Goal: Task Accomplishment & Management: Manage account settings

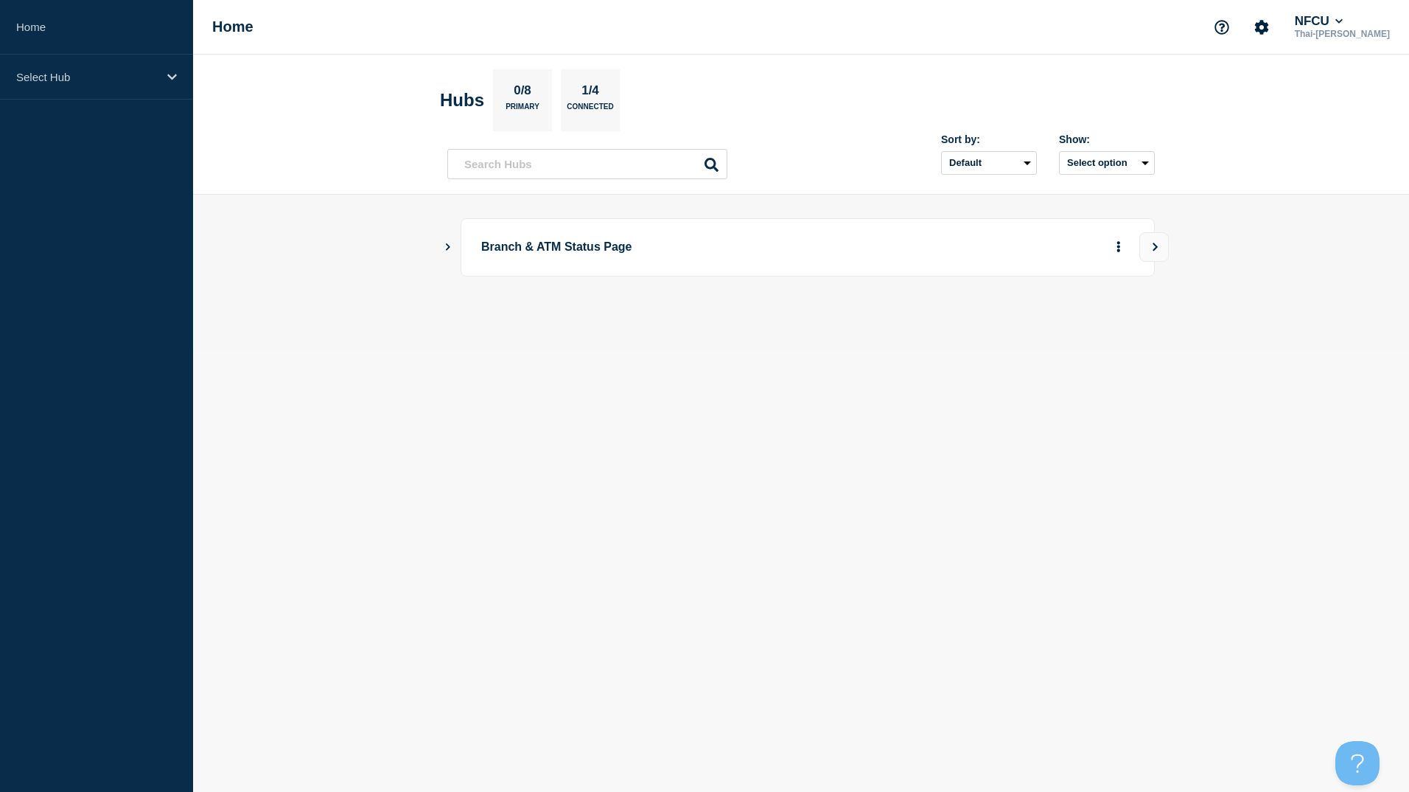
click at [856, 314] on div "Branch & ATM Status Page" at bounding box center [801, 272] width 708 height 108
click at [154, 80] on p "Select Hub" at bounding box center [87, 77] width 142 height 13
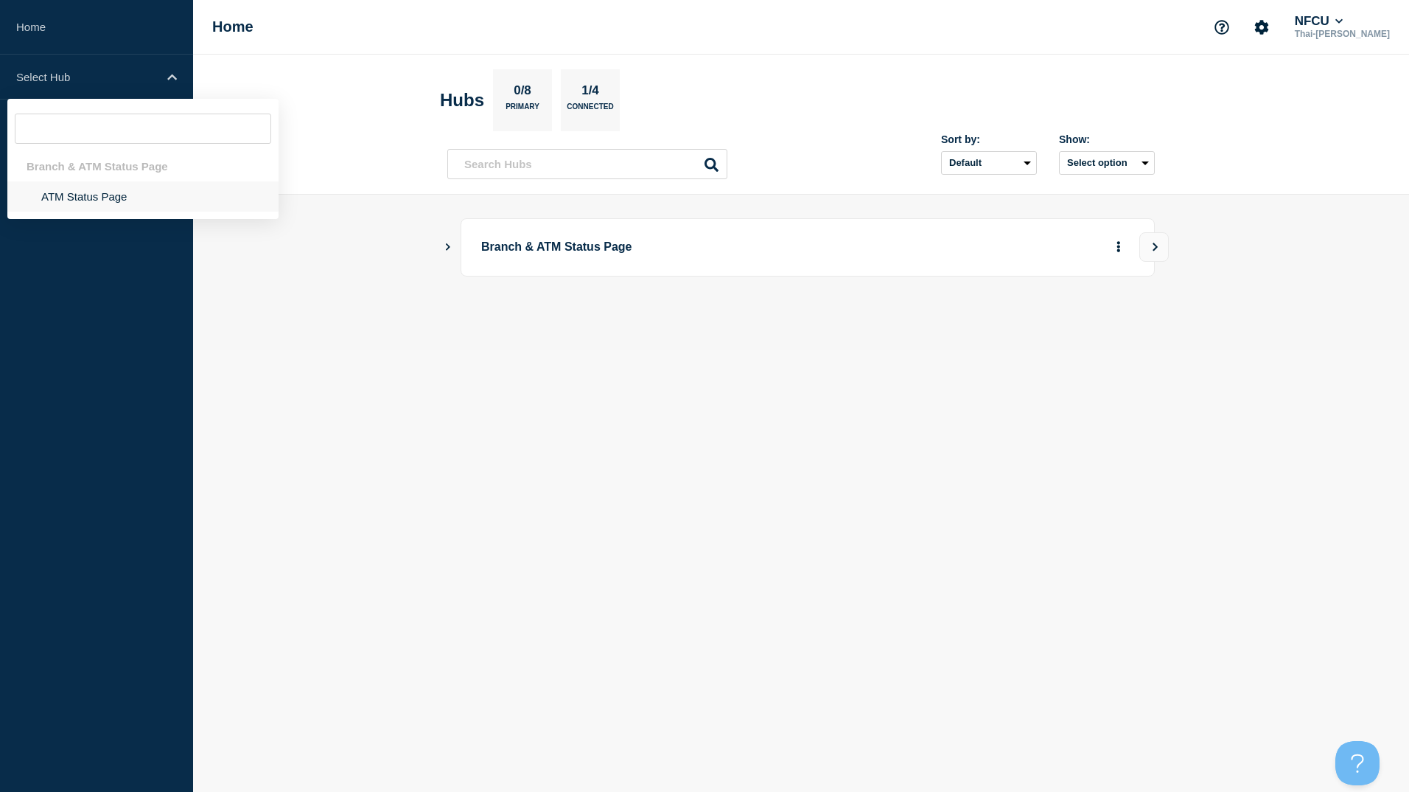
click at [88, 198] on li "ATM Status Page" at bounding box center [142, 196] width 271 height 30
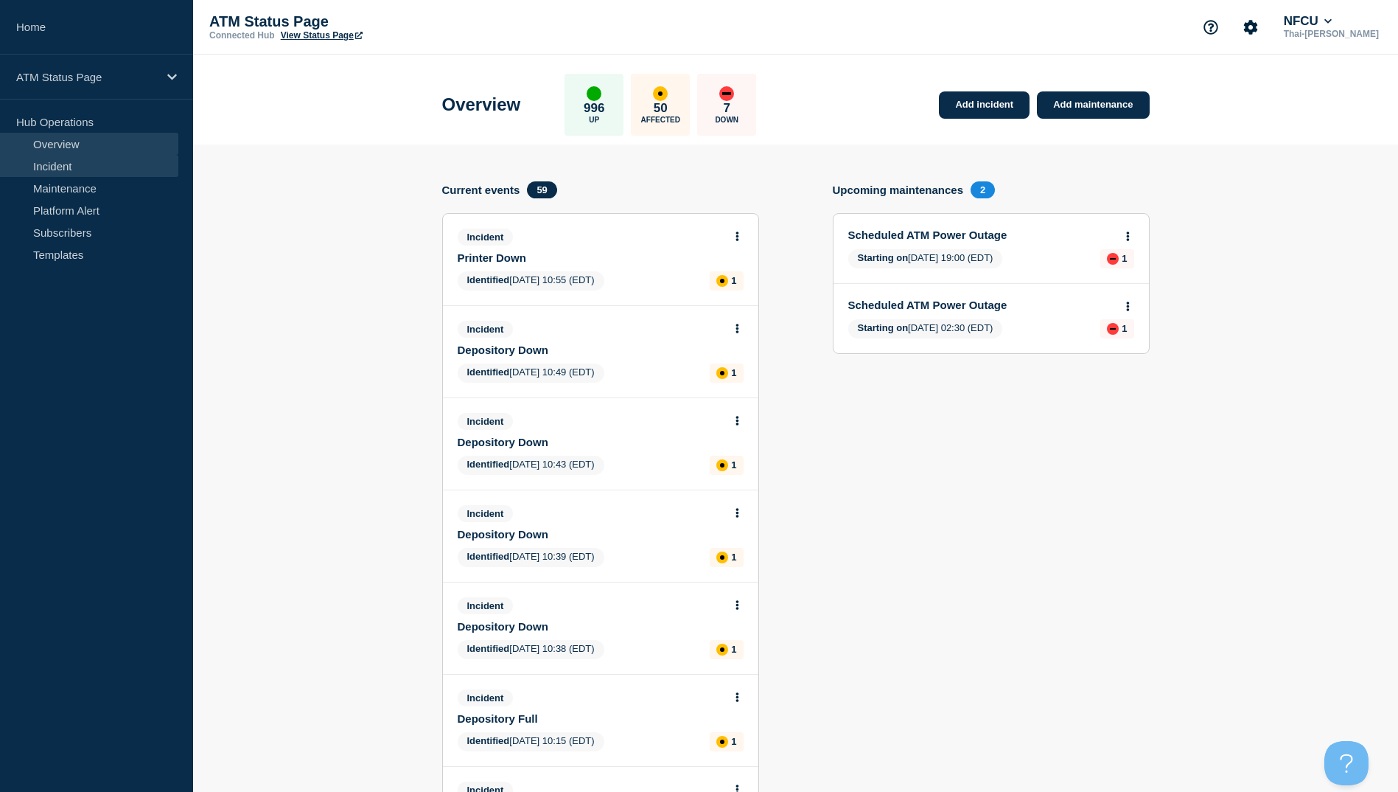
click at [63, 164] on link "Incident" at bounding box center [89, 166] width 178 height 22
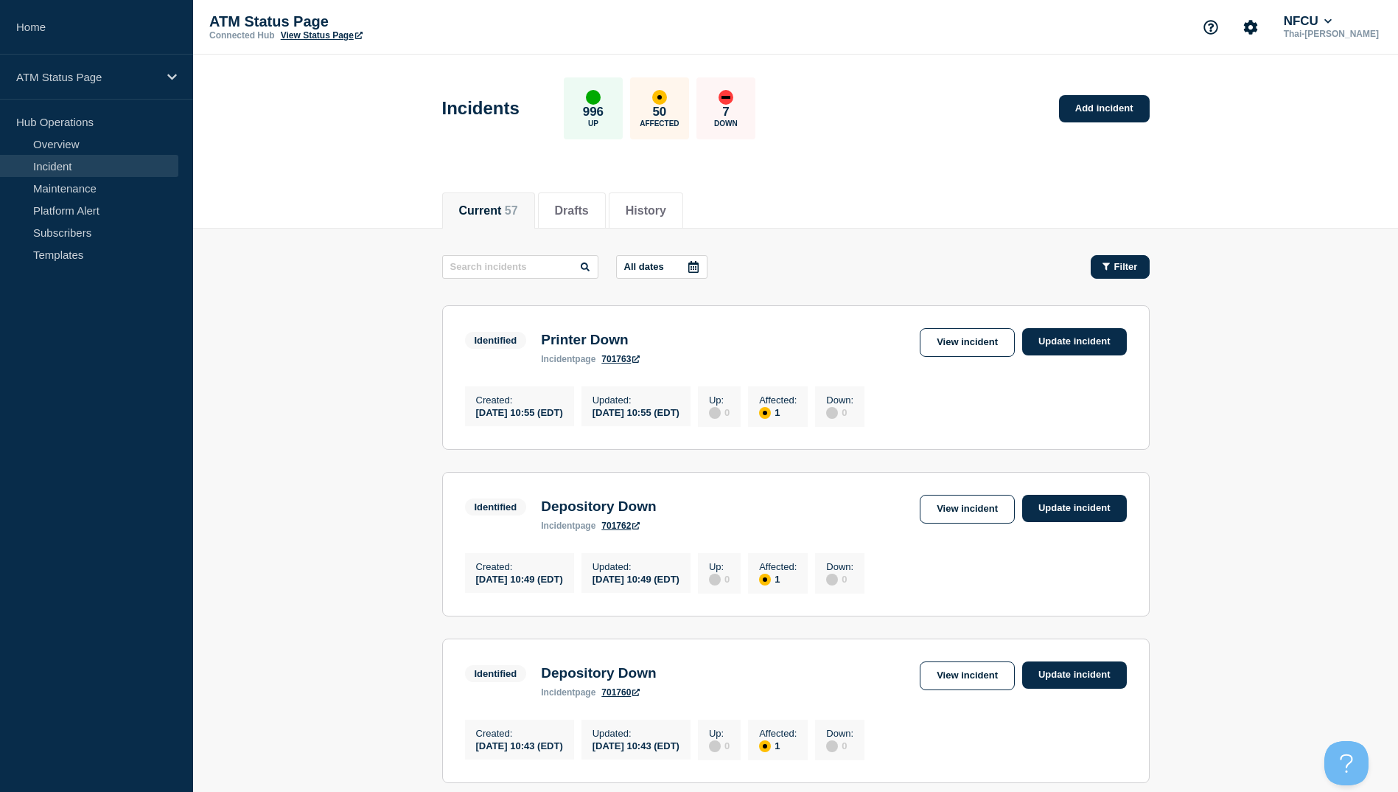
click at [1119, 268] on span "Filter" at bounding box center [1127, 266] width 24 height 11
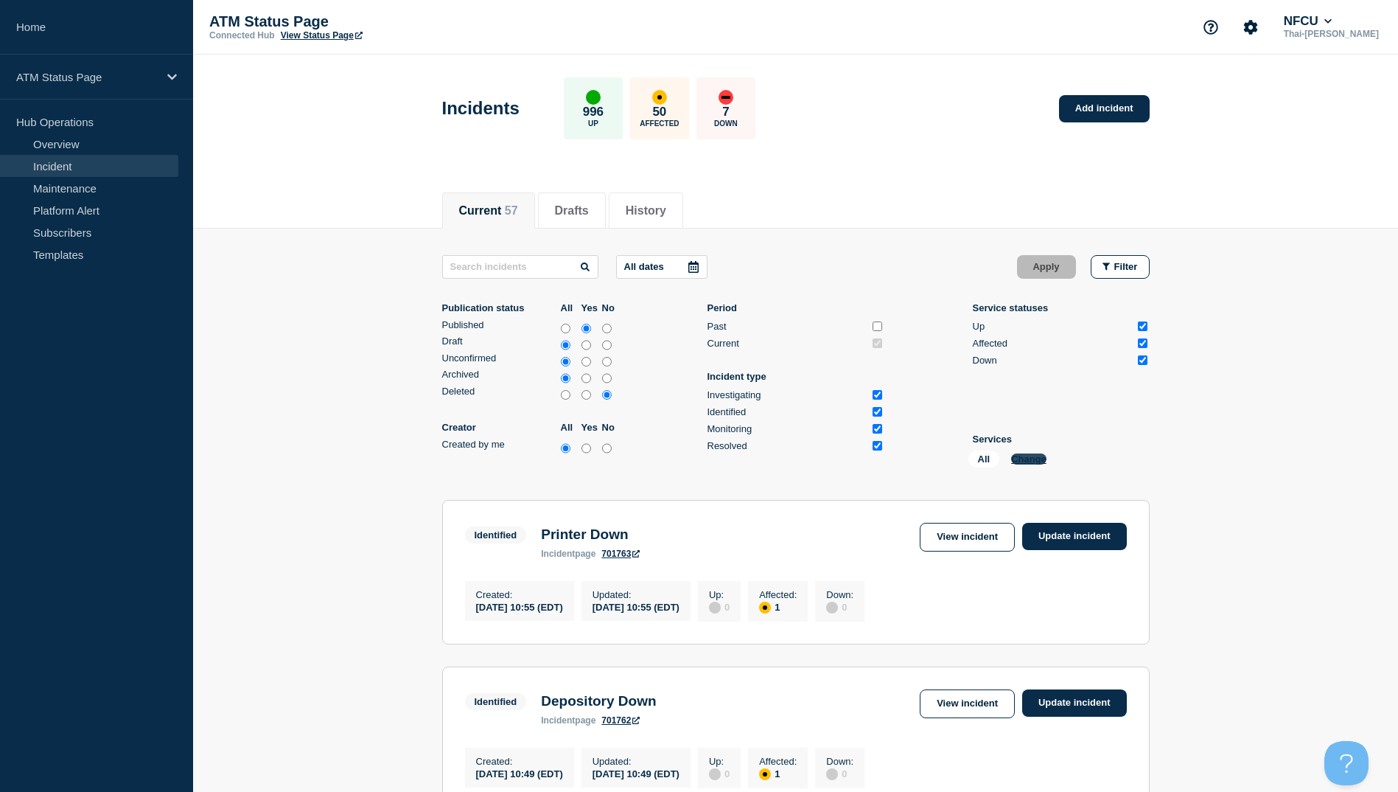
click at [1038, 459] on button "Change" at bounding box center [1028, 458] width 35 height 11
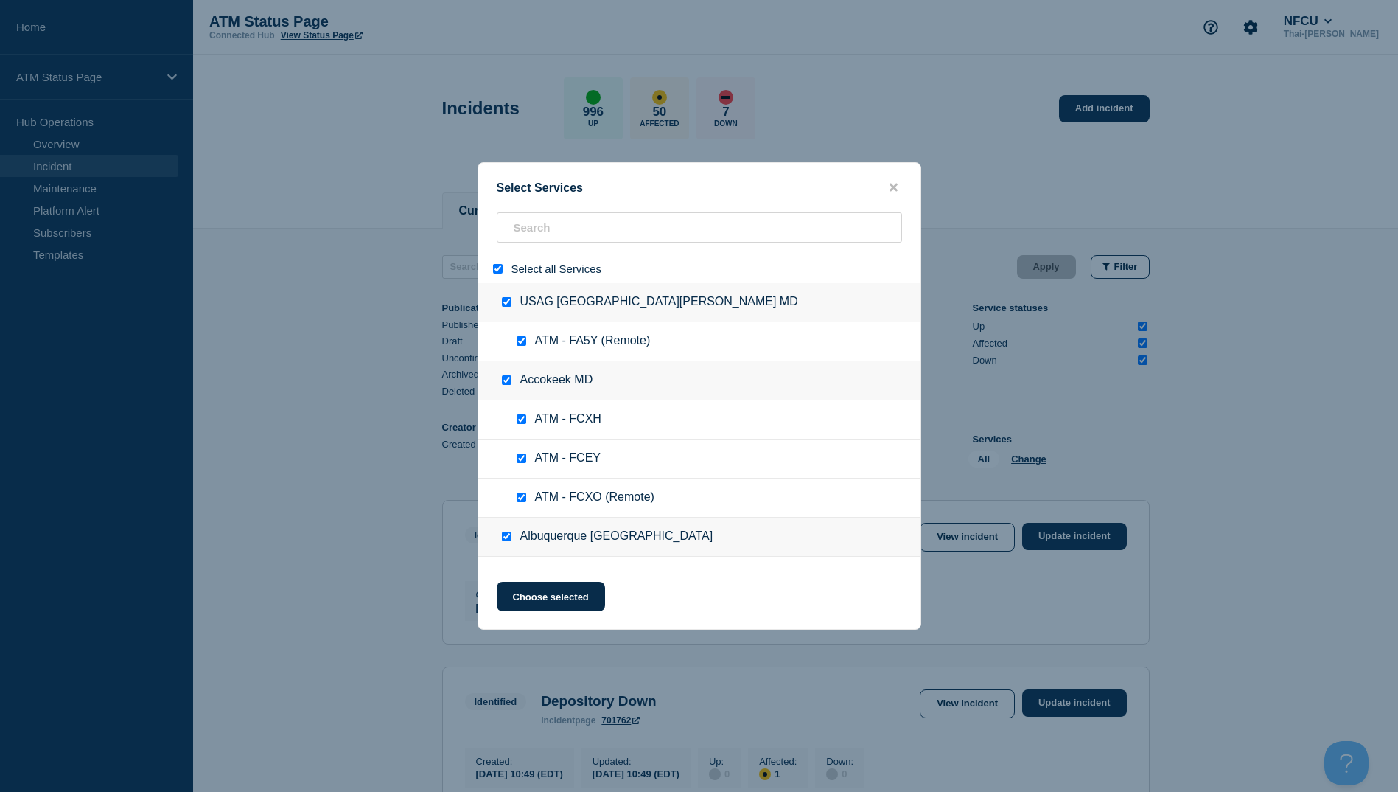
click at [496, 272] on input "select all" at bounding box center [498, 269] width 10 height 10
checkbox input "false"
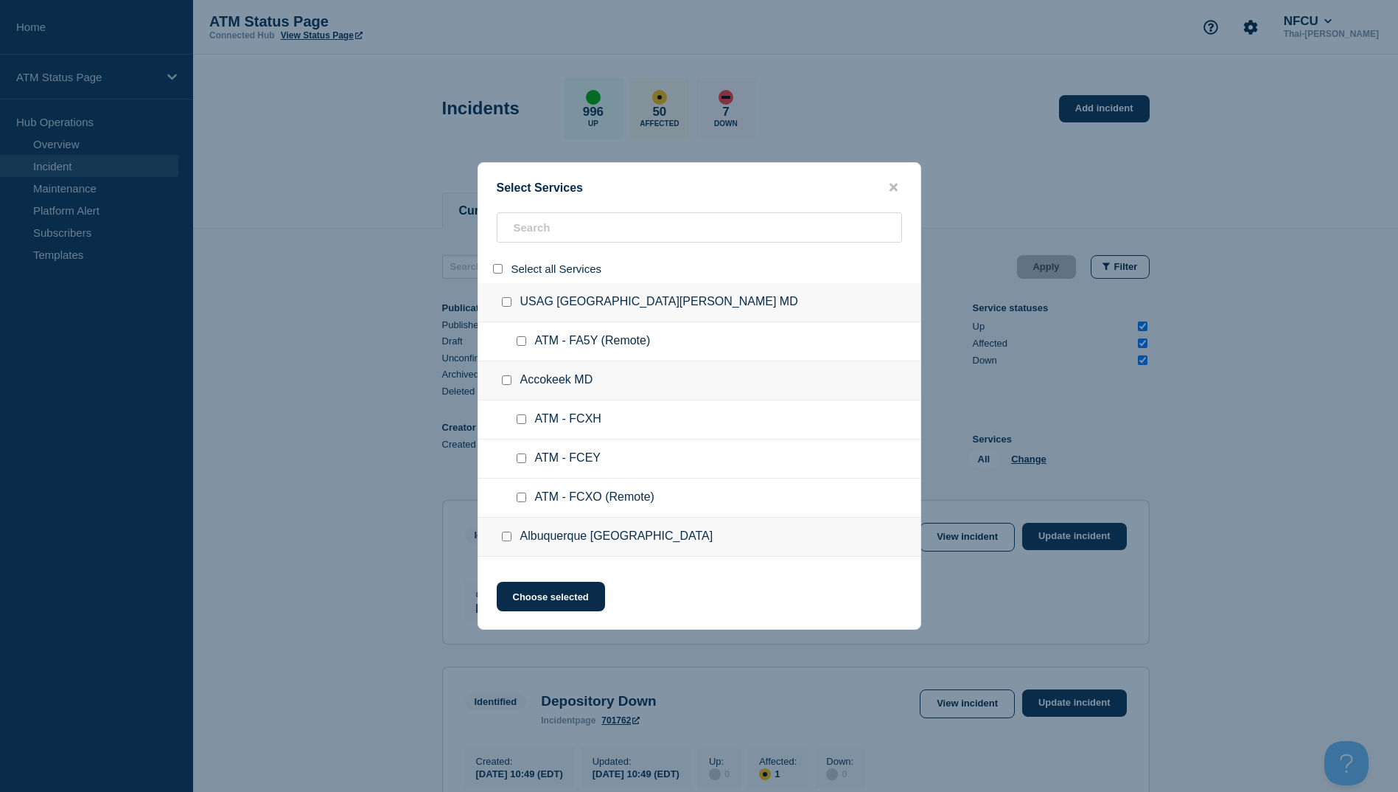
checkbox input "false"
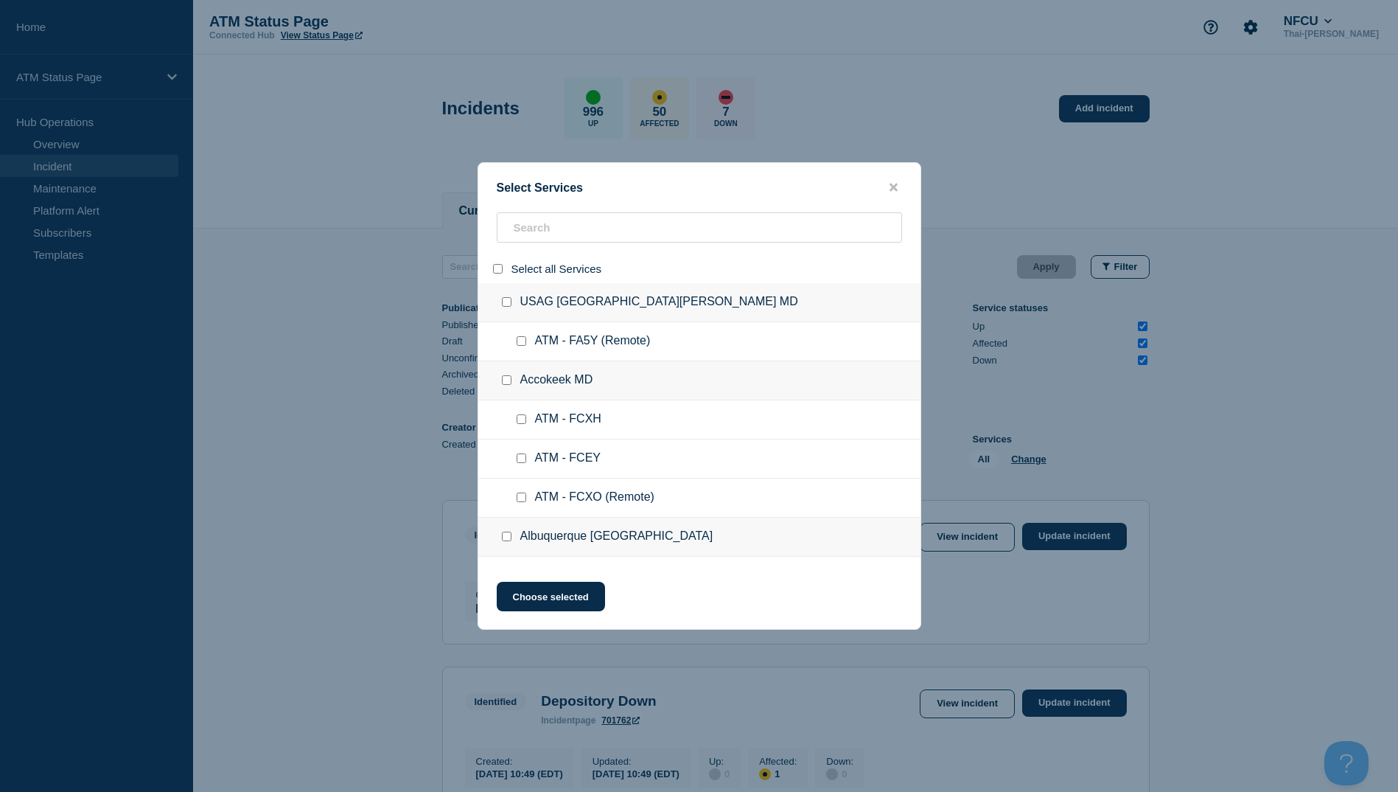
checkbox input "false"
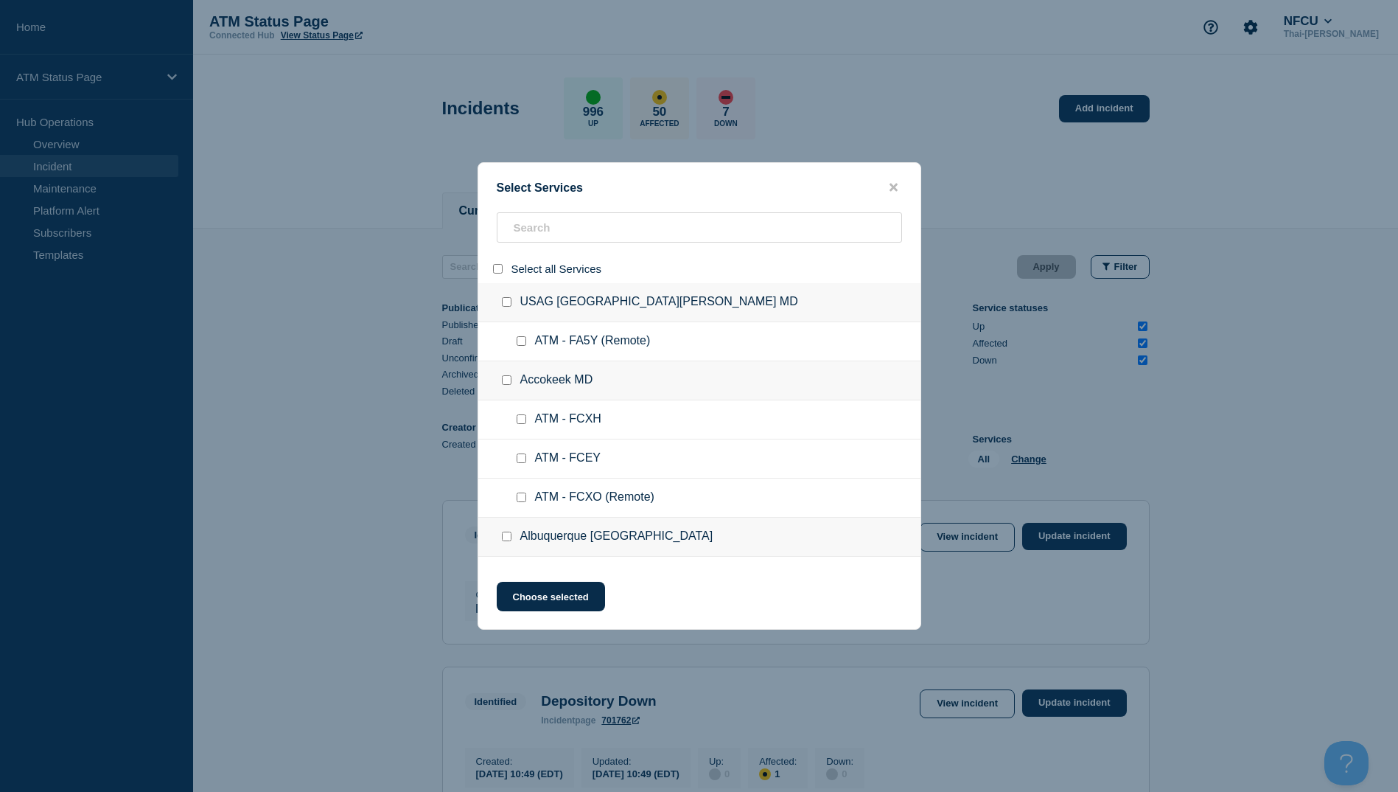
checkbox input "false"
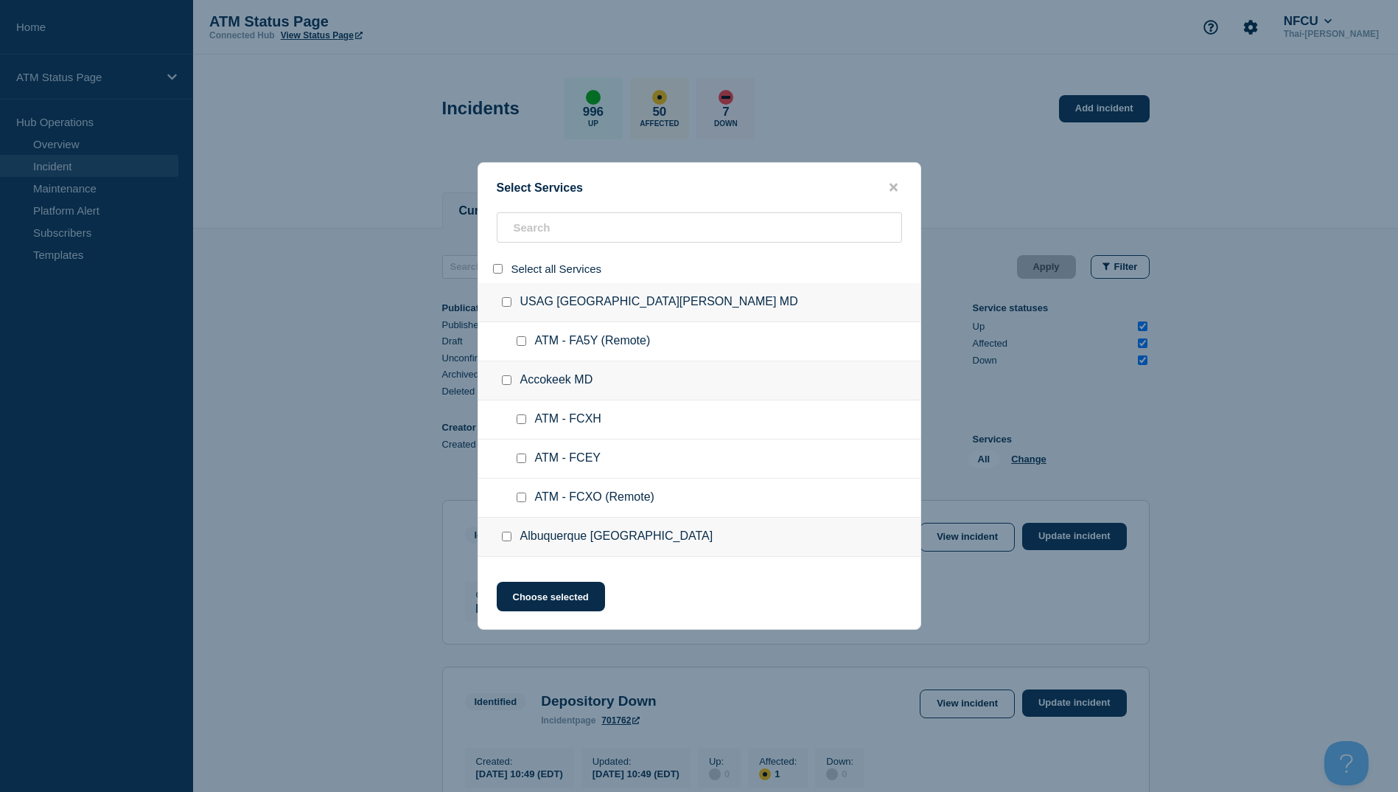
checkbox input "false"
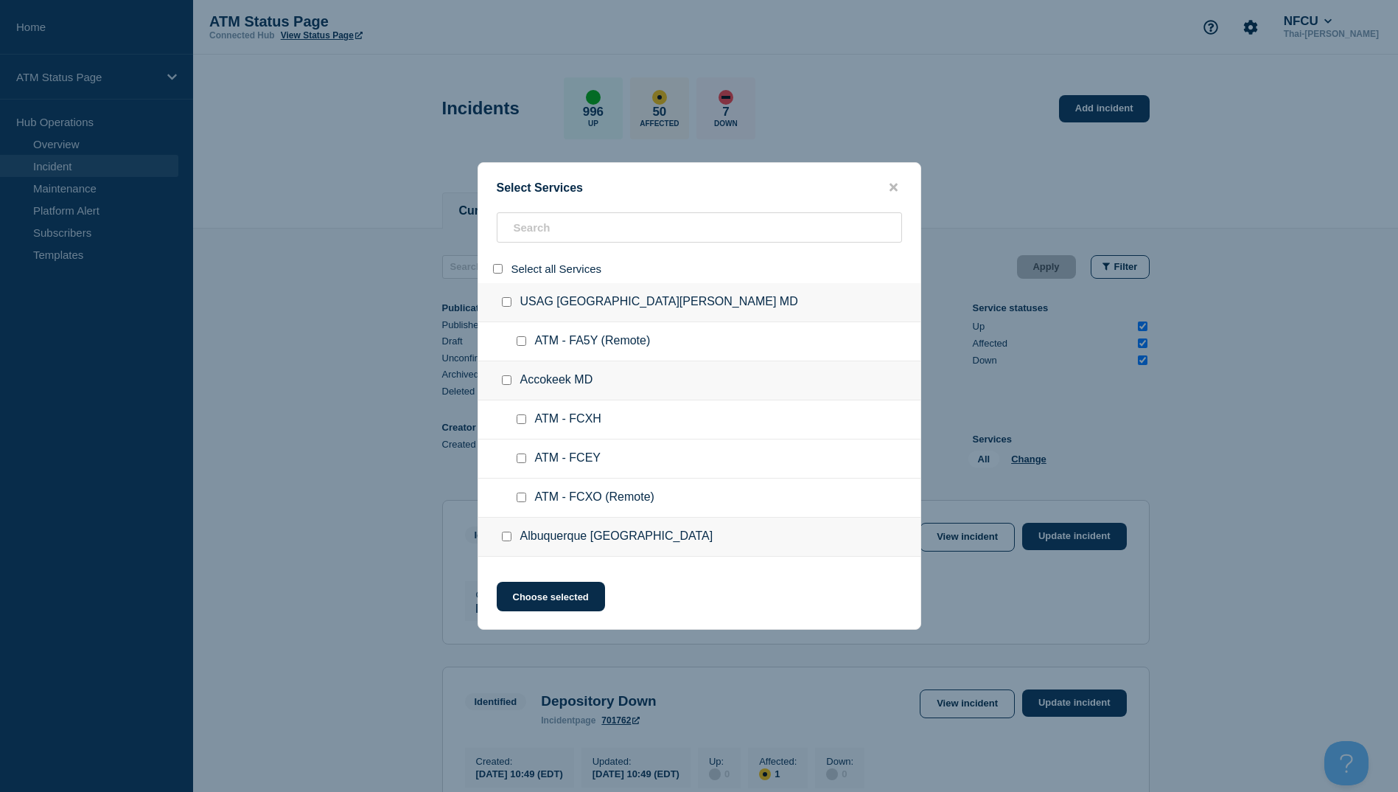
checkbox input "false"
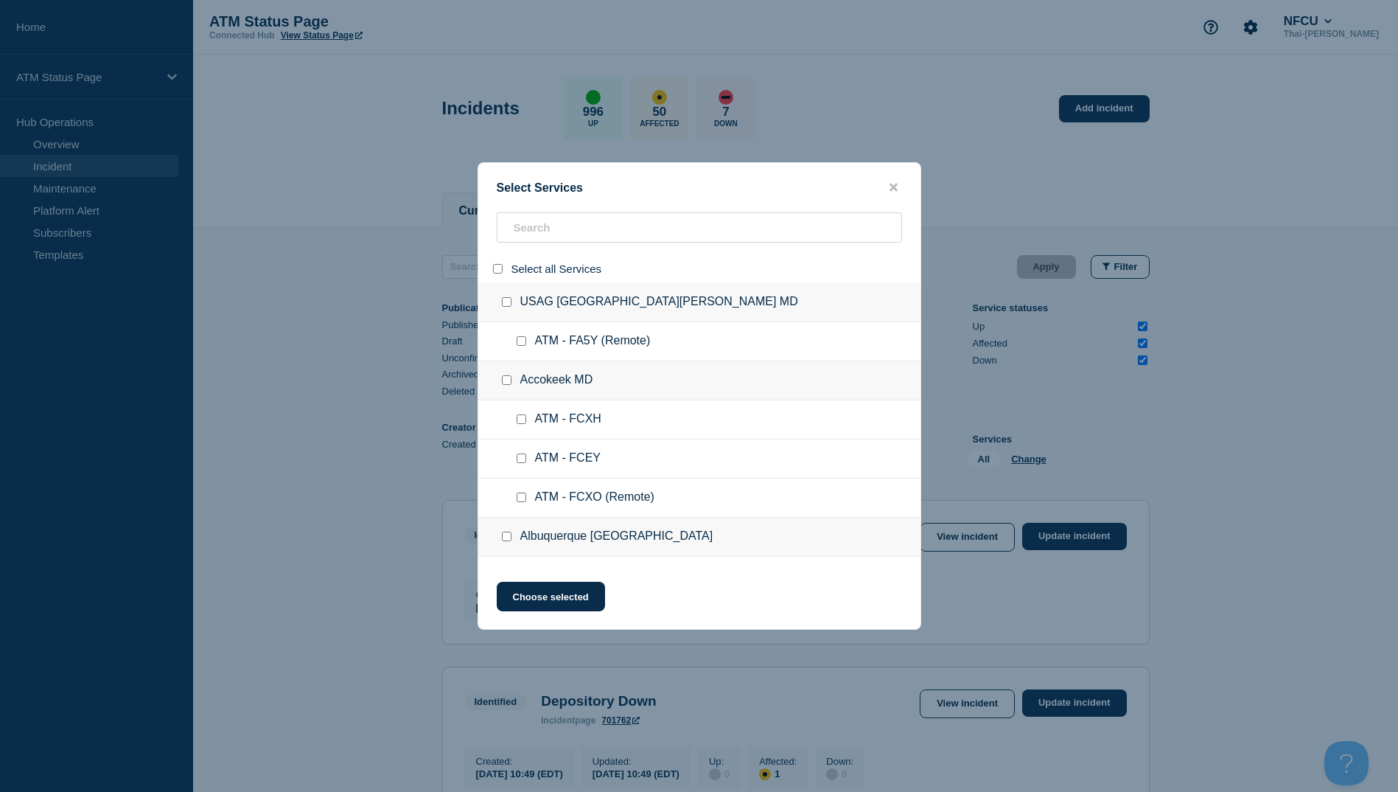
checkbox input "false"
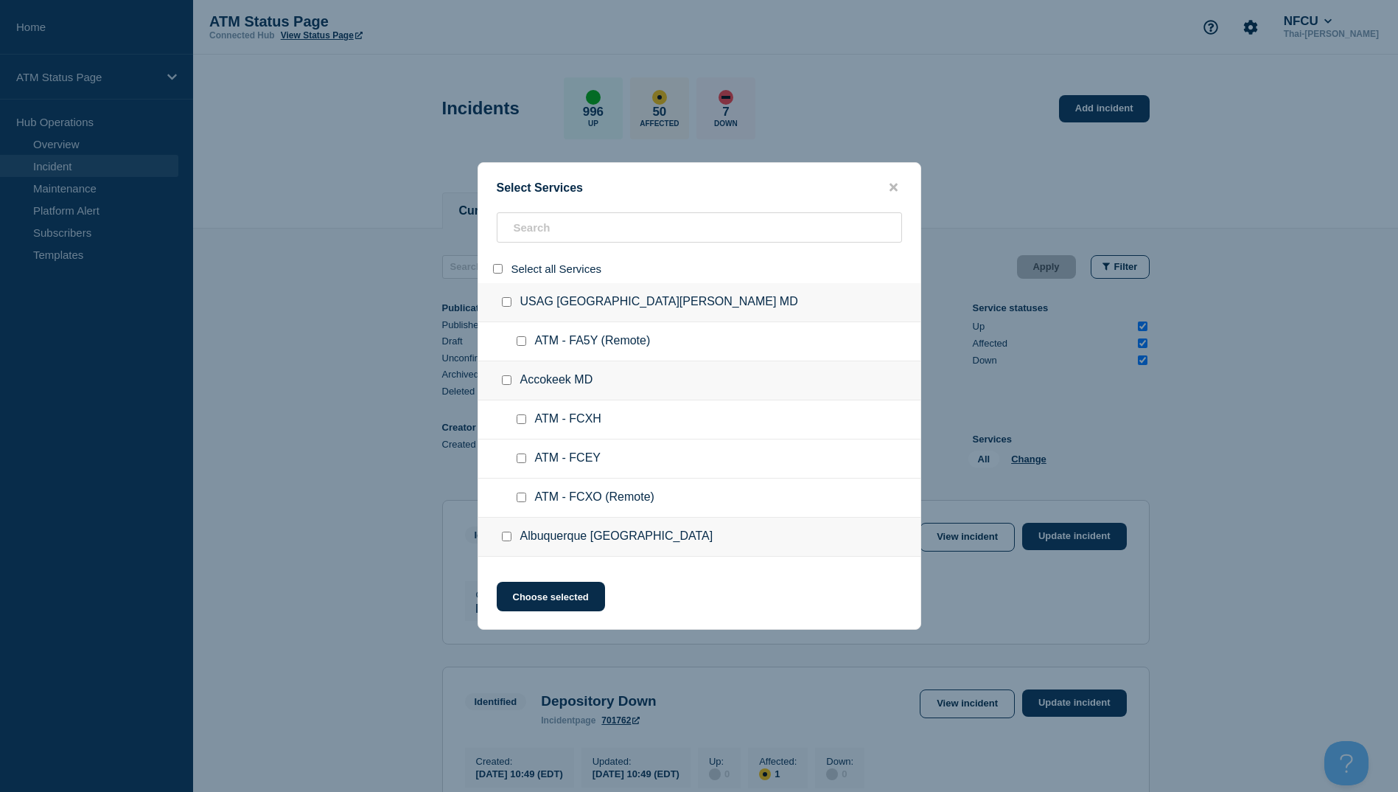
checkbox input "false"
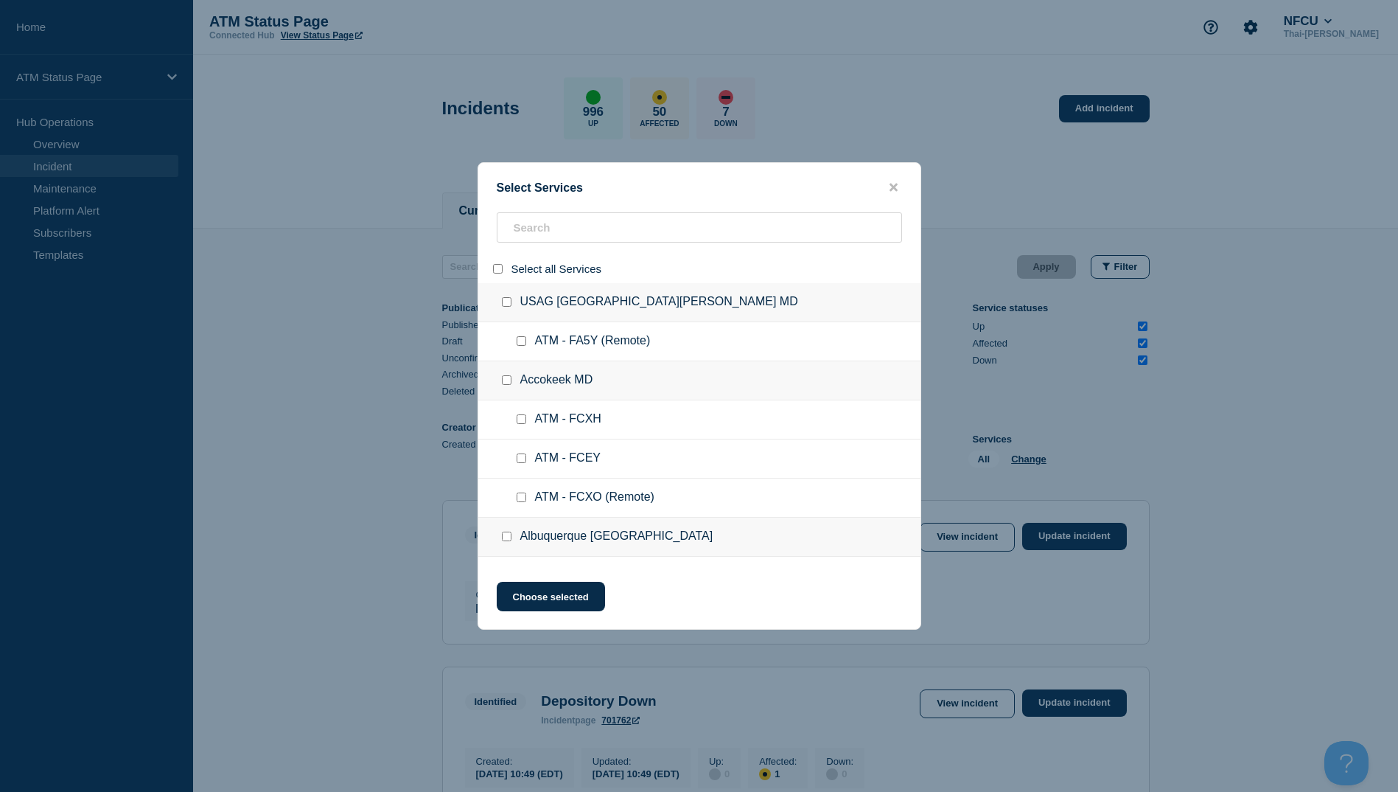
checkbox input "false"
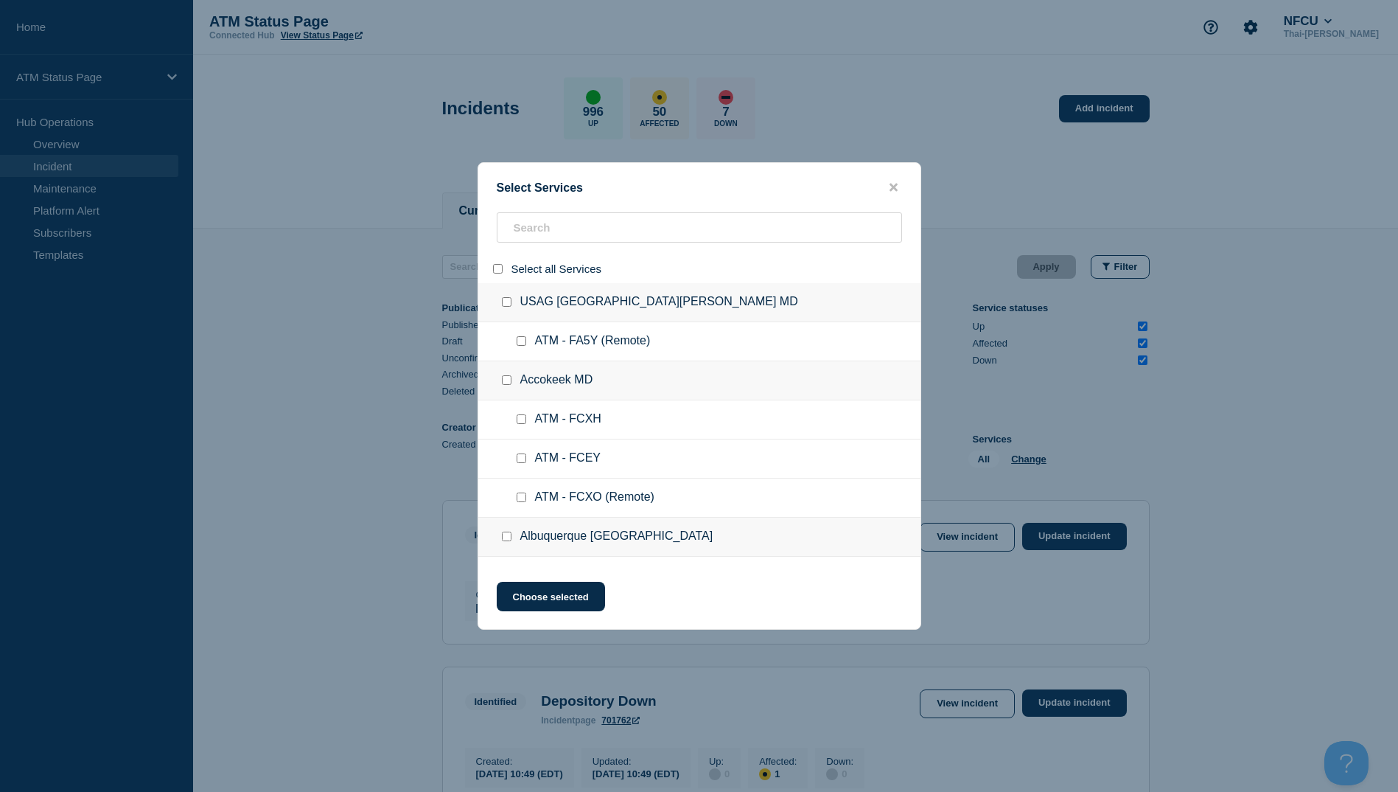
checkbox input "false"
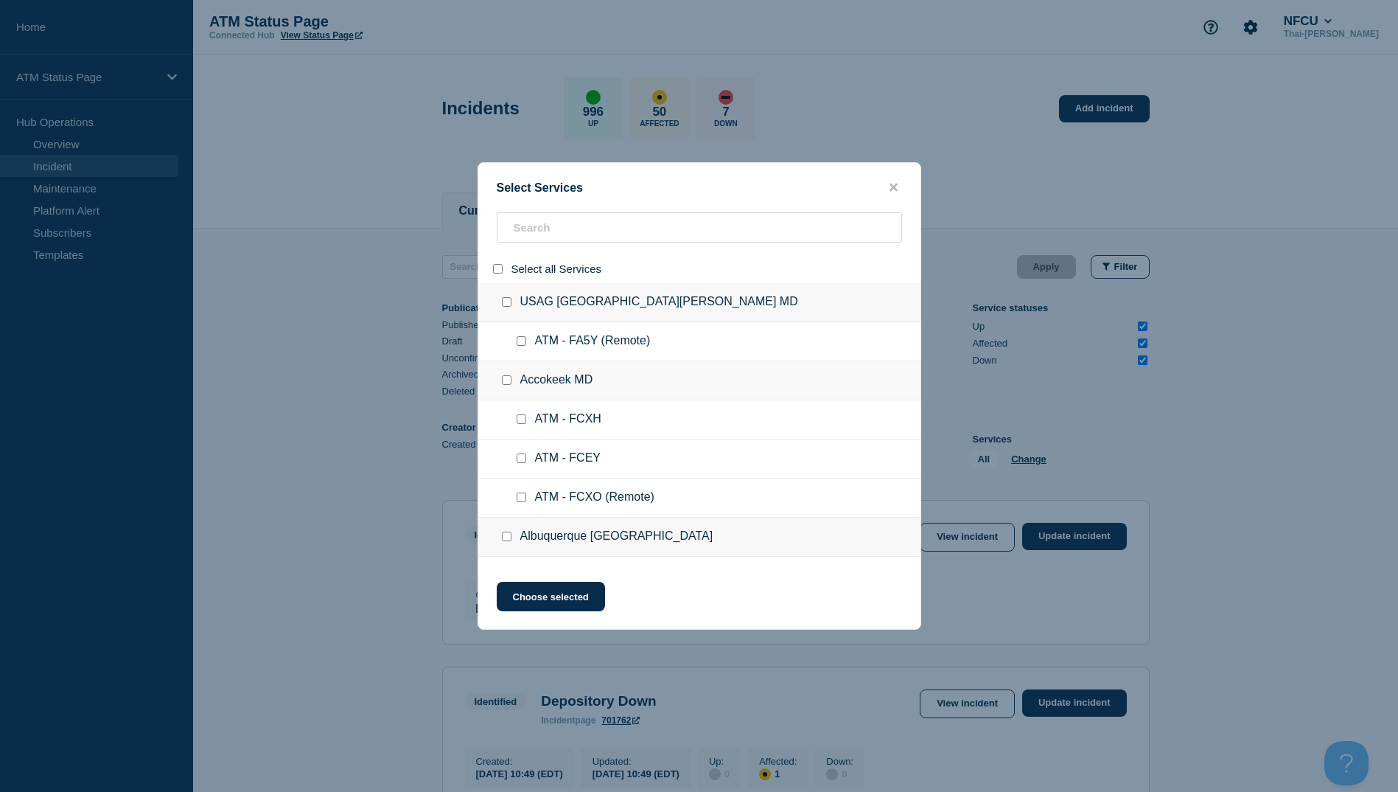
checkbox input "false"
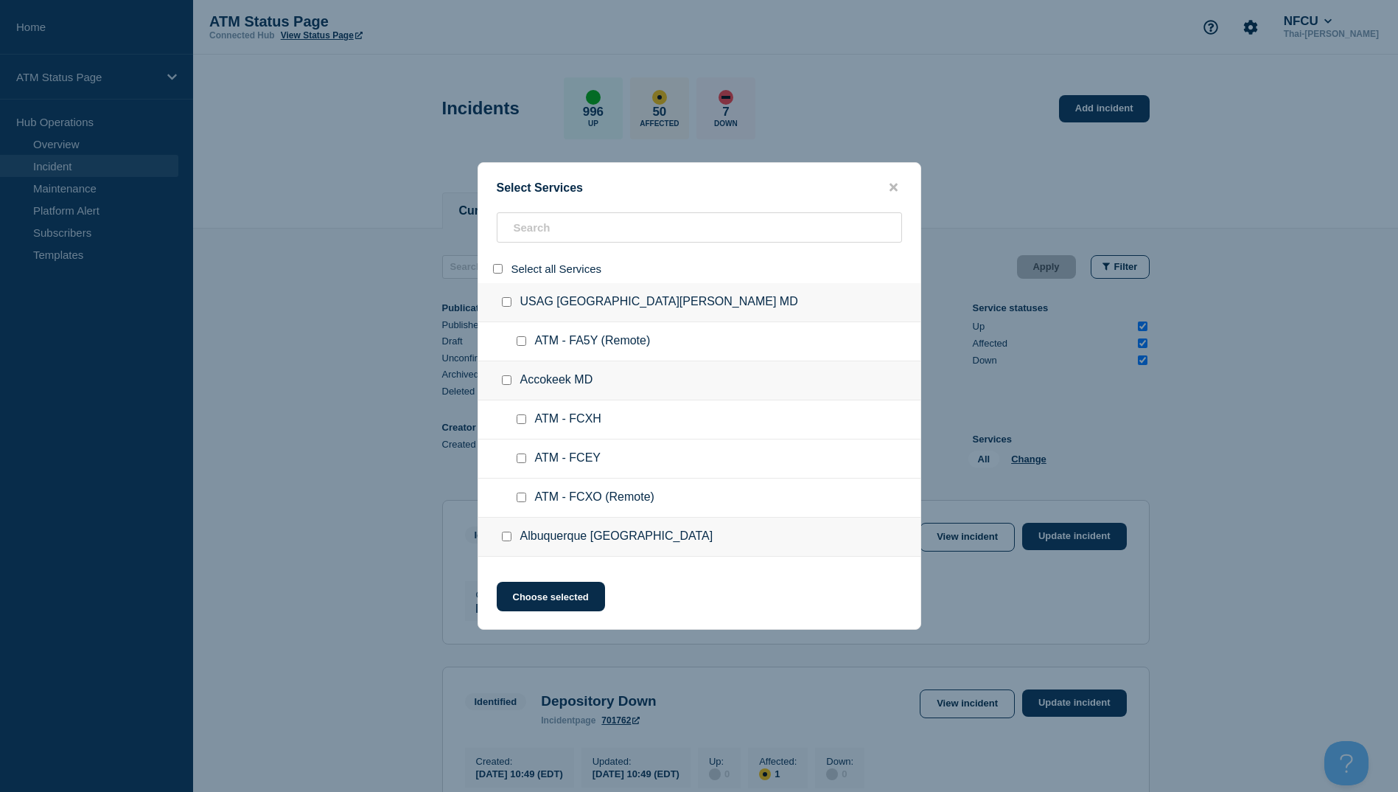
checkbox input "false"
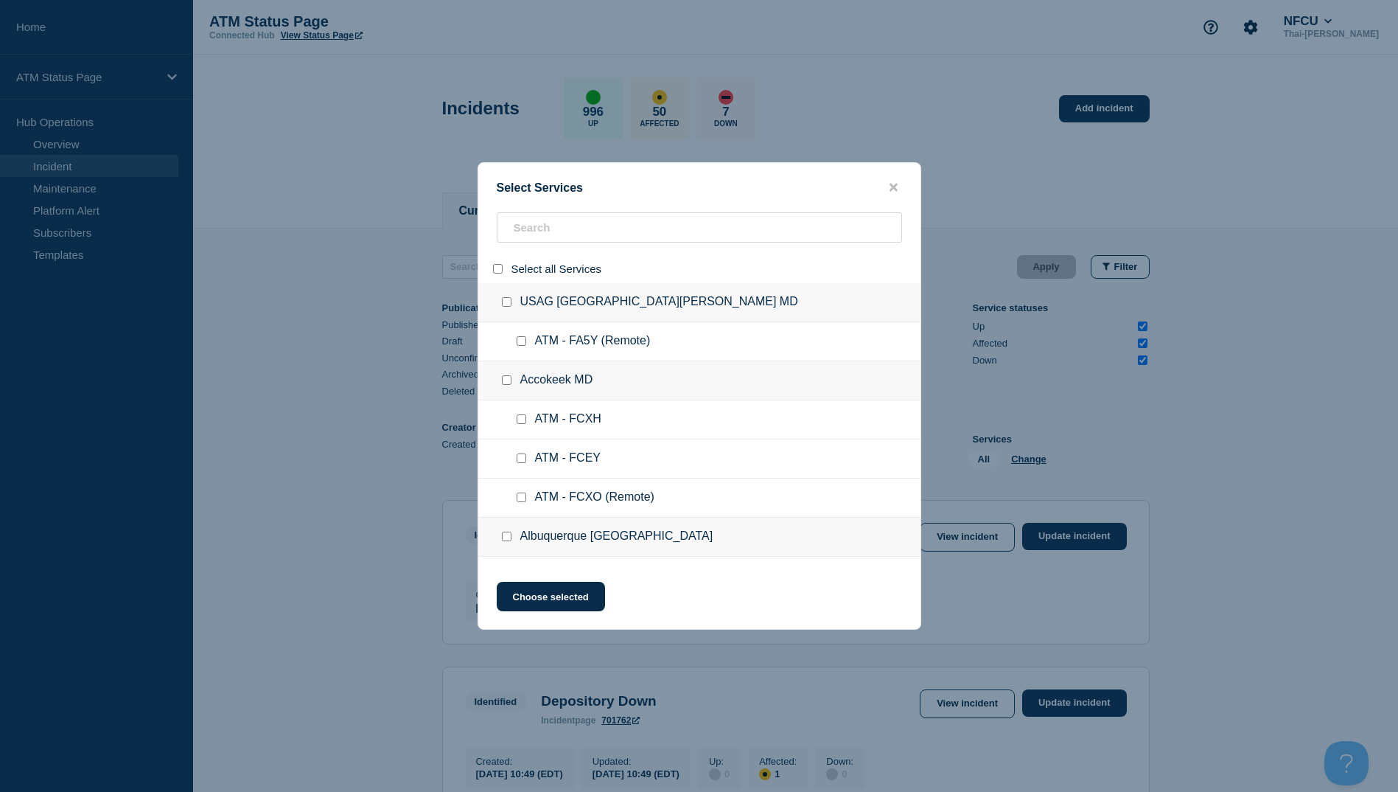
checkbox input "false"
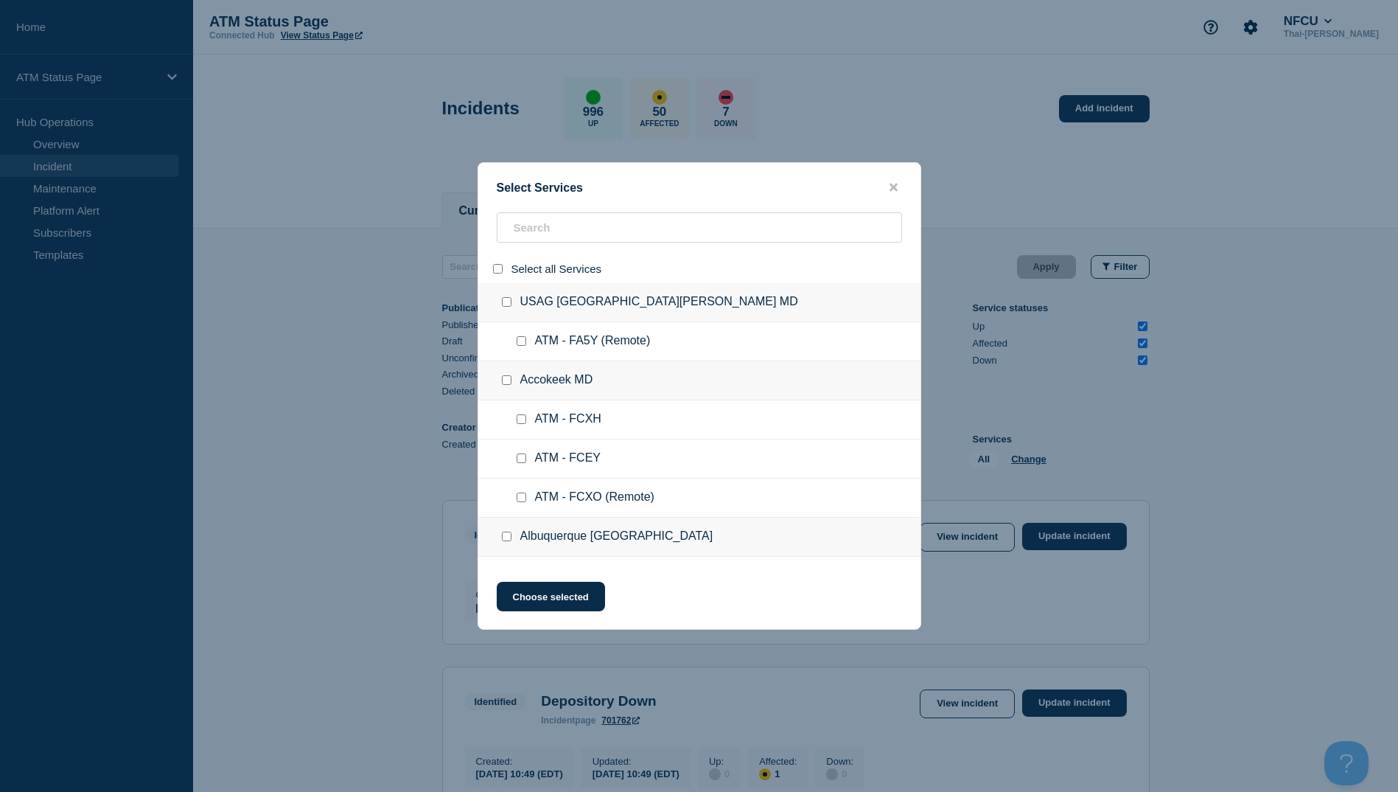
checkbox input "false"
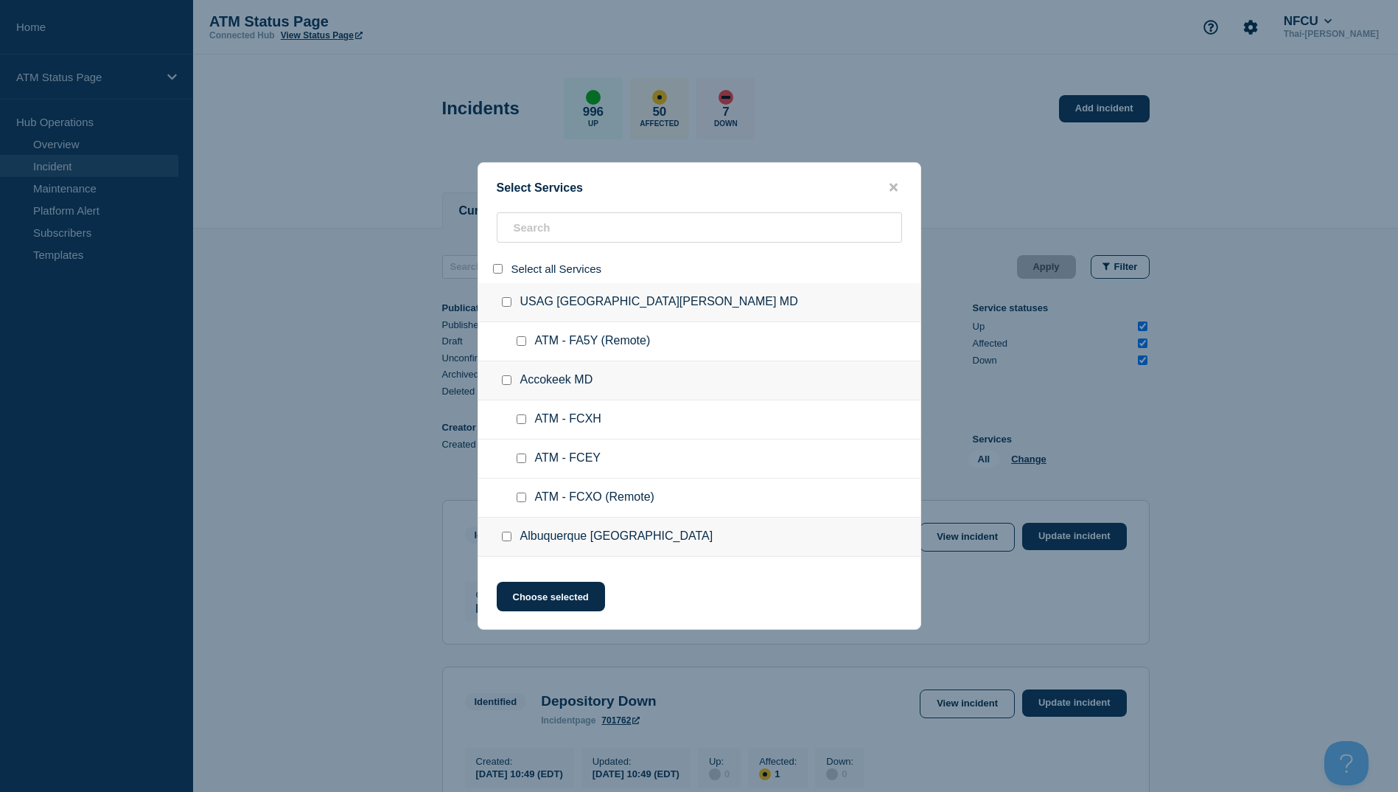
checkbox input "false"
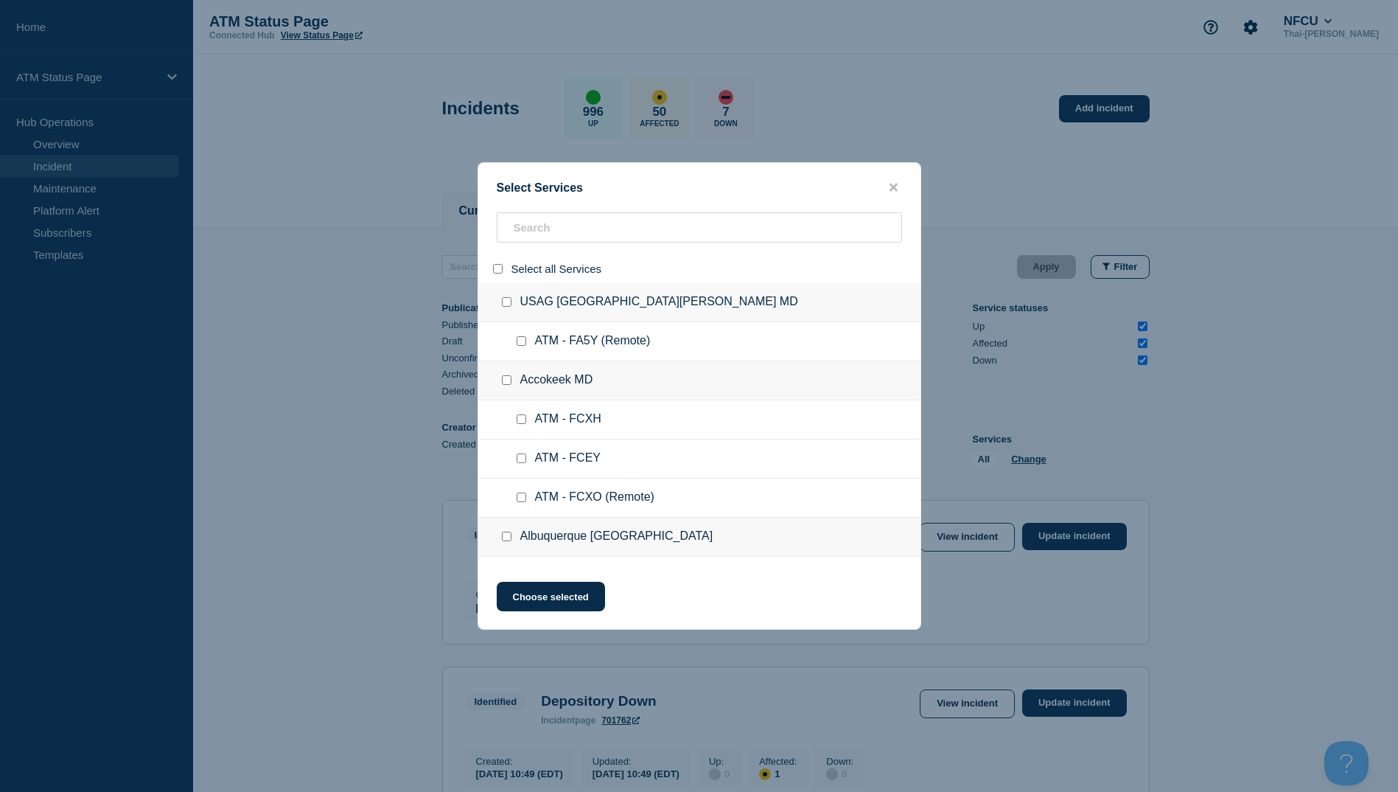
checkbox input "false"
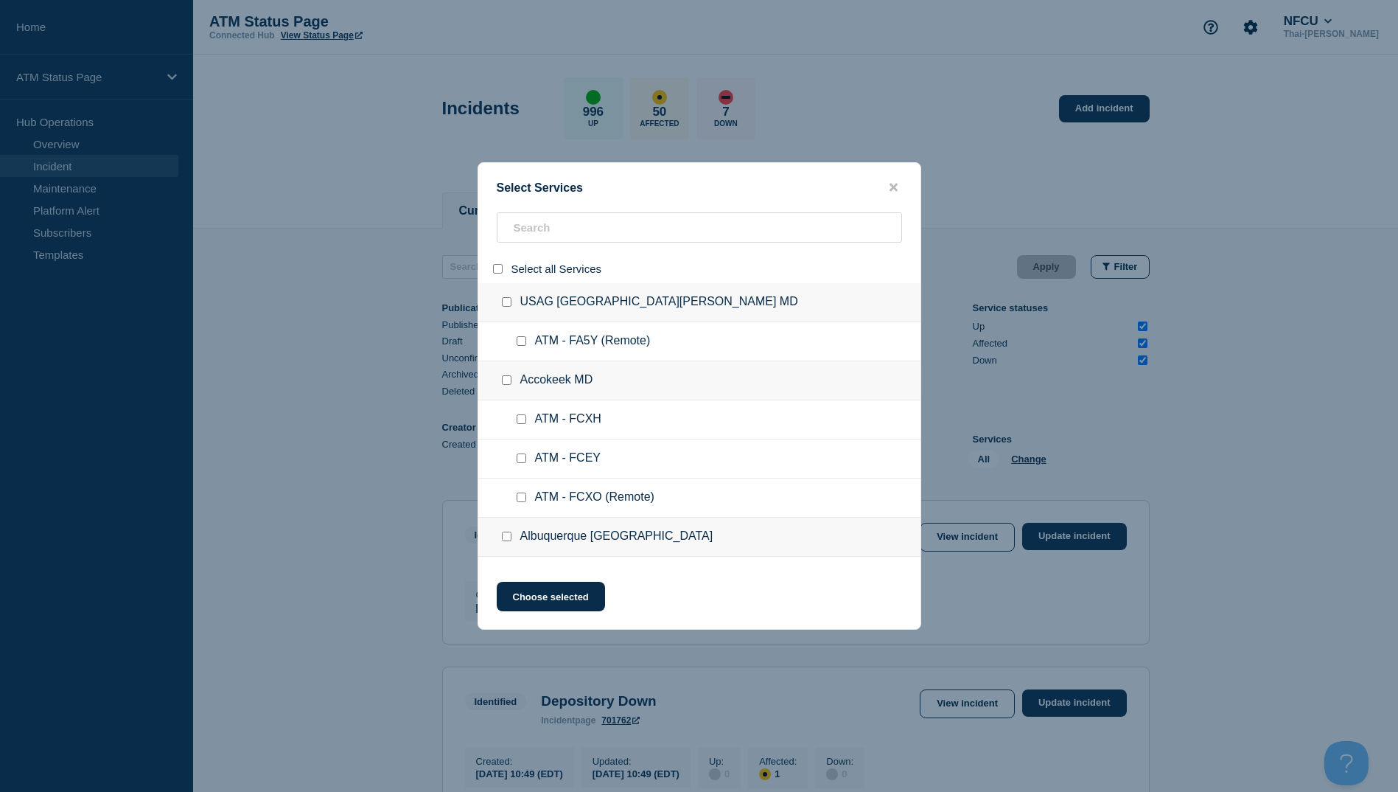
checkbox input "false"
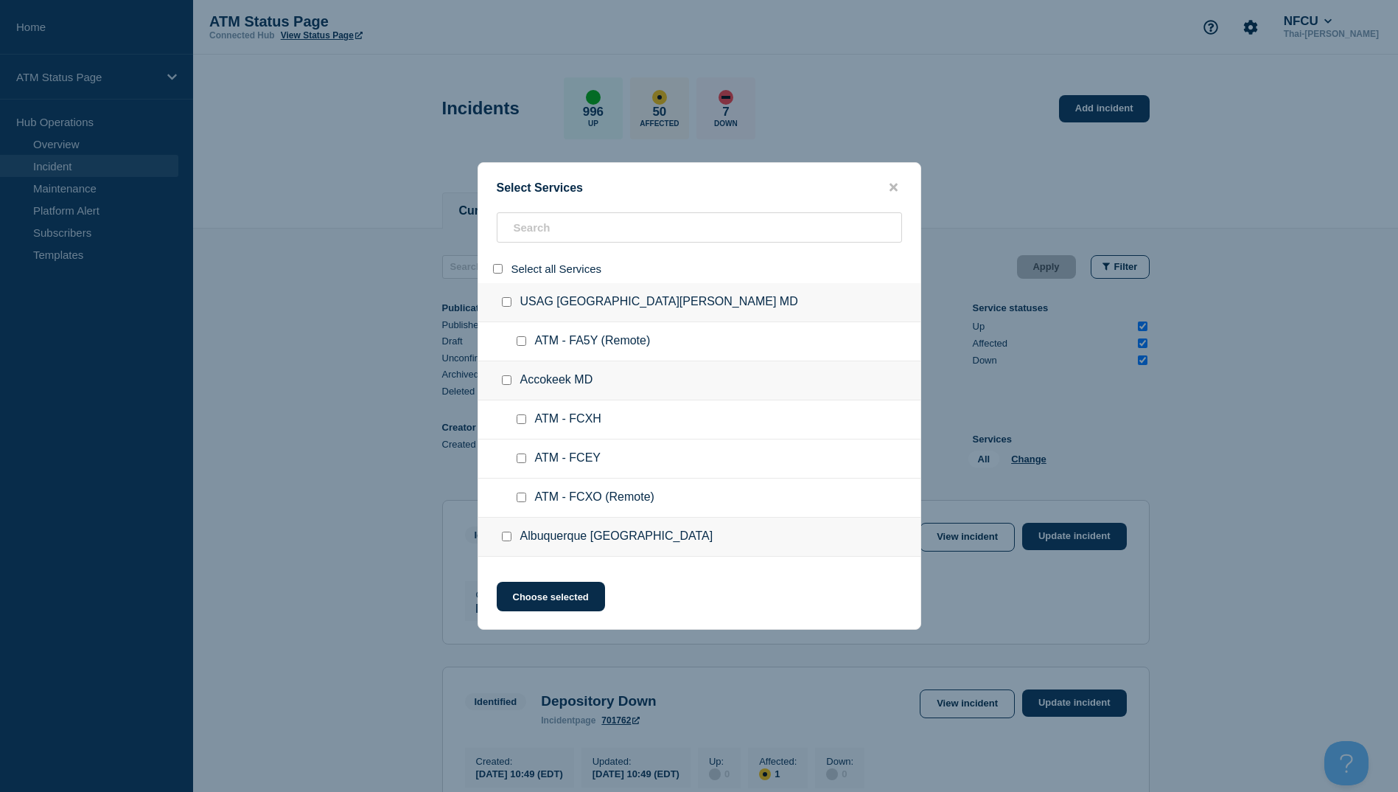
checkbox input "false"
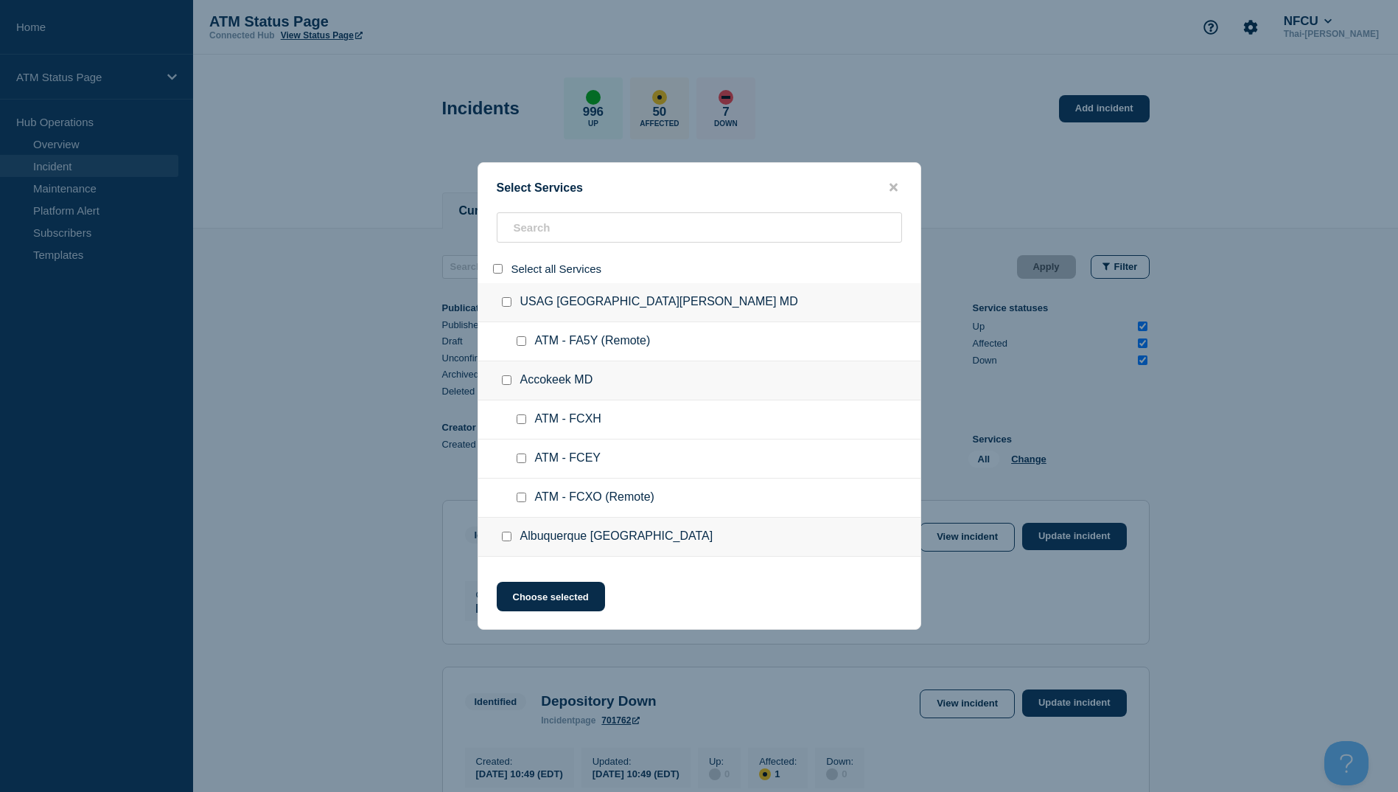
checkbox input "false"
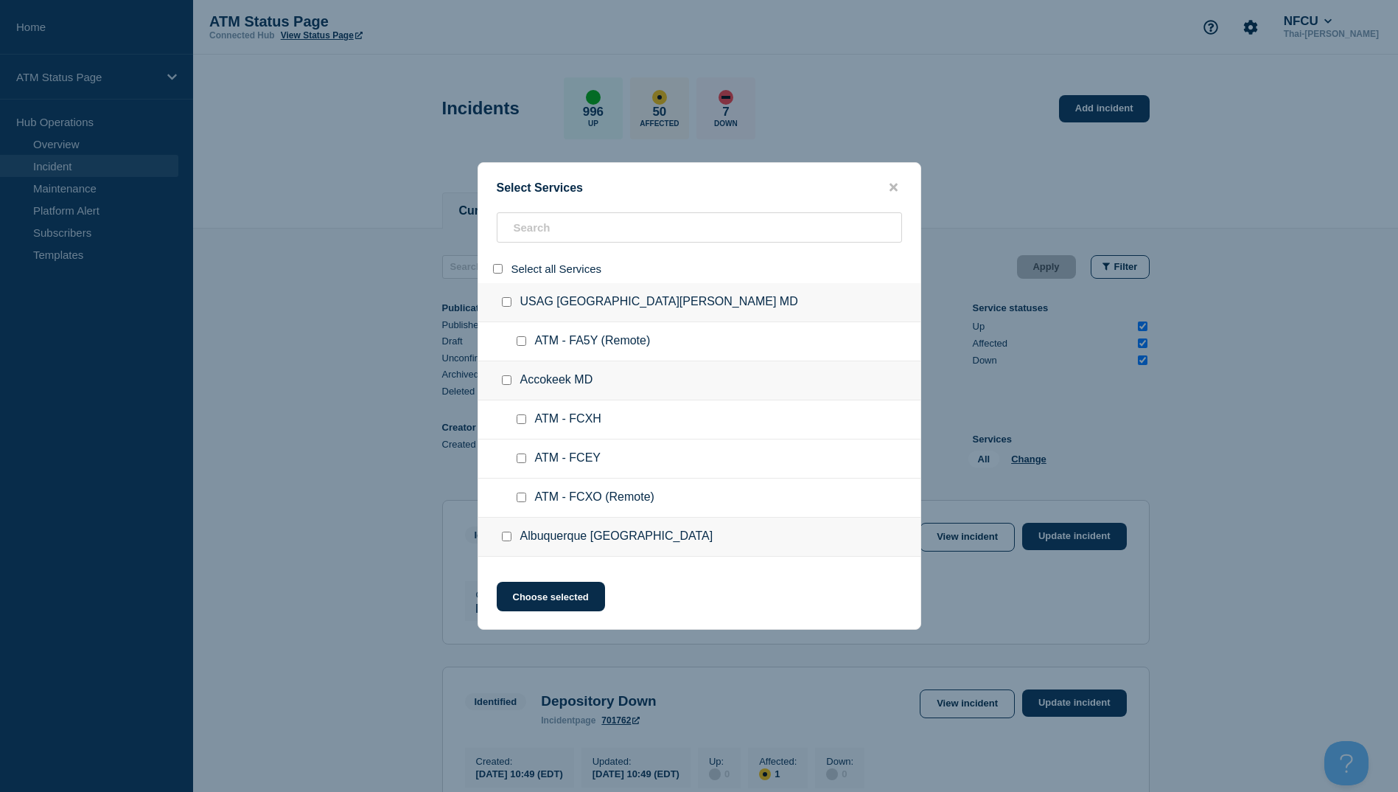
checkbox input "false"
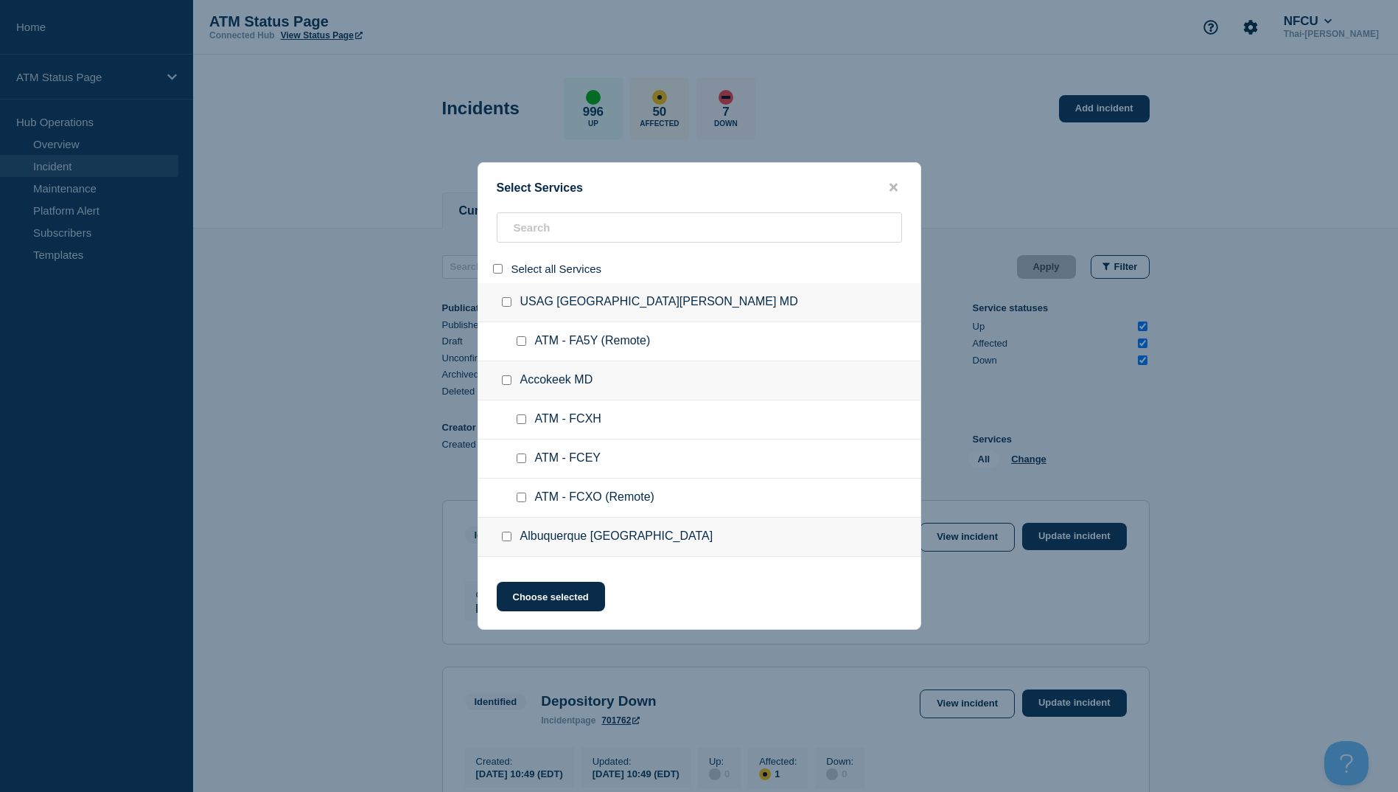
checkbox input "false"
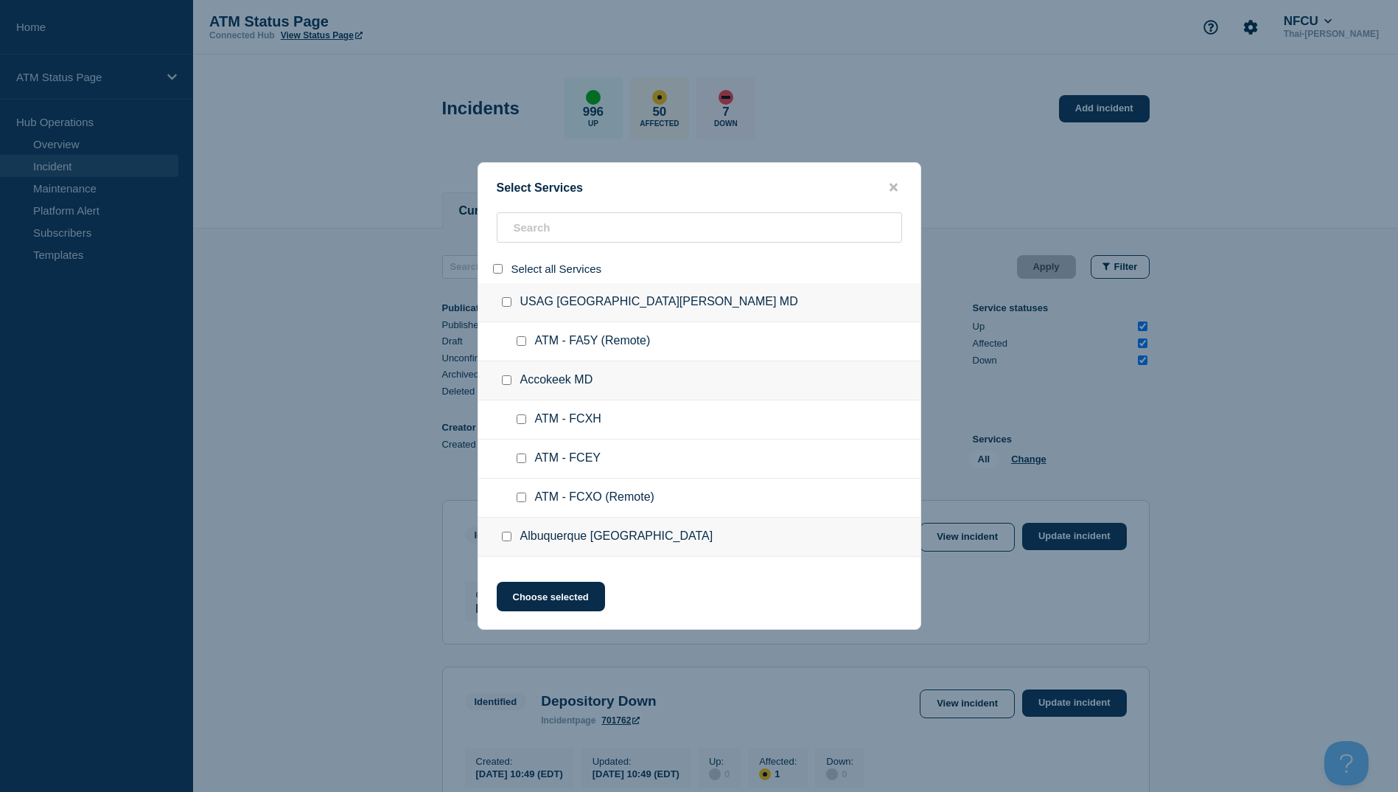
checkbox input "false"
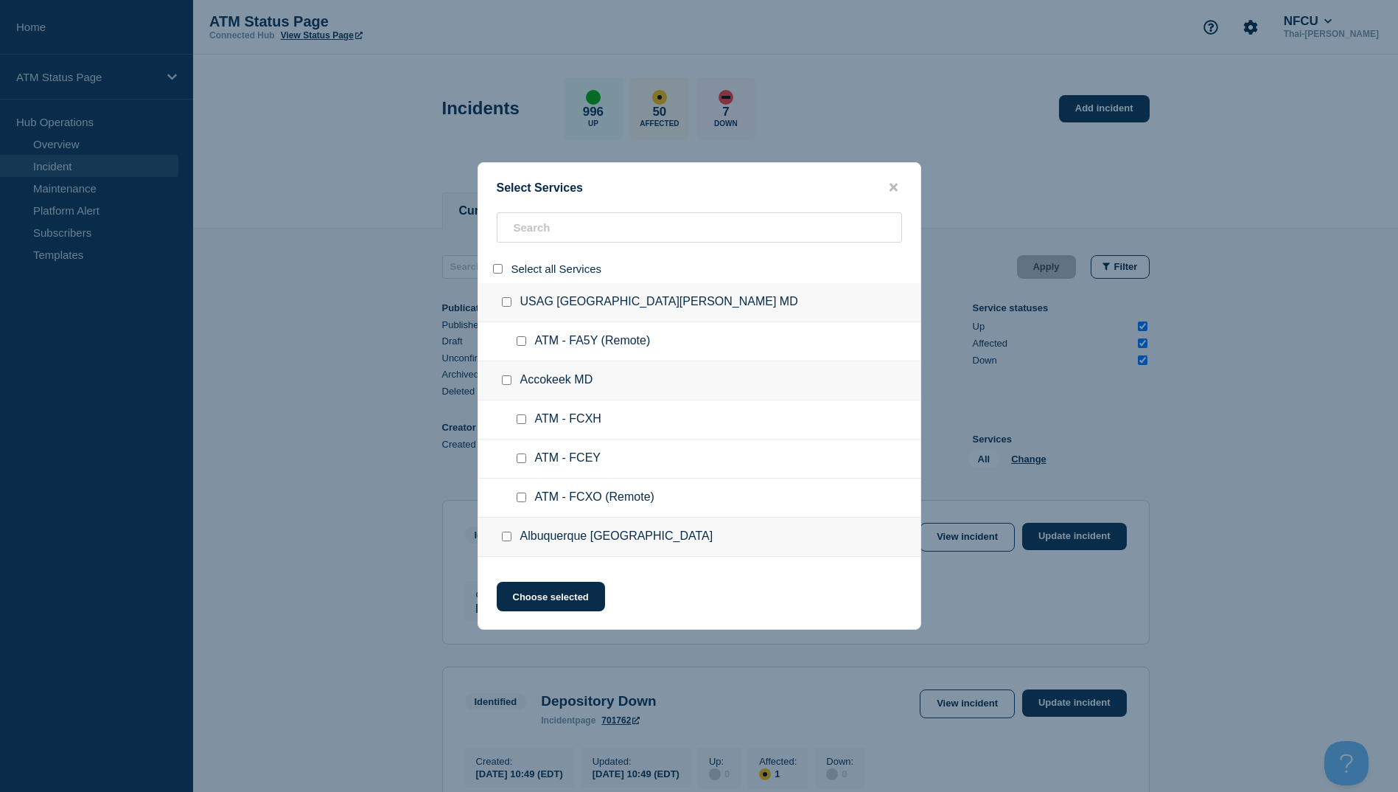
checkbox input "false"
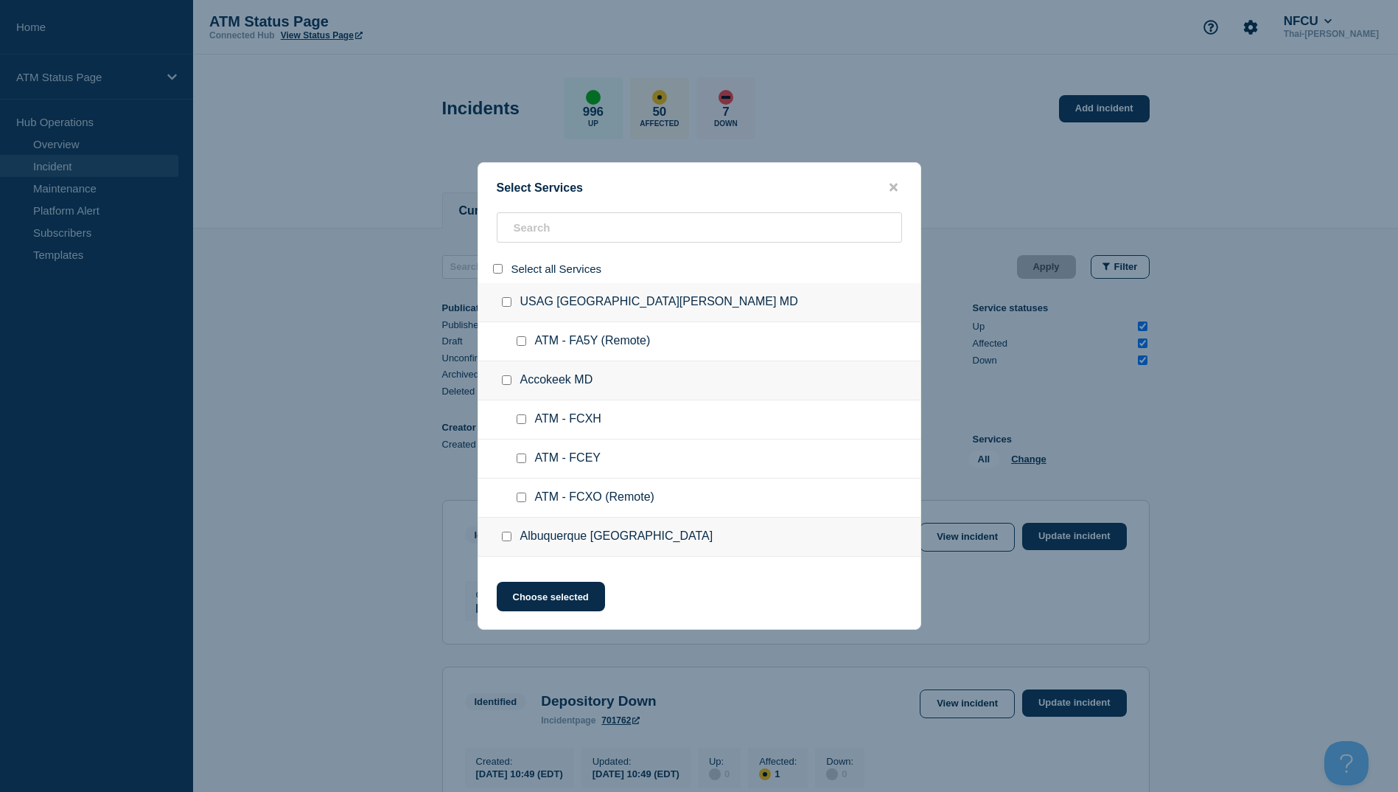
checkbox input "false"
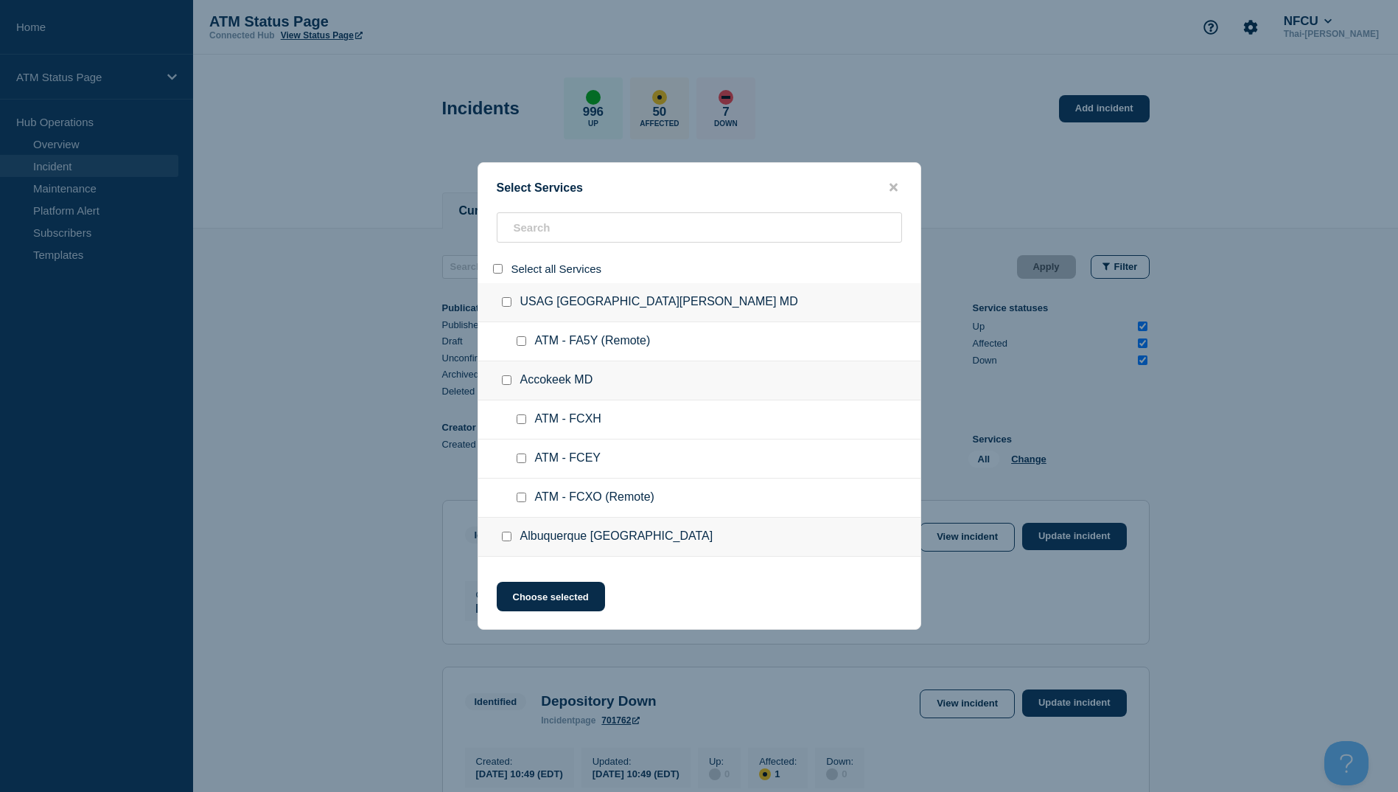
checkbox input "false"
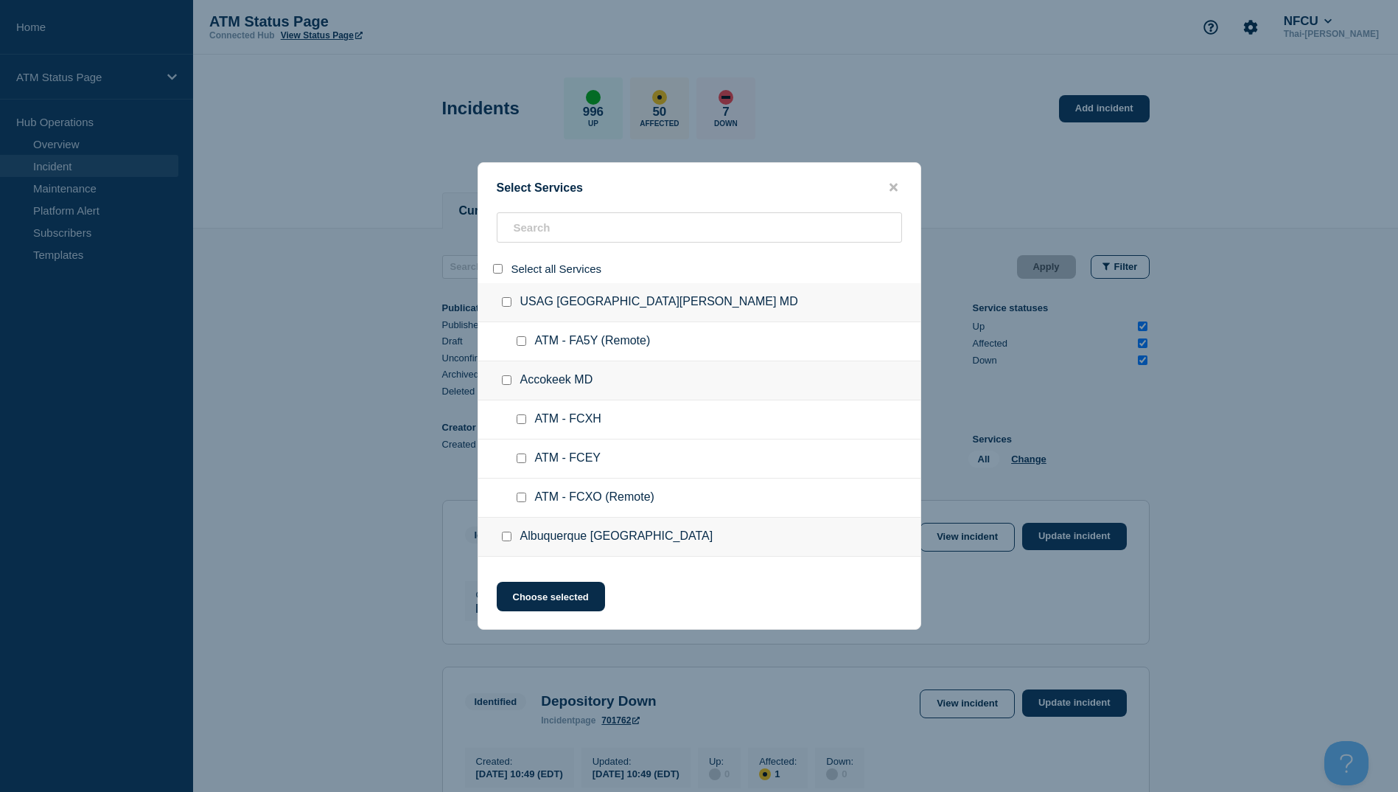
checkbox input "false"
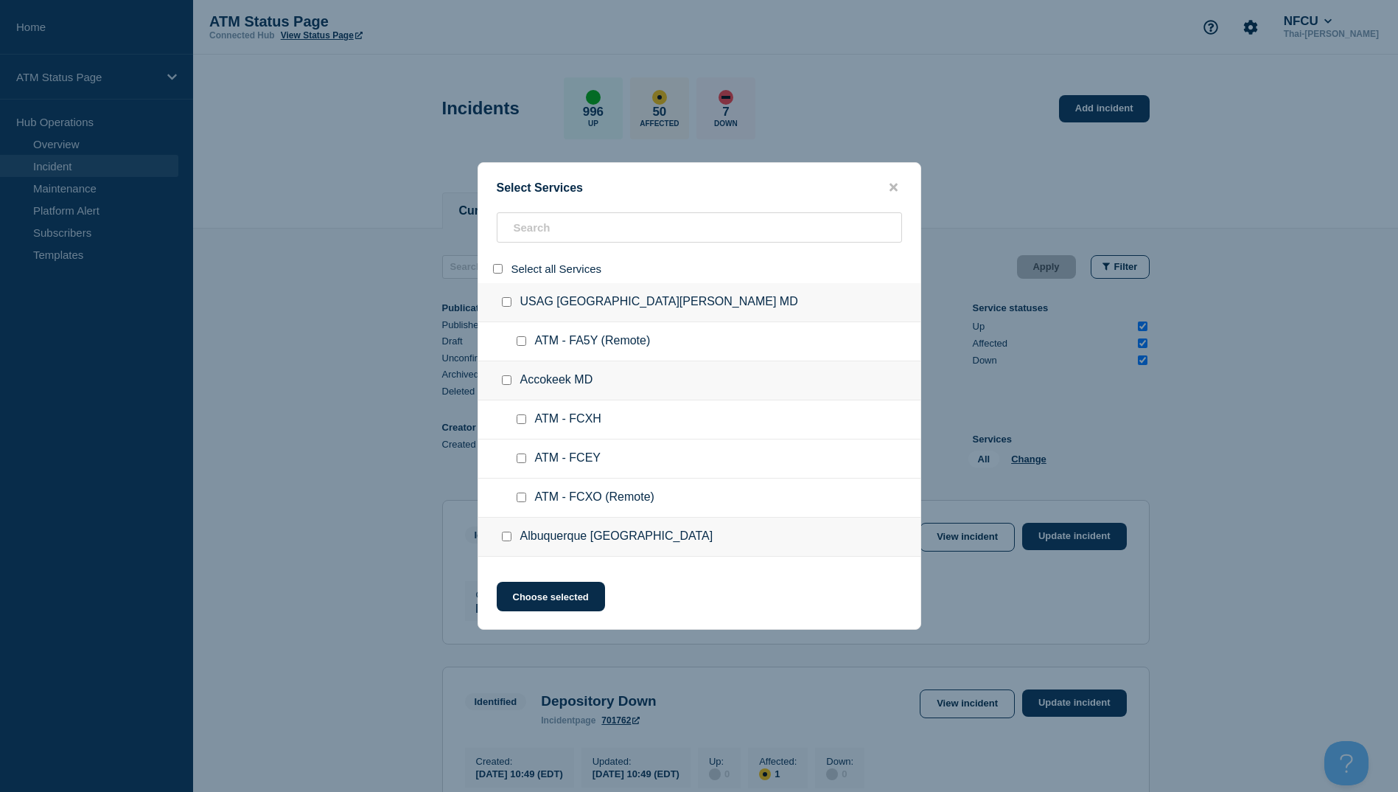
checkbox input "false"
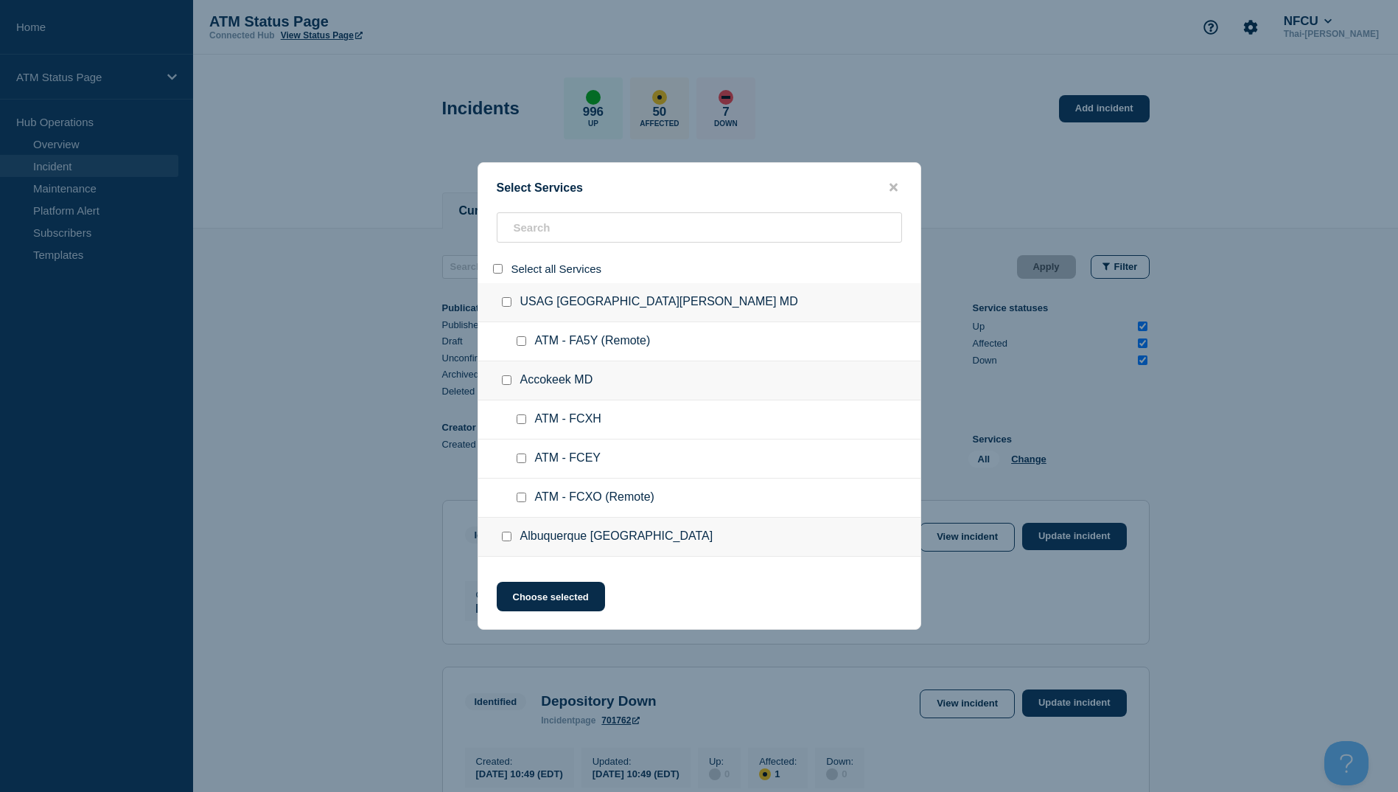
checkbox input "false"
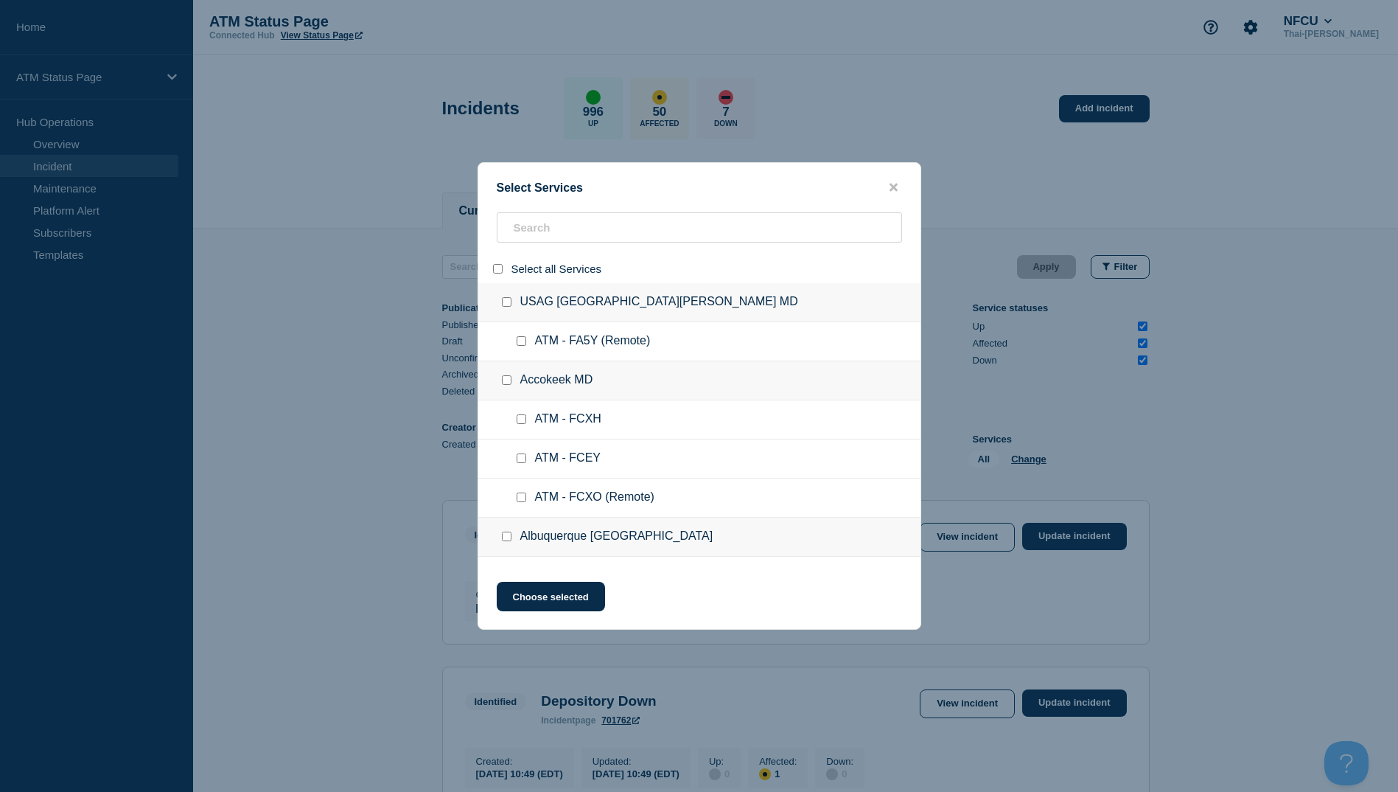
checkbox input "false"
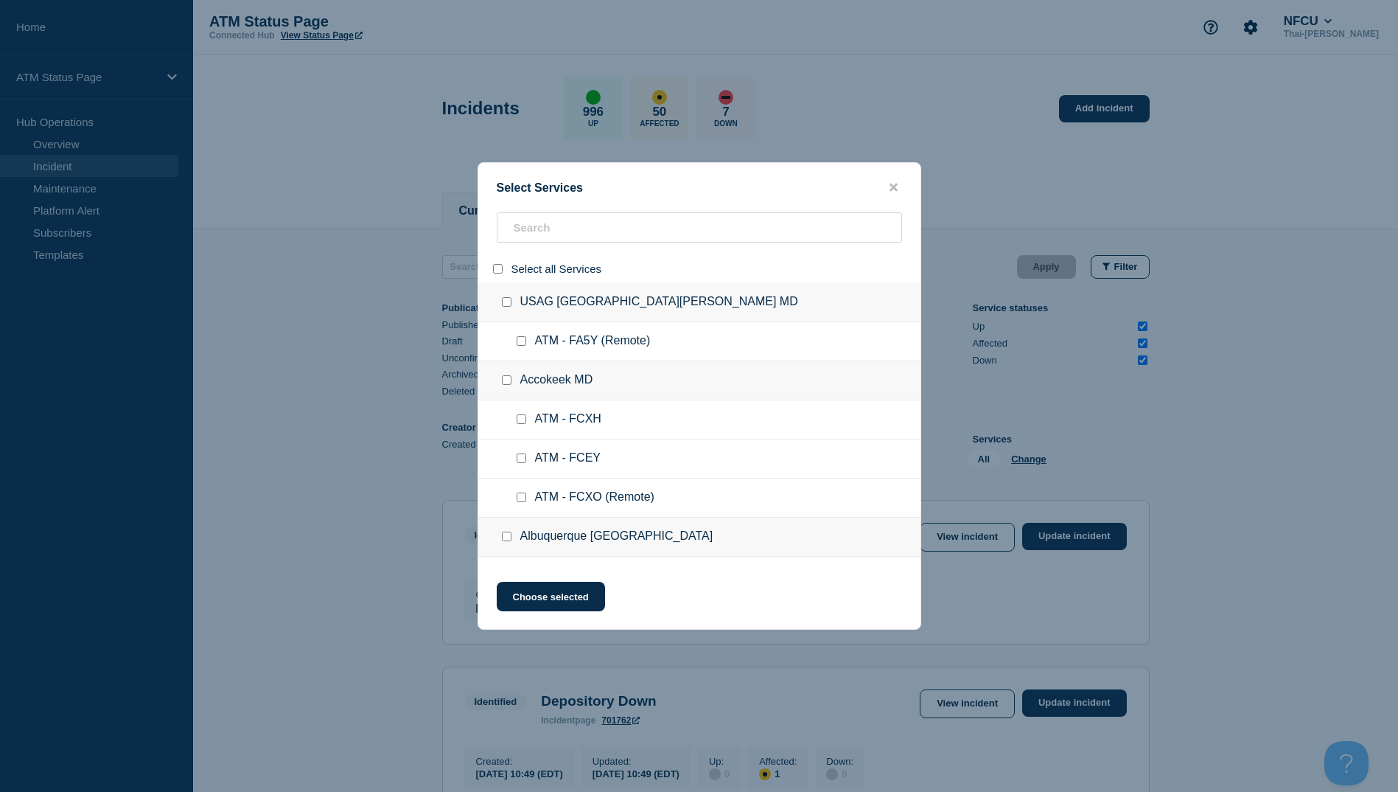
checkbox input "false"
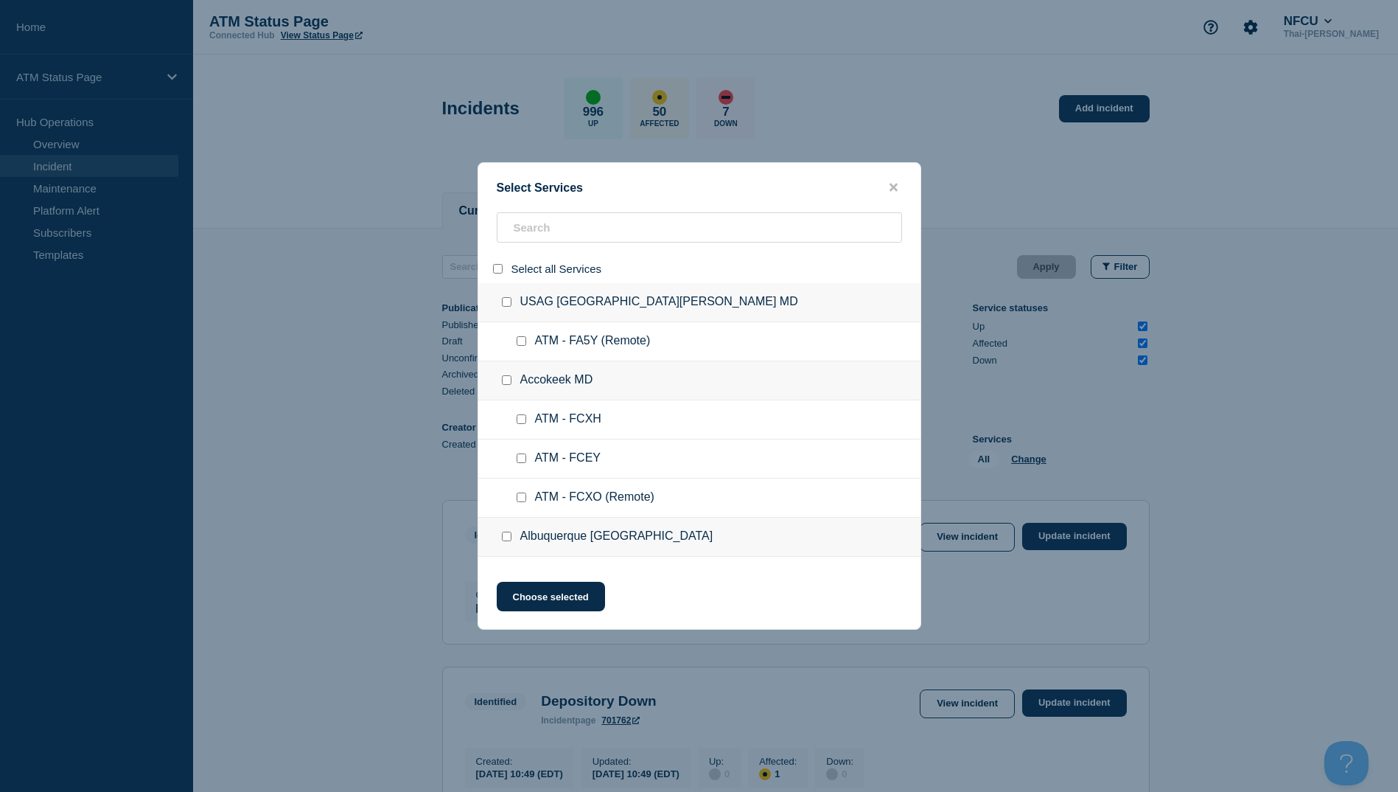
checkbox input "false"
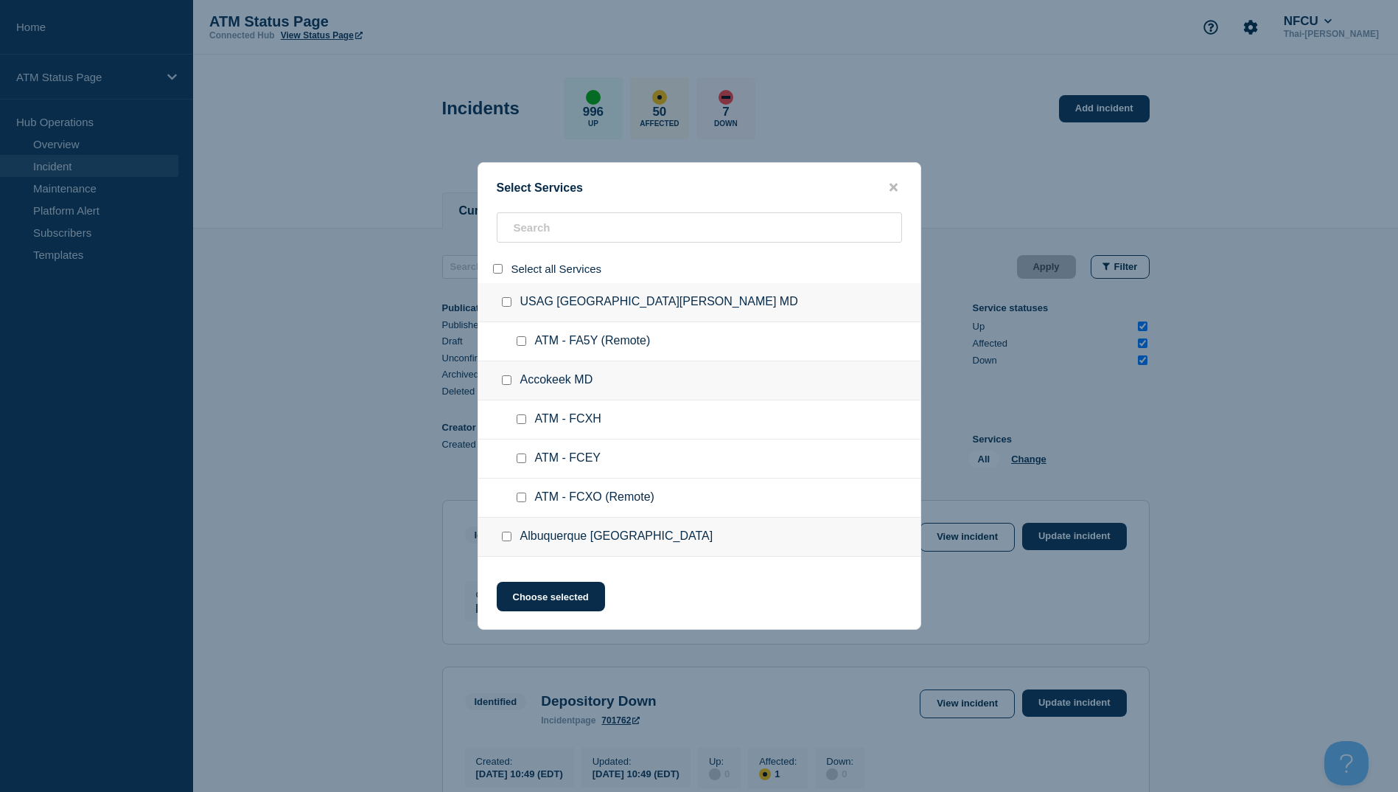
checkbox input "false"
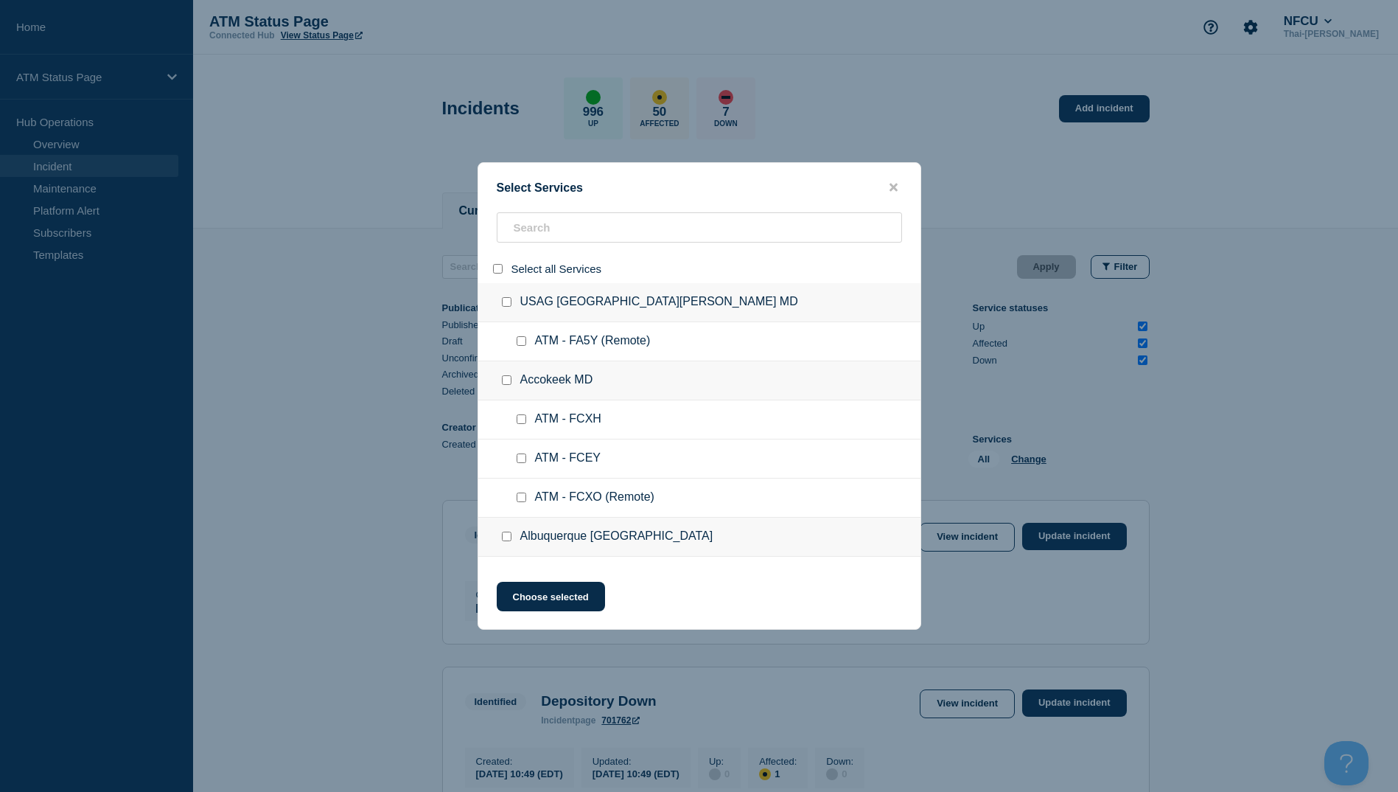
checkbox input "false"
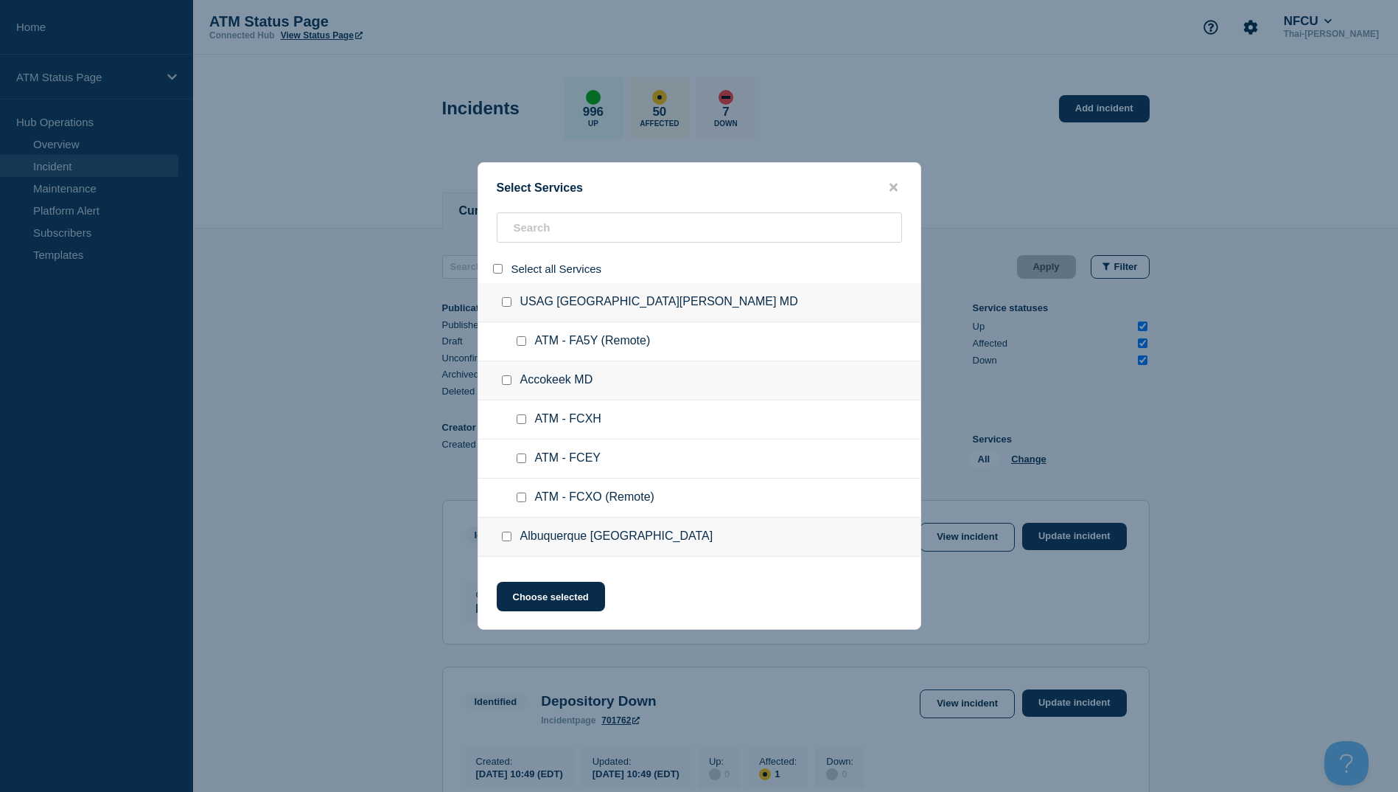
checkbox input "false"
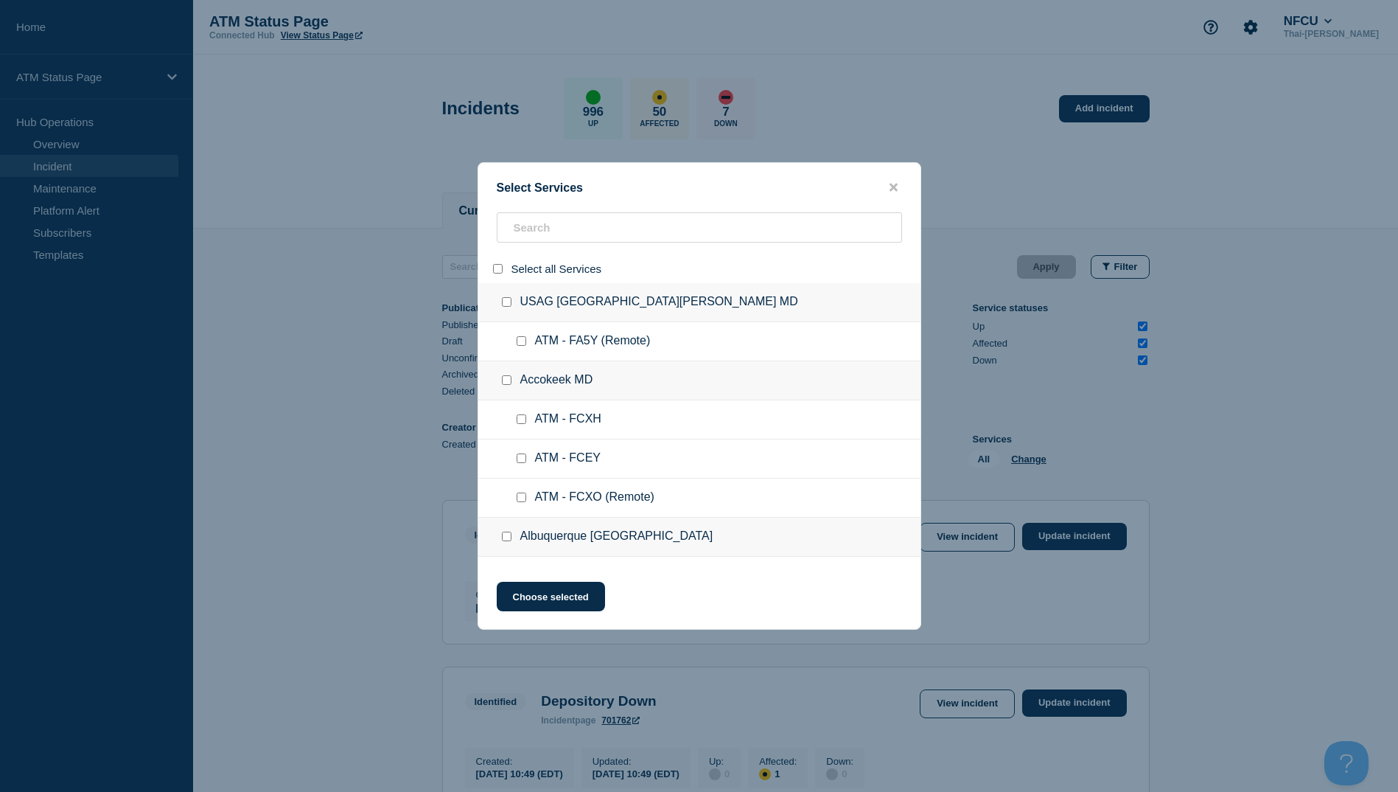
checkbox input "false"
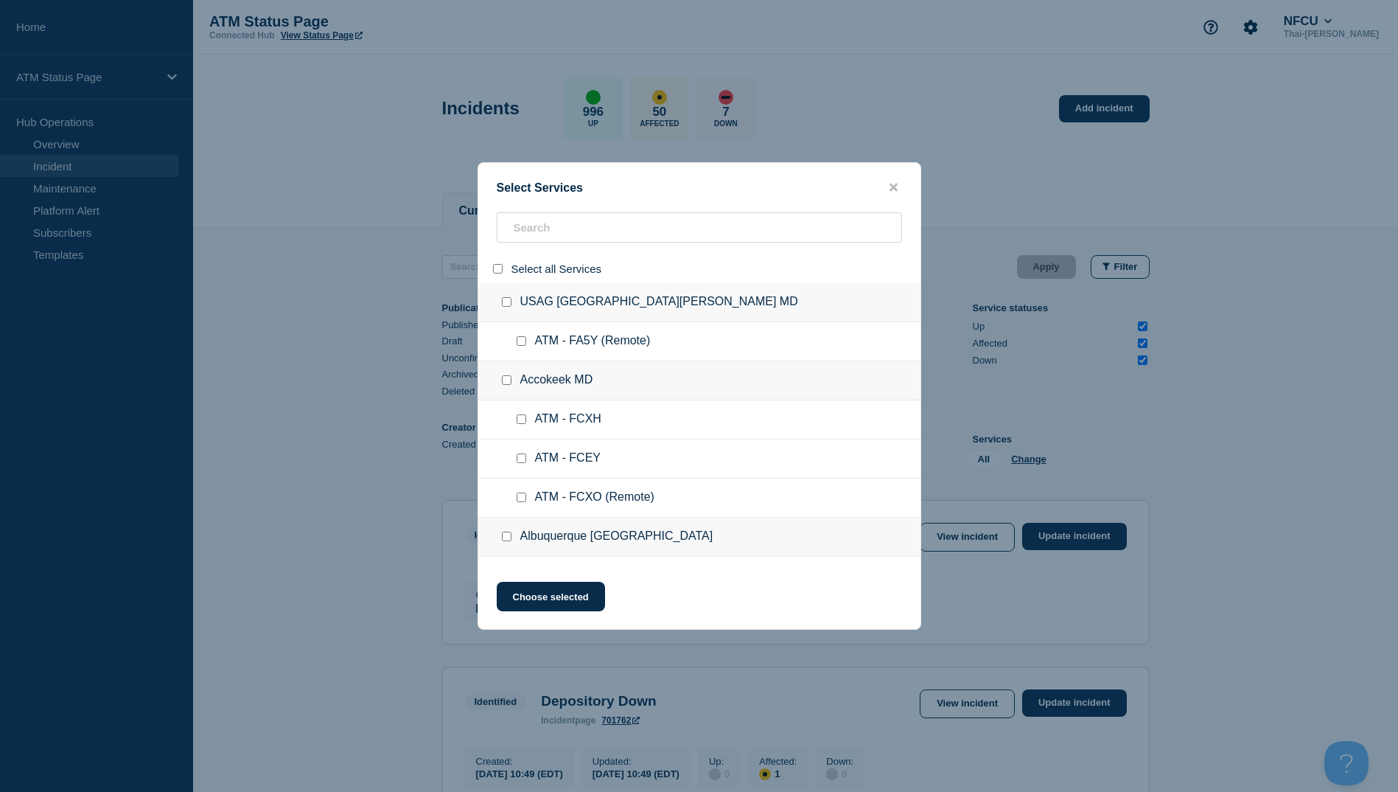
checkbox input "false"
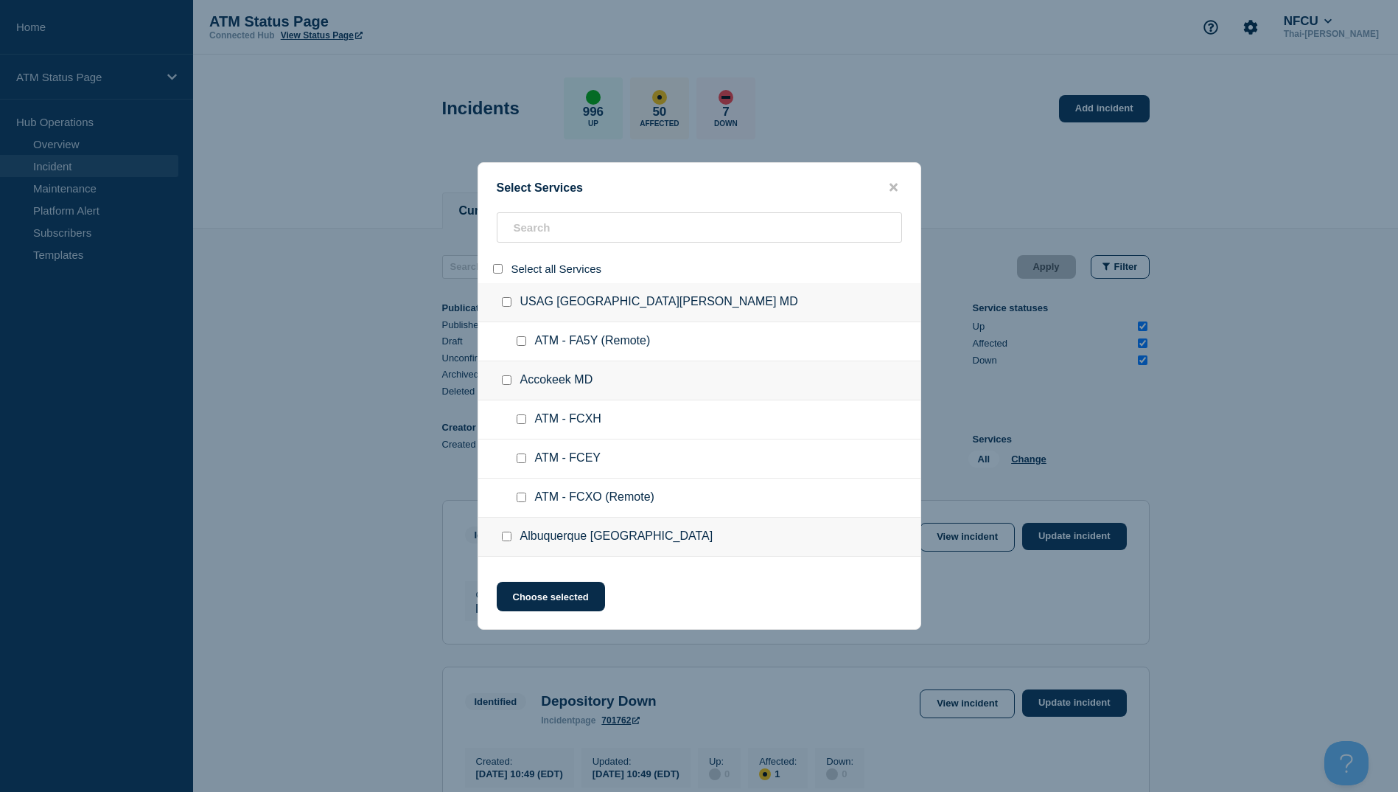
checkbox input "false"
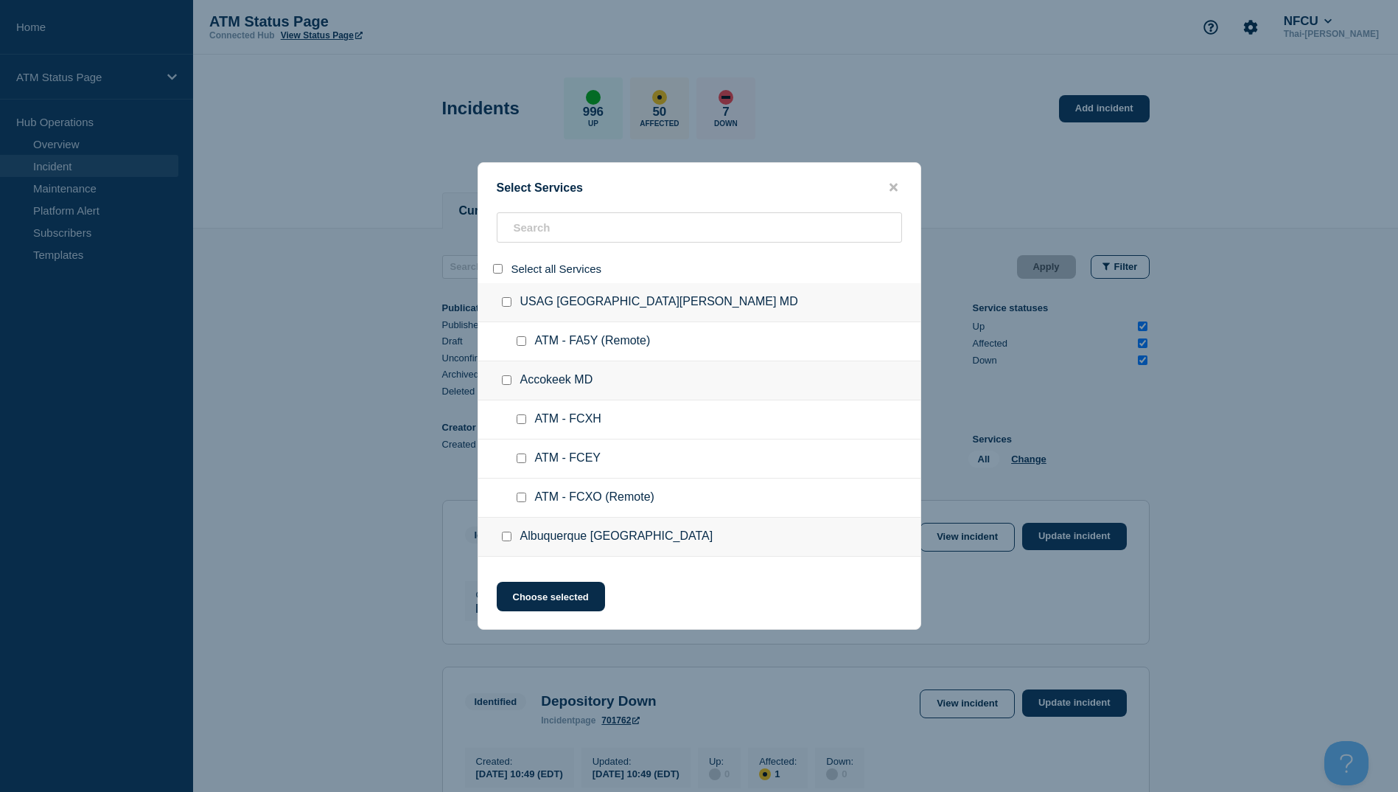
checkbox input "false"
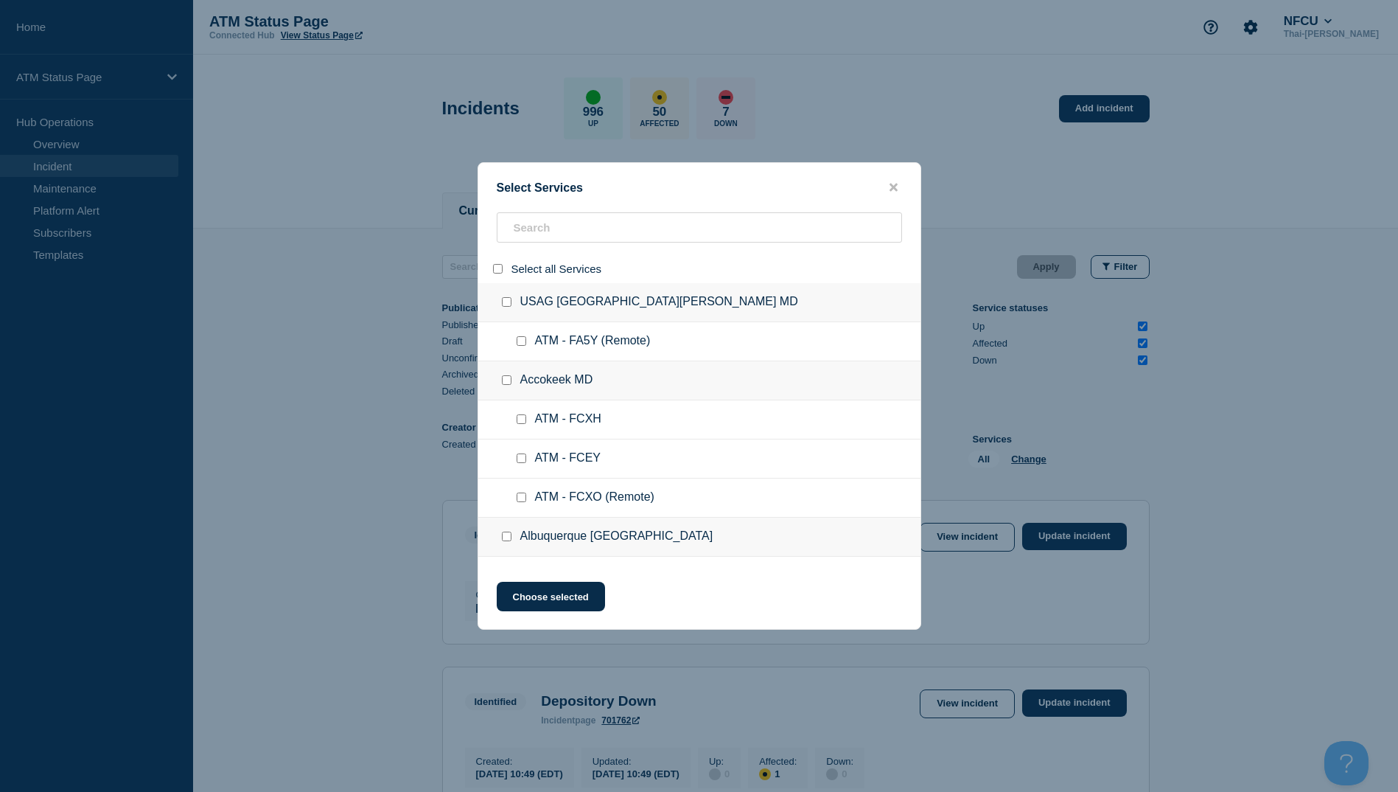
checkbox input "false"
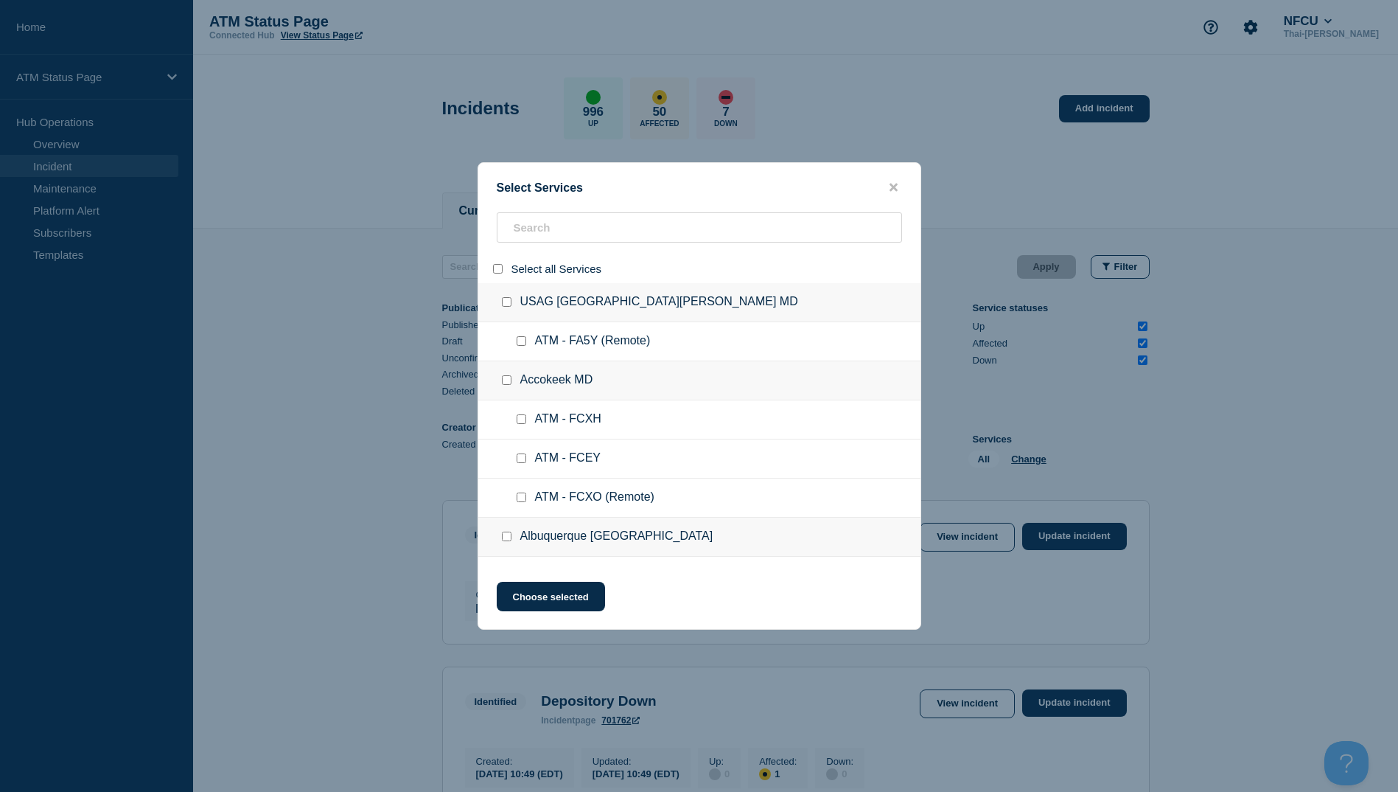
checkbox input "false"
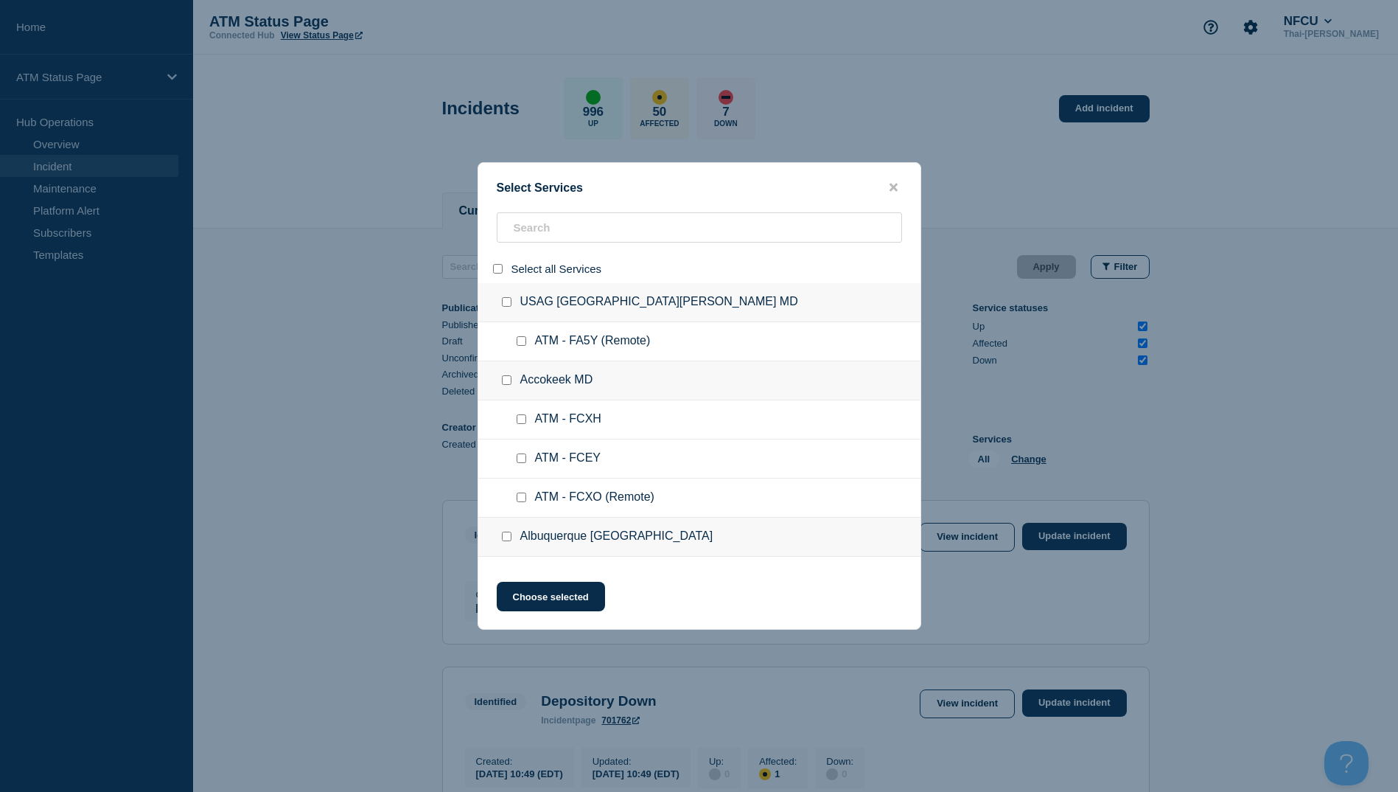
checkbox input "false"
click at [624, 235] on input "search" at bounding box center [699, 227] width 405 height 30
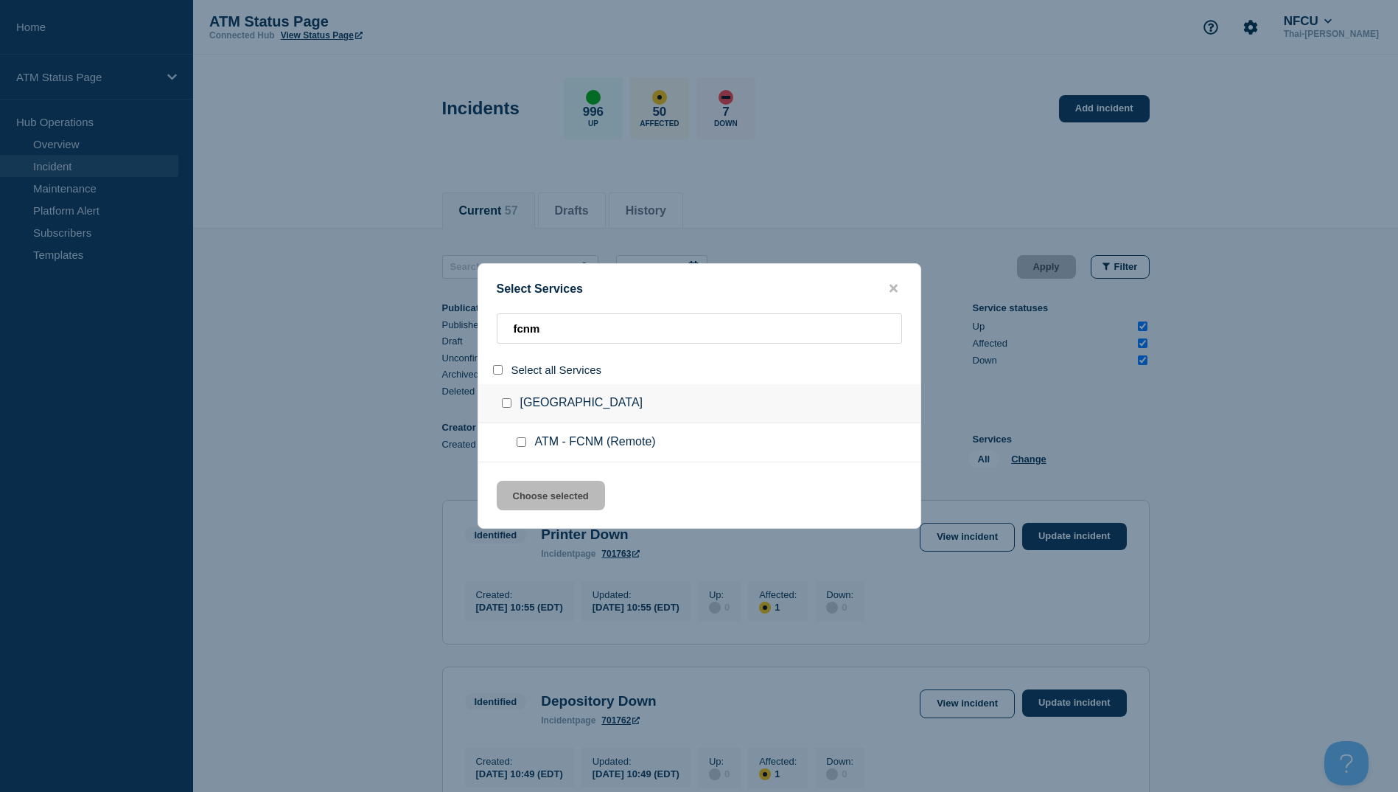
click at [526, 444] on input "service: ATM - FCNM (Remote)" at bounding box center [522, 442] width 10 height 10
click at [543, 489] on button "Choose selected" at bounding box center [551, 495] width 108 height 29
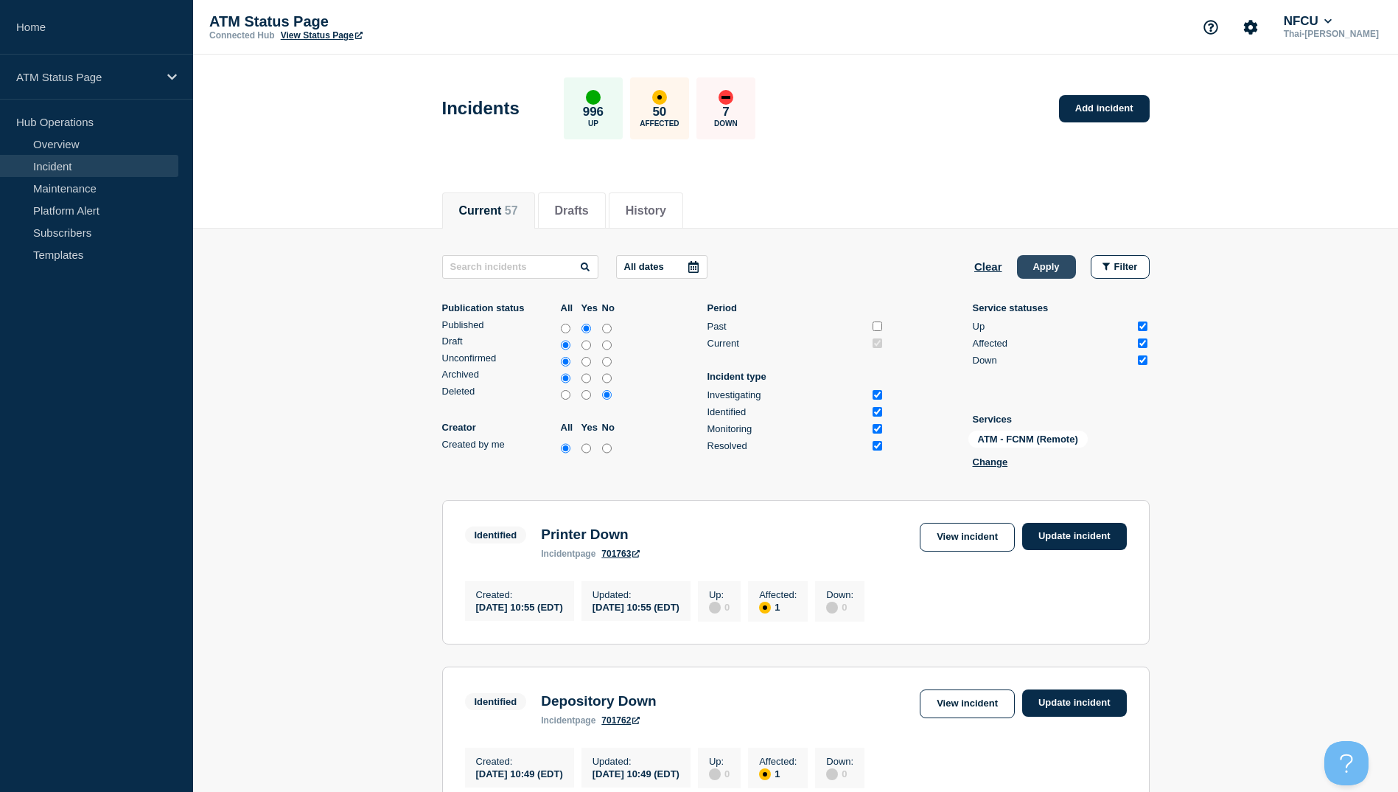
click at [1044, 269] on button "Apply" at bounding box center [1046, 267] width 59 height 24
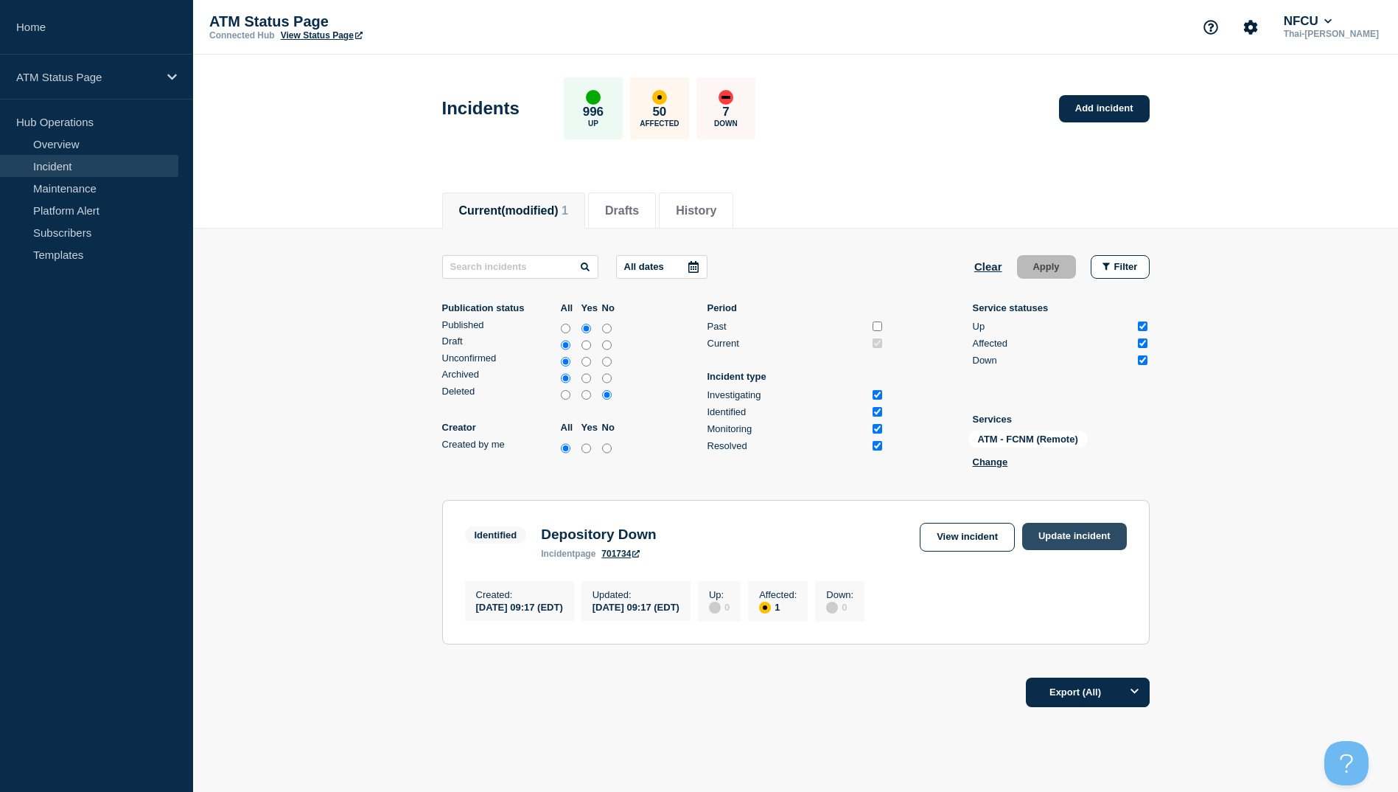
click at [1064, 544] on link "Update incident" at bounding box center [1074, 536] width 105 height 27
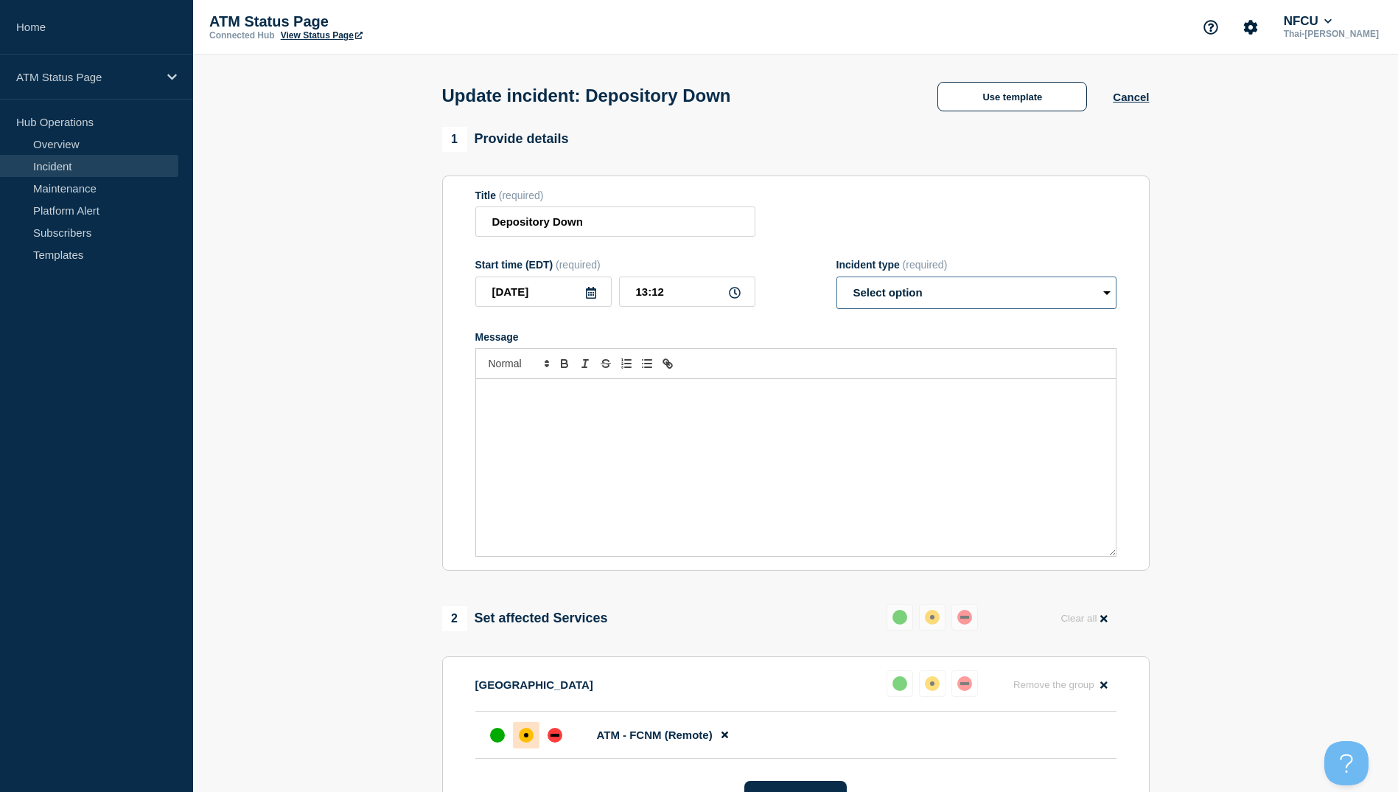
click at [971, 292] on select "Select option Investigating Identified Monitoring Resolved" at bounding box center [977, 292] width 280 height 32
click at [837, 279] on select "Select option Investigating Identified Monitoring Resolved" at bounding box center [977, 292] width 280 height 32
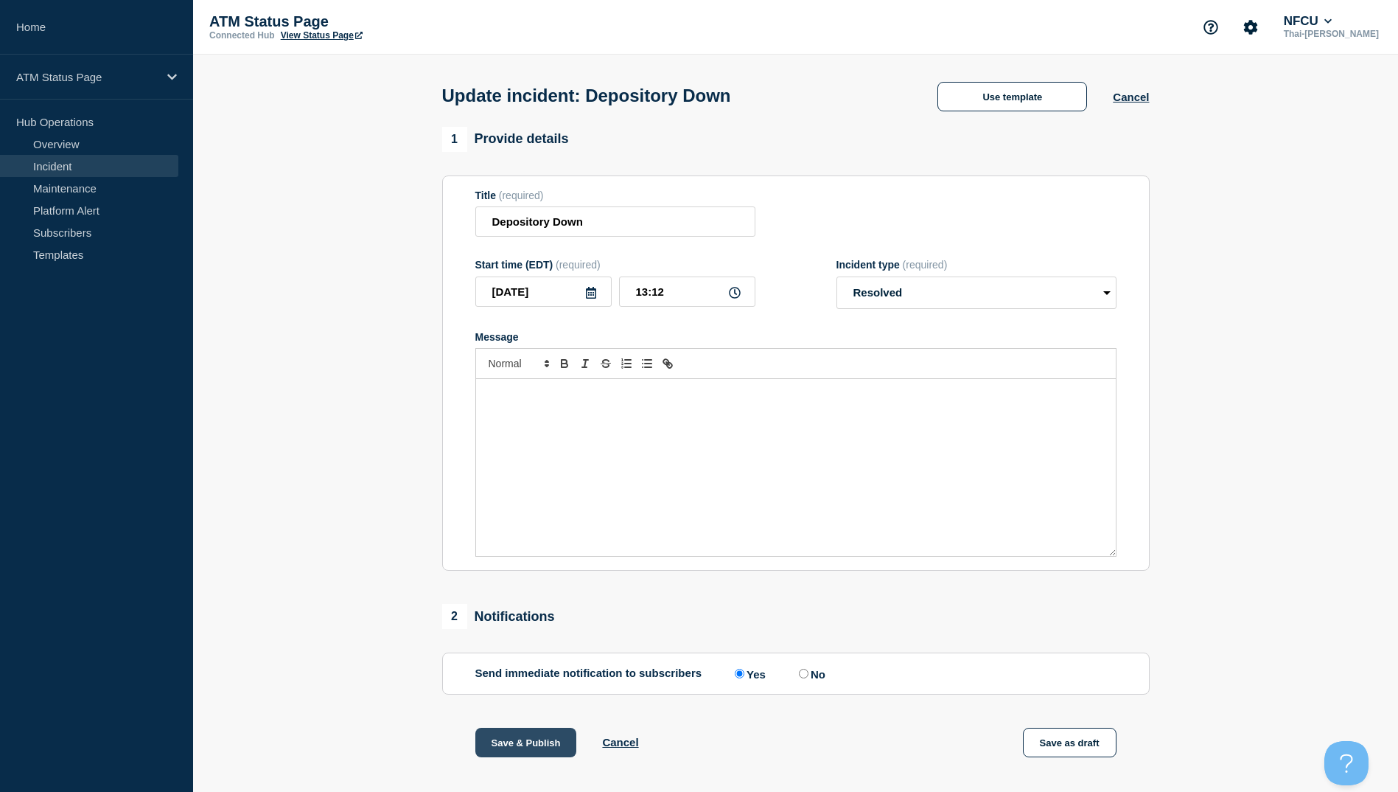
click at [551, 746] on button "Save & Publish" at bounding box center [526, 742] width 102 height 29
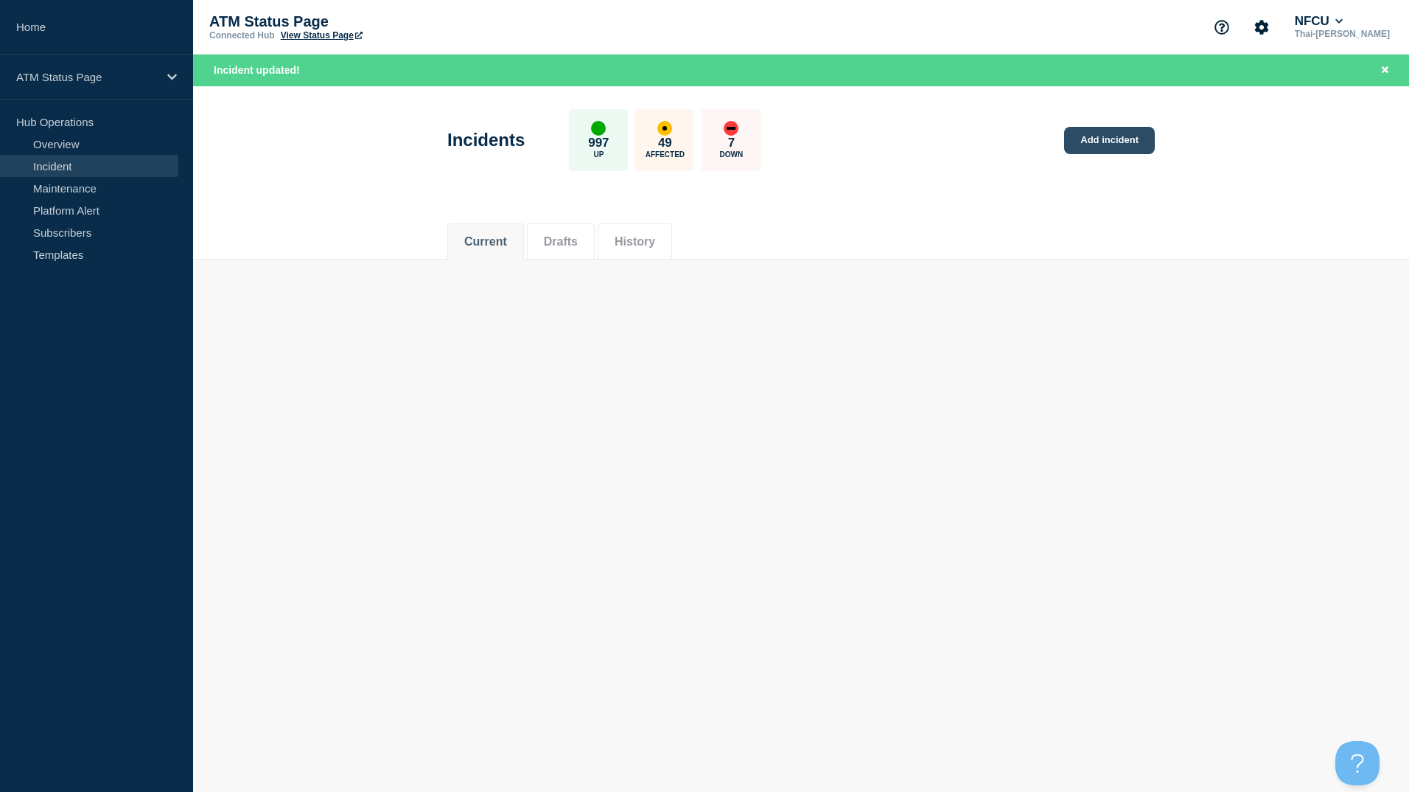
click at [1107, 139] on link "Add incident" at bounding box center [1109, 140] width 91 height 27
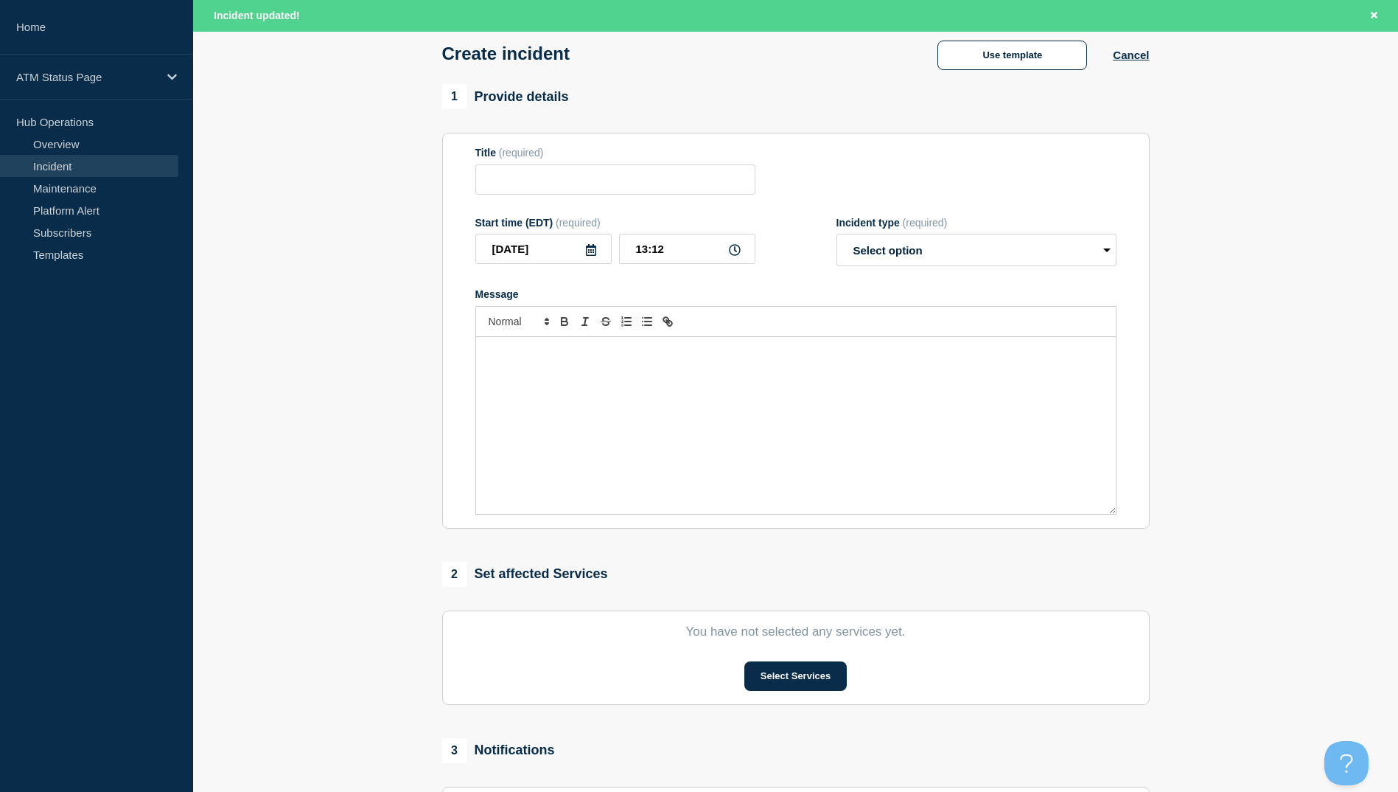
scroll to position [147, 0]
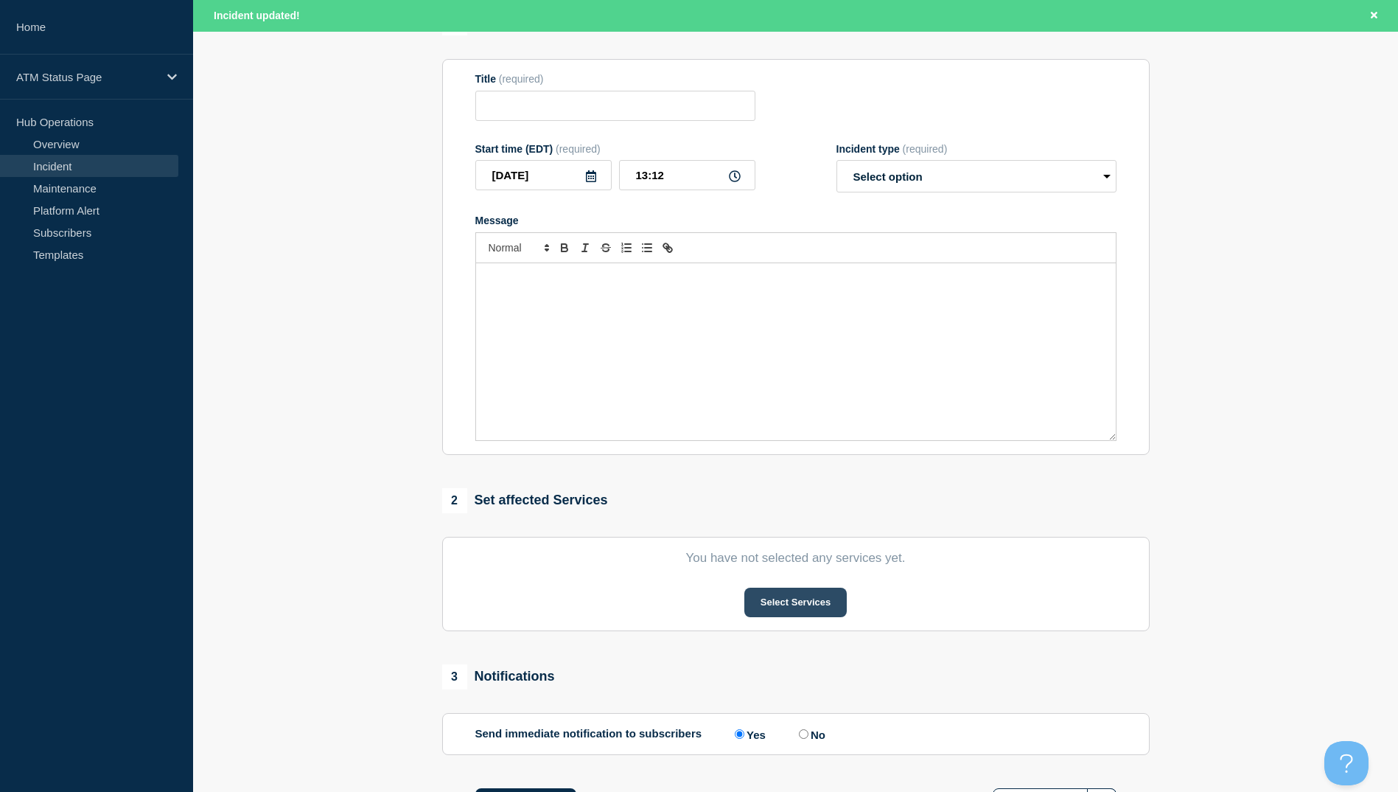
click at [796, 602] on button "Select Services" at bounding box center [795, 601] width 102 height 29
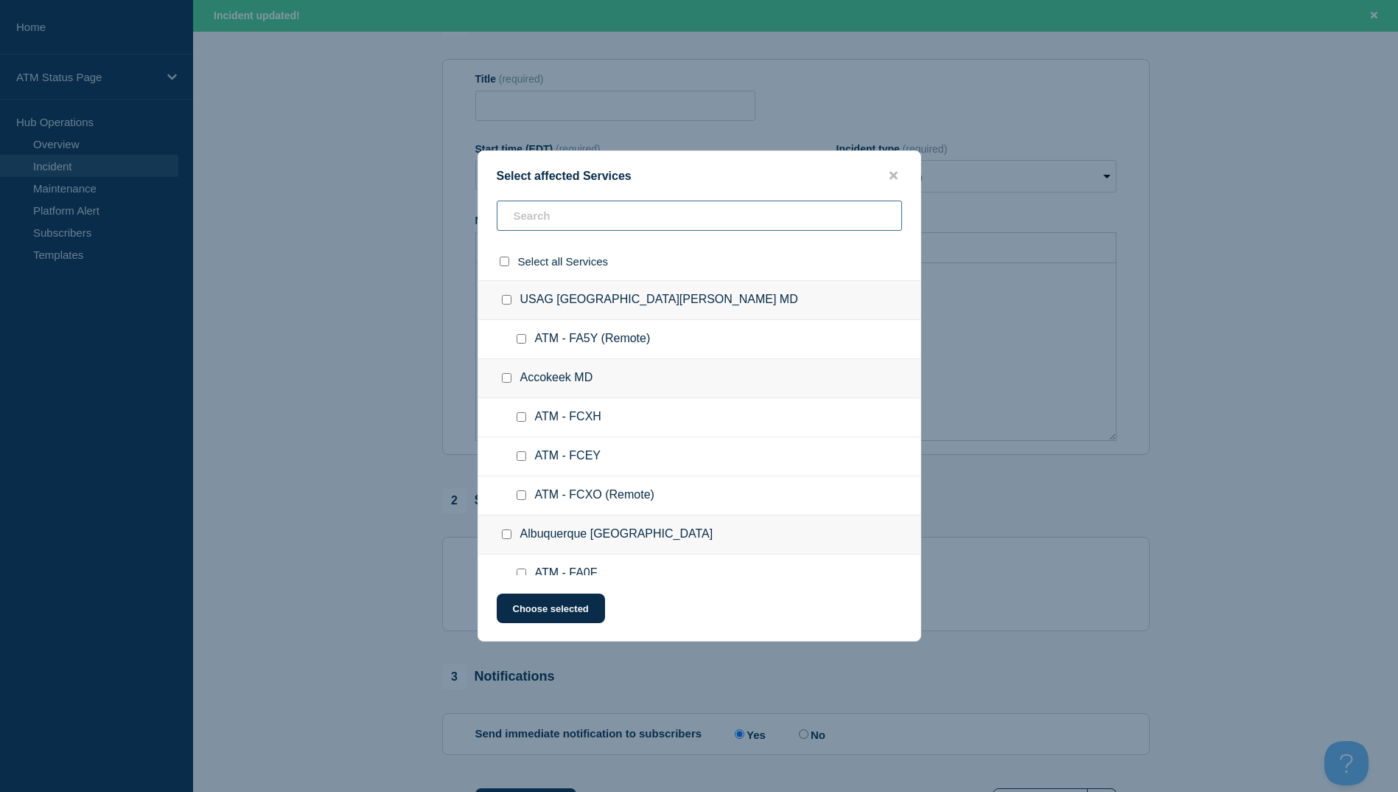
click at [582, 220] on input "text" at bounding box center [699, 215] width 405 height 30
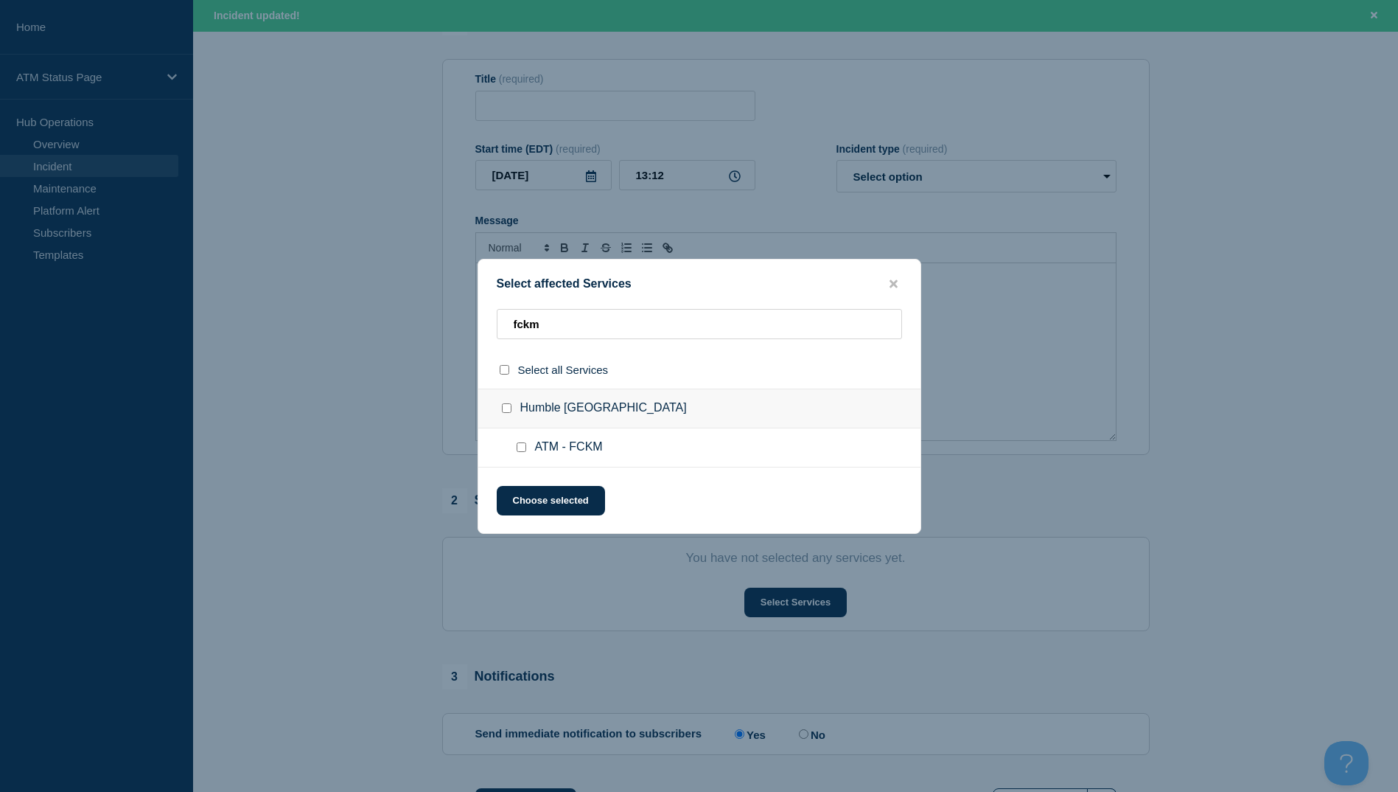
click at [523, 450] on input "ATM - FCKM checkbox" at bounding box center [522, 447] width 10 height 10
click at [562, 503] on button "Choose selected" at bounding box center [551, 500] width 108 height 29
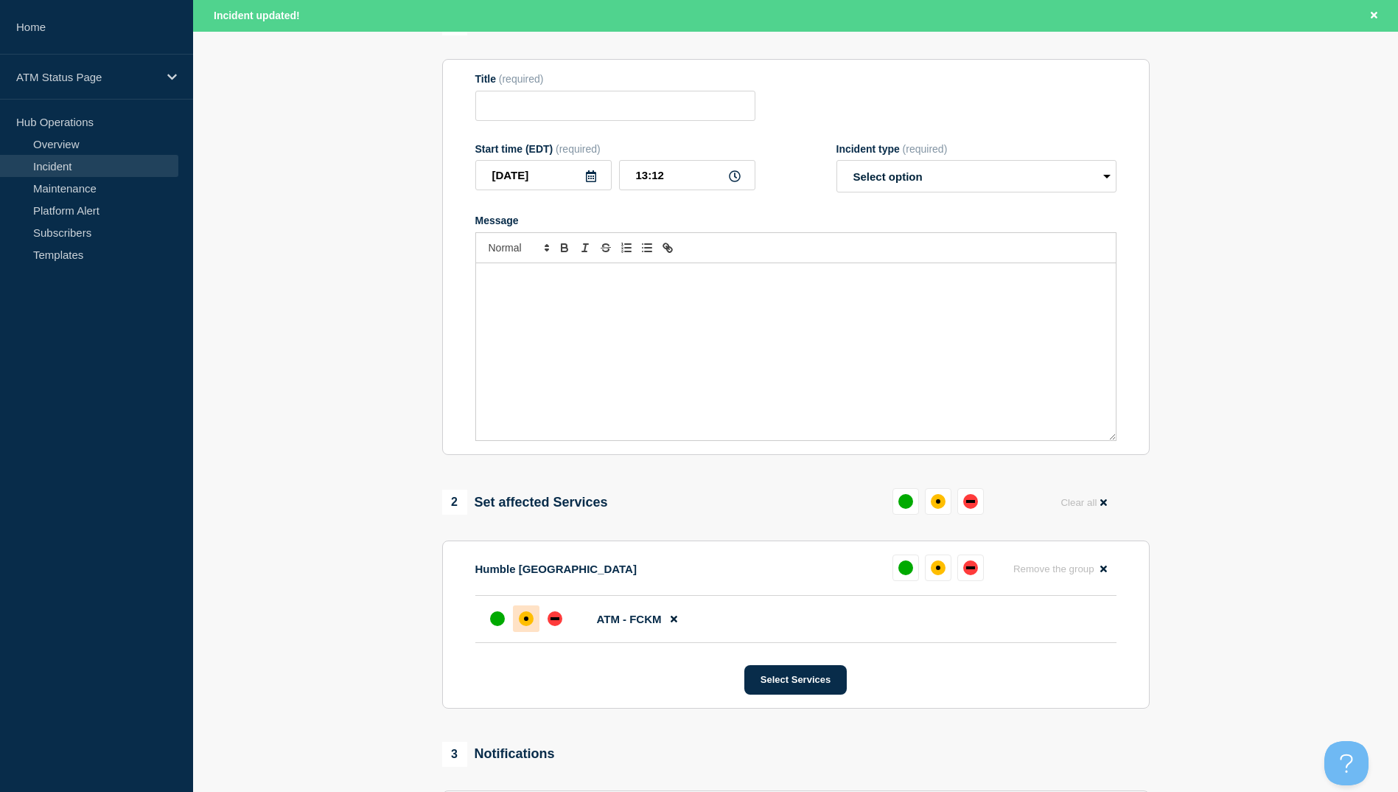
click at [531, 621] on div "affected" at bounding box center [526, 618] width 15 height 15
click at [909, 178] on select "Select option Investigating Identified Monitoring" at bounding box center [977, 176] width 280 height 32
click at [1009, 92] on div "Title (required)" at bounding box center [795, 97] width 641 height 48
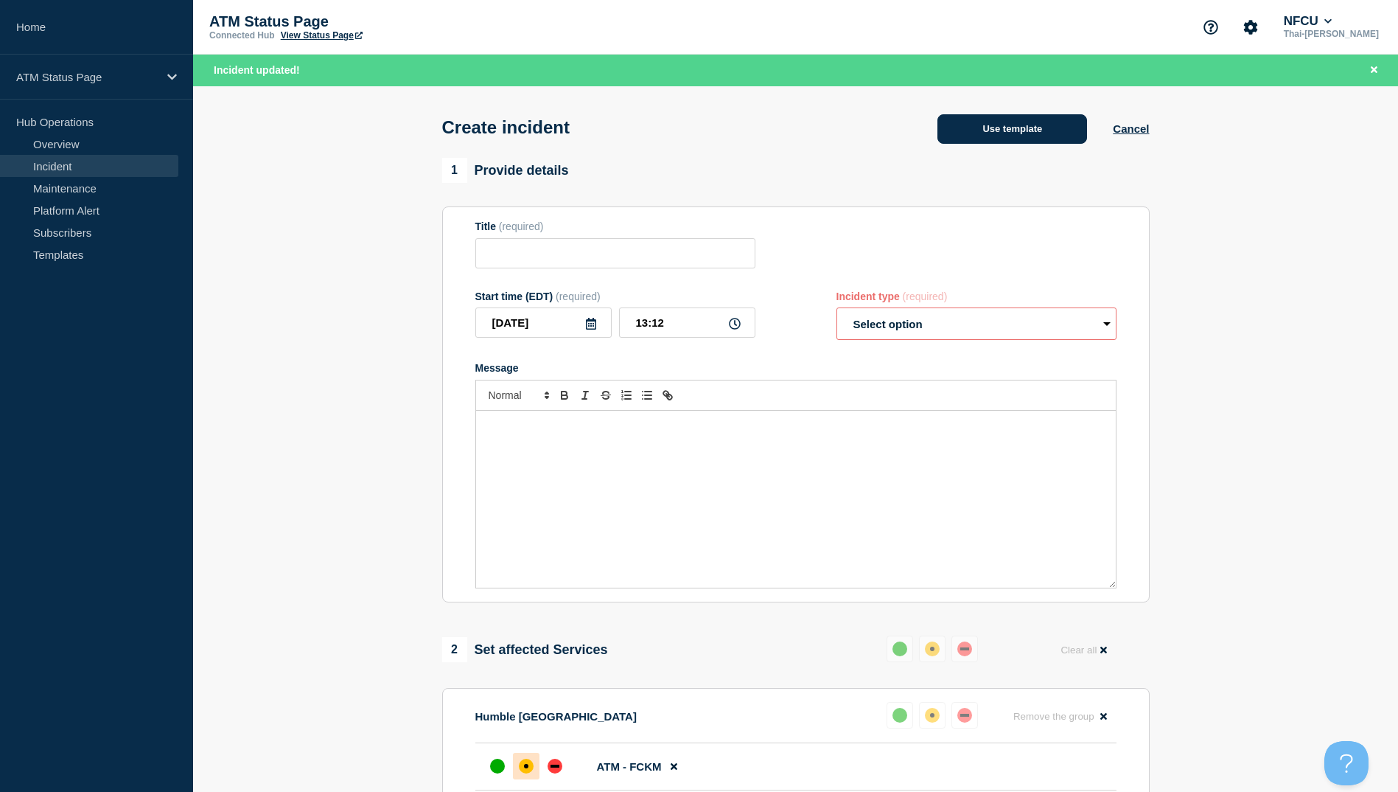
click at [1004, 130] on button "Use template" at bounding box center [1013, 128] width 150 height 29
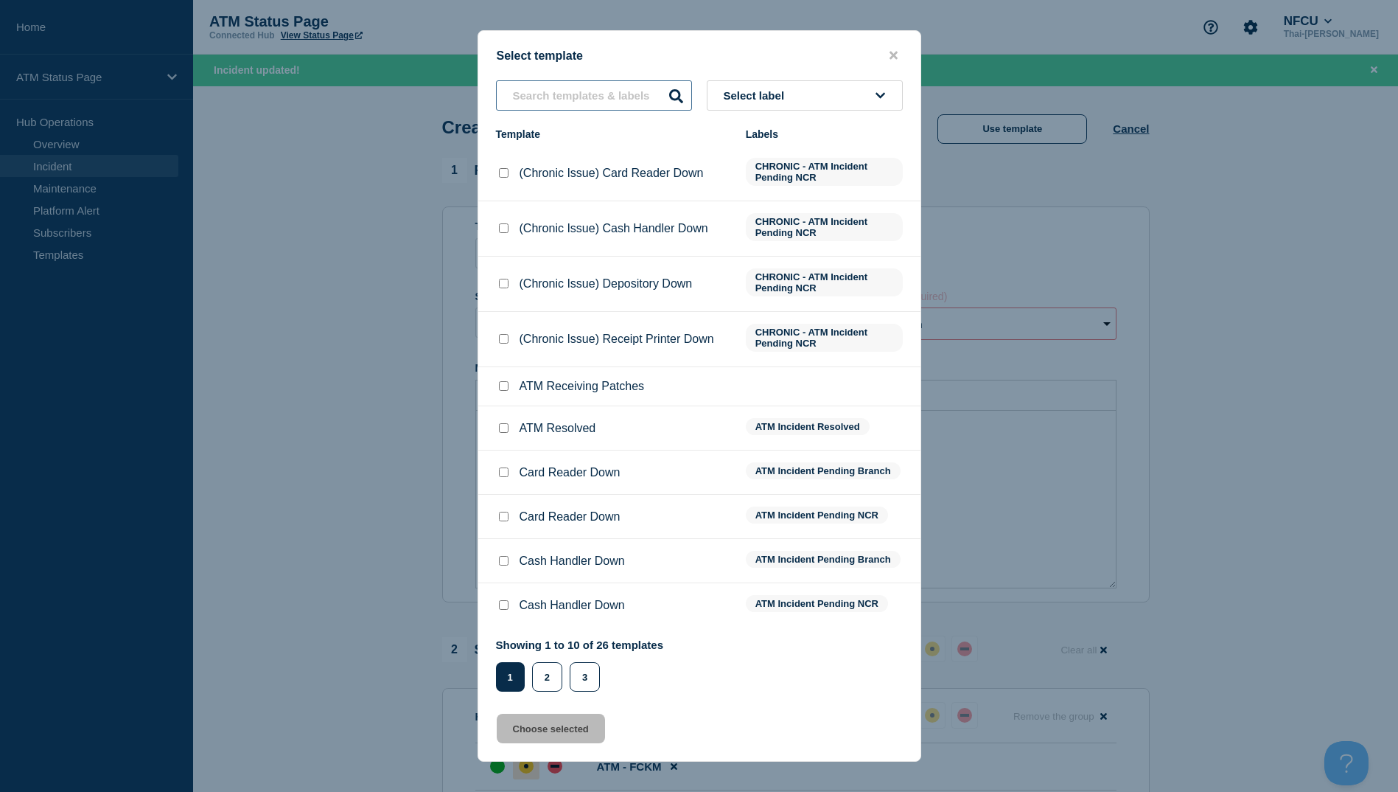
click at [561, 97] on input "text" at bounding box center [594, 95] width 196 height 30
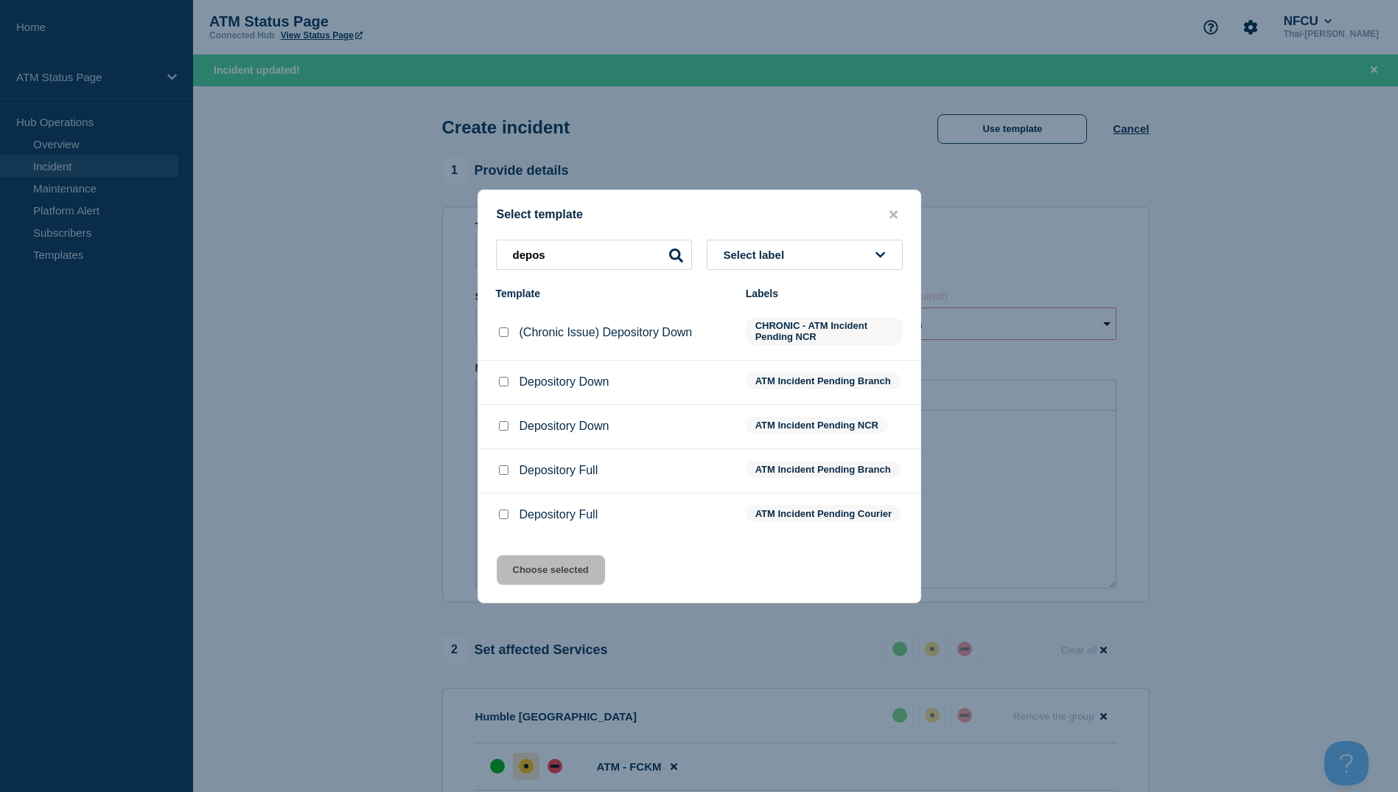
click at [500, 382] on input "Depository Down checkbox" at bounding box center [504, 382] width 10 height 10
click at [572, 585] on button "Choose selected" at bounding box center [551, 569] width 108 height 29
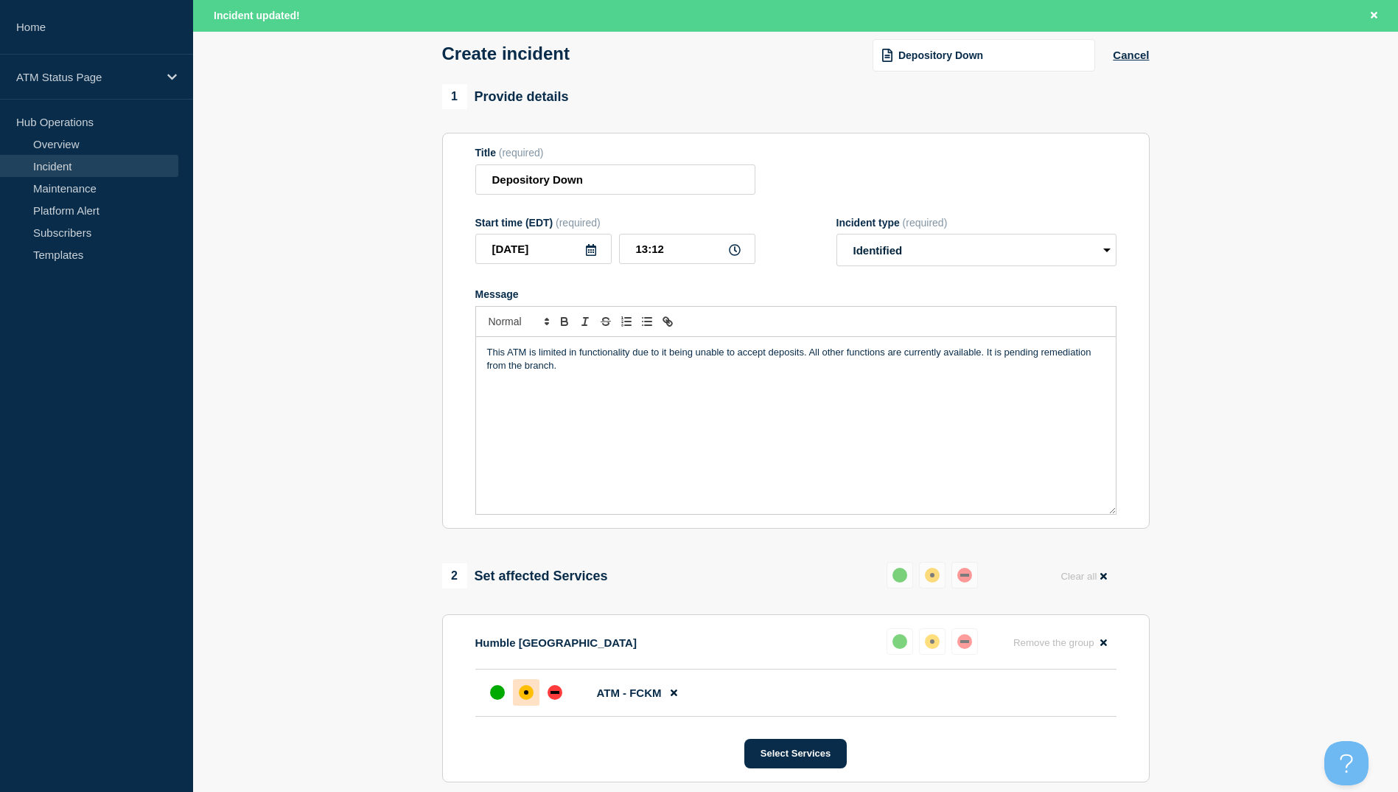
scroll to position [295, 0]
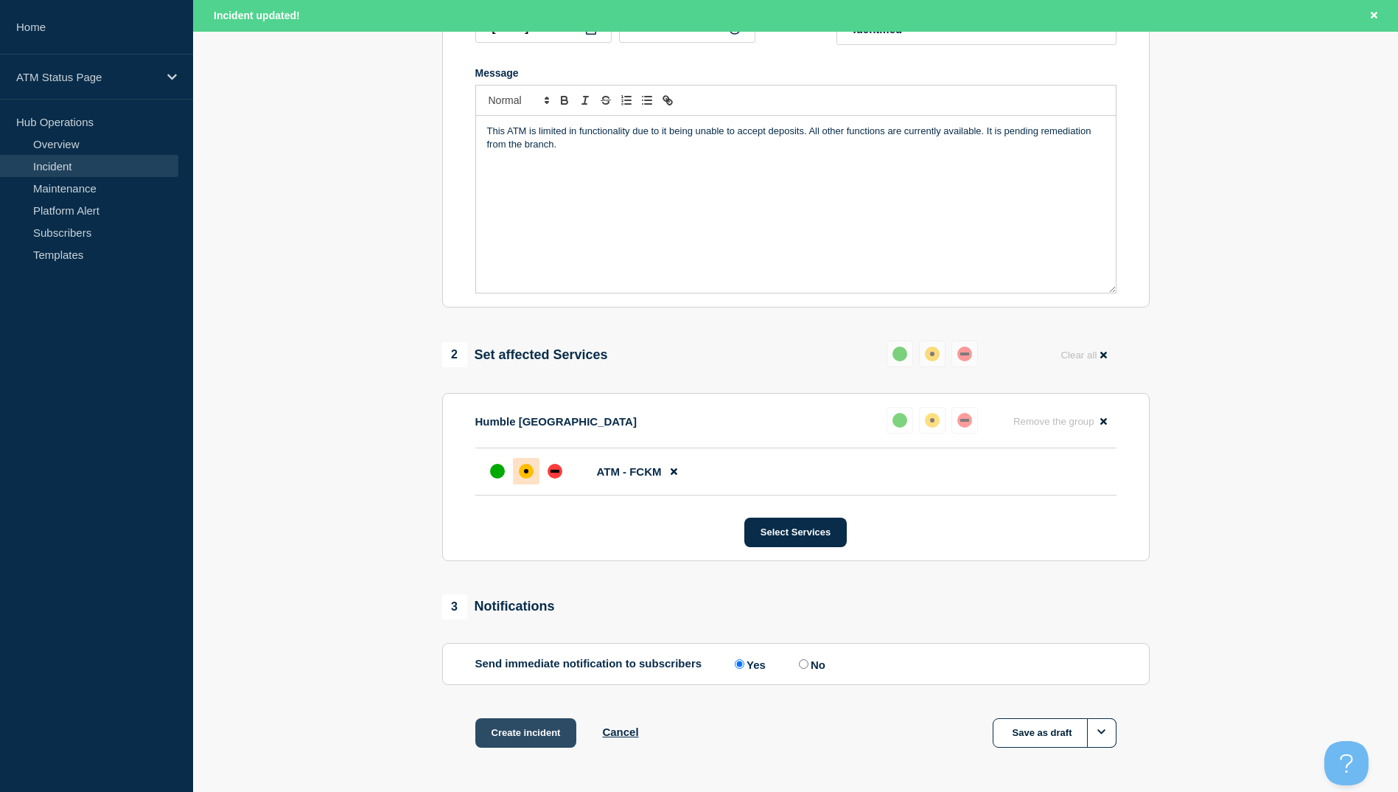
click at [512, 730] on button "Create incident" at bounding box center [526, 732] width 102 height 29
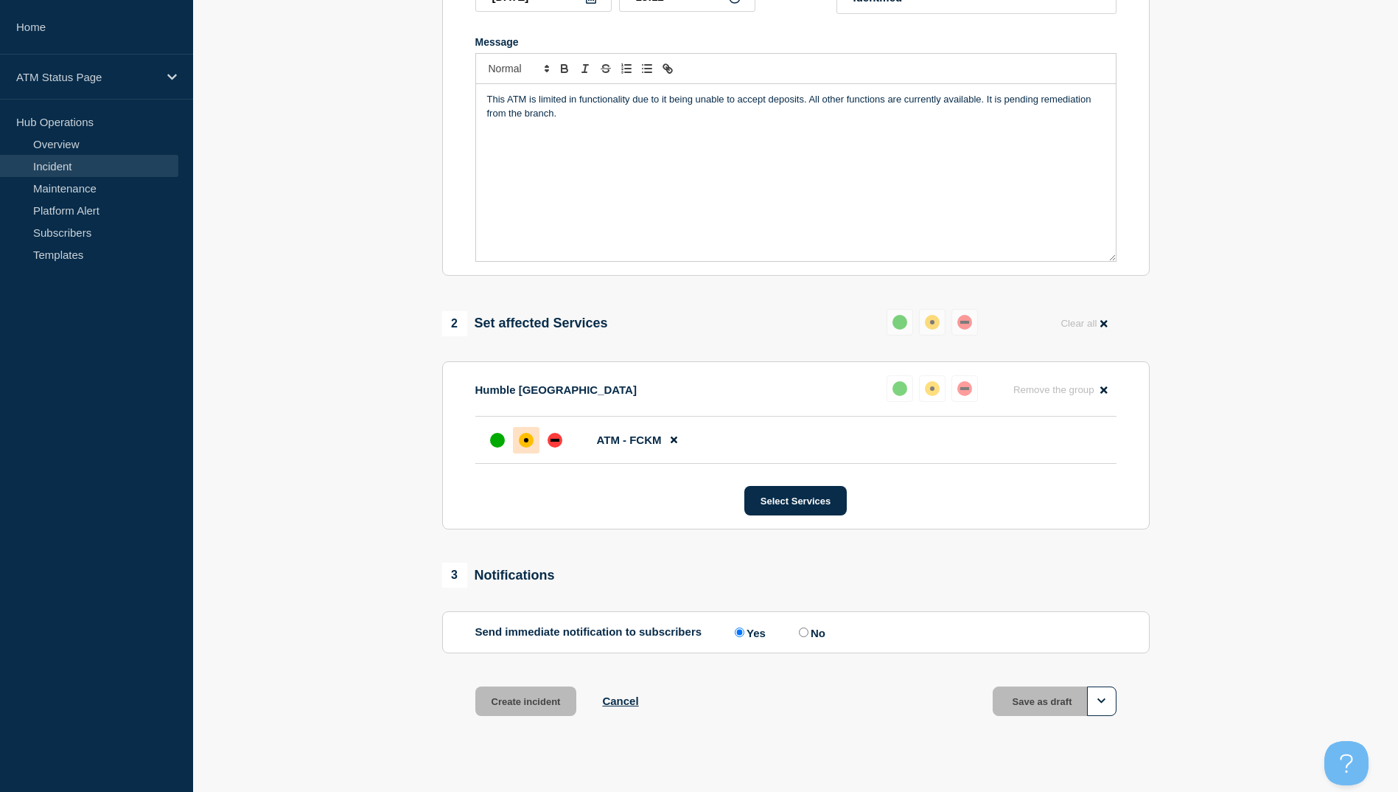
scroll to position [263, 0]
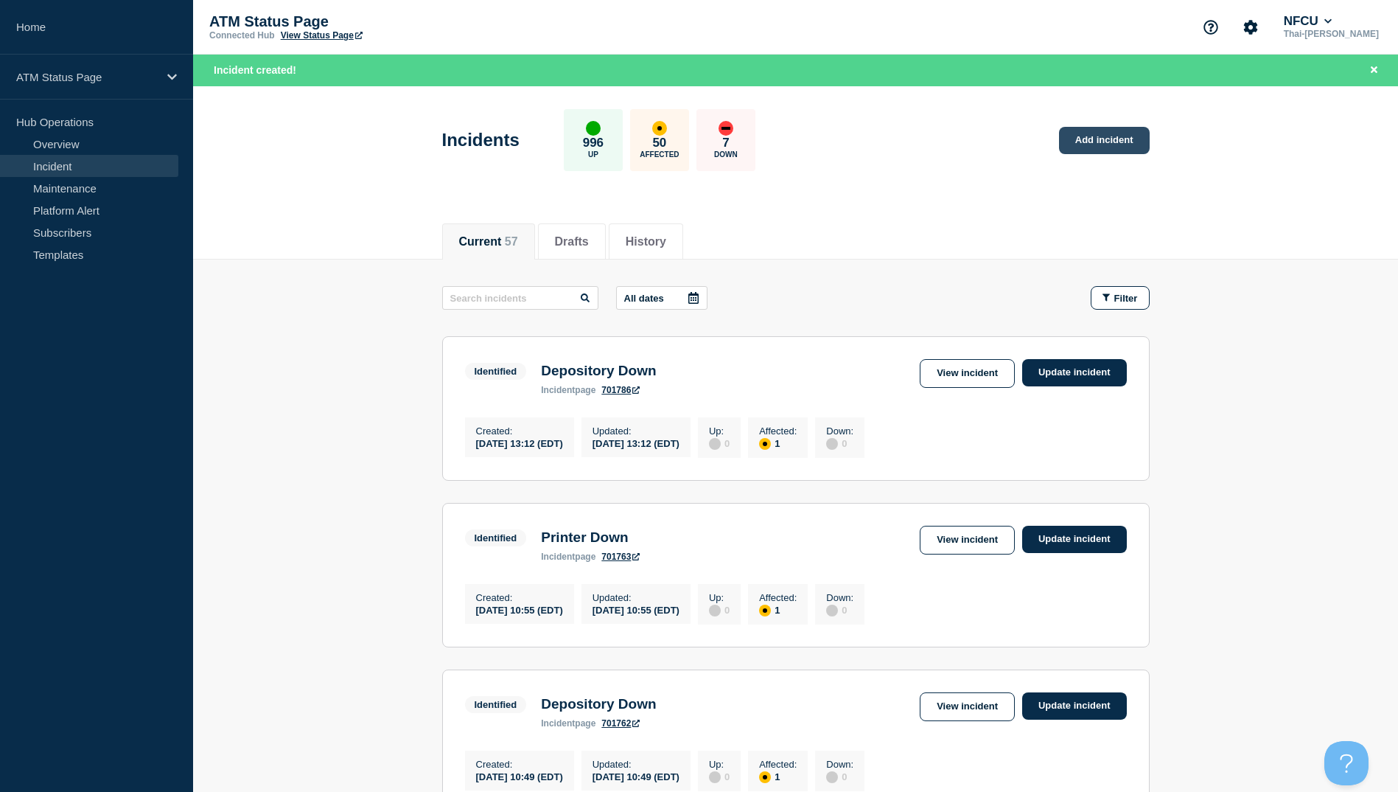
click at [1078, 140] on link "Add incident" at bounding box center [1104, 140] width 91 height 27
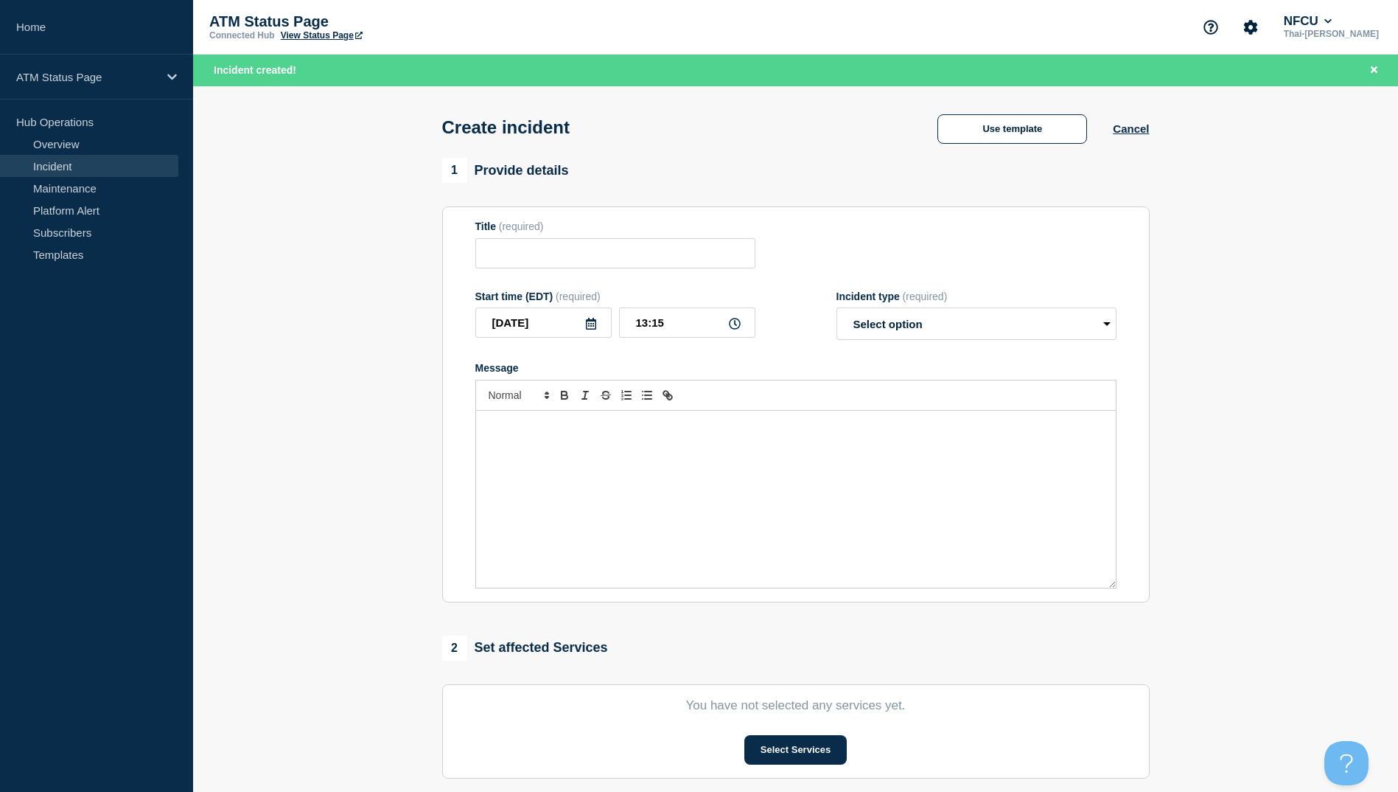
scroll to position [221, 0]
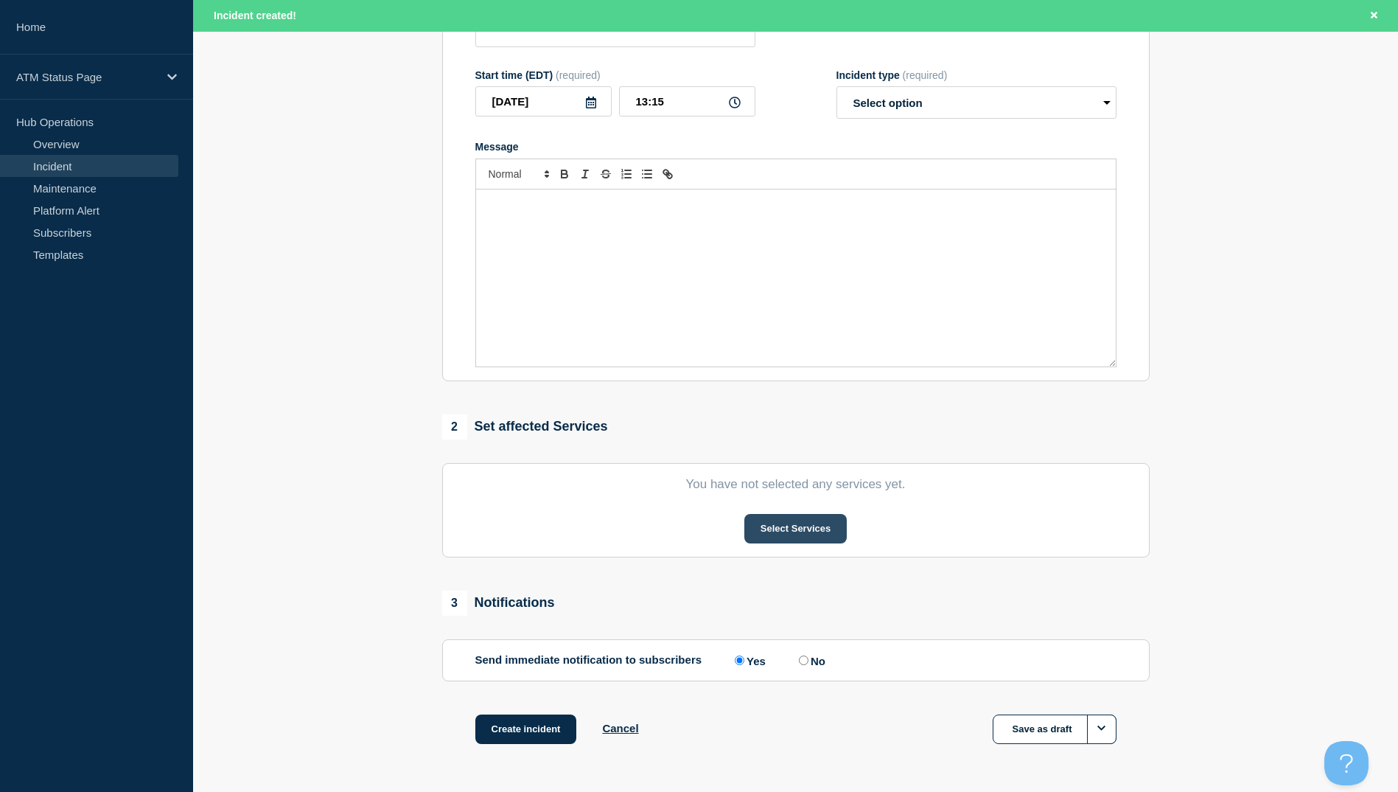
click at [795, 529] on button "Select Services" at bounding box center [795, 528] width 102 height 29
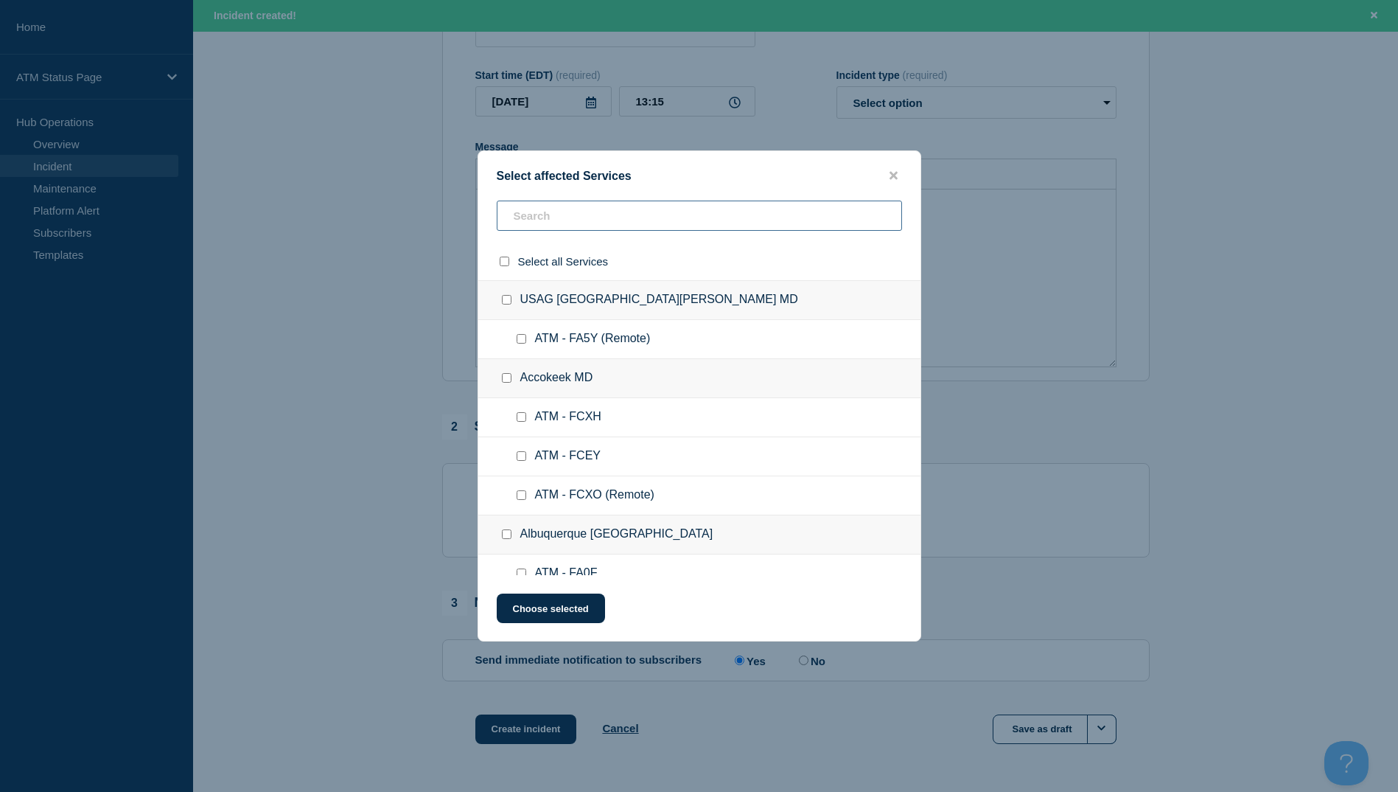
click at [567, 226] on input "text" at bounding box center [699, 215] width 405 height 30
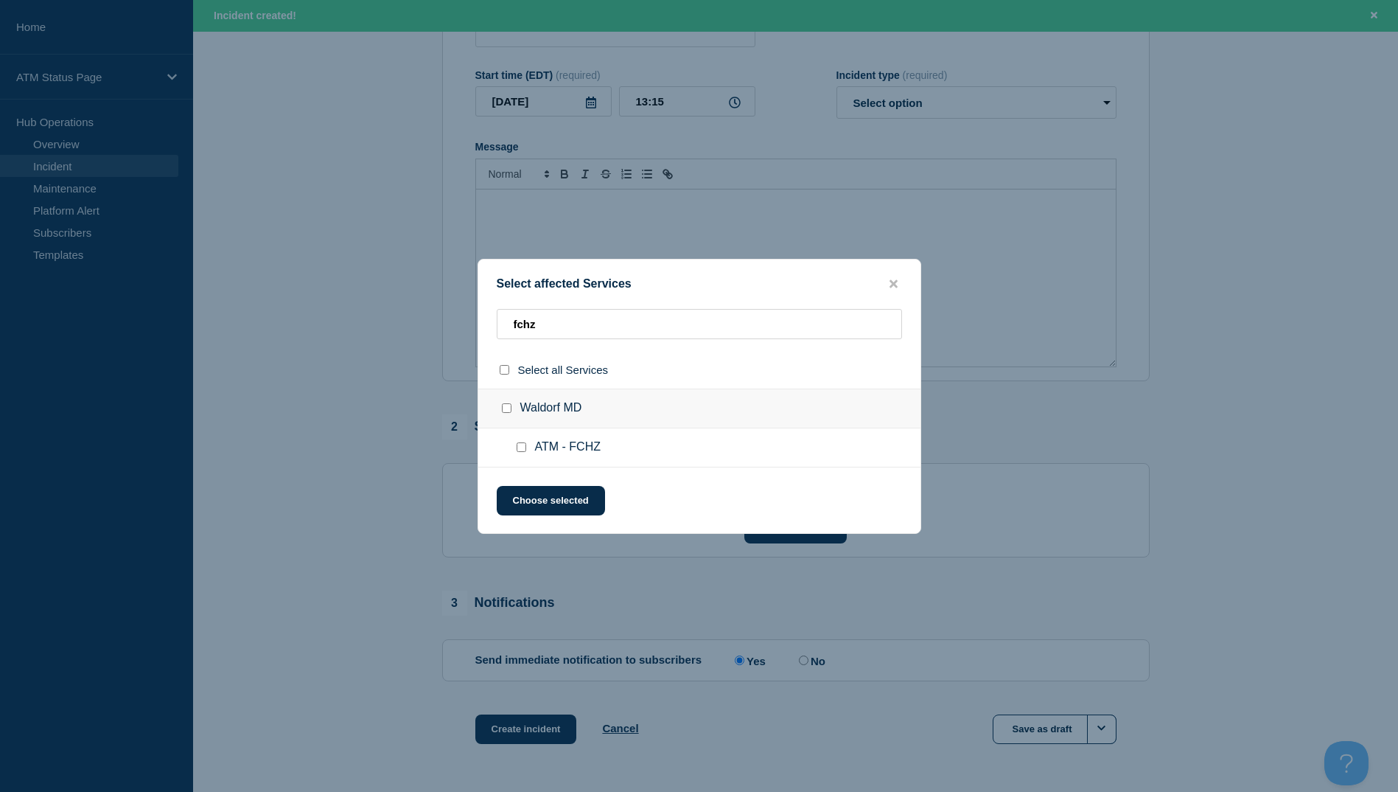
click at [523, 449] on input "ATM - FCHZ checkbox" at bounding box center [522, 447] width 10 height 10
click at [549, 495] on button "Choose selected" at bounding box center [551, 500] width 108 height 29
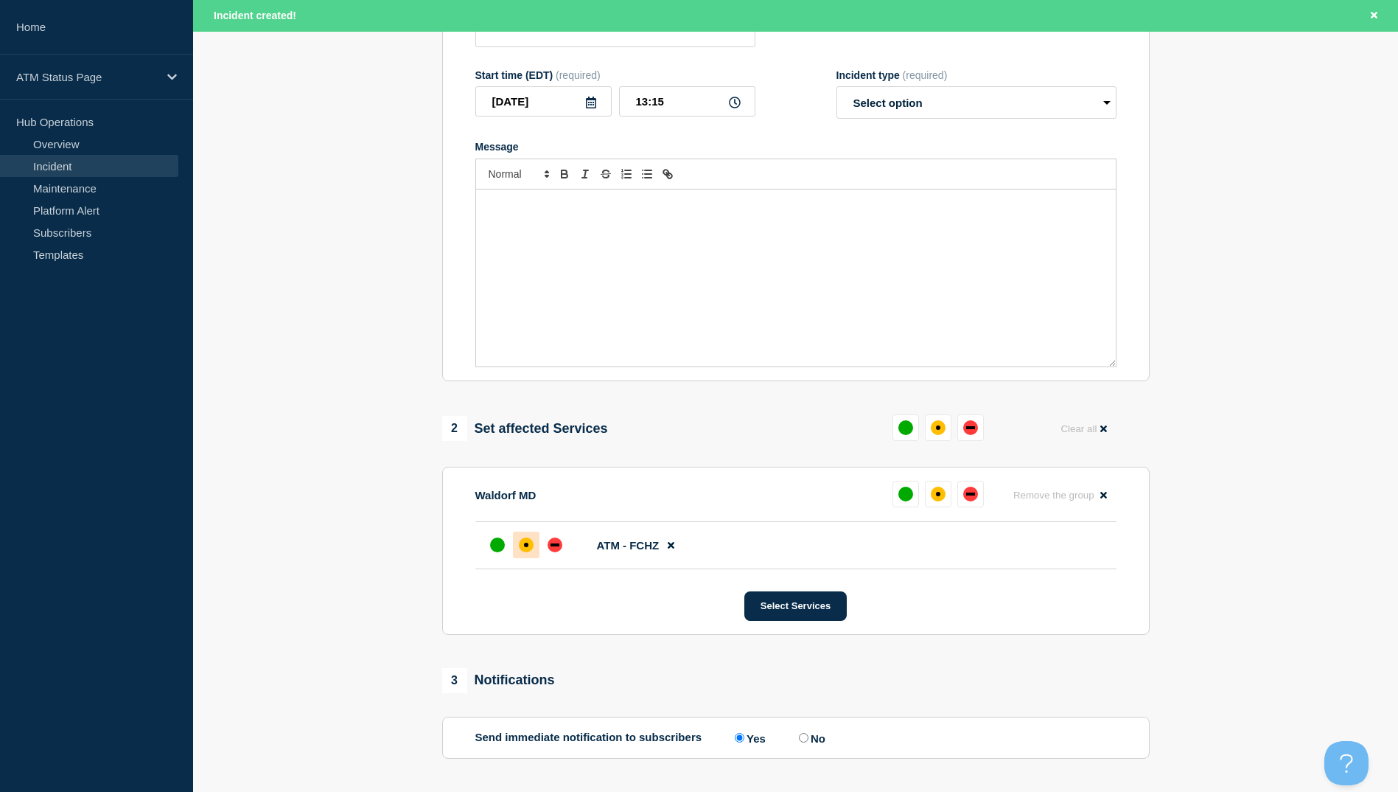
click at [526, 552] on div "affected" at bounding box center [526, 544] width 15 height 15
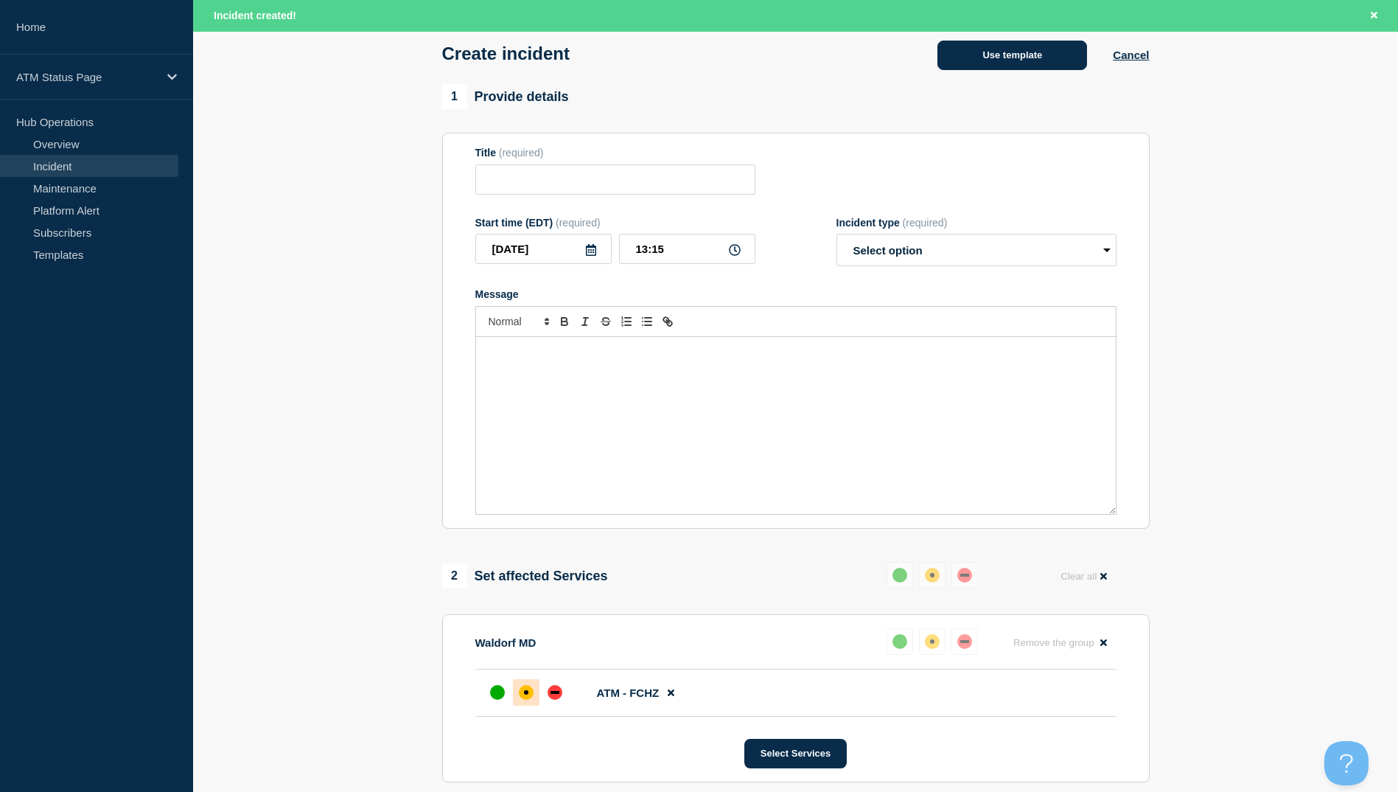
click at [1017, 56] on button "Use template" at bounding box center [1013, 55] width 150 height 29
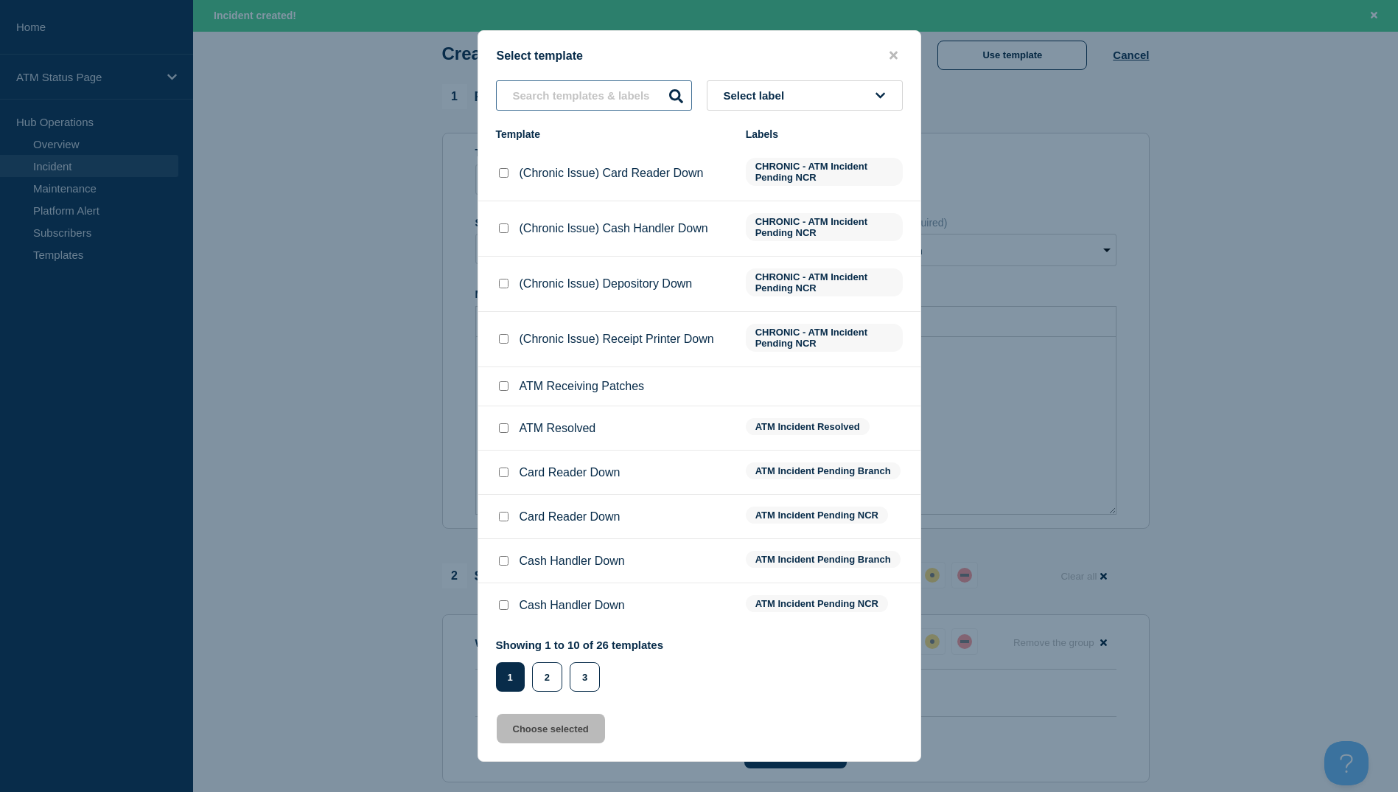
click at [569, 97] on input "text" at bounding box center [594, 95] width 196 height 30
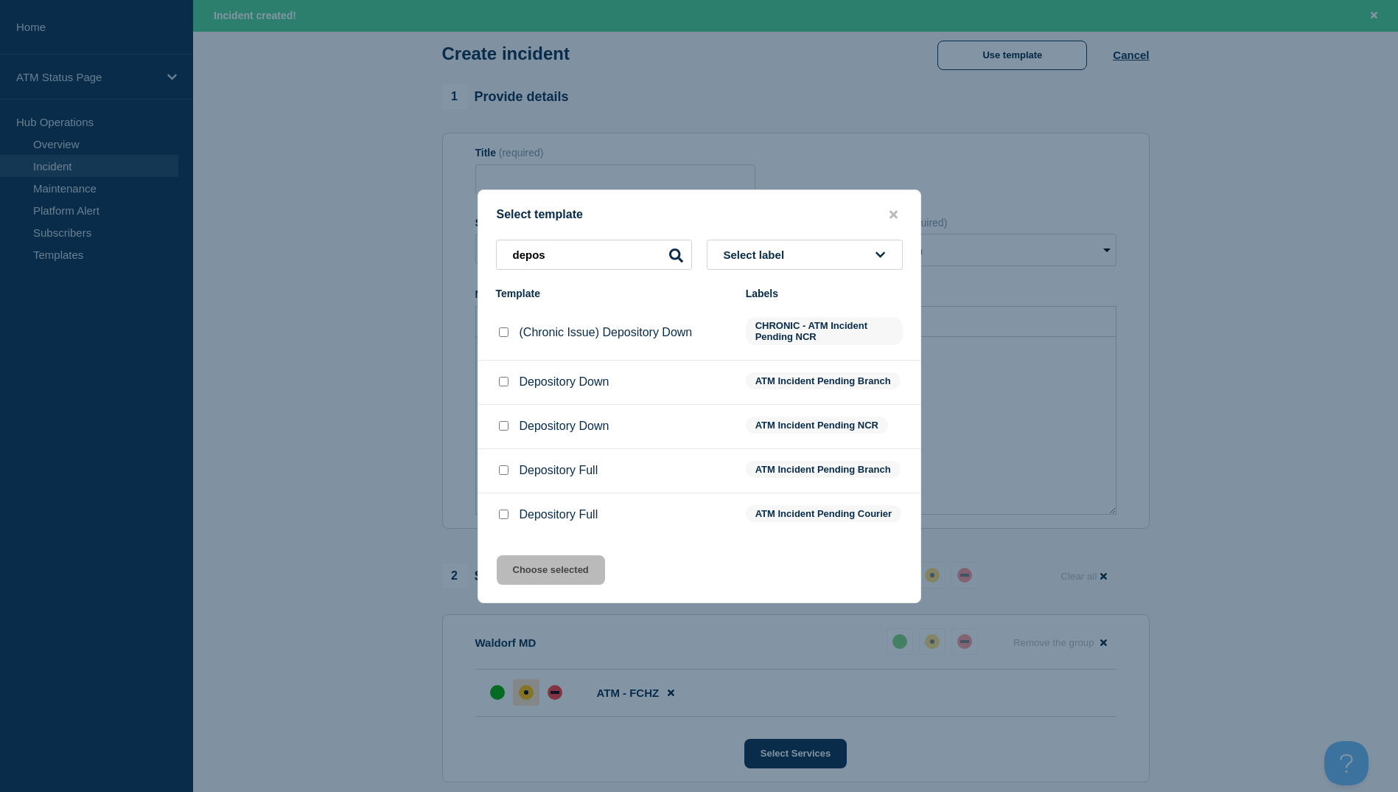
click at [500, 377] on input "Depository Down checkbox" at bounding box center [504, 382] width 10 height 10
click at [570, 576] on button "Choose selected" at bounding box center [551, 569] width 108 height 29
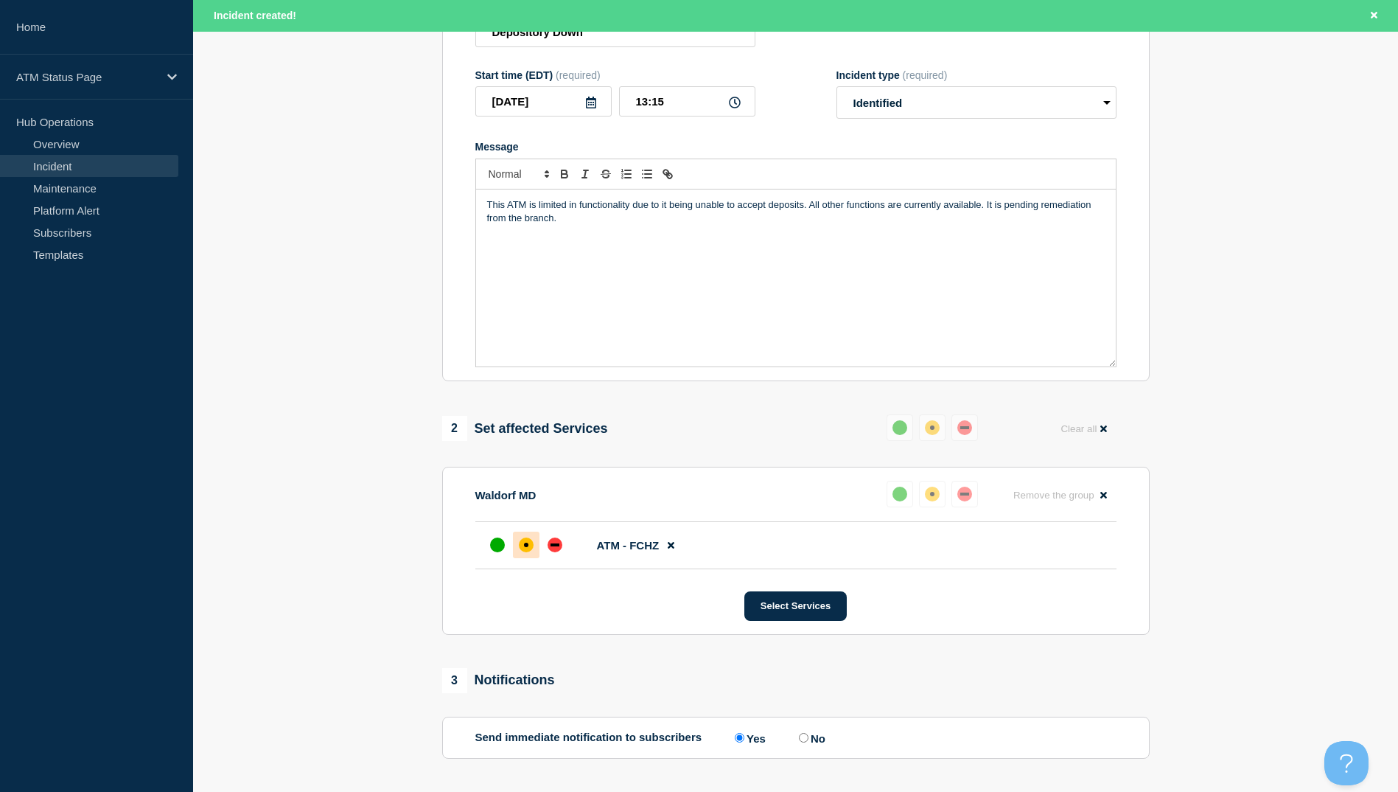
scroll to position [295, 0]
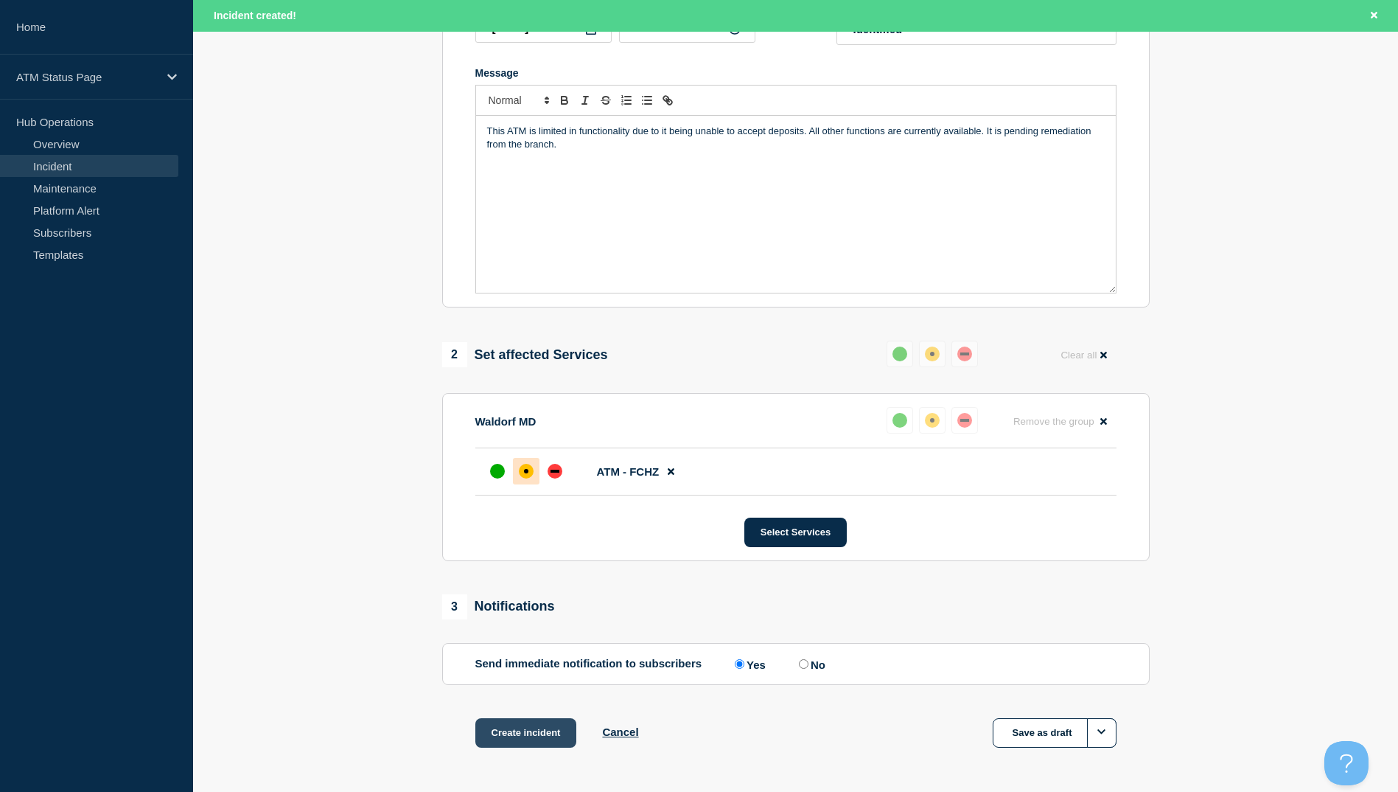
click at [551, 725] on button "Create incident" at bounding box center [526, 732] width 102 height 29
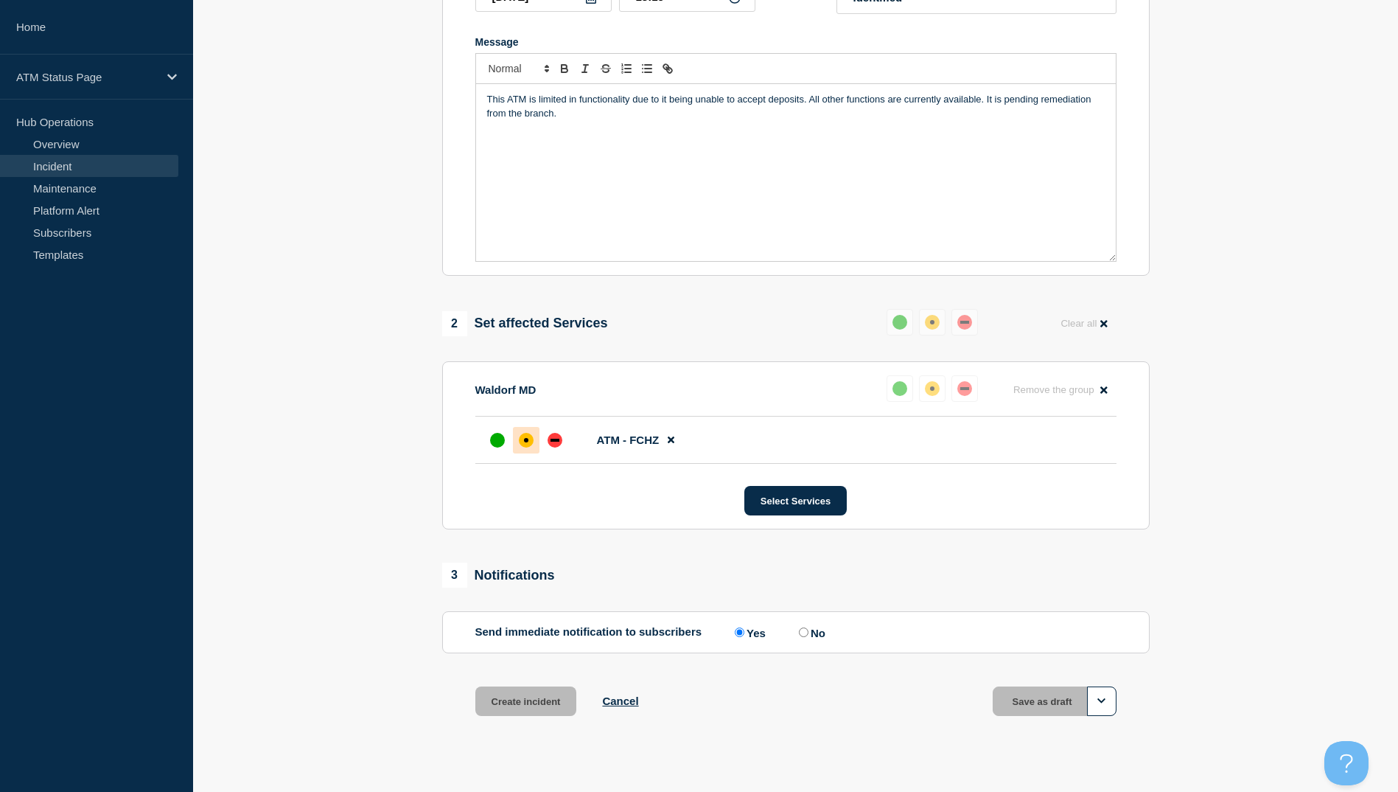
scroll to position [263, 0]
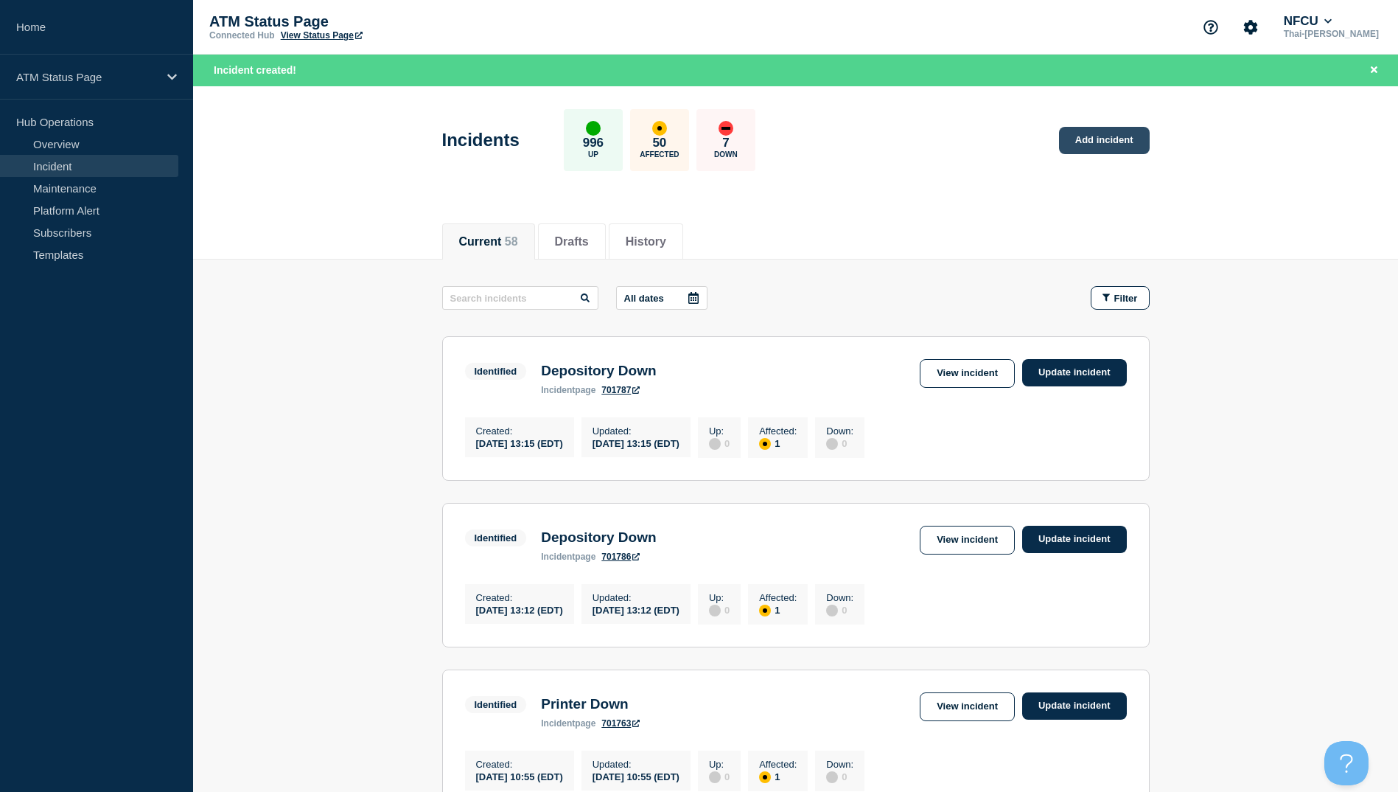
click at [1125, 142] on link "Add incident" at bounding box center [1104, 140] width 91 height 27
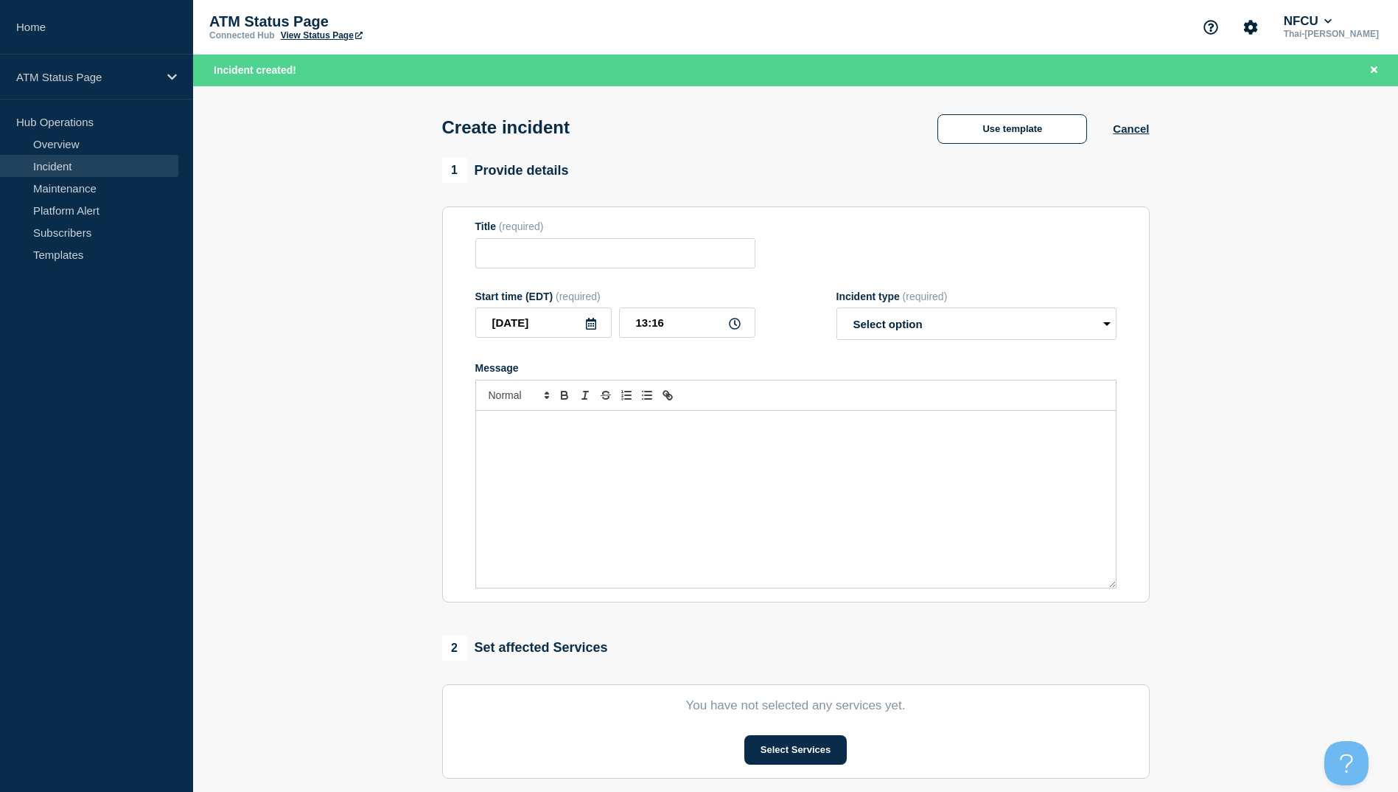
scroll to position [273, 0]
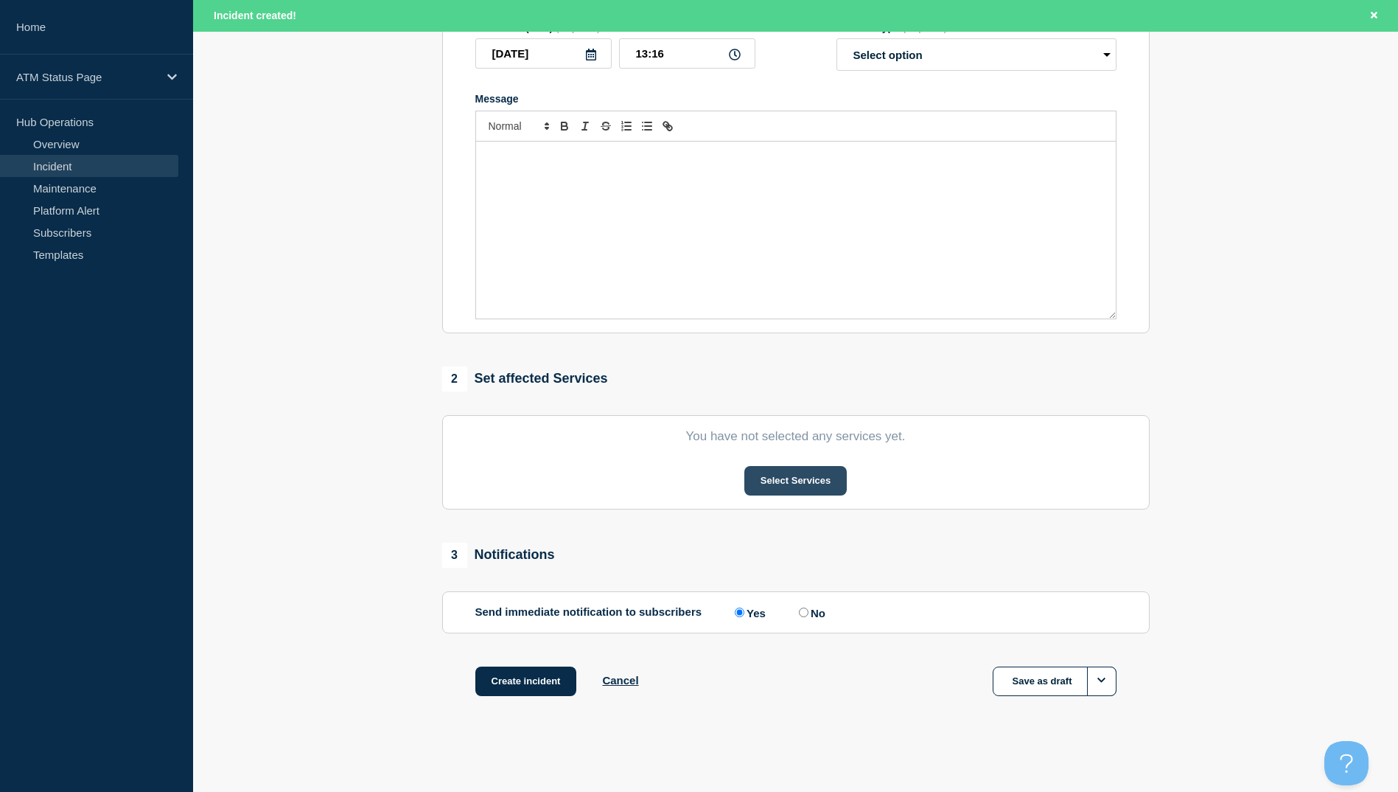
click at [803, 466] on button "Select Services" at bounding box center [795, 480] width 102 height 29
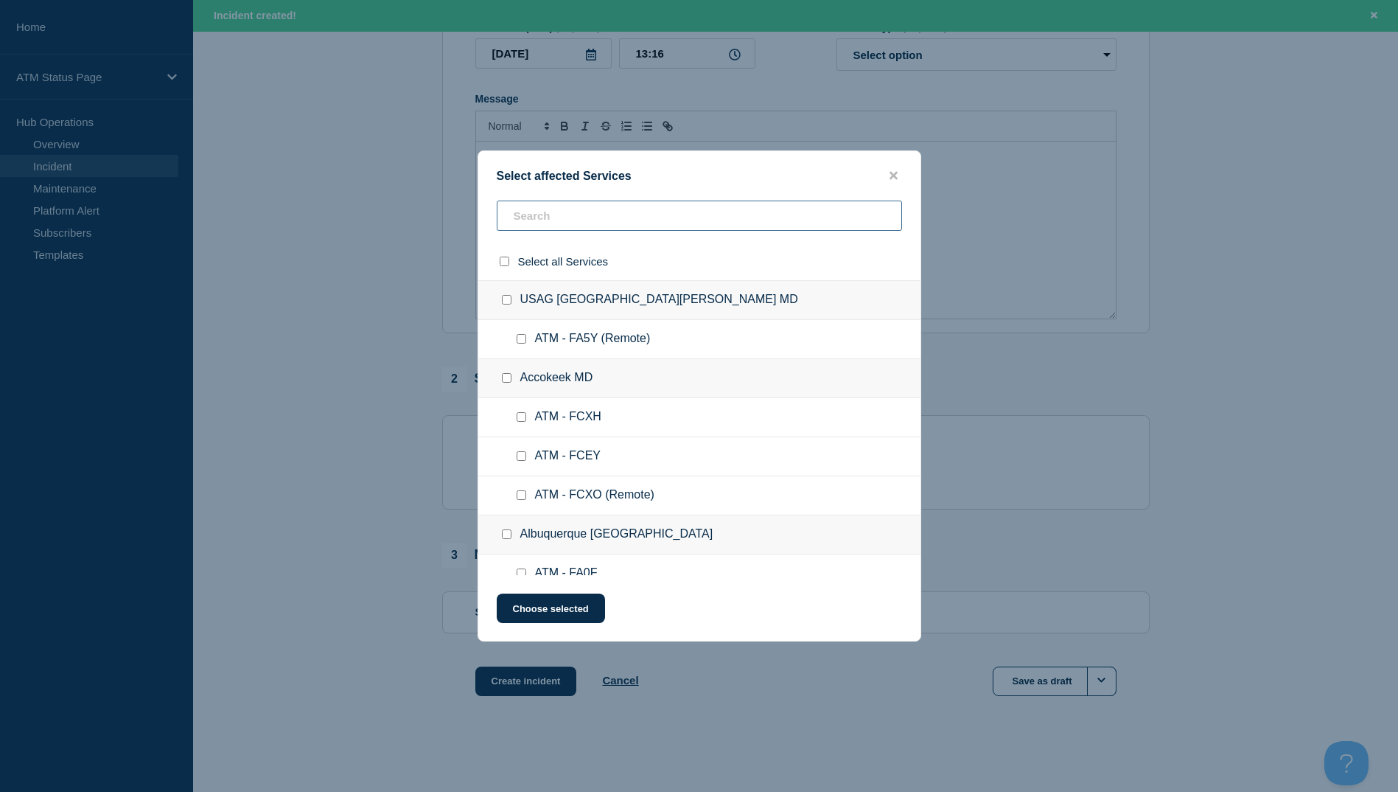
click at [577, 204] on input "text" at bounding box center [699, 215] width 405 height 30
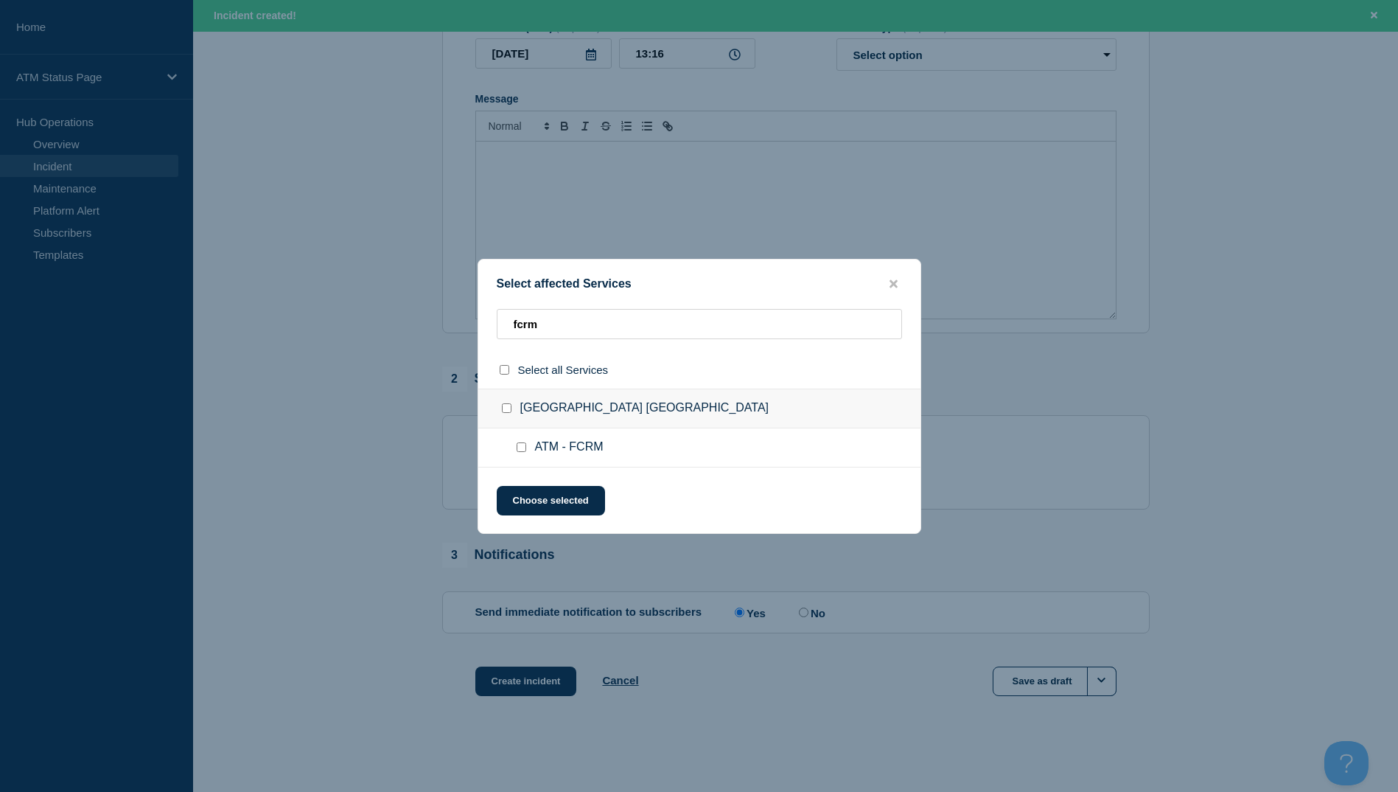
click at [524, 446] on input "ATM - FCRM checkbox" at bounding box center [522, 447] width 10 height 10
click at [540, 485] on div "Select affected Services fcrm Select all Services [GEOGRAPHIC_DATA] [GEOGRAPHIC…" at bounding box center [700, 396] width 444 height 275
click at [548, 503] on button "Choose selected" at bounding box center [551, 500] width 108 height 29
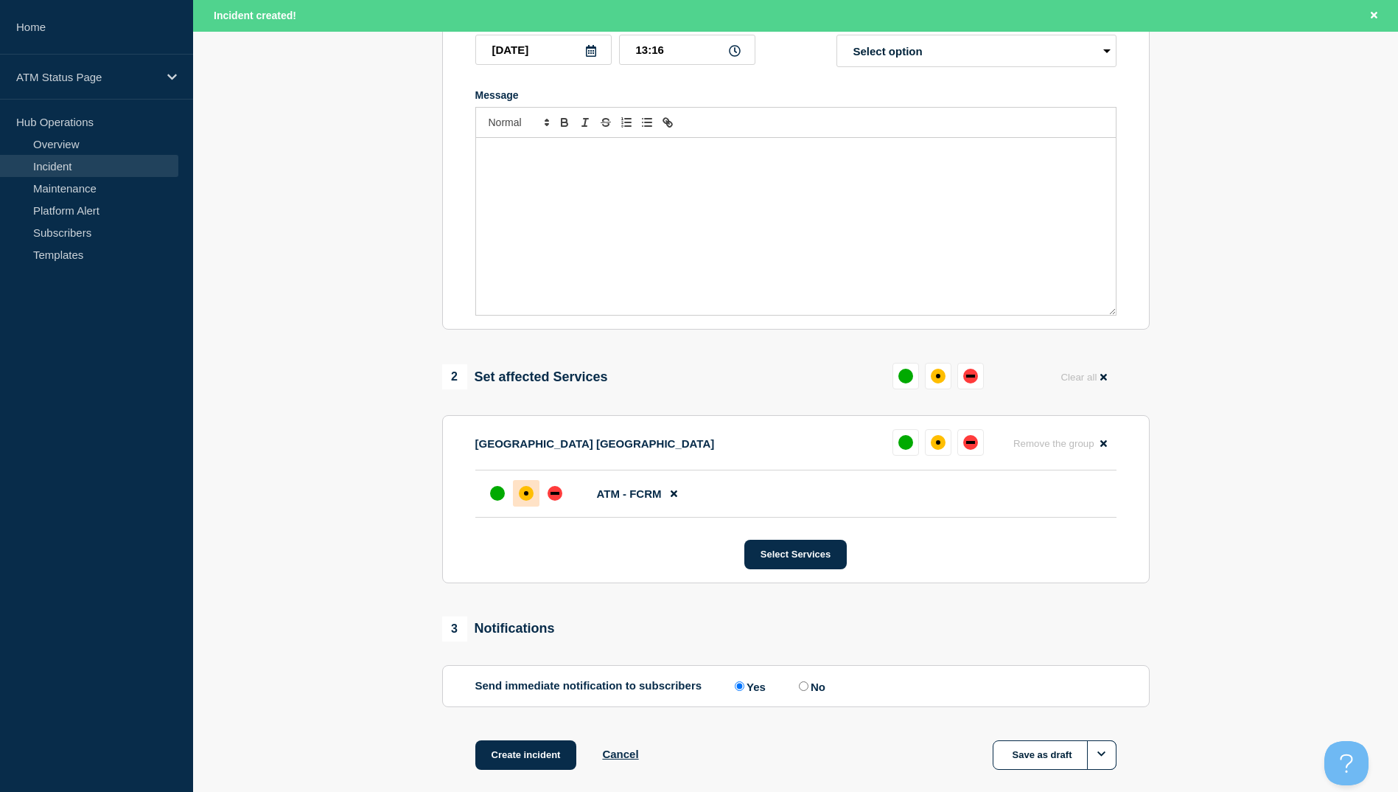
click at [530, 495] on div "affected" at bounding box center [526, 493] width 15 height 15
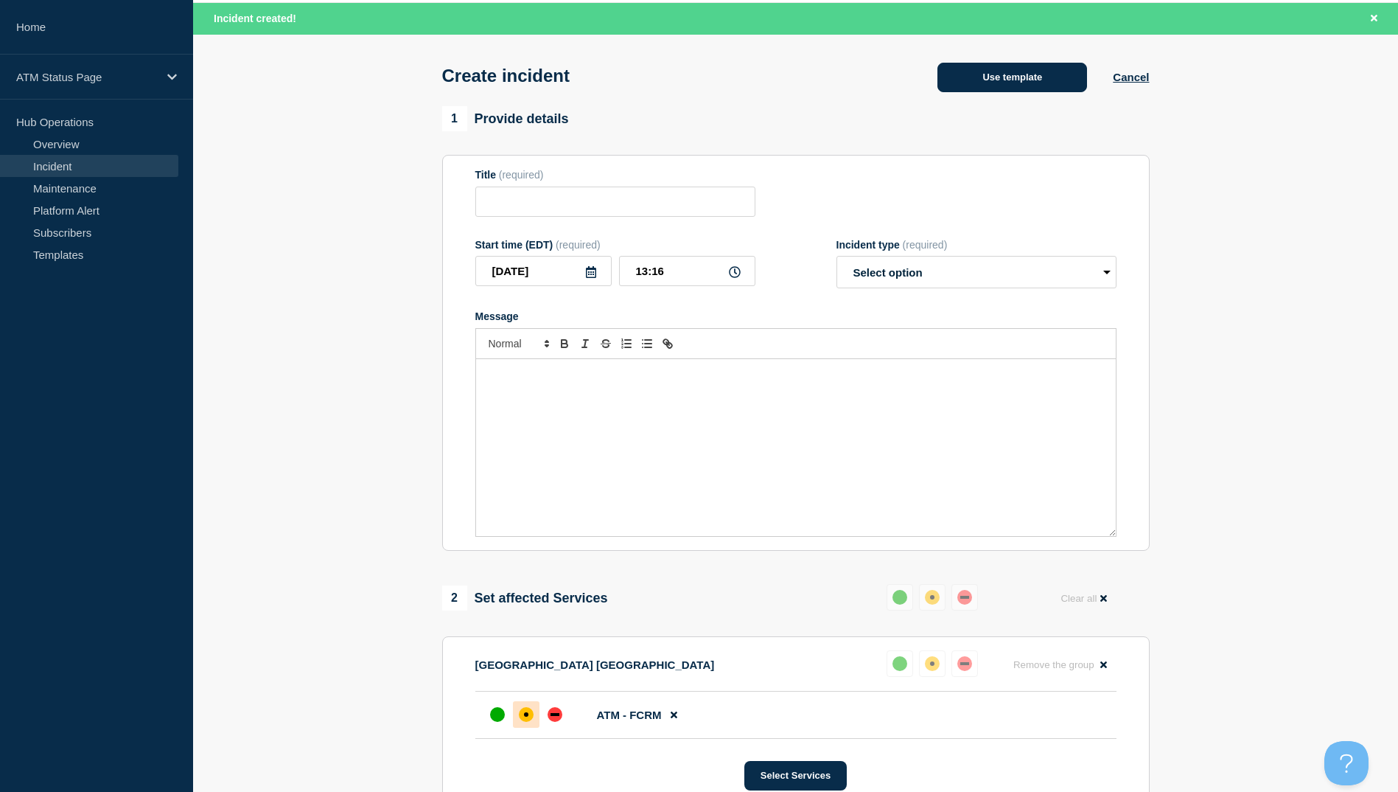
click at [1016, 83] on button "Use template" at bounding box center [1013, 77] width 150 height 29
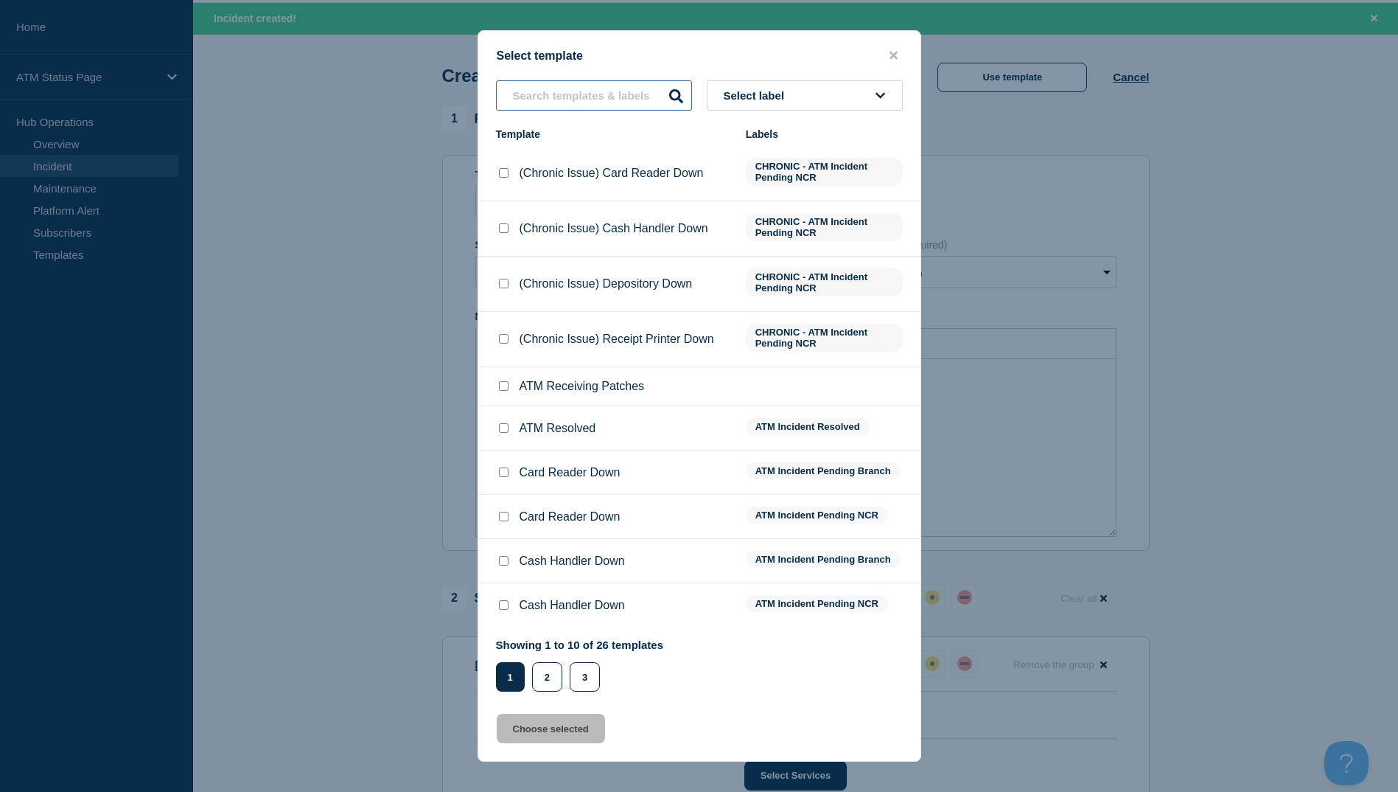
click at [582, 108] on input "text" at bounding box center [594, 95] width 196 height 30
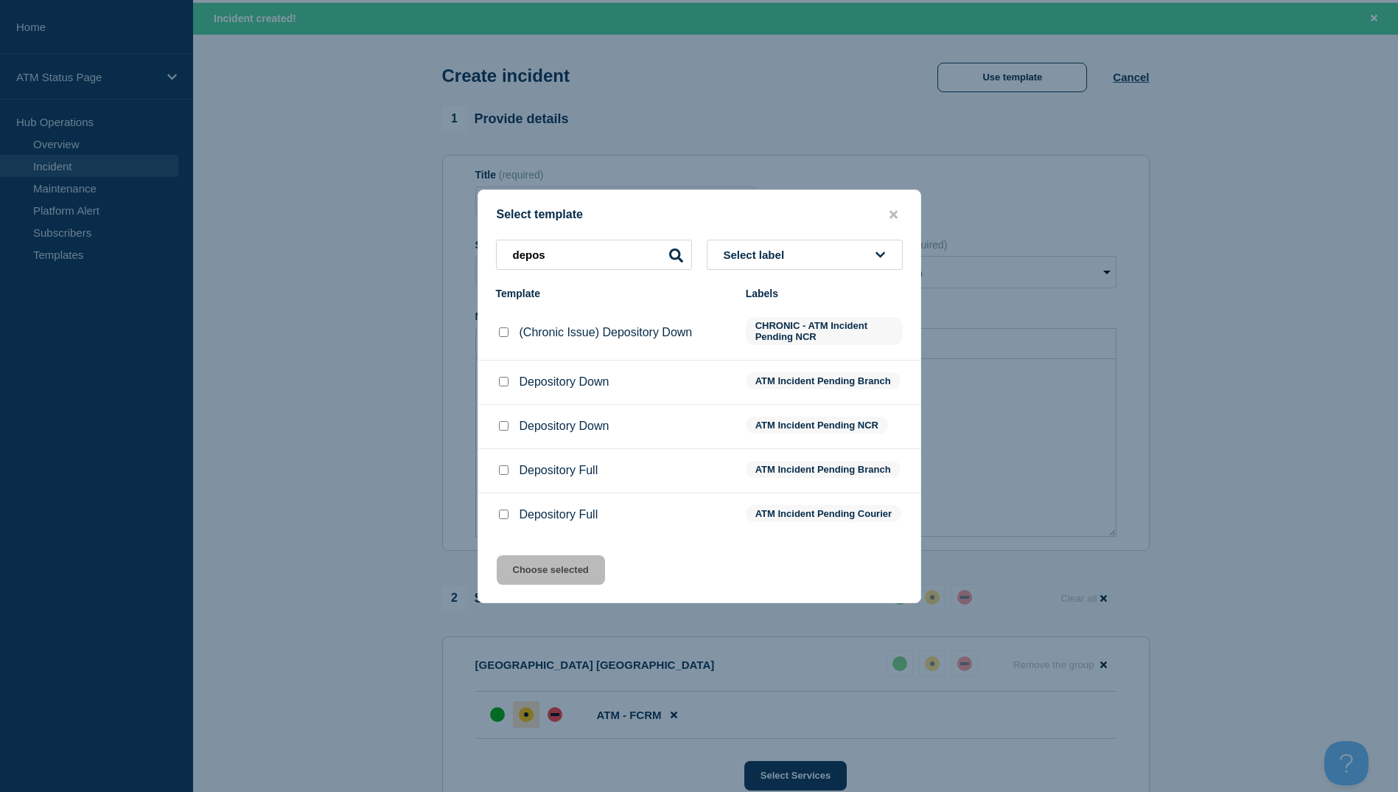
click at [504, 384] on div at bounding box center [503, 381] width 15 height 15
click at [502, 377] on input "Depository Down checkbox" at bounding box center [504, 382] width 10 height 10
click at [547, 581] on button "Choose selected" at bounding box center [551, 569] width 108 height 29
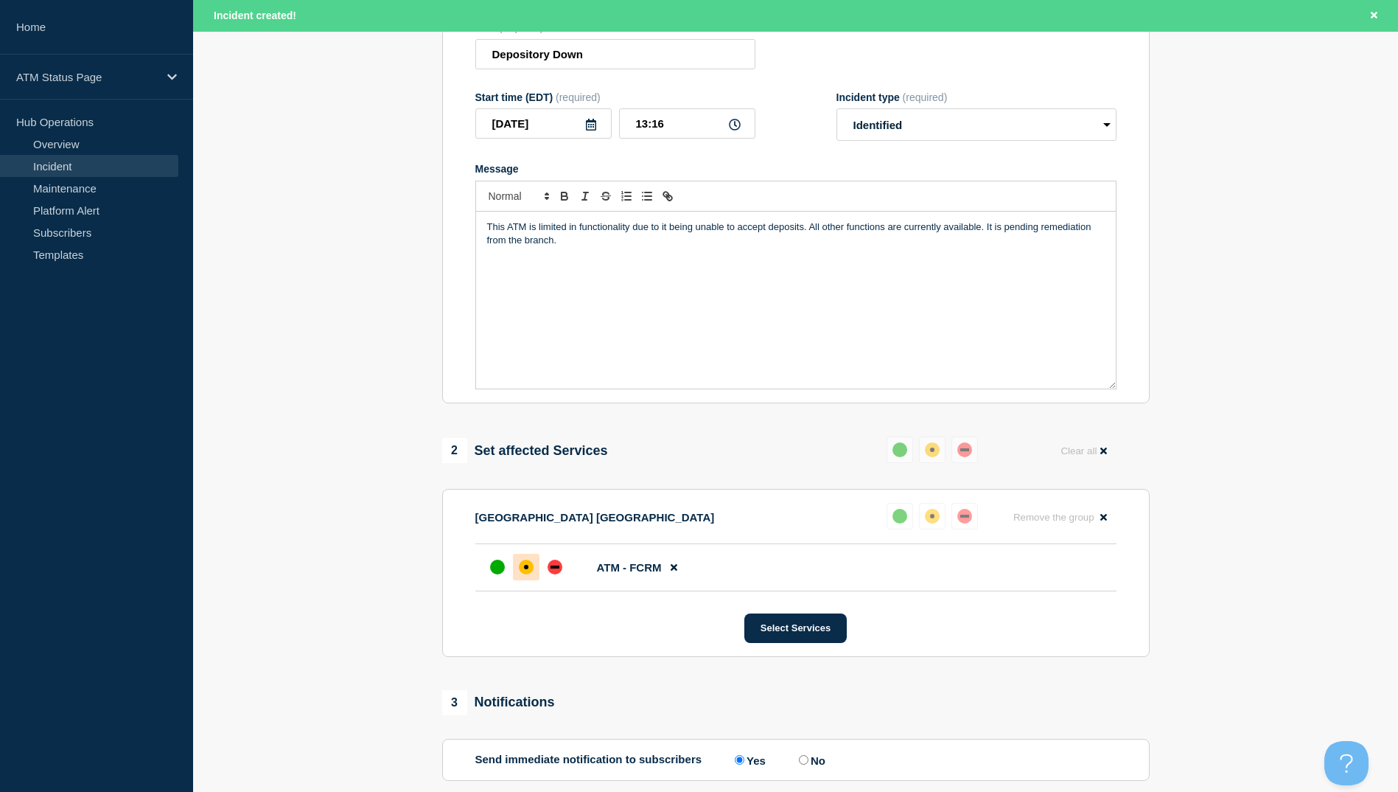
scroll to position [350, 0]
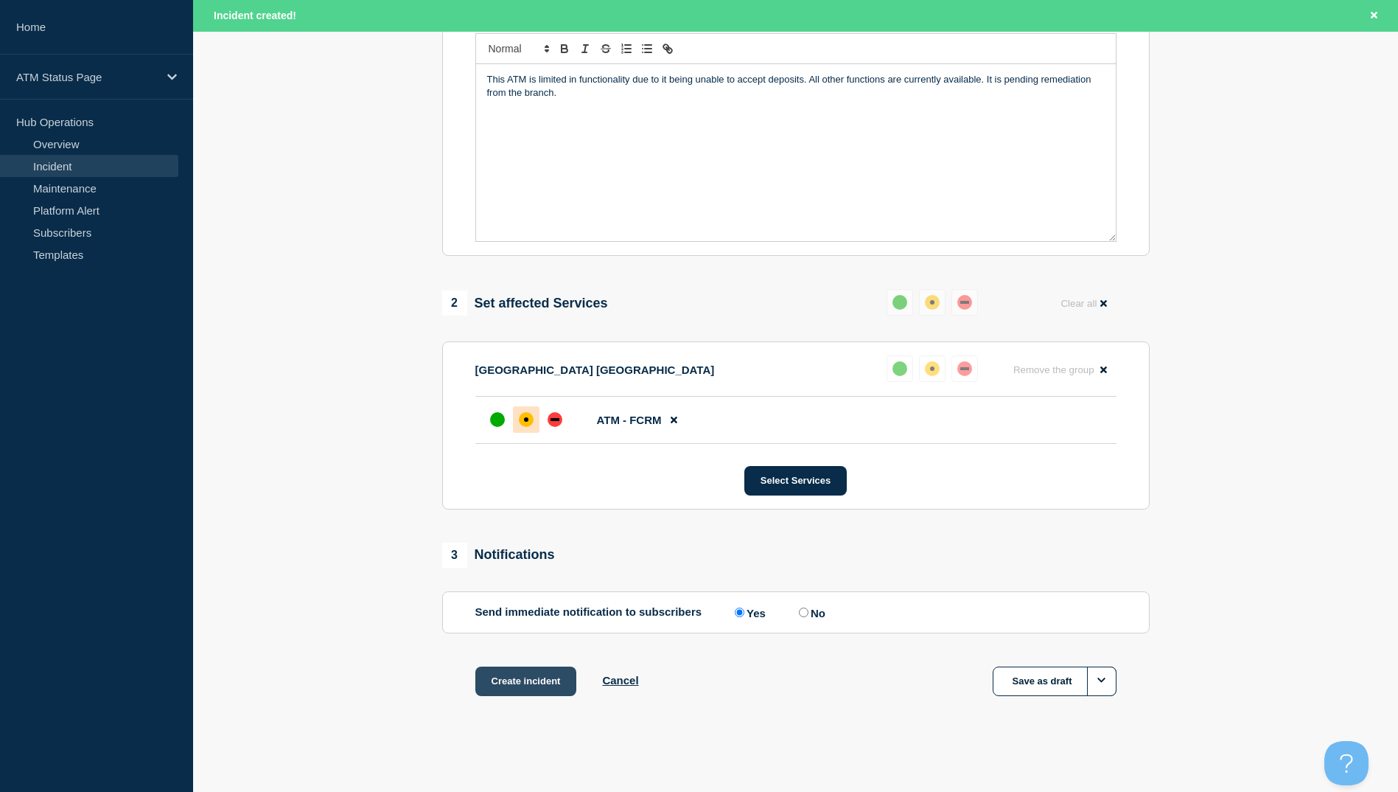
click at [515, 678] on button "Create incident" at bounding box center [526, 680] width 102 height 29
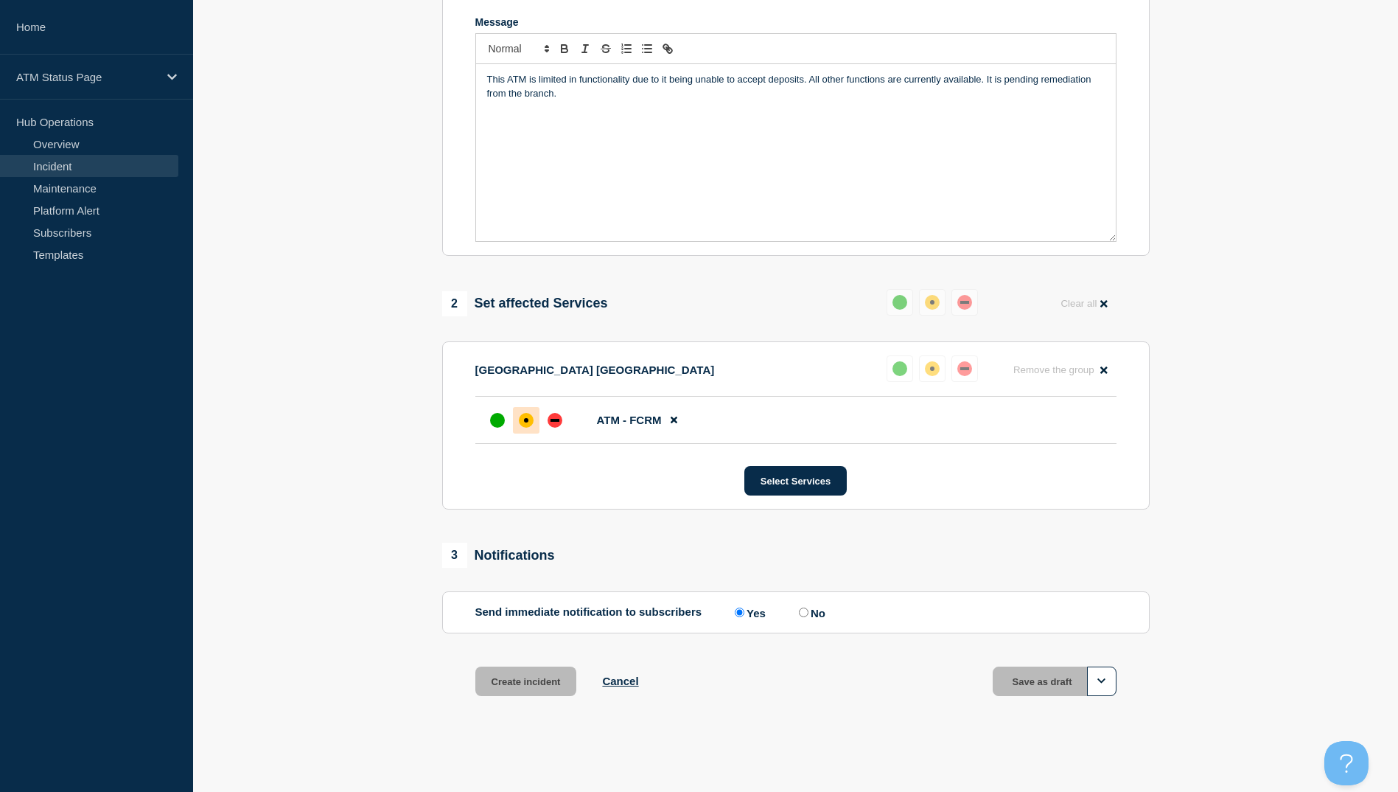
scroll to position [318, 0]
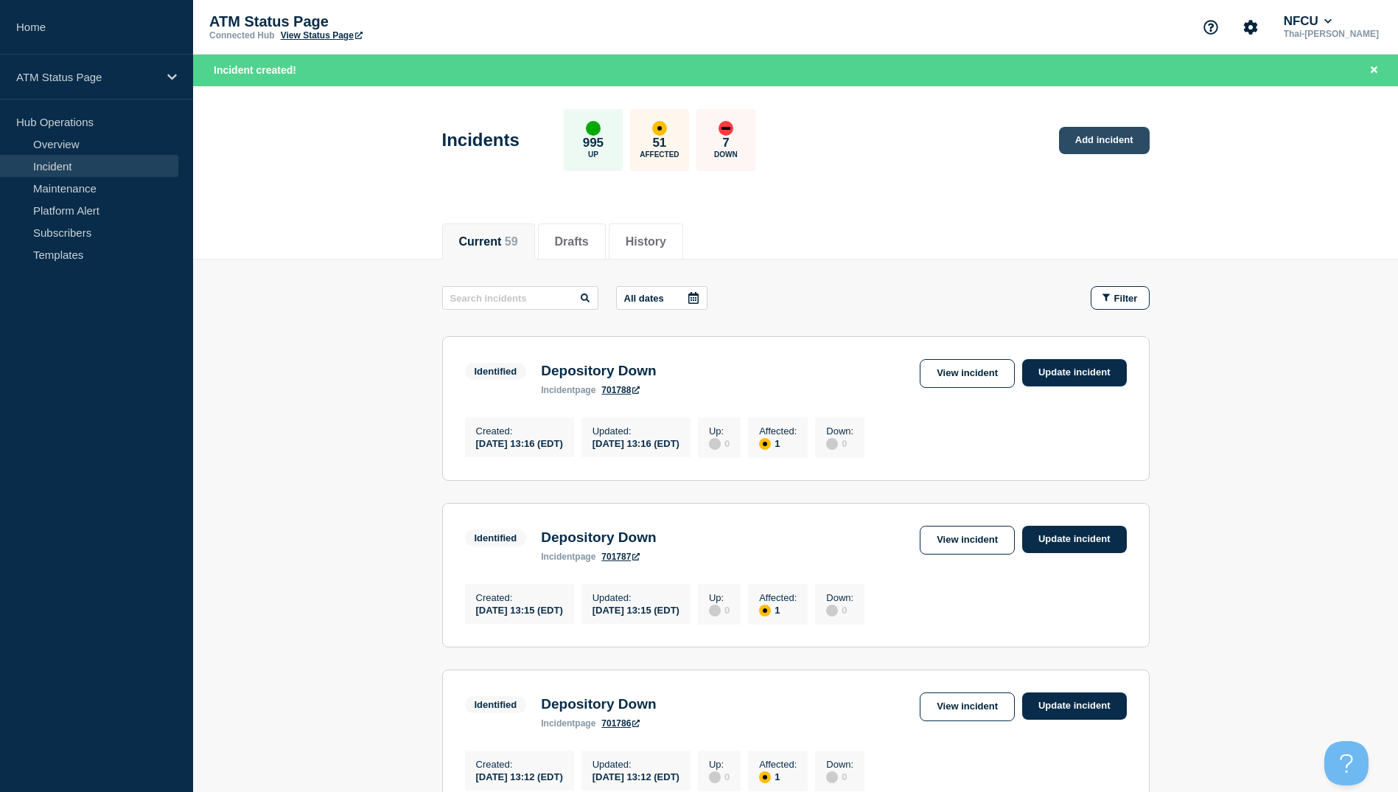
click at [1094, 144] on link "Add incident" at bounding box center [1104, 140] width 91 height 27
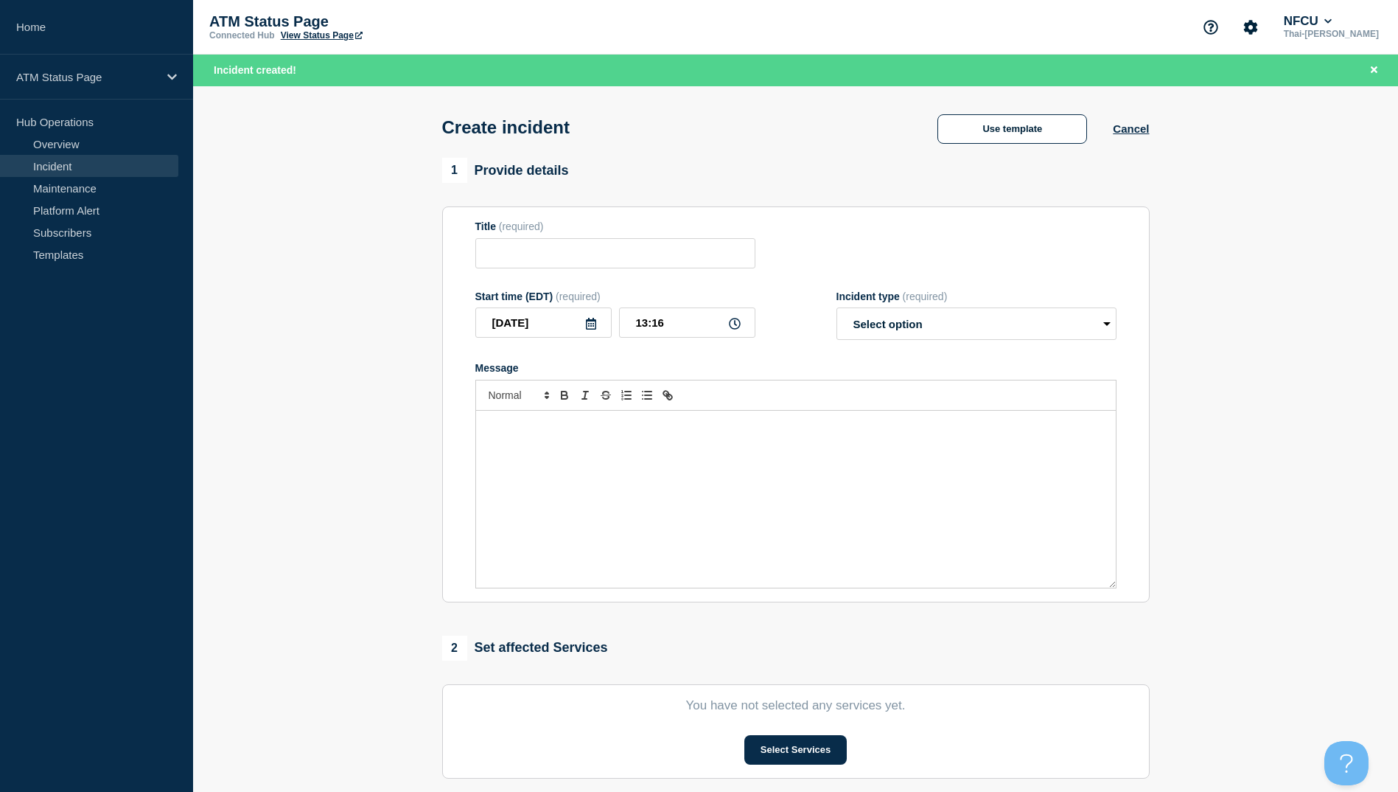
scroll to position [74, 0]
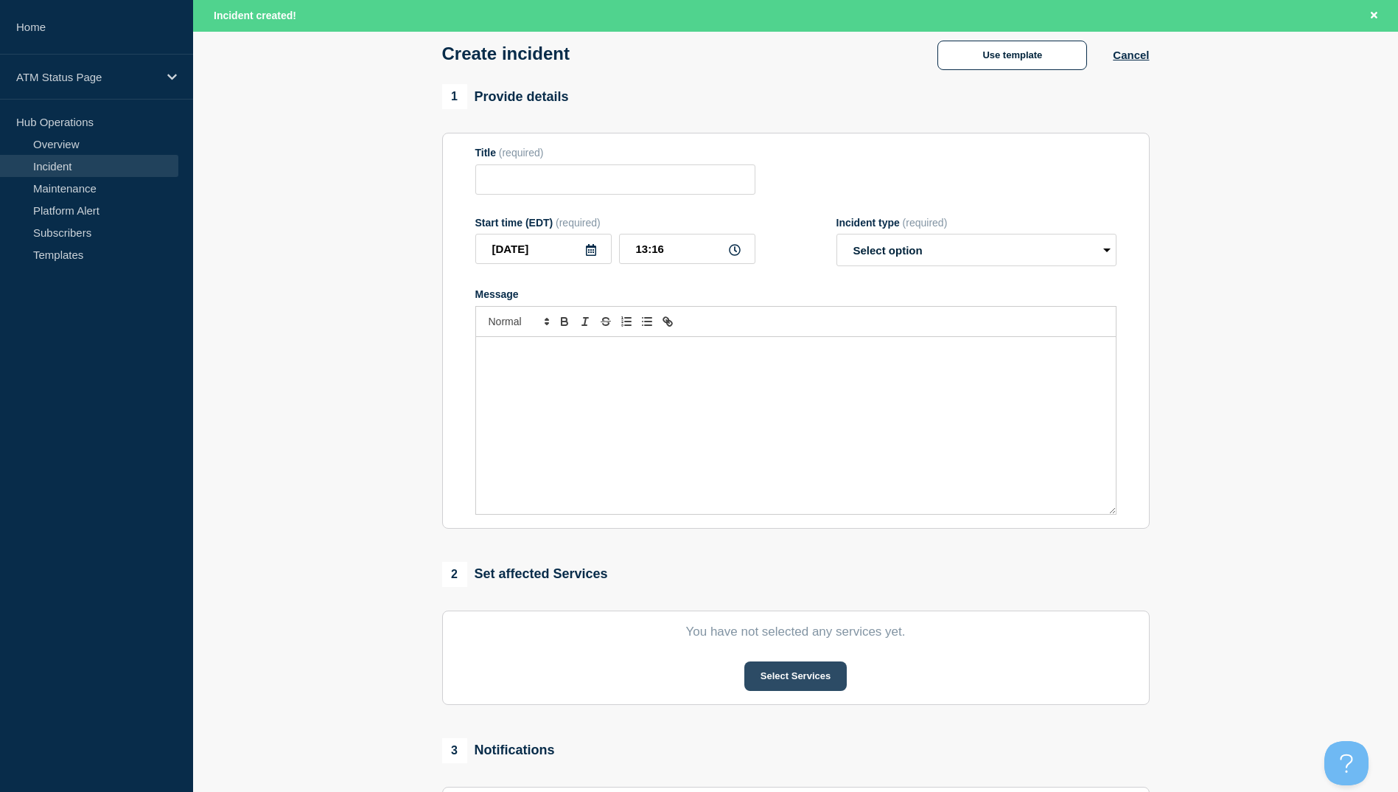
click at [807, 681] on button "Select Services" at bounding box center [795, 675] width 102 height 29
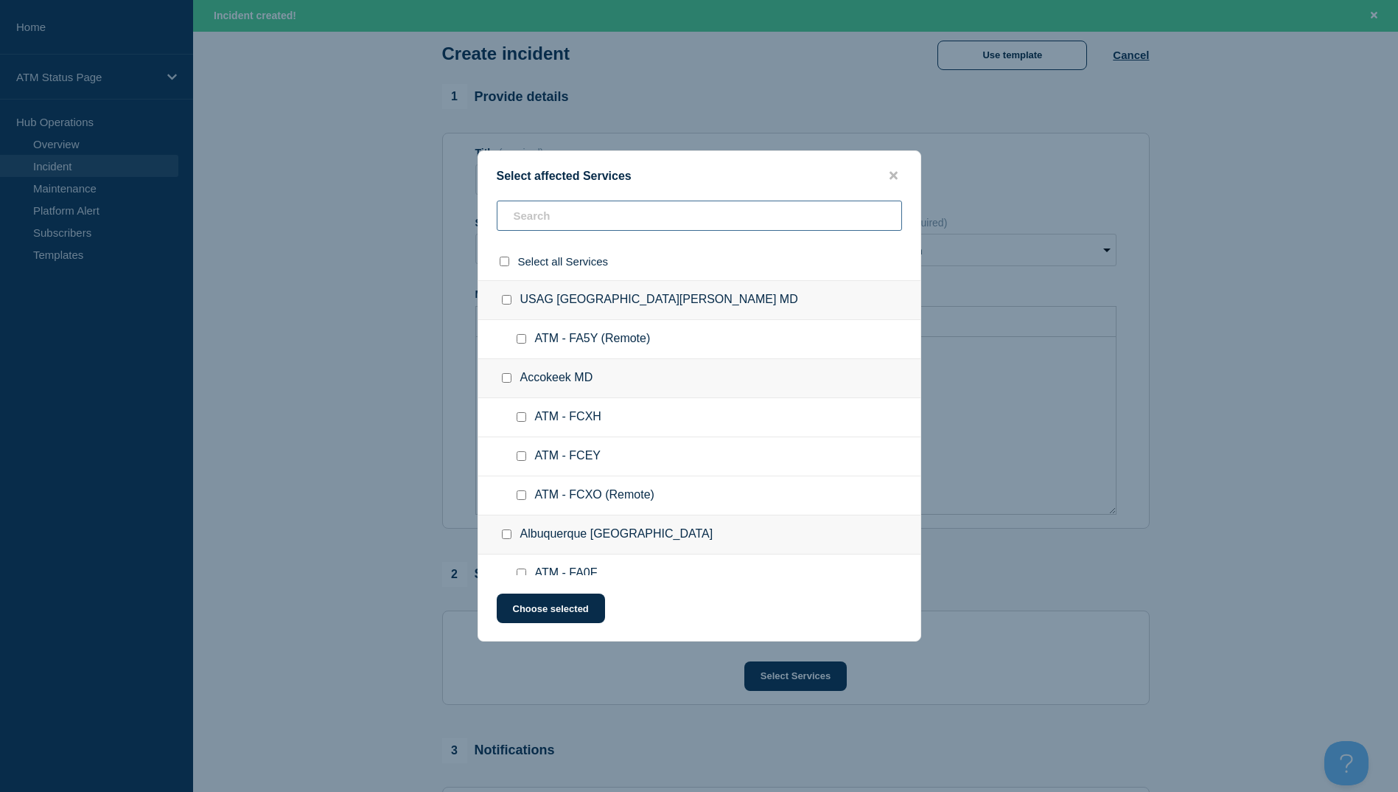
click at [599, 221] on input "text" at bounding box center [699, 215] width 405 height 30
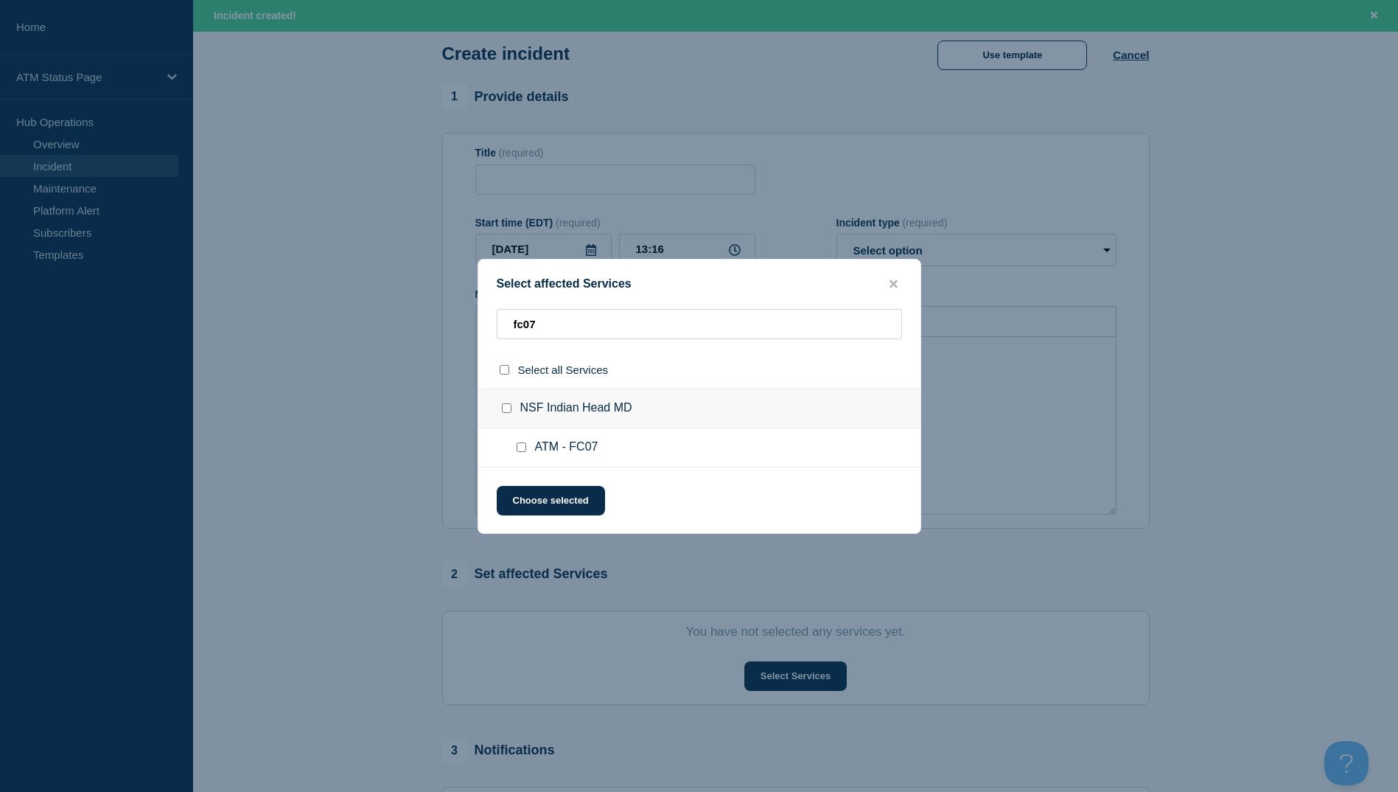
click at [522, 452] on input "ATM - FC07 checkbox" at bounding box center [522, 447] width 10 height 10
click at [583, 506] on button "Choose selected" at bounding box center [551, 500] width 108 height 29
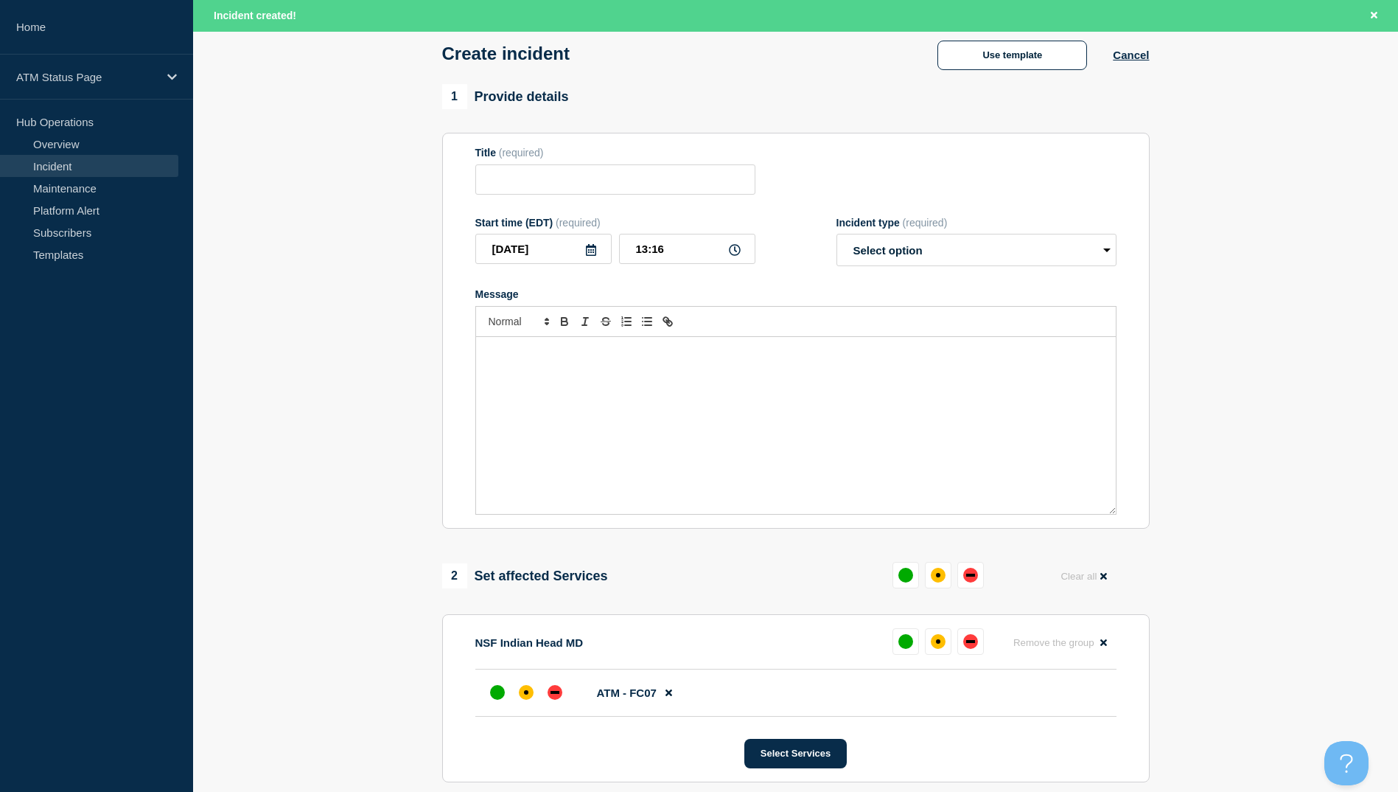
scroll to position [295, 0]
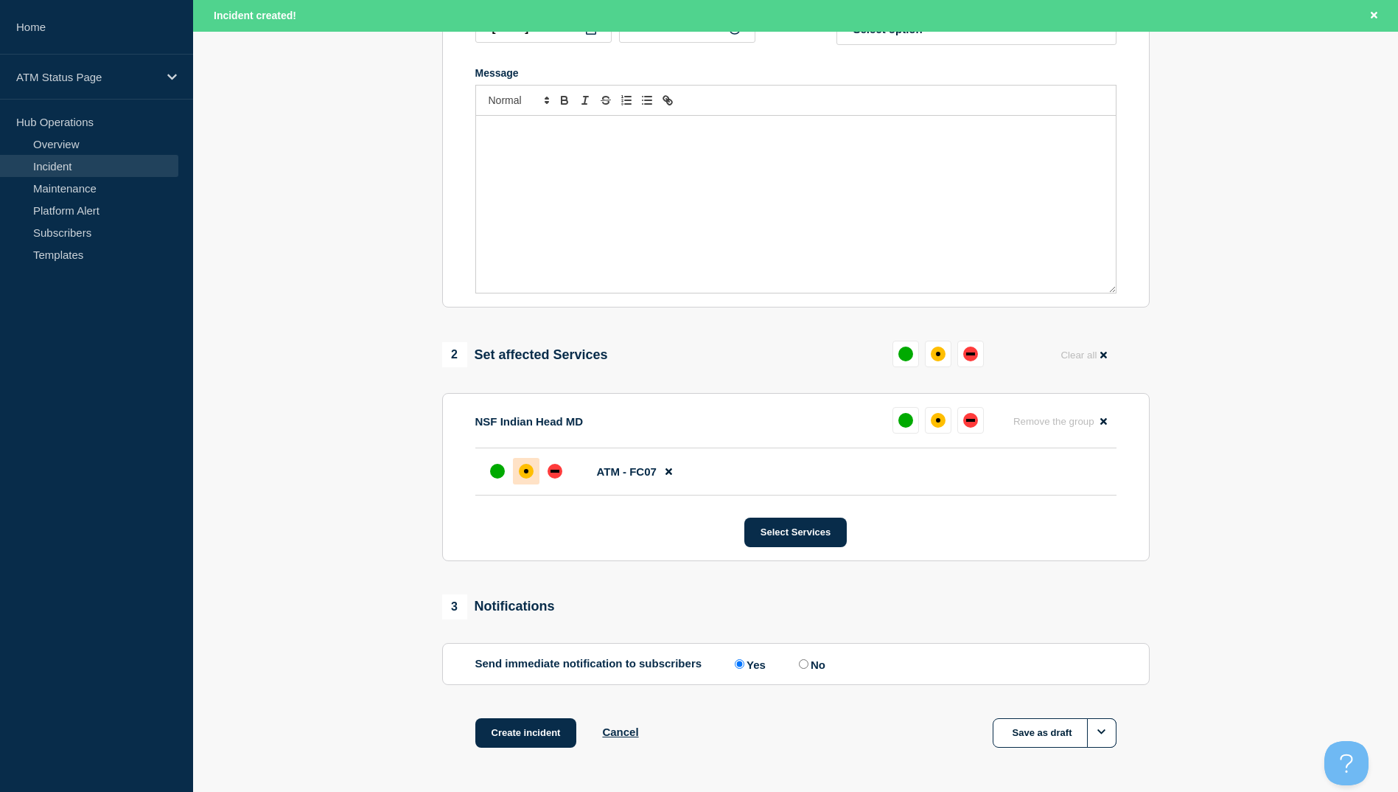
click at [532, 481] on div at bounding box center [526, 471] width 27 height 27
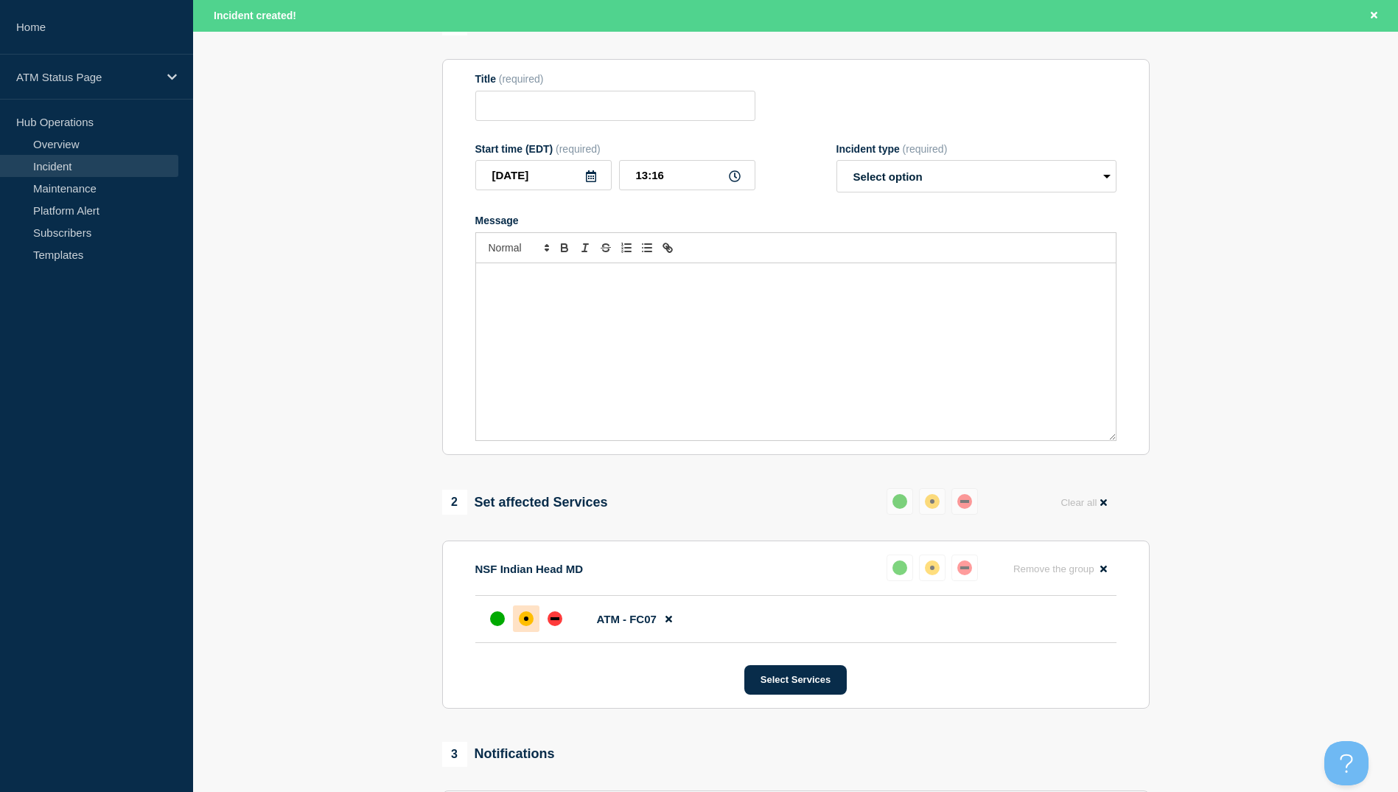
scroll to position [74, 0]
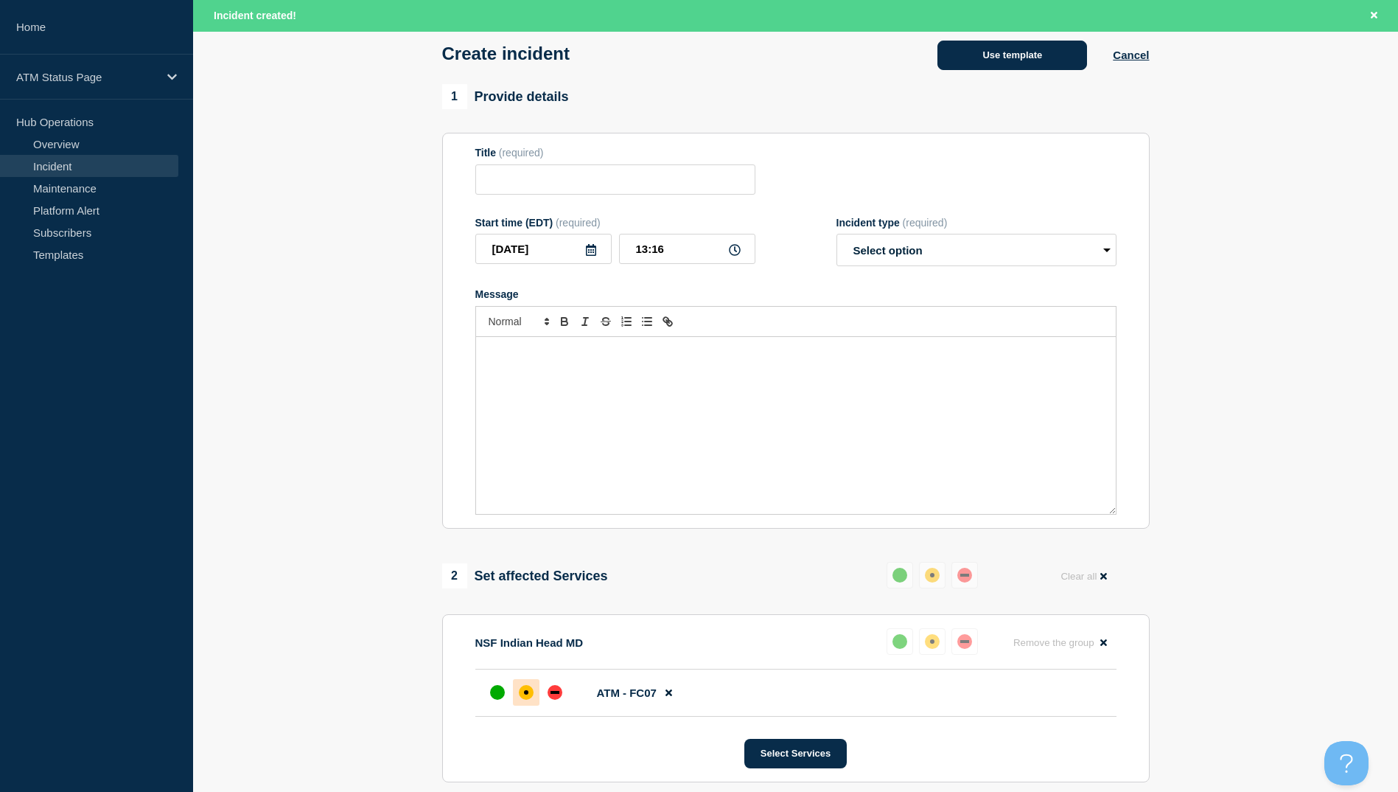
click at [1038, 61] on button "Use template" at bounding box center [1013, 55] width 150 height 29
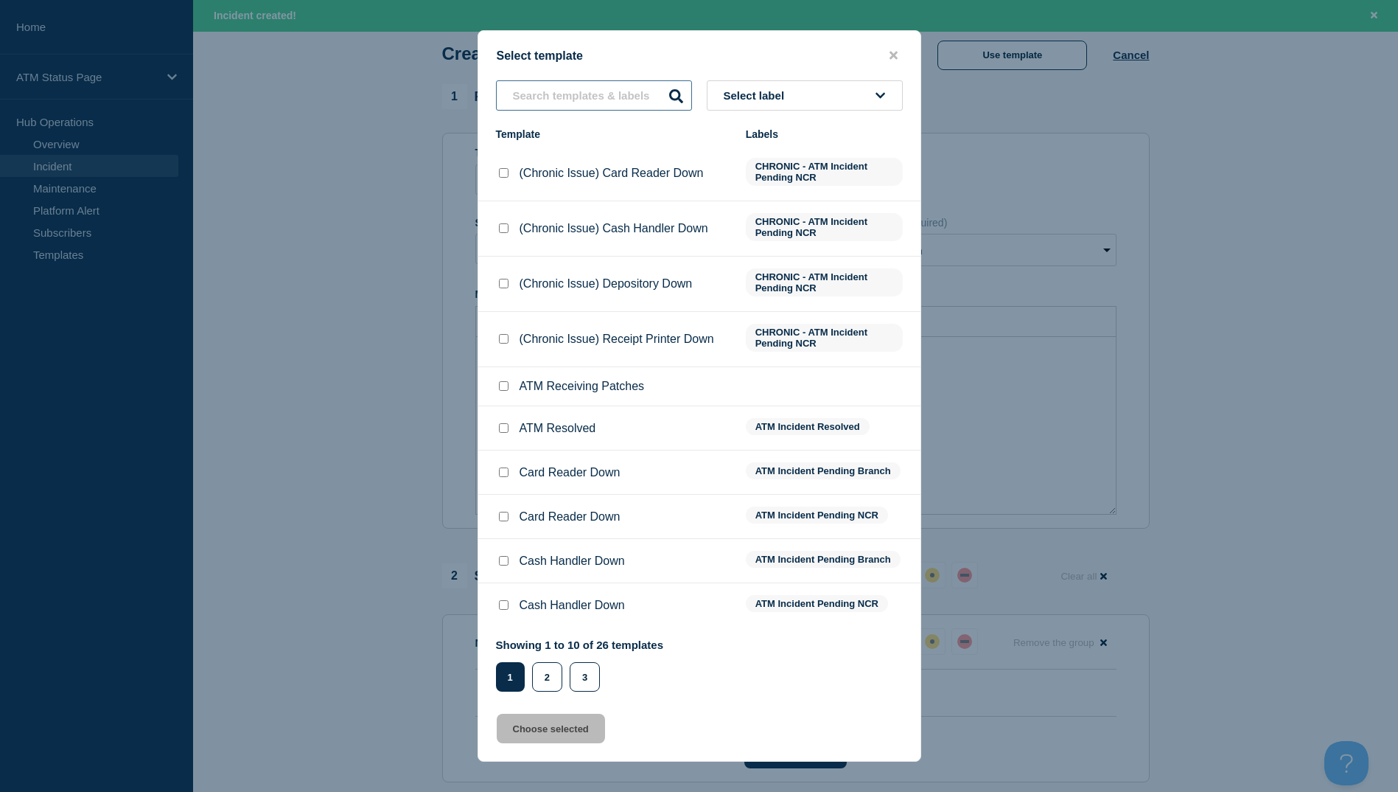
click at [551, 92] on input "text" at bounding box center [594, 95] width 196 height 30
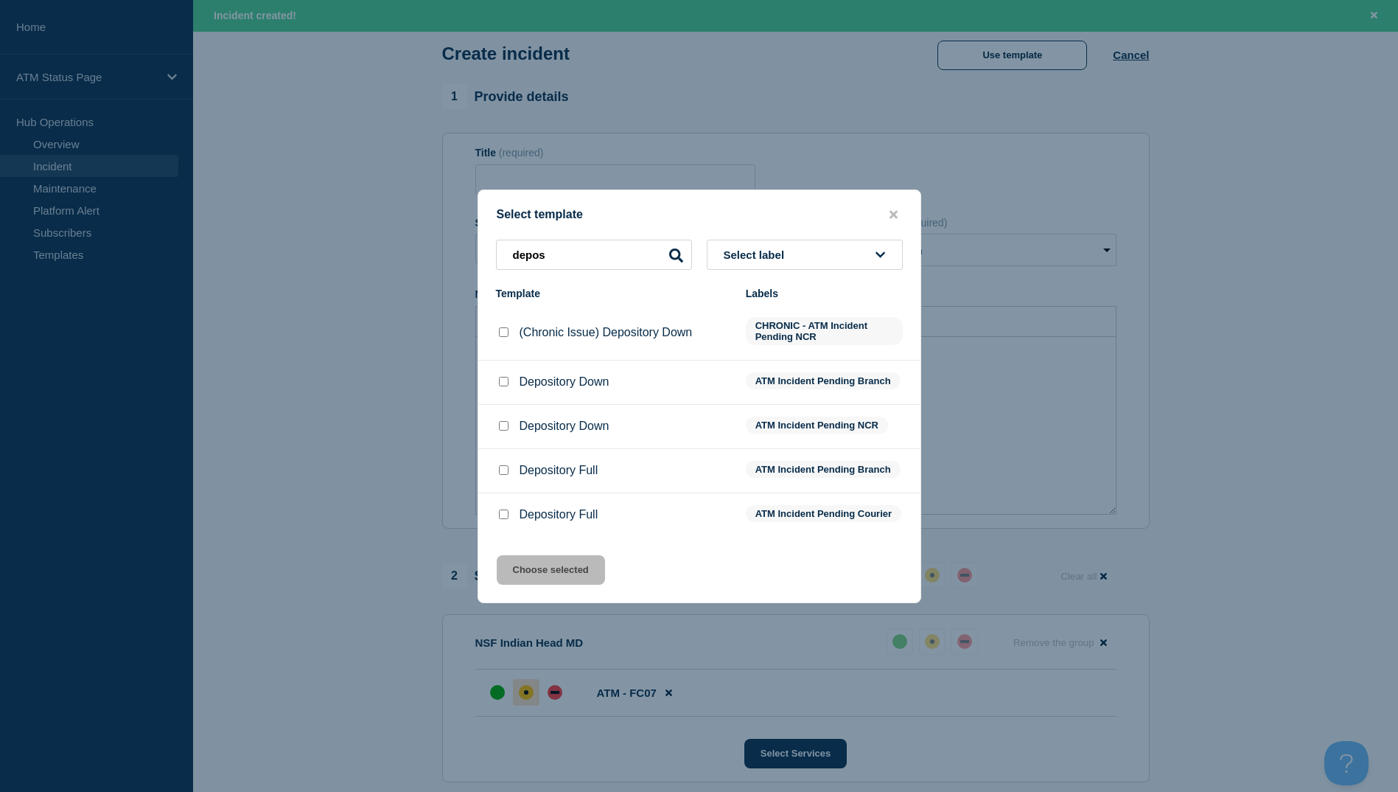
click at [500, 377] on input "Depository Down checkbox" at bounding box center [504, 382] width 10 height 10
click at [579, 240] on input "depos" at bounding box center [594, 255] width 196 height 30
click at [501, 379] on input "Printer Down checkbox" at bounding box center [504, 382] width 10 height 10
click at [573, 572] on button "Choose selected" at bounding box center [551, 569] width 108 height 29
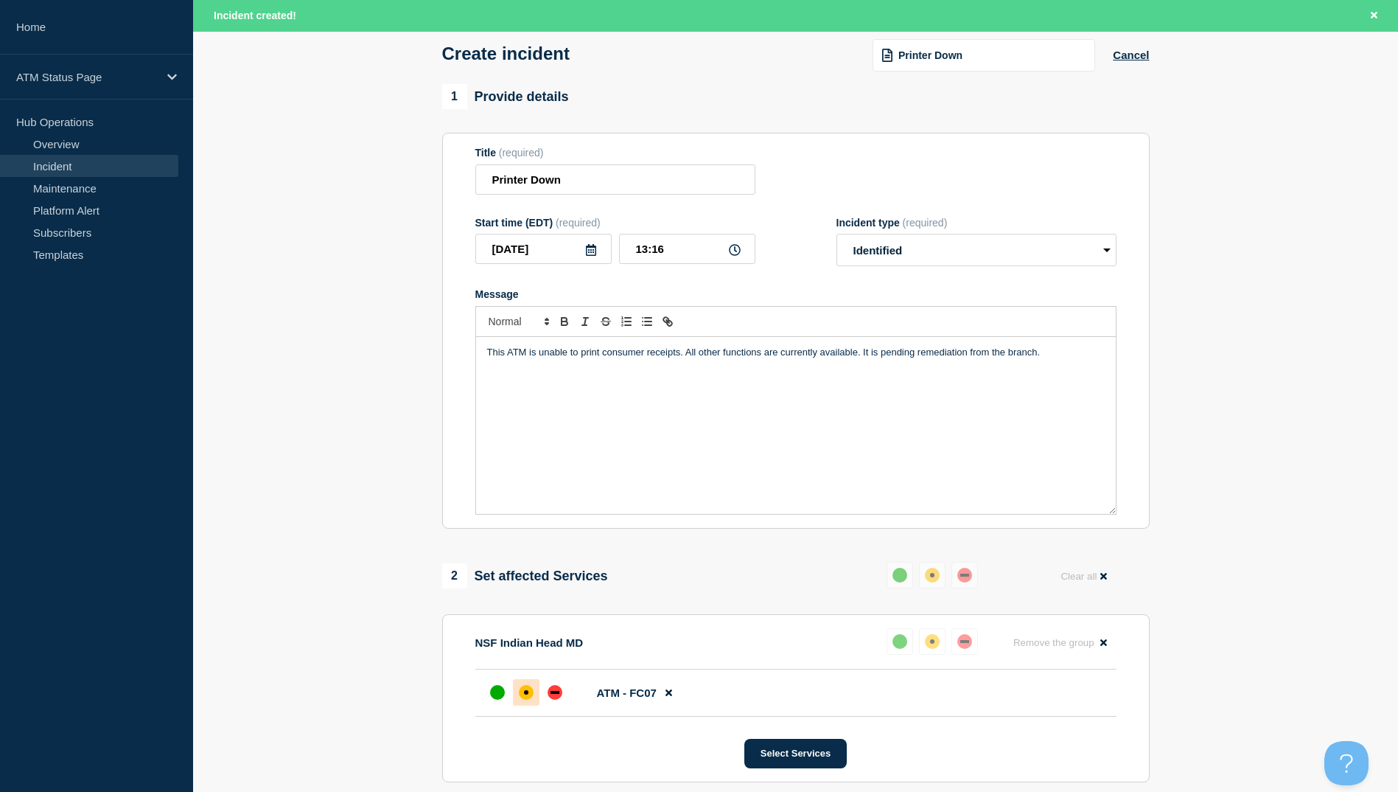
scroll to position [350, 0]
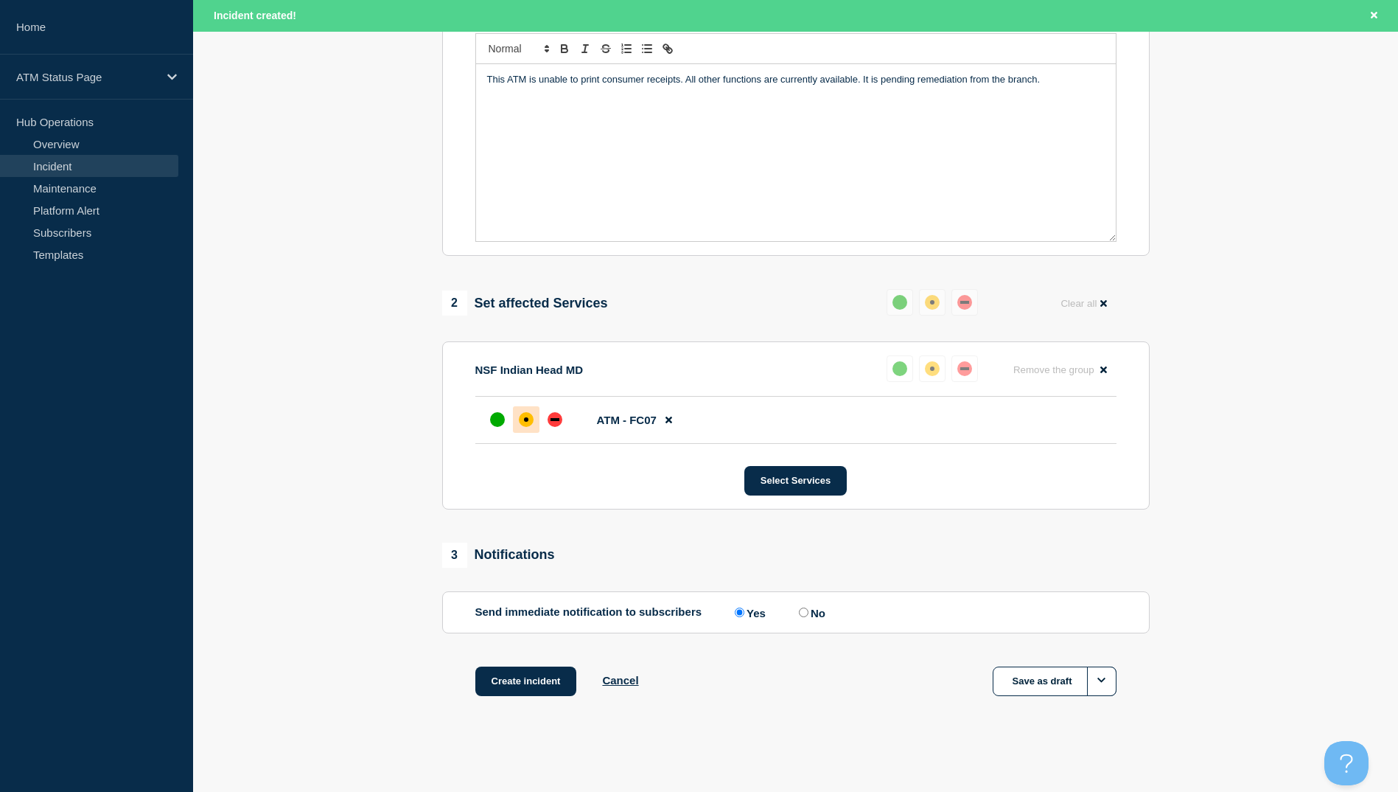
click at [524, 698] on div "Create incident Cancel Save as draft" at bounding box center [796, 699] width 708 height 66
click at [528, 690] on button "Create incident" at bounding box center [526, 680] width 102 height 29
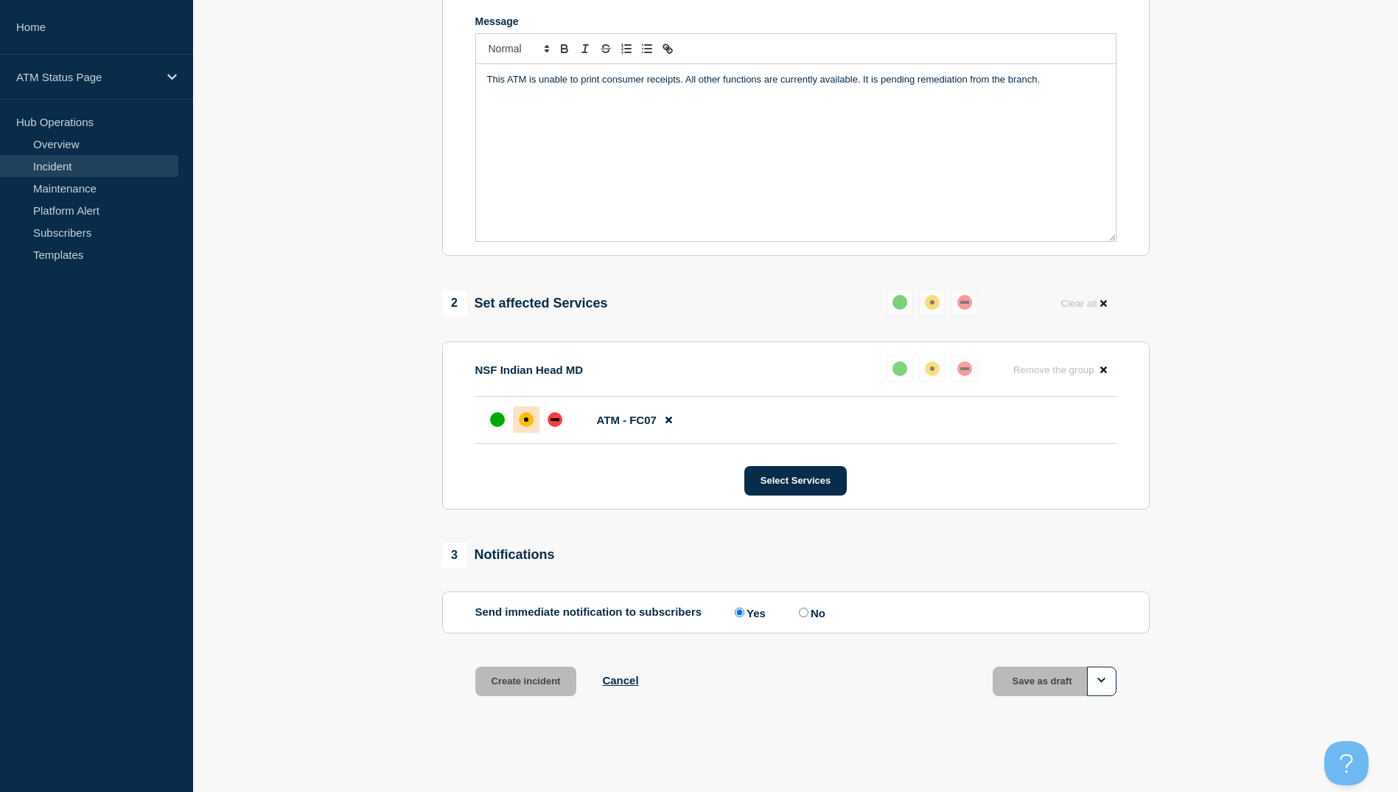
scroll to position [318, 0]
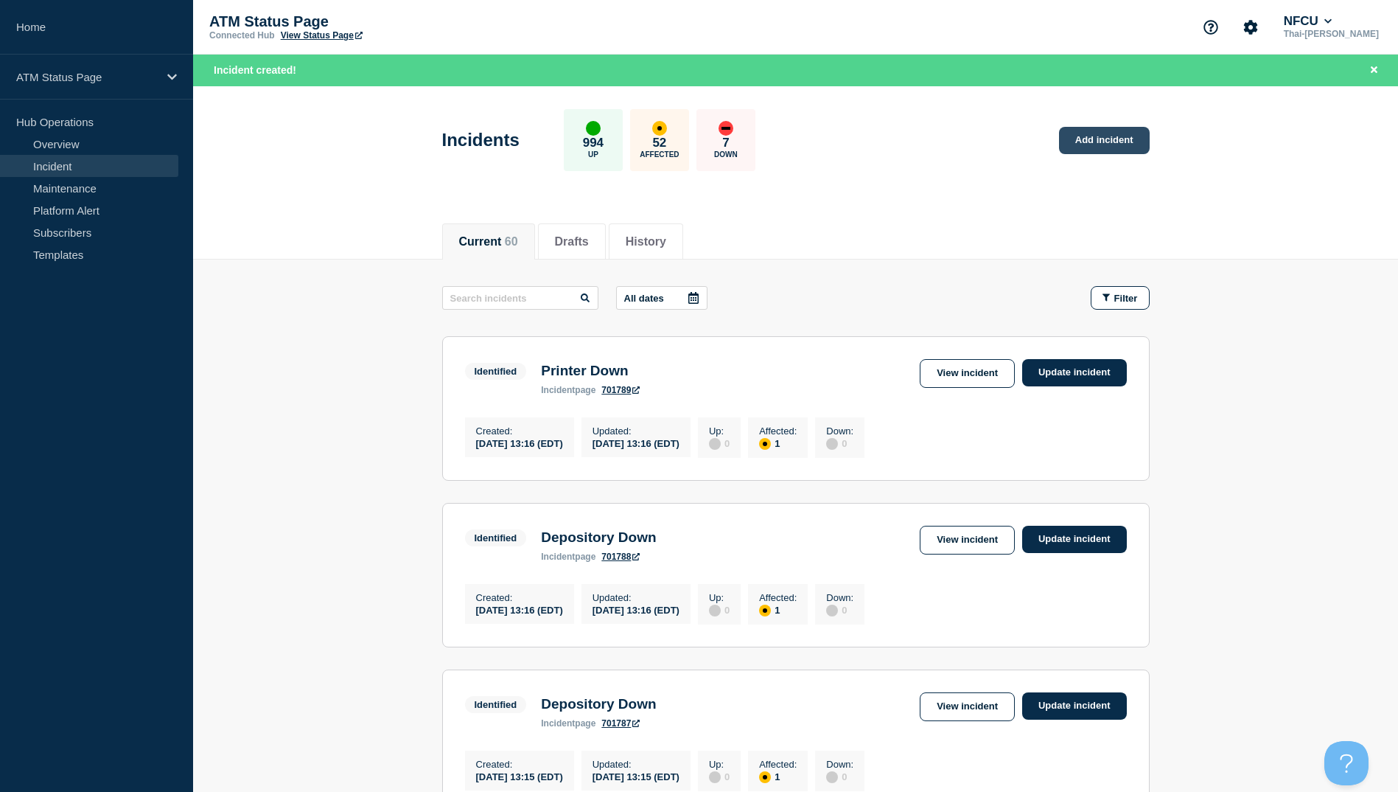
click at [1106, 133] on link "Add incident" at bounding box center [1104, 140] width 91 height 27
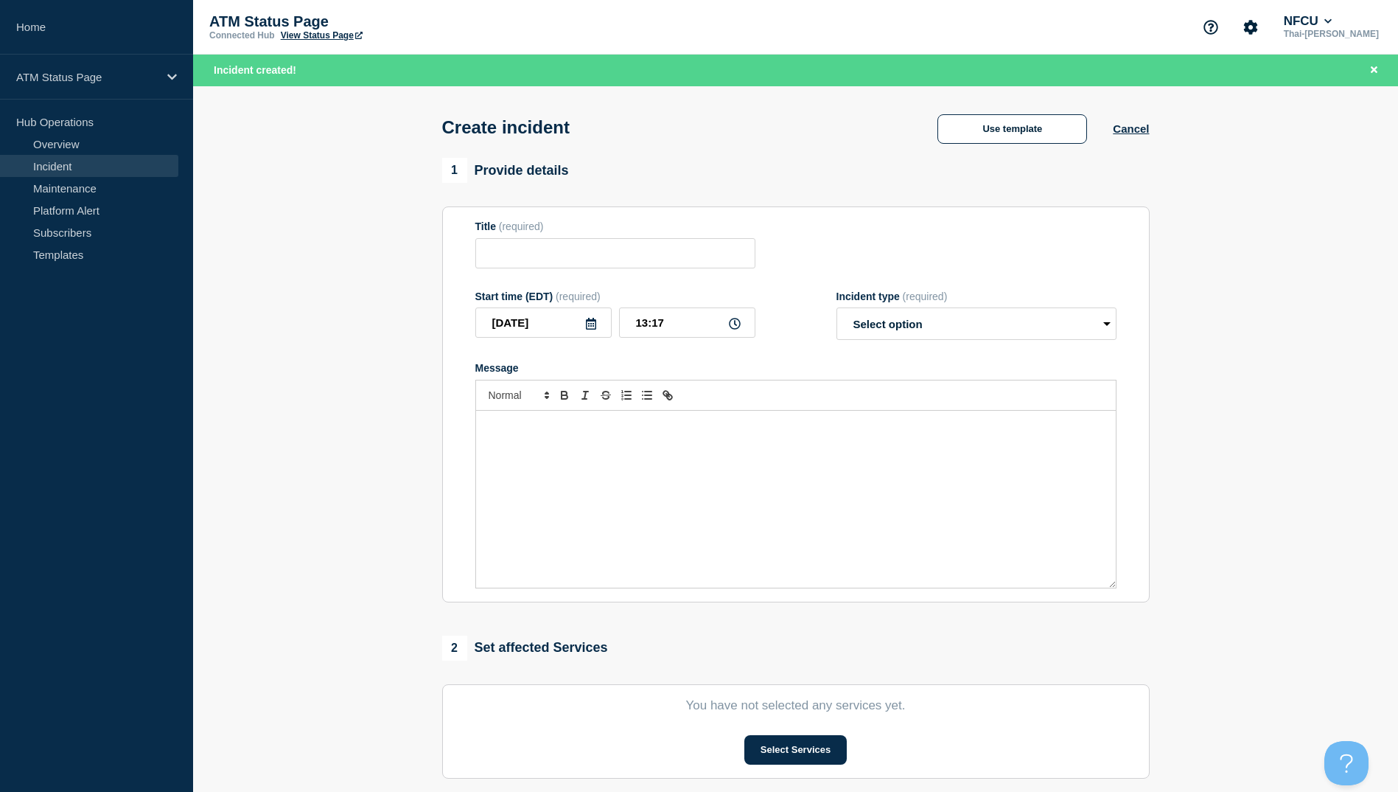
scroll to position [273, 0]
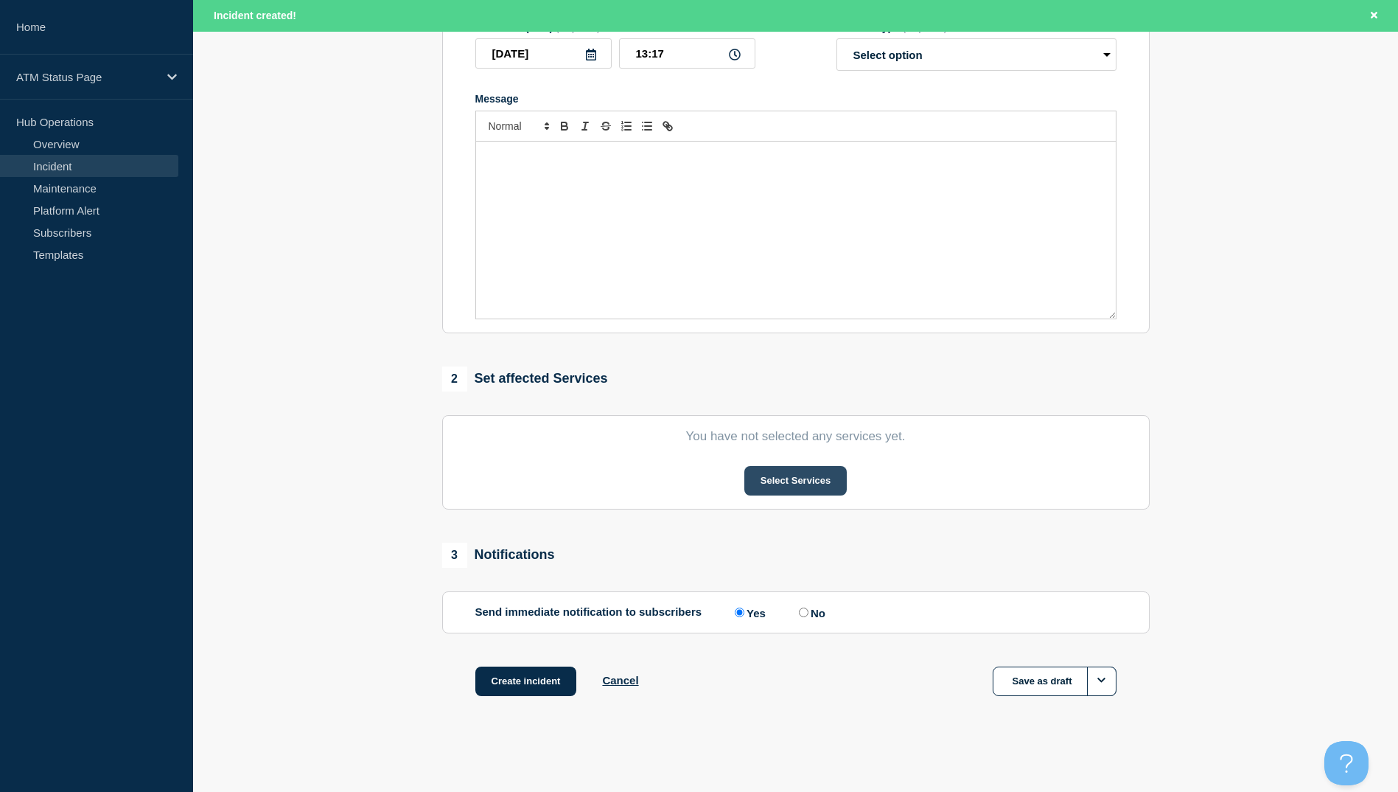
click at [793, 480] on button "Select Services" at bounding box center [795, 480] width 102 height 29
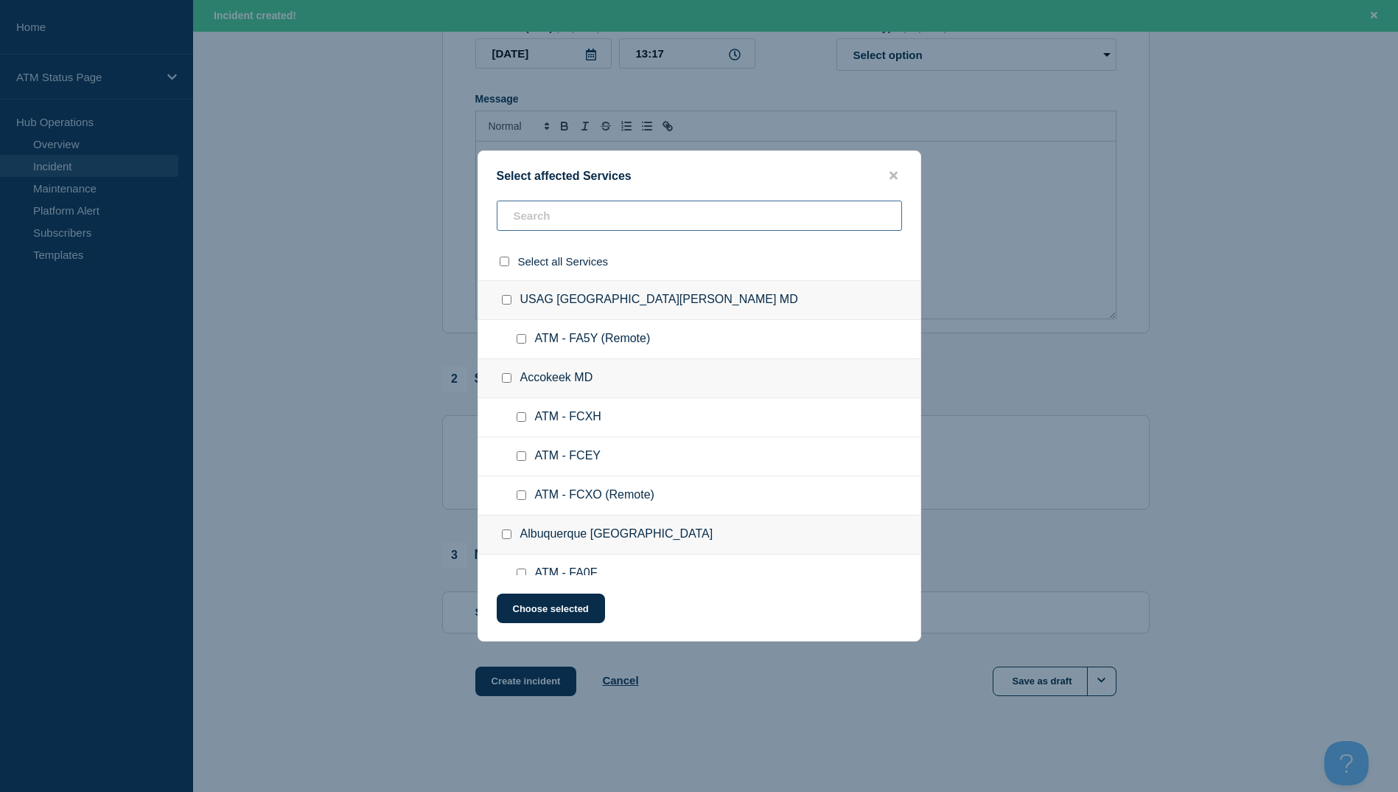
click at [559, 220] on input "text" at bounding box center [699, 215] width 405 height 30
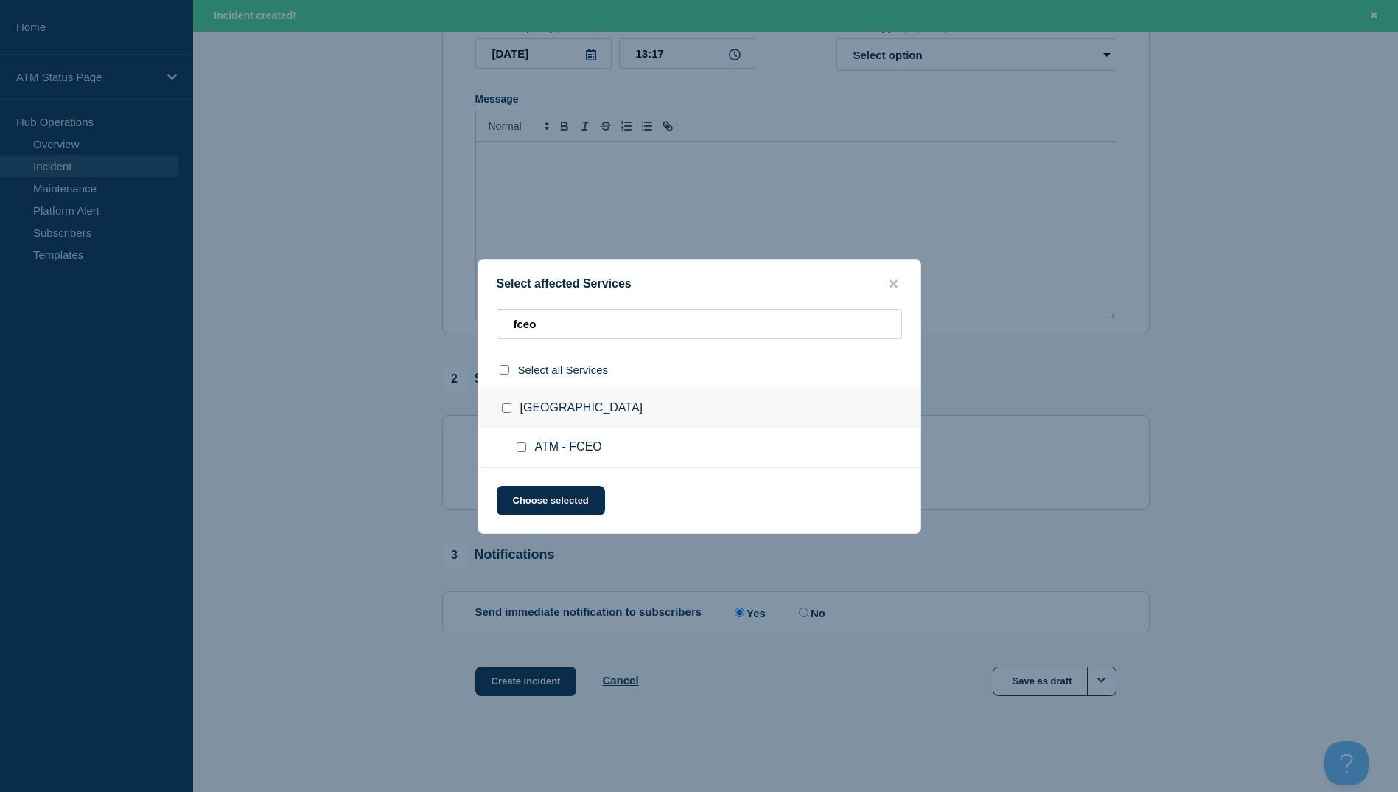
click at [515, 444] on div at bounding box center [524, 447] width 21 height 15
click at [526, 448] on div at bounding box center [524, 447] width 21 height 15
click at [524, 444] on input "ATM - FCEO checkbox" at bounding box center [522, 447] width 10 height 10
click at [548, 515] on button "Choose selected" at bounding box center [551, 500] width 108 height 29
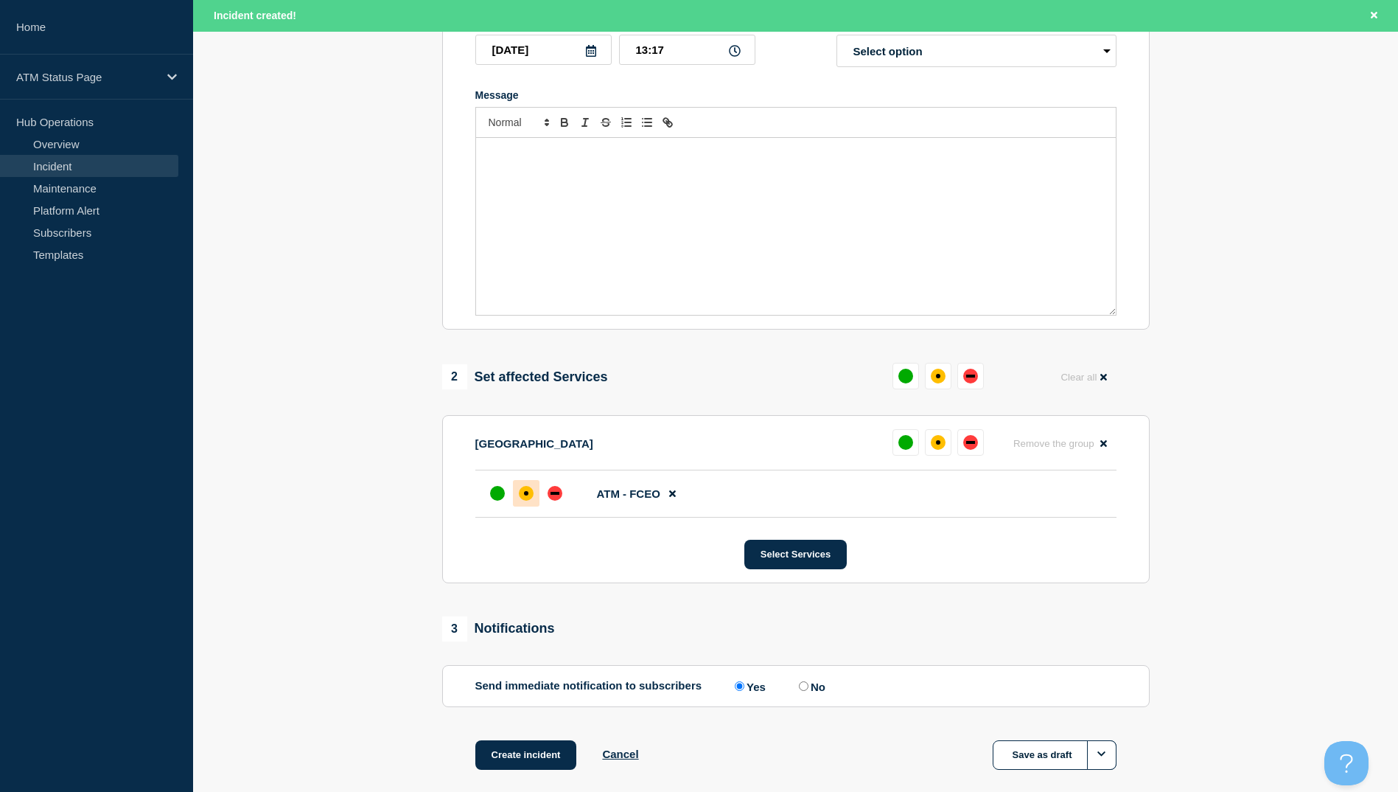
click at [524, 495] on div "affected" at bounding box center [526, 493] width 4 height 4
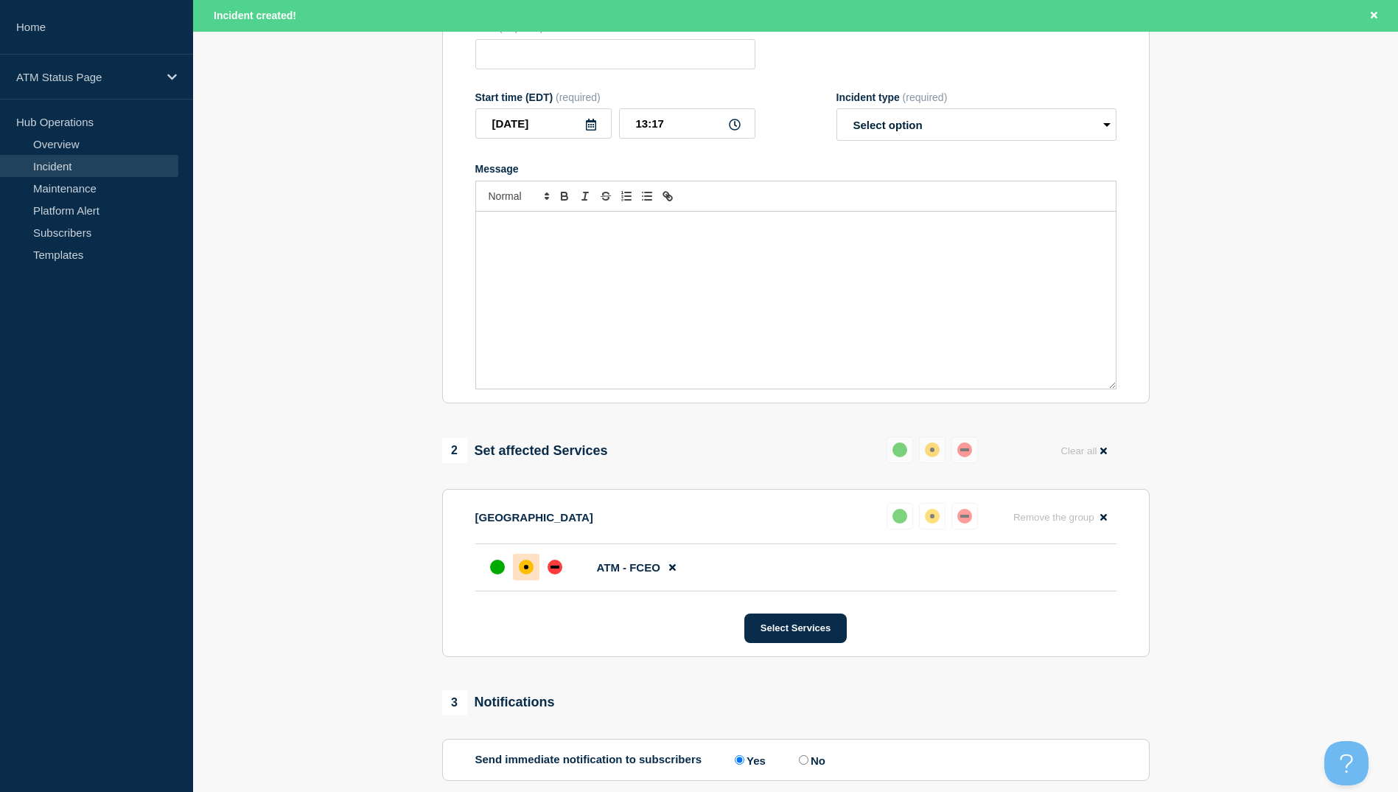
scroll to position [0, 0]
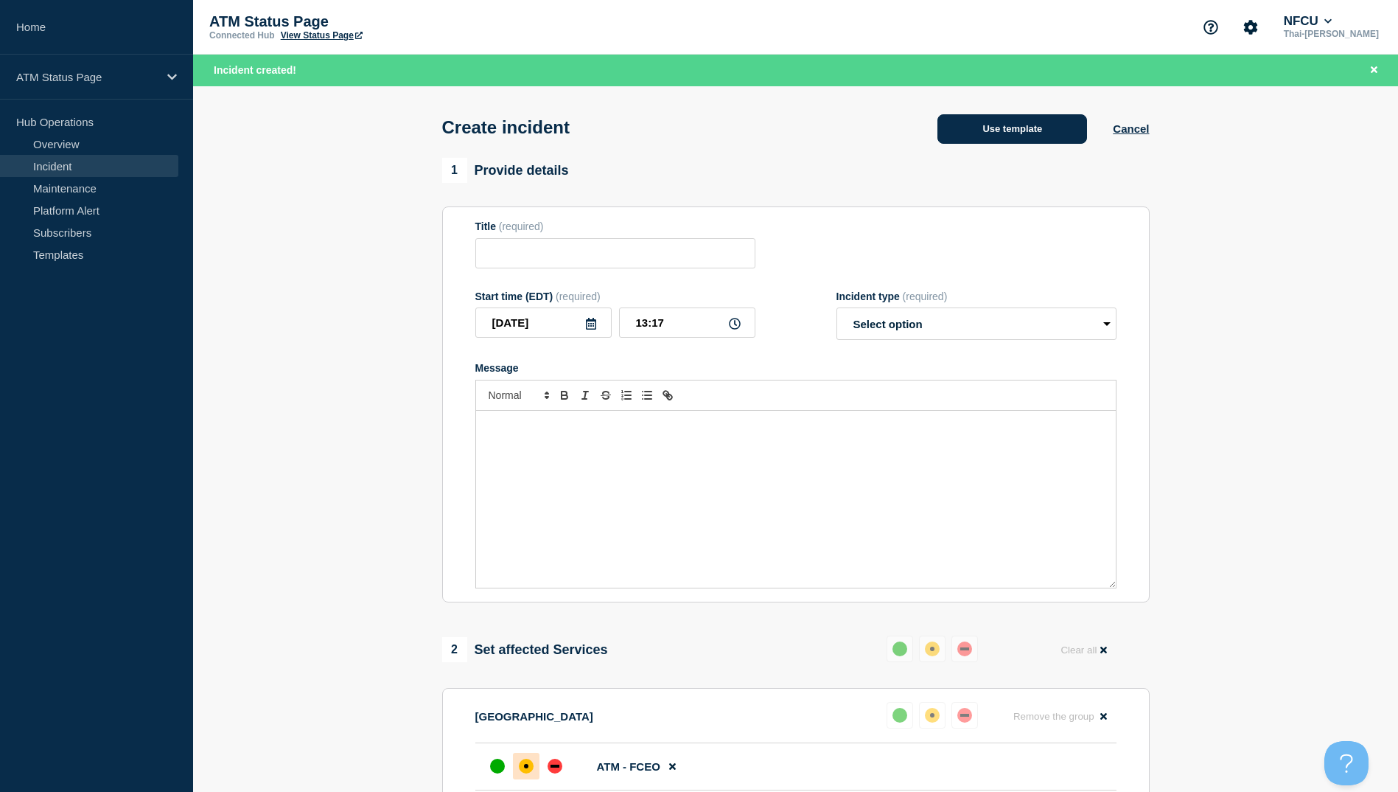
click at [1016, 134] on button "Use template" at bounding box center [1013, 128] width 150 height 29
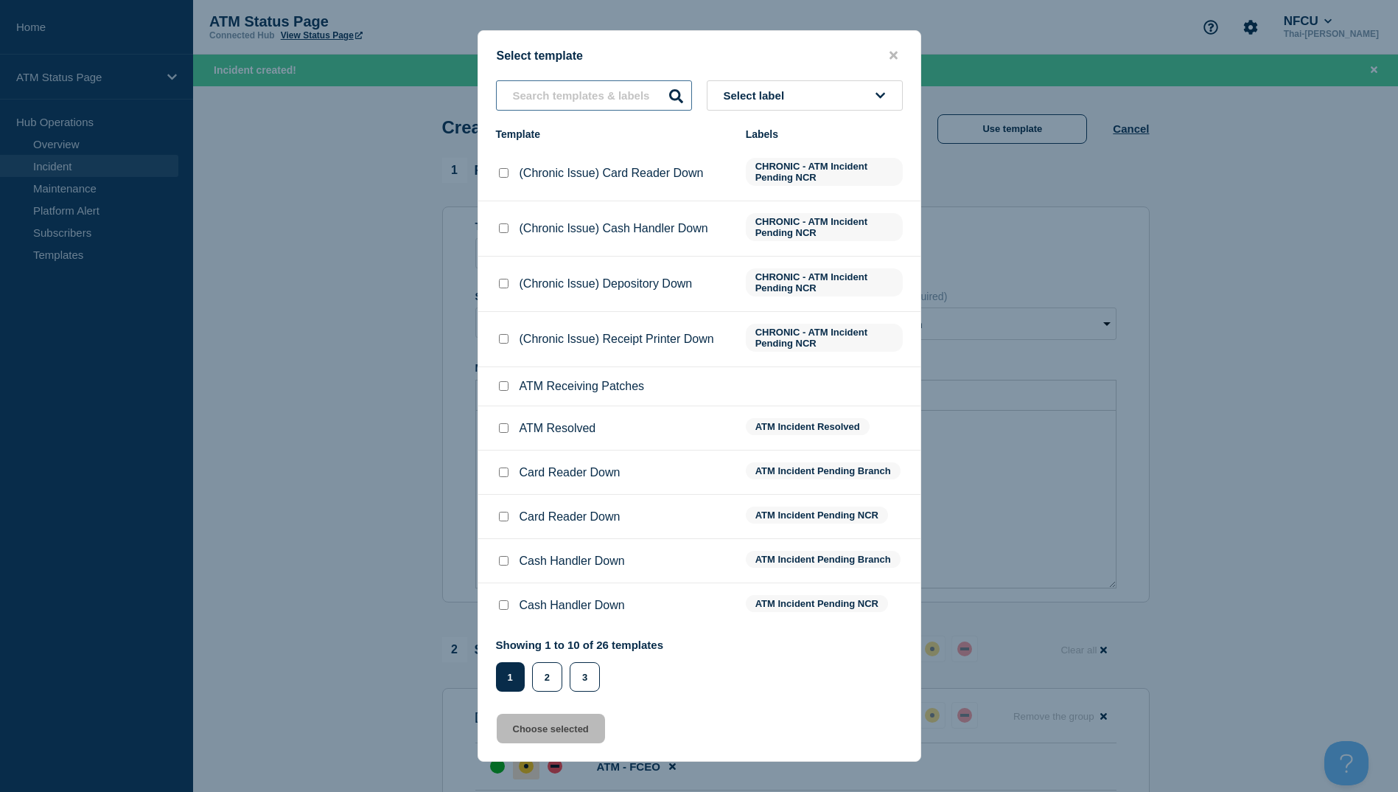
click at [580, 105] on input "text" at bounding box center [594, 95] width 196 height 30
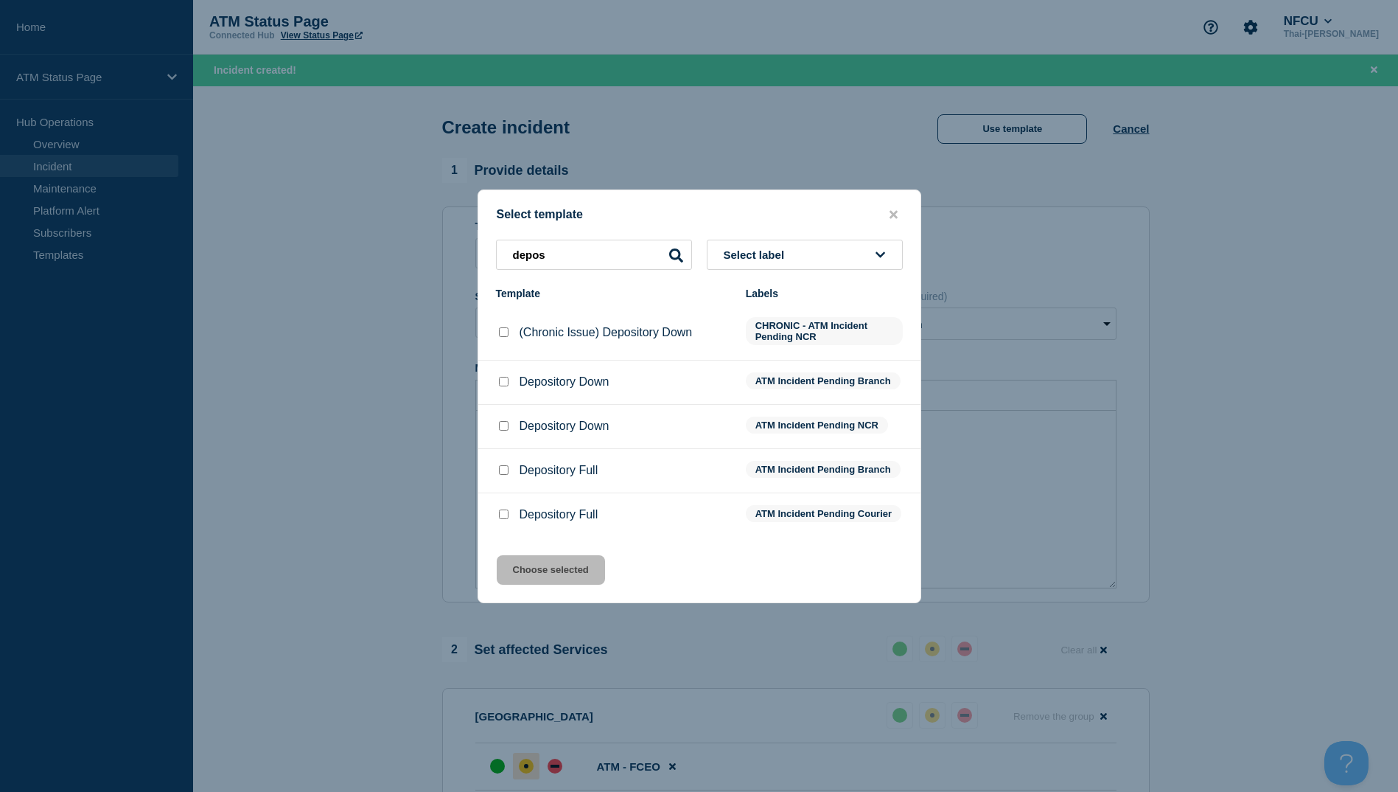
click at [500, 377] on input "Depository Down checkbox" at bounding box center [504, 382] width 10 height 10
click at [557, 576] on button "Choose selected" at bounding box center [551, 569] width 108 height 29
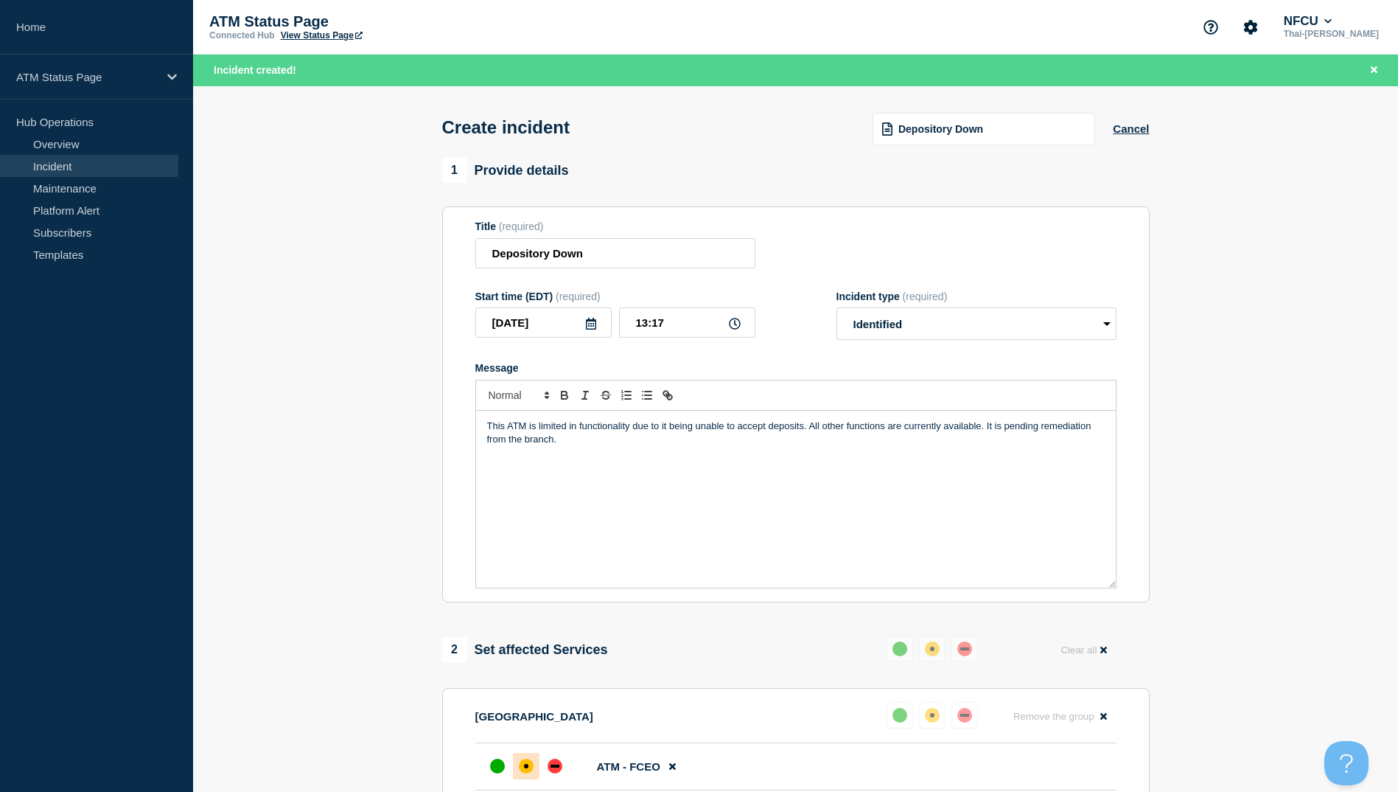
scroll to position [350, 0]
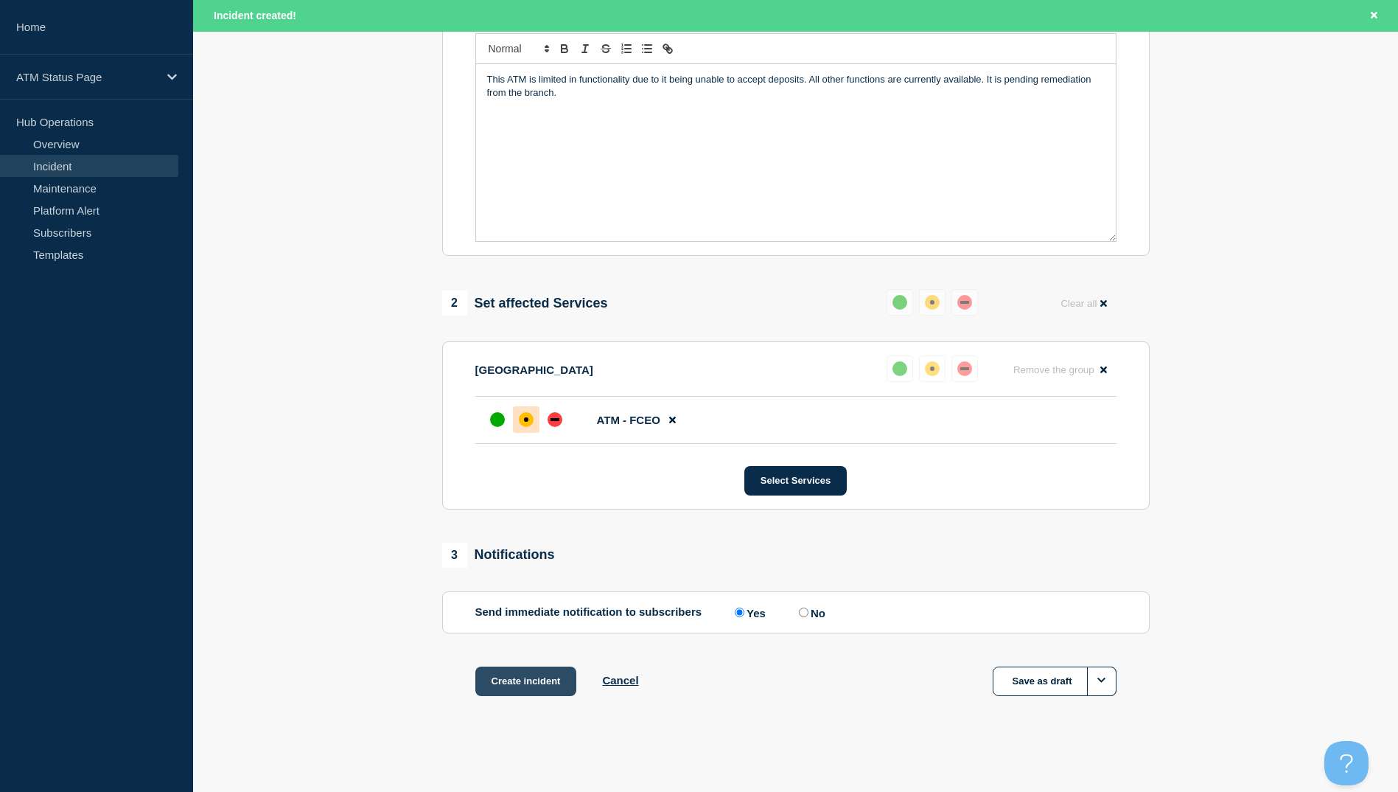
click at [540, 680] on button "Create incident" at bounding box center [526, 680] width 102 height 29
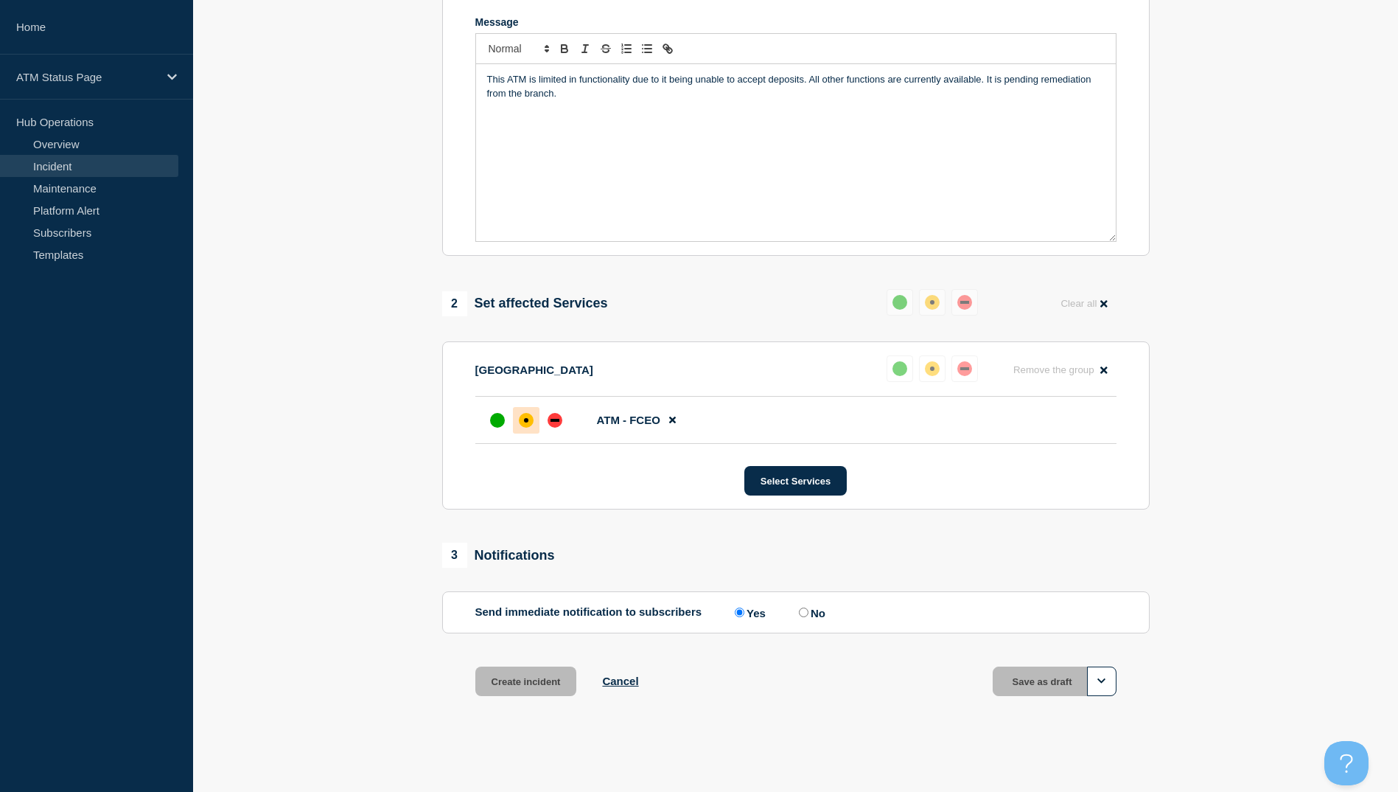
scroll to position [318, 0]
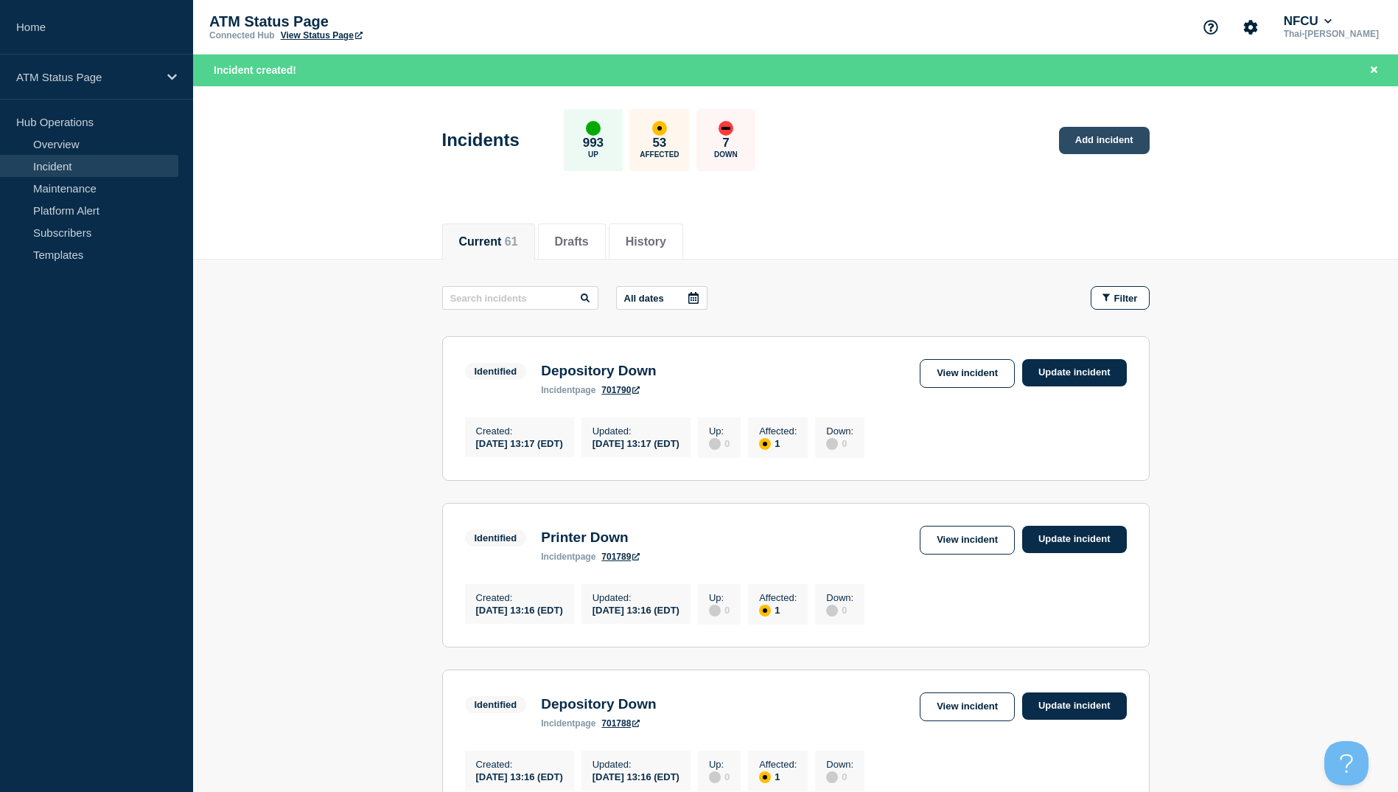
click at [1130, 128] on link "Add incident" at bounding box center [1104, 140] width 91 height 27
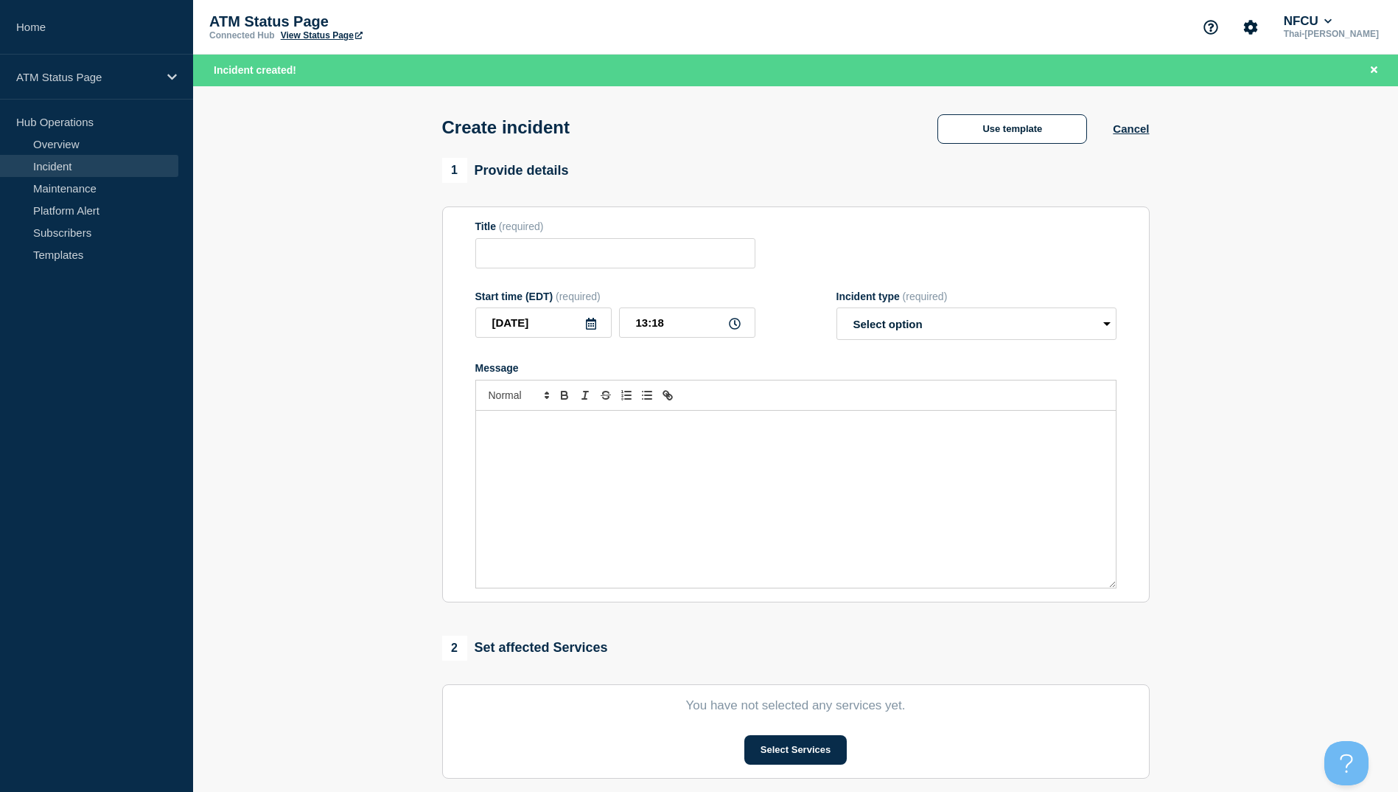
scroll to position [273, 0]
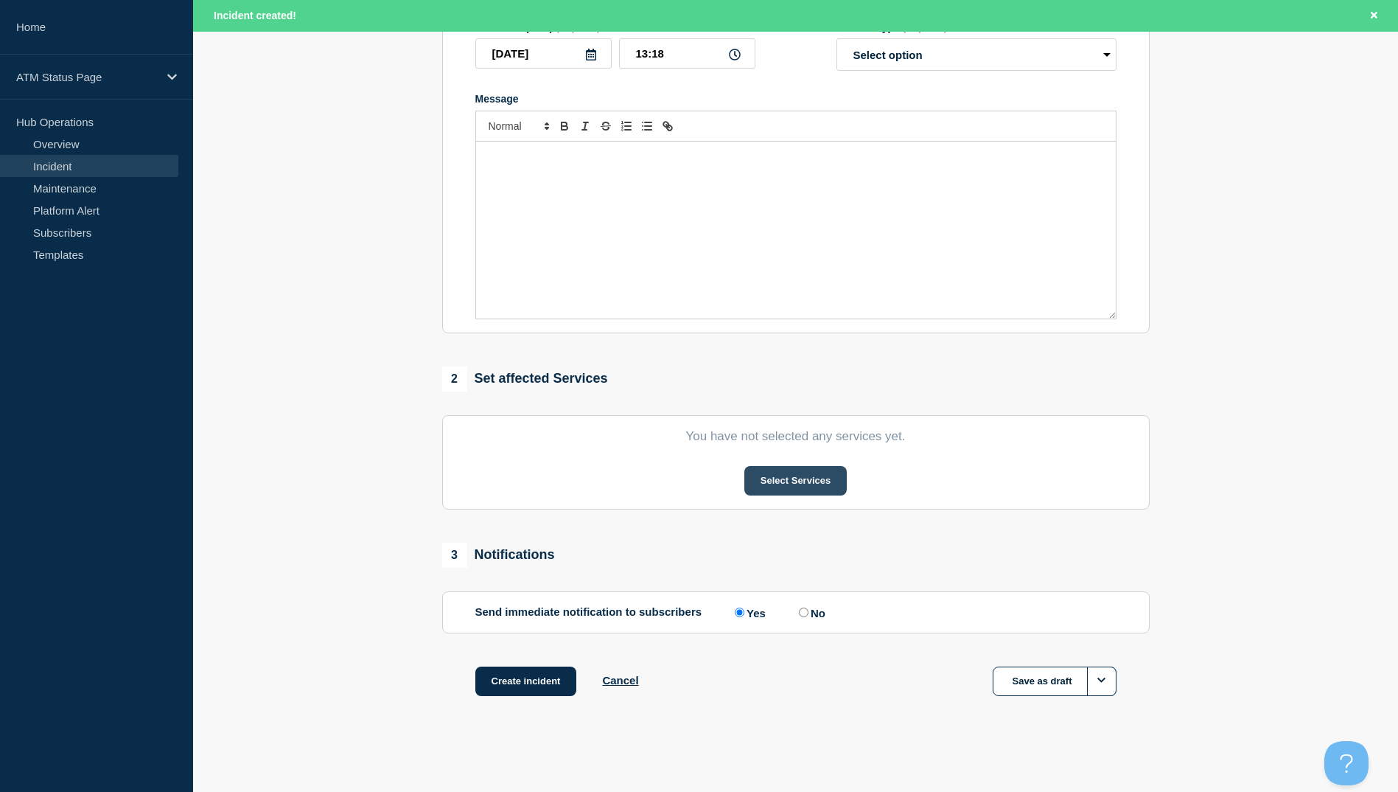
click at [792, 484] on button "Select Services" at bounding box center [795, 480] width 102 height 29
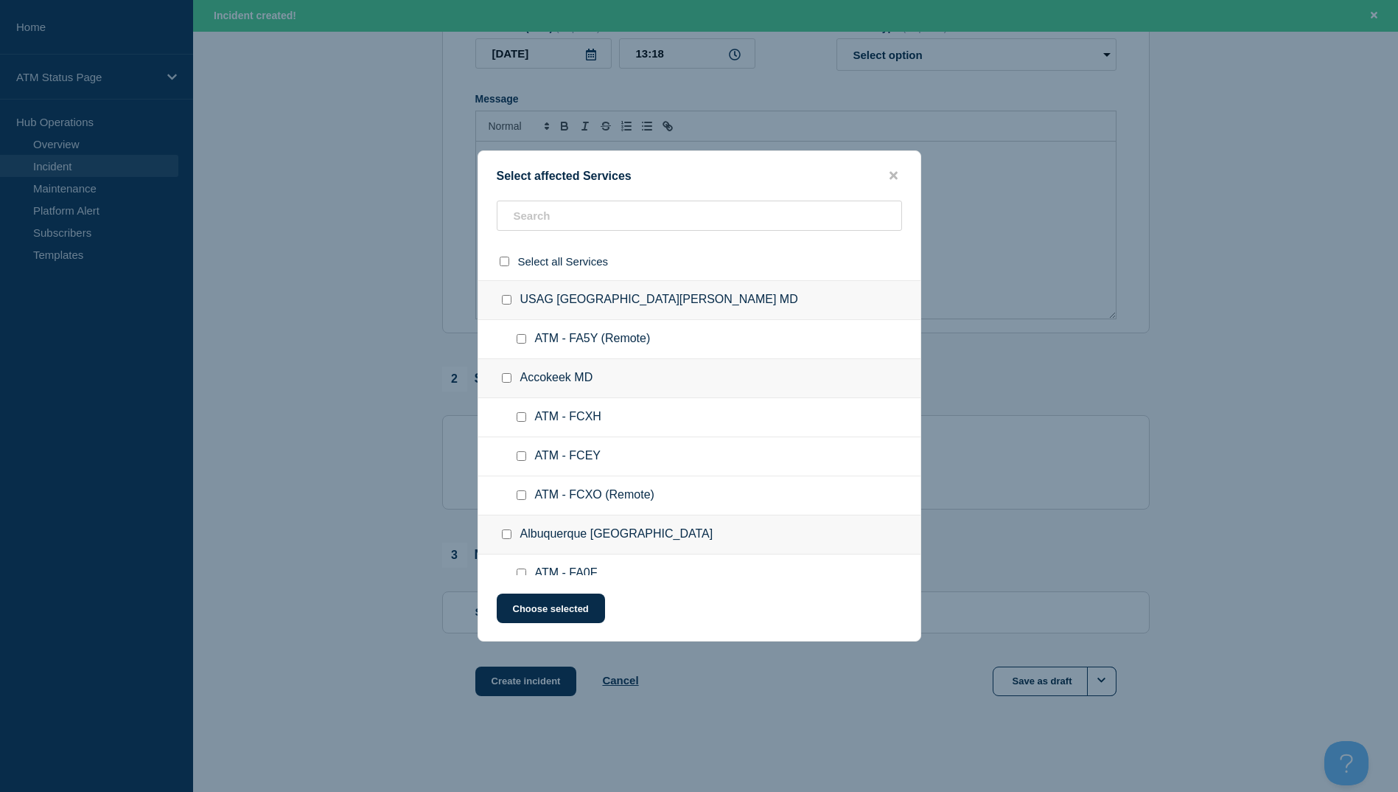
click at [579, 197] on div "Select affected Services Select all Services [GEOGRAPHIC_DATA] [GEOGRAPHIC_DATA…" at bounding box center [700, 395] width 444 height 491
click at [581, 211] on input "text" at bounding box center [699, 215] width 405 height 30
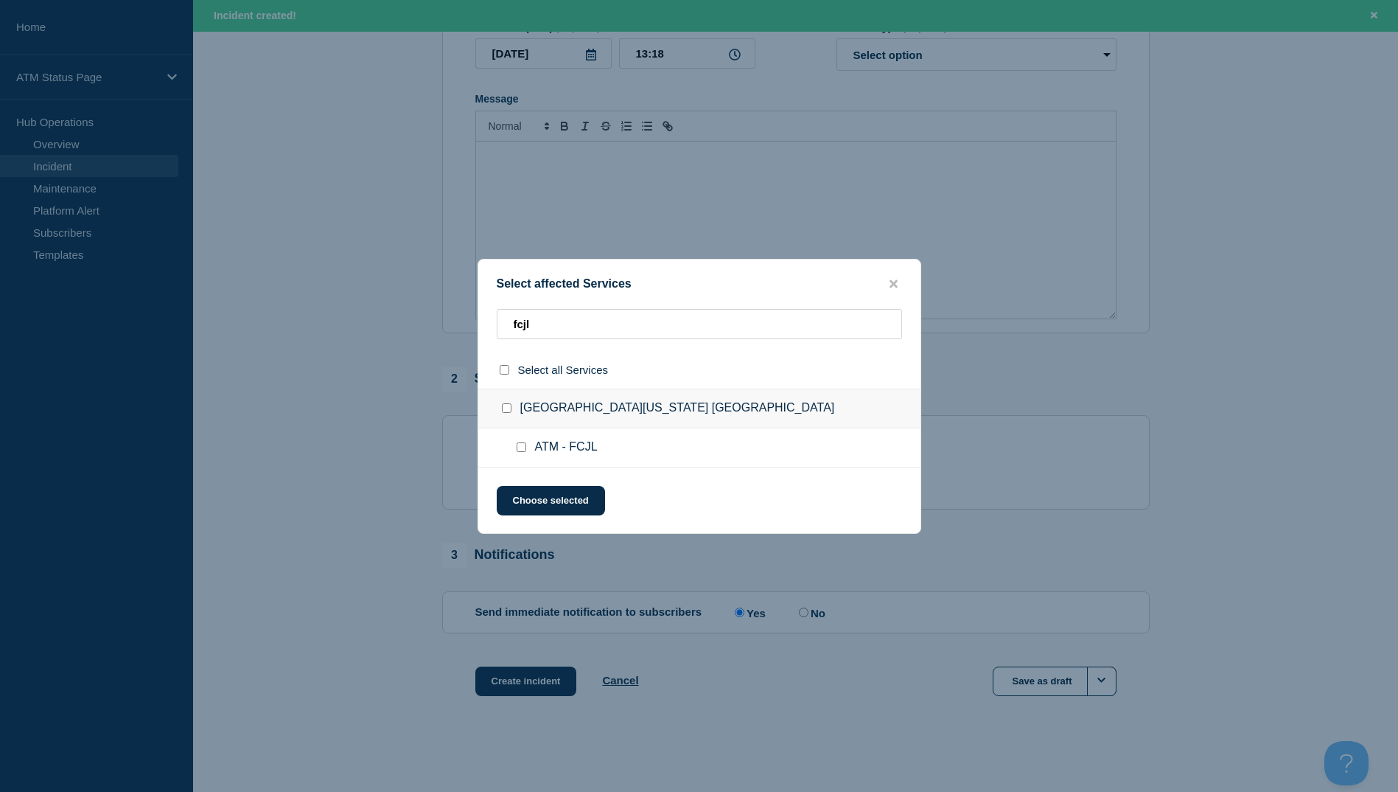
click at [519, 452] on input "ATM - FCJL checkbox" at bounding box center [522, 447] width 10 height 10
click at [551, 498] on button "Choose selected" at bounding box center [551, 500] width 108 height 29
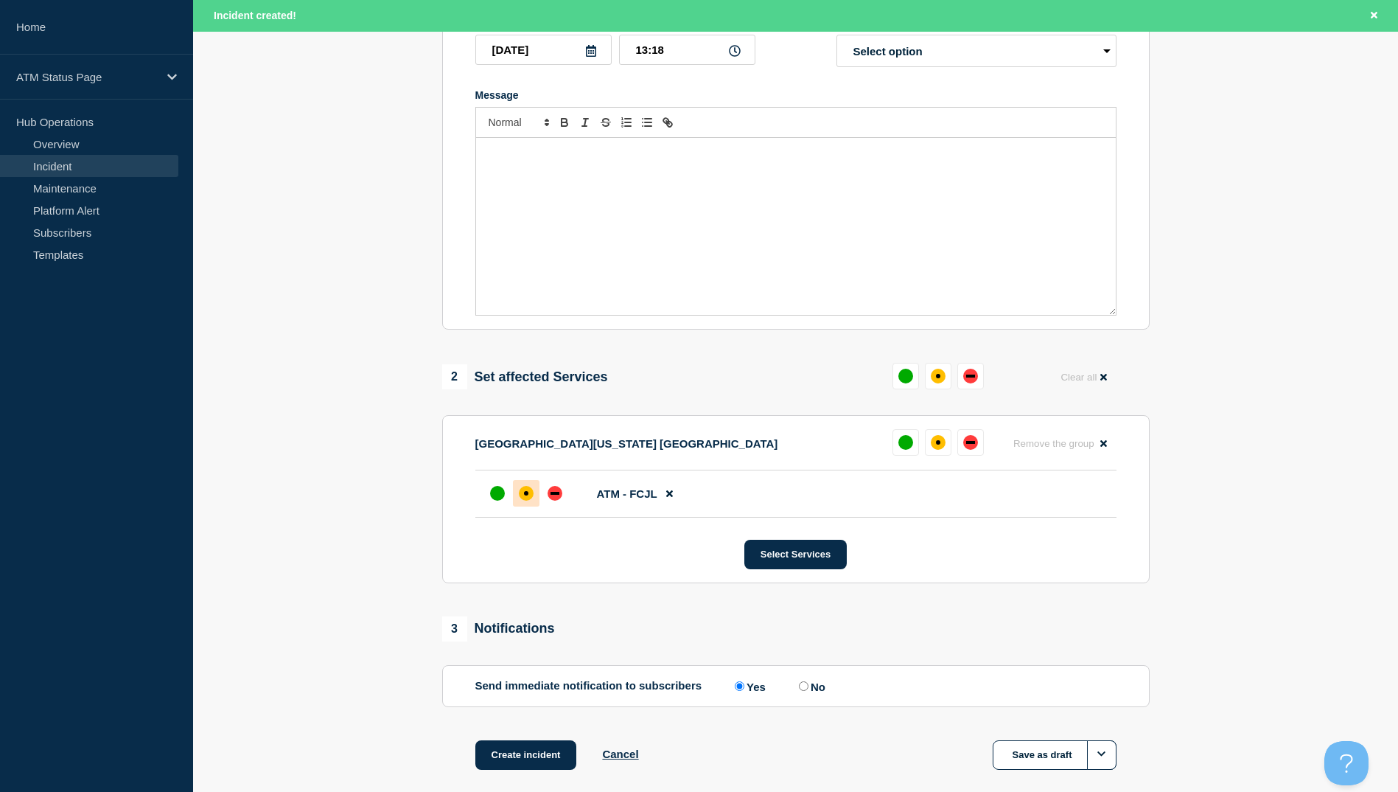
click at [534, 499] on div at bounding box center [526, 493] width 27 height 27
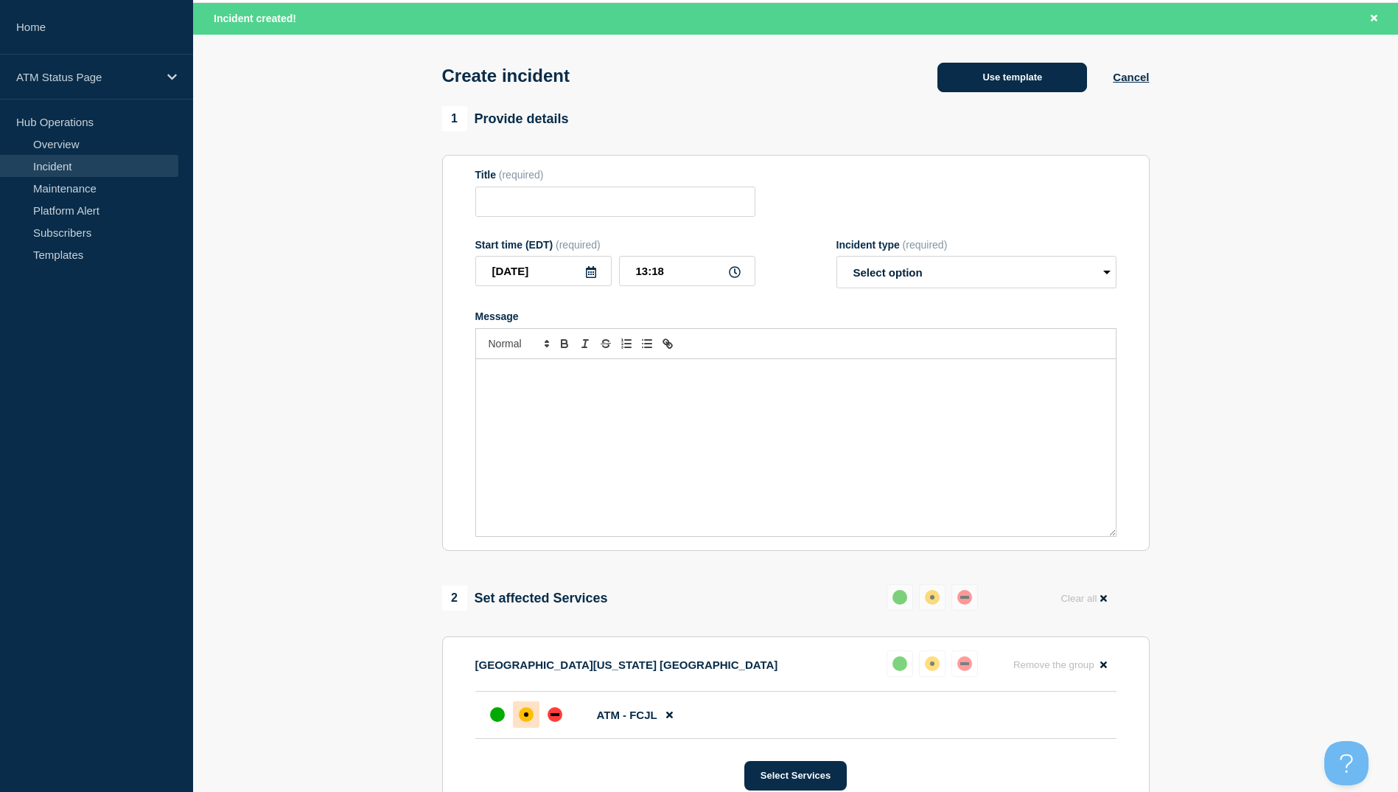
click at [1051, 78] on button "Use template" at bounding box center [1013, 77] width 150 height 29
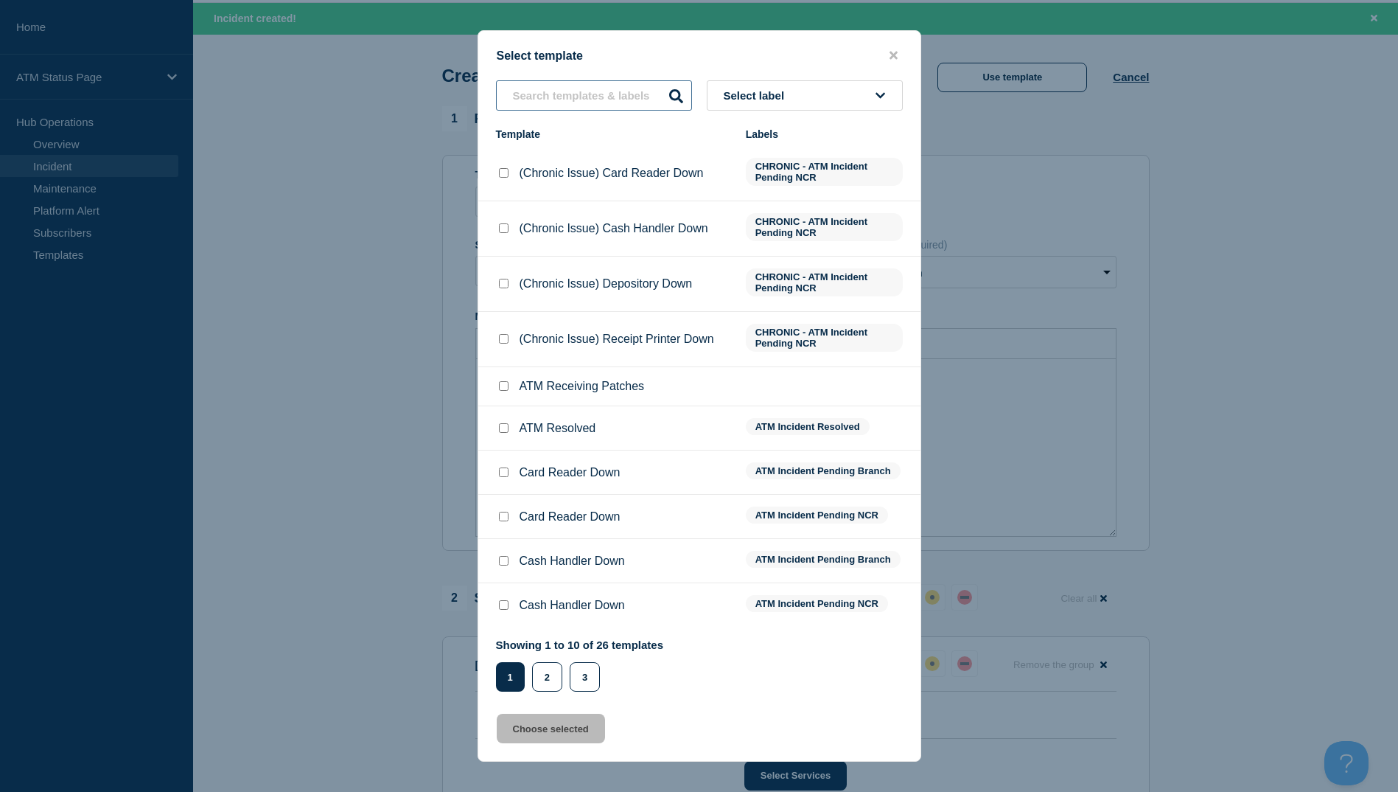
click at [603, 105] on input "text" at bounding box center [594, 95] width 196 height 30
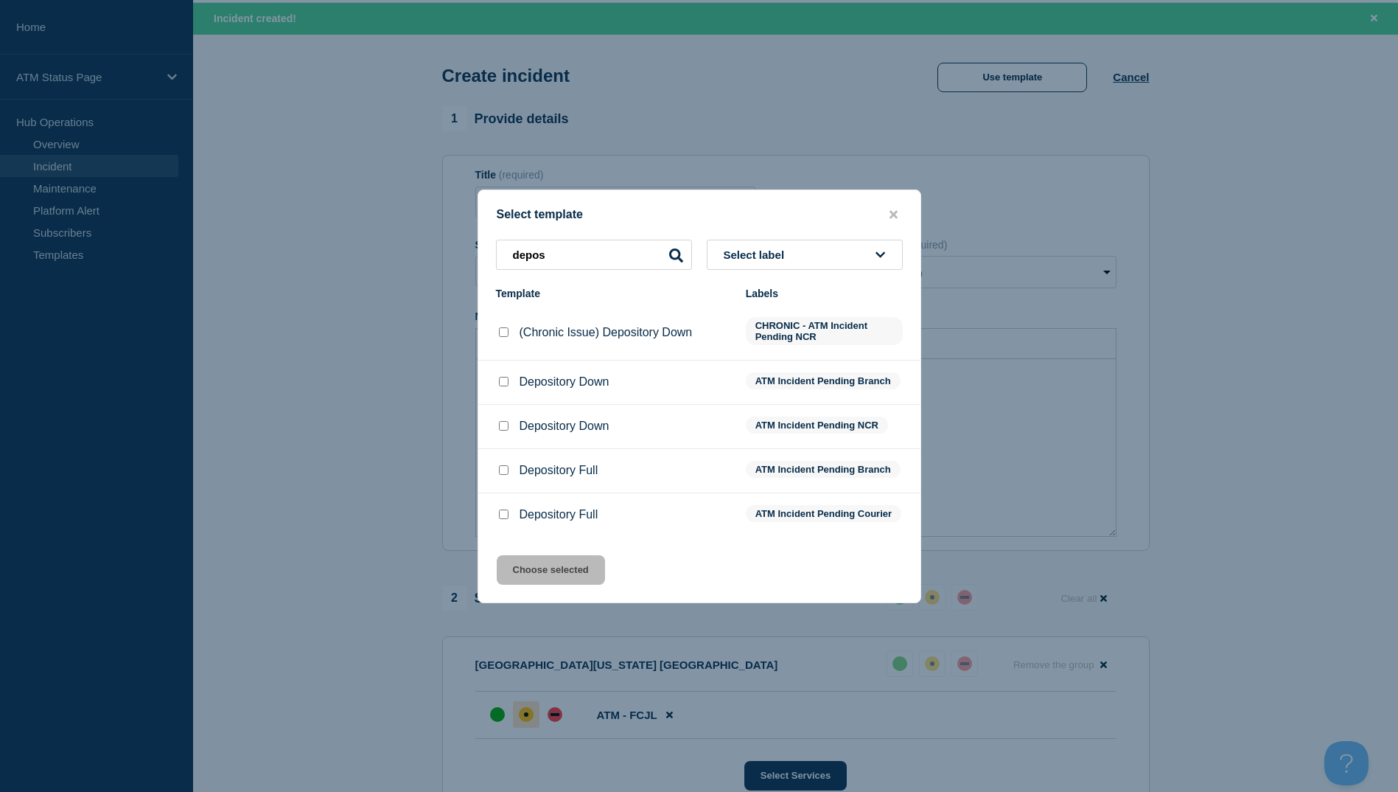
click at [499, 380] on input "Depository Down checkbox" at bounding box center [504, 382] width 10 height 10
click at [551, 576] on button "Choose selected" at bounding box center [551, 569] width 108 height 29
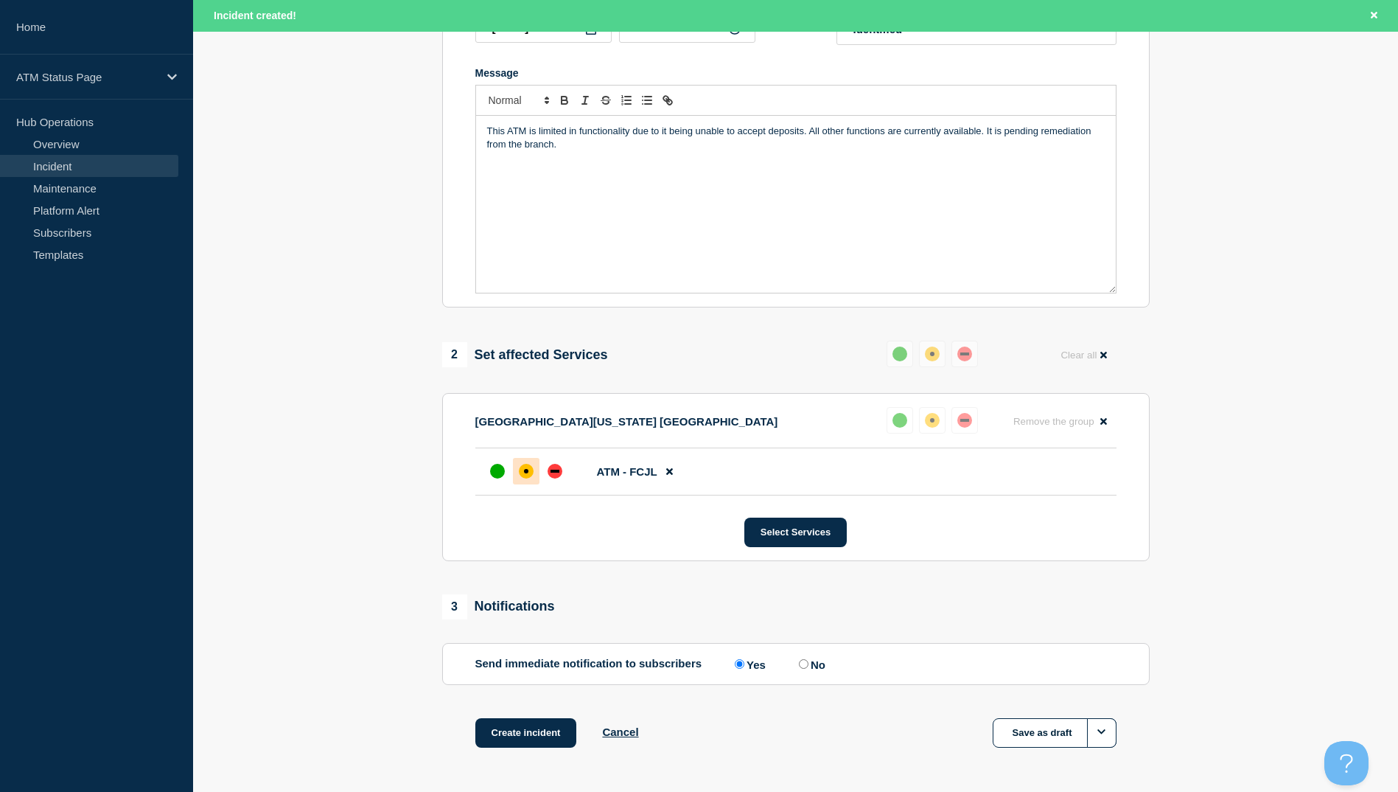
scroll to position [276, 0]
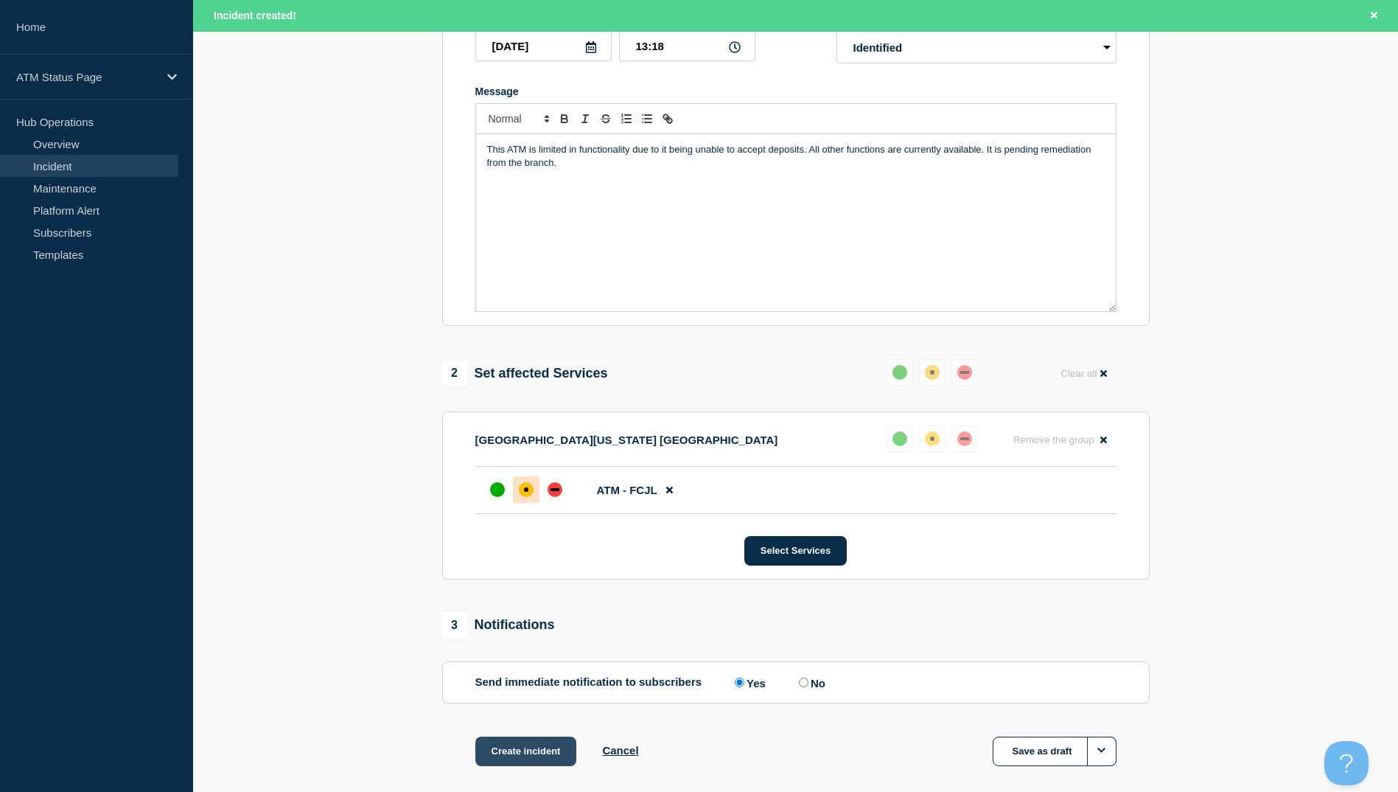
click at [529, 743] on button "Create incident" at bounding box center [526, 750] width 102 height 29
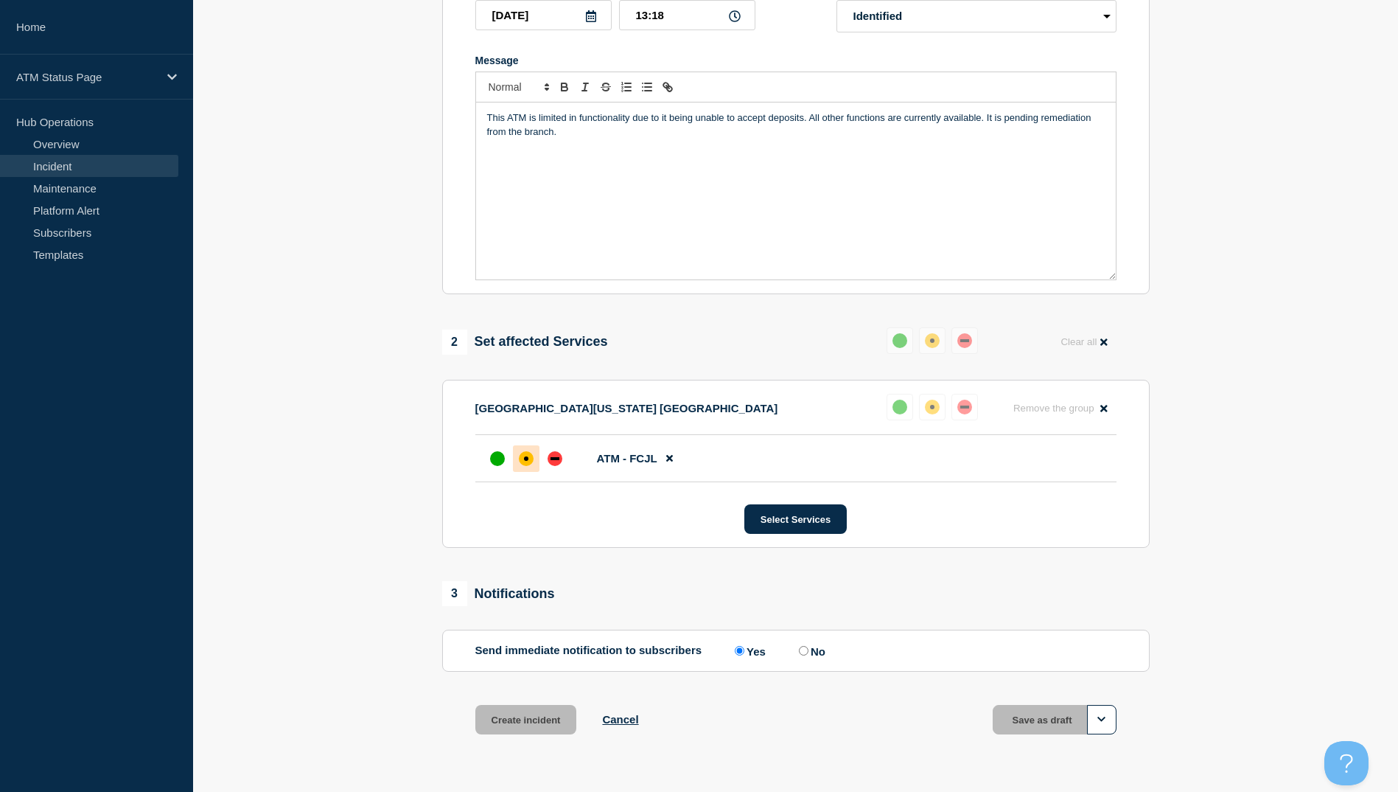
scroll to position [245, 0]
